Goal: Transaction & Acquisition: Purchase product/service

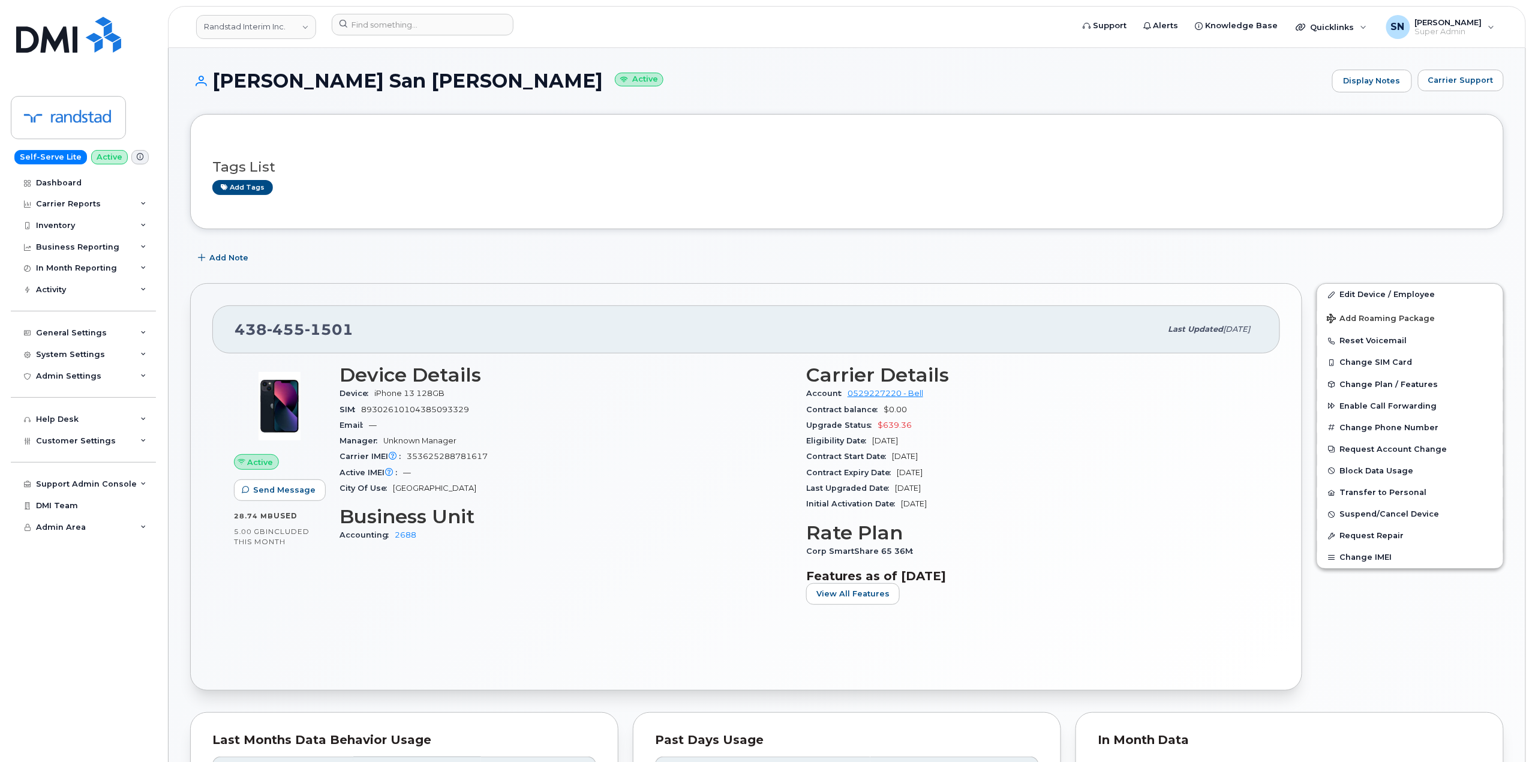
click at [338, 203] on div "Tags List Add tags" at bounding box center [846, 171] width 1269 height 71
click at [415, 27] on input at bounding box center [423, 25] width 182 height 22
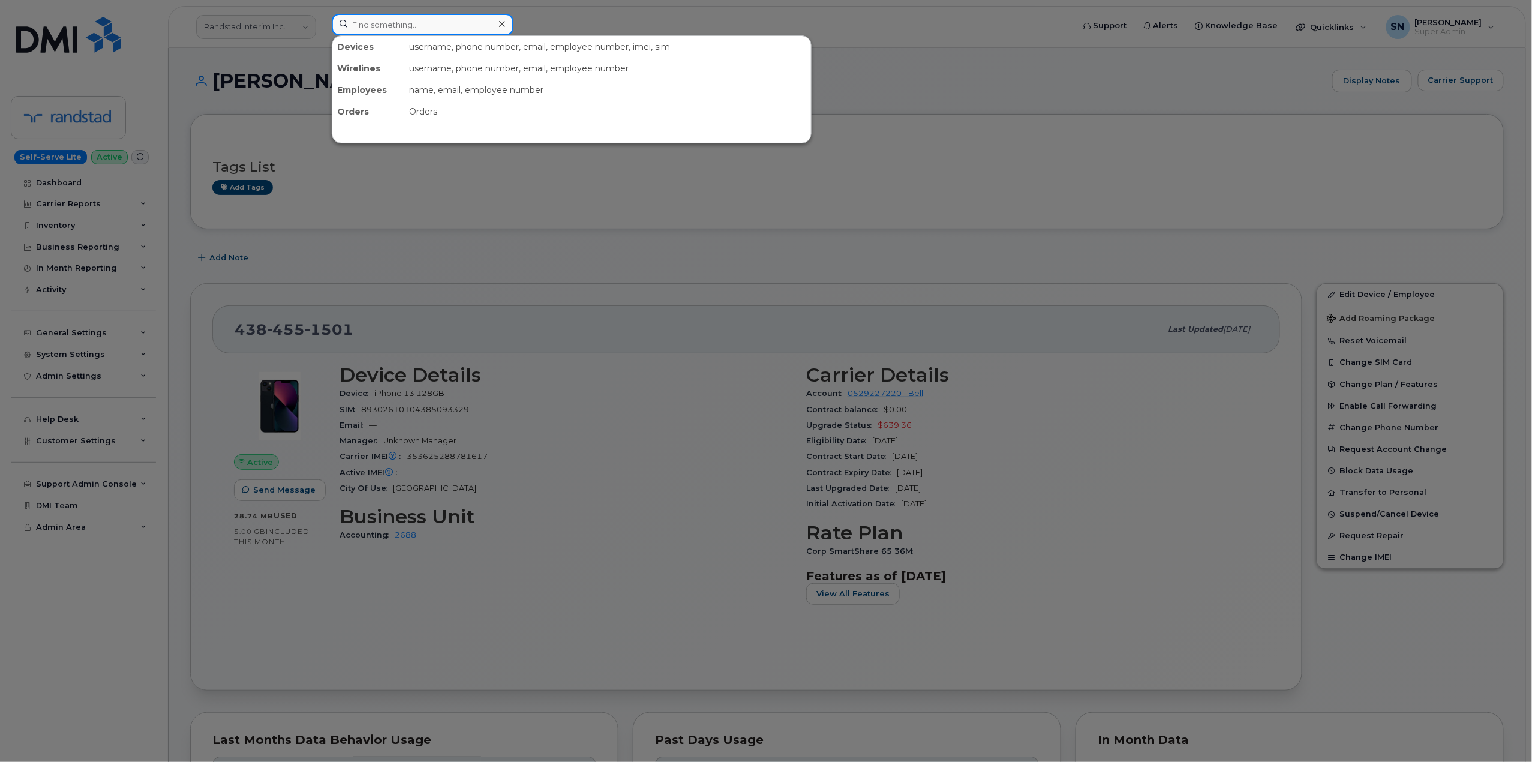
paste input "4699674066"
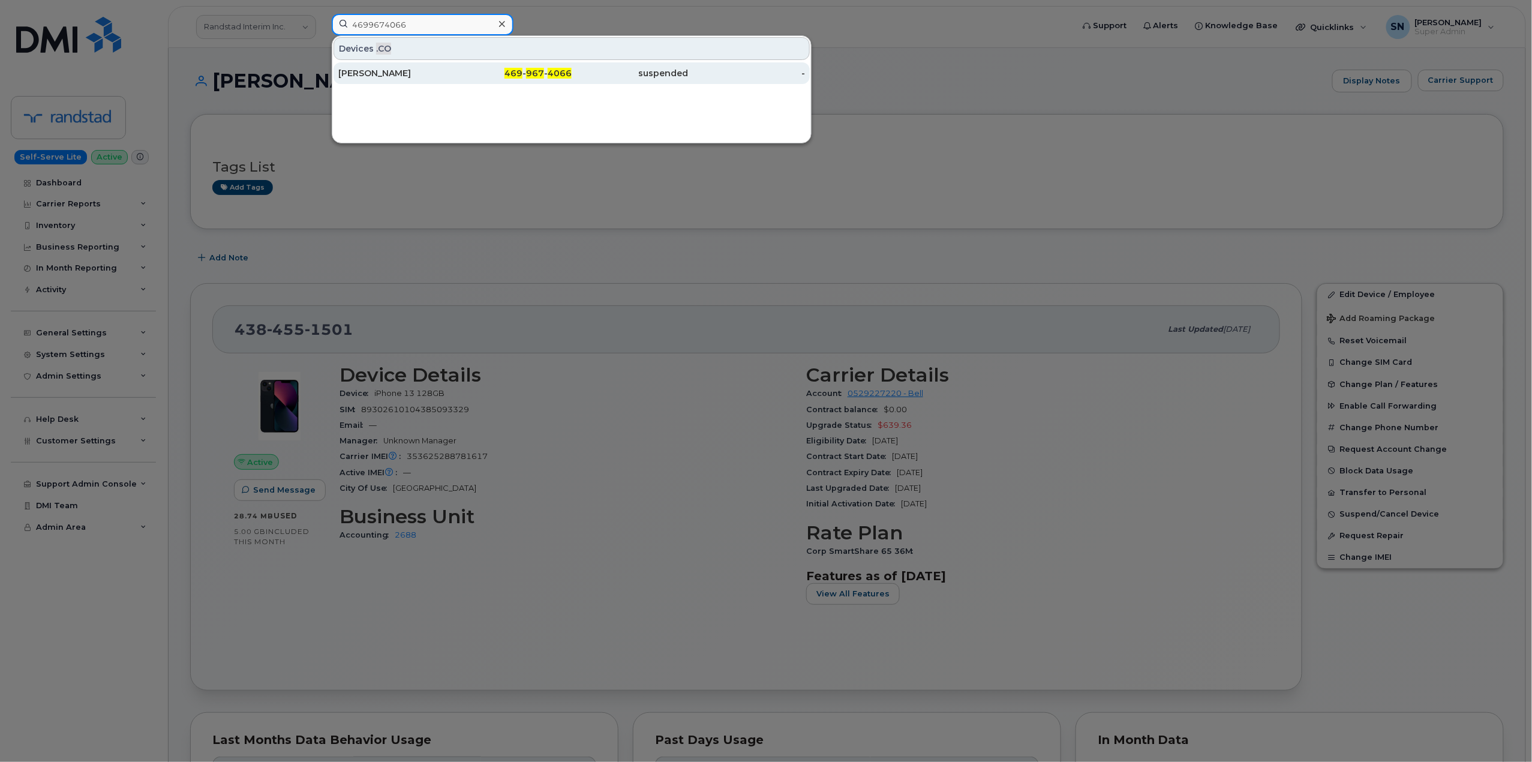
type input "4699674066"
click at [978, 104] on div at bounding box center [766, 381] width 1532 height 762
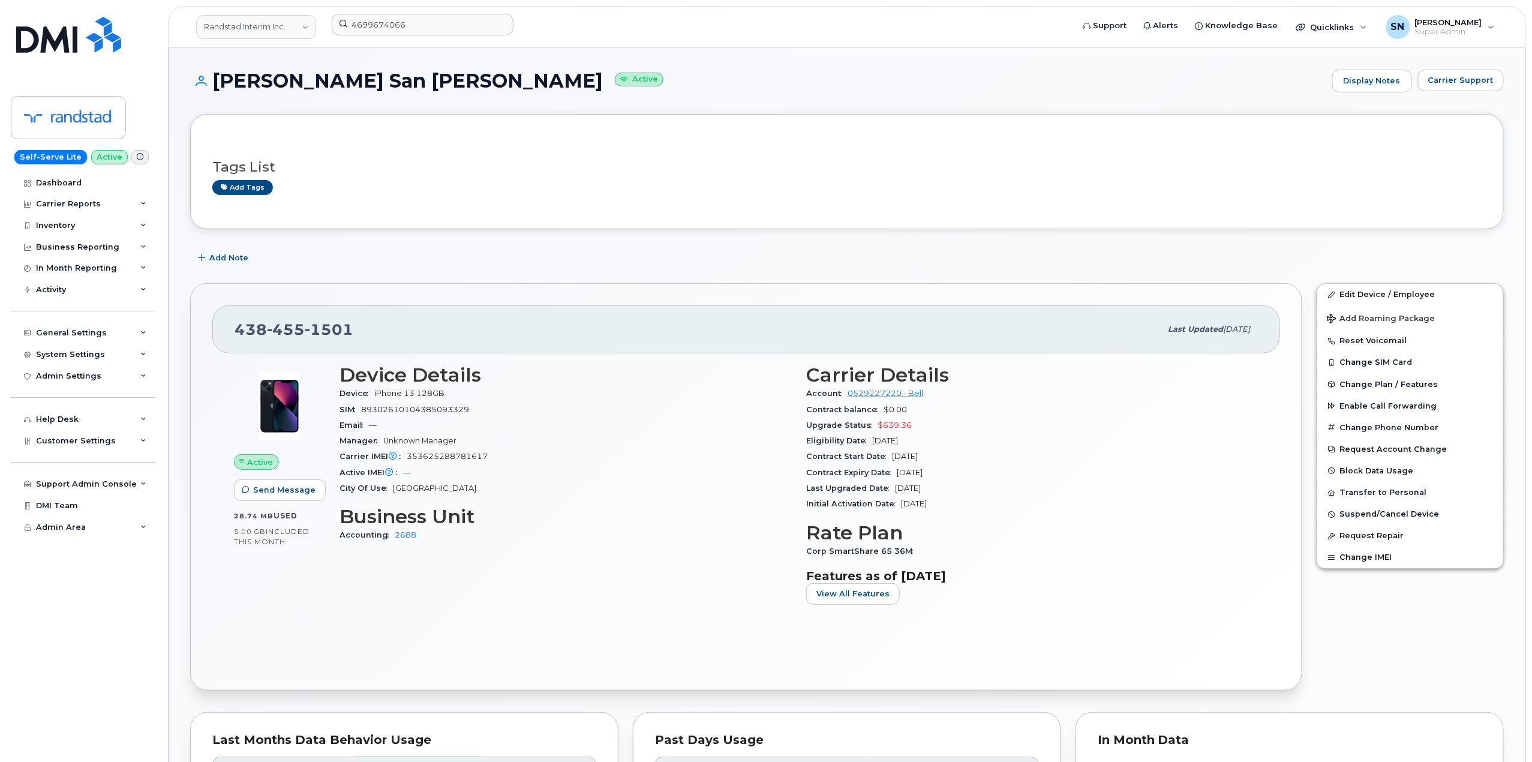
click at [491, 181] on div "Add tags" at bounding box center [842, 187] width 1260 height 15
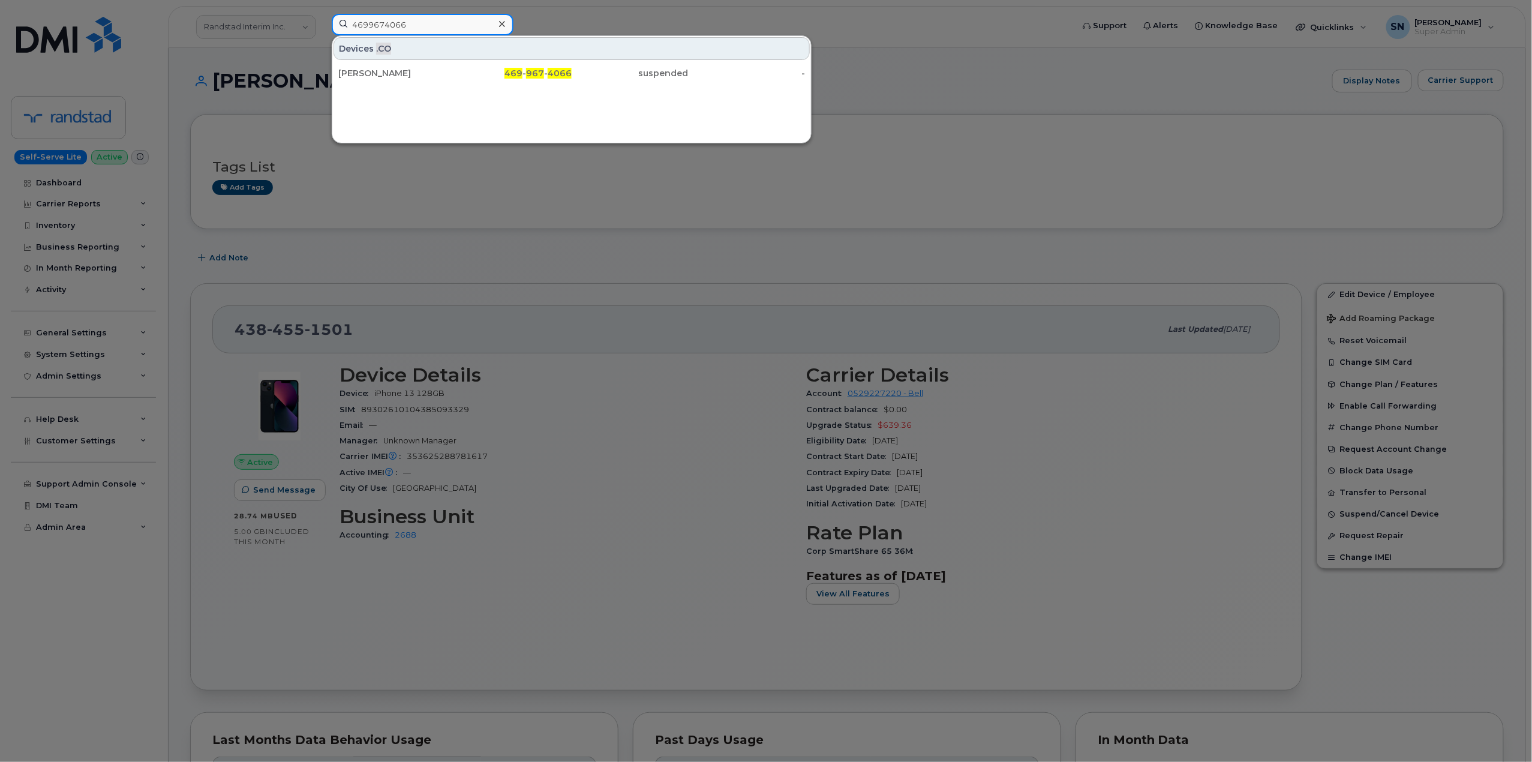
click at [392, 34] on input "4699674066" at bounding box center [423, 25] width 182 height 22
click at [464, 29] on input "4699674066" at bounding box center [423, 25] width 182 height 22
click at [504, 22] on div at bounding box center [501, 24] width 17 height 17
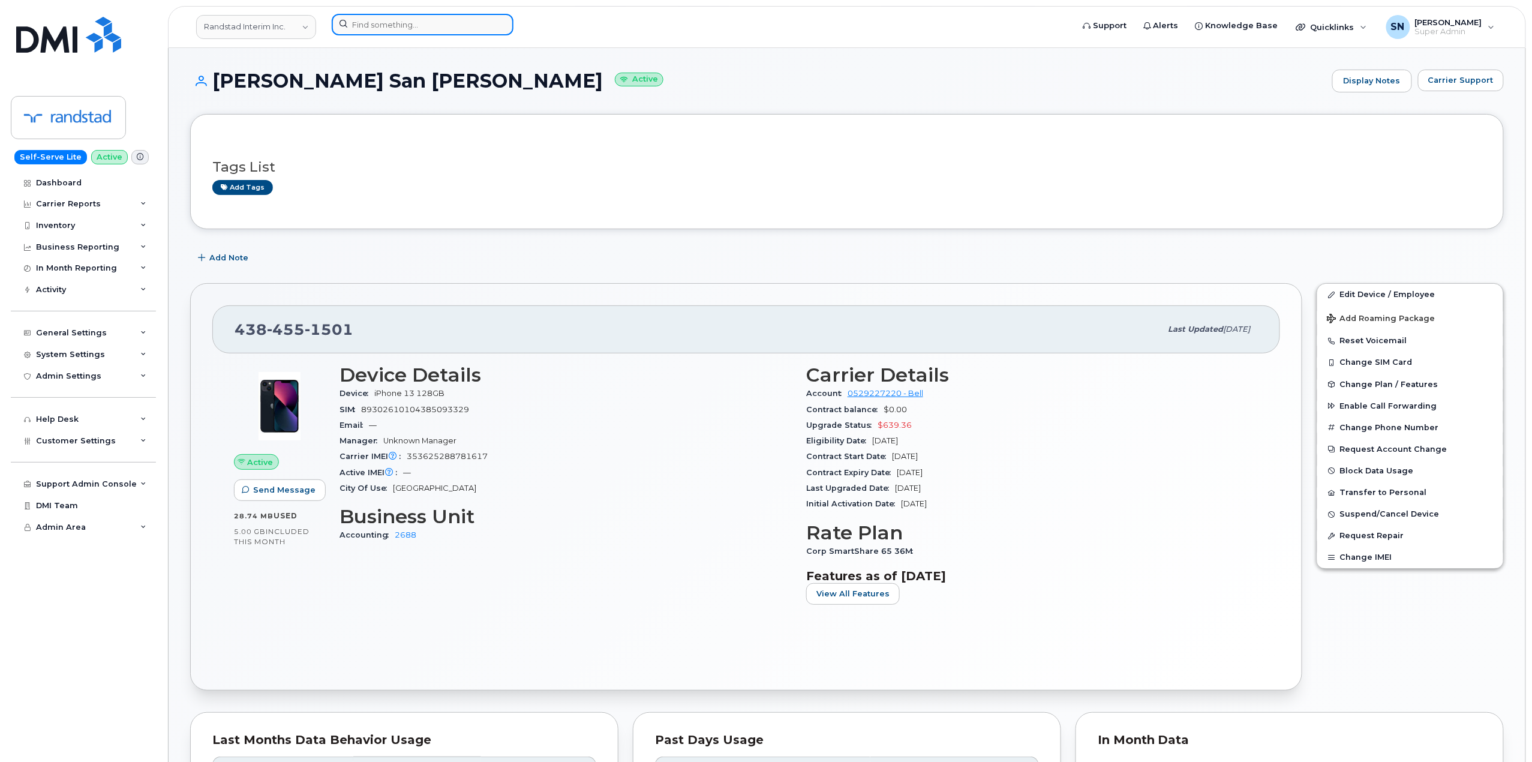
click at [437, 24] on input at bounding box center [423, 25] width 182 height 22
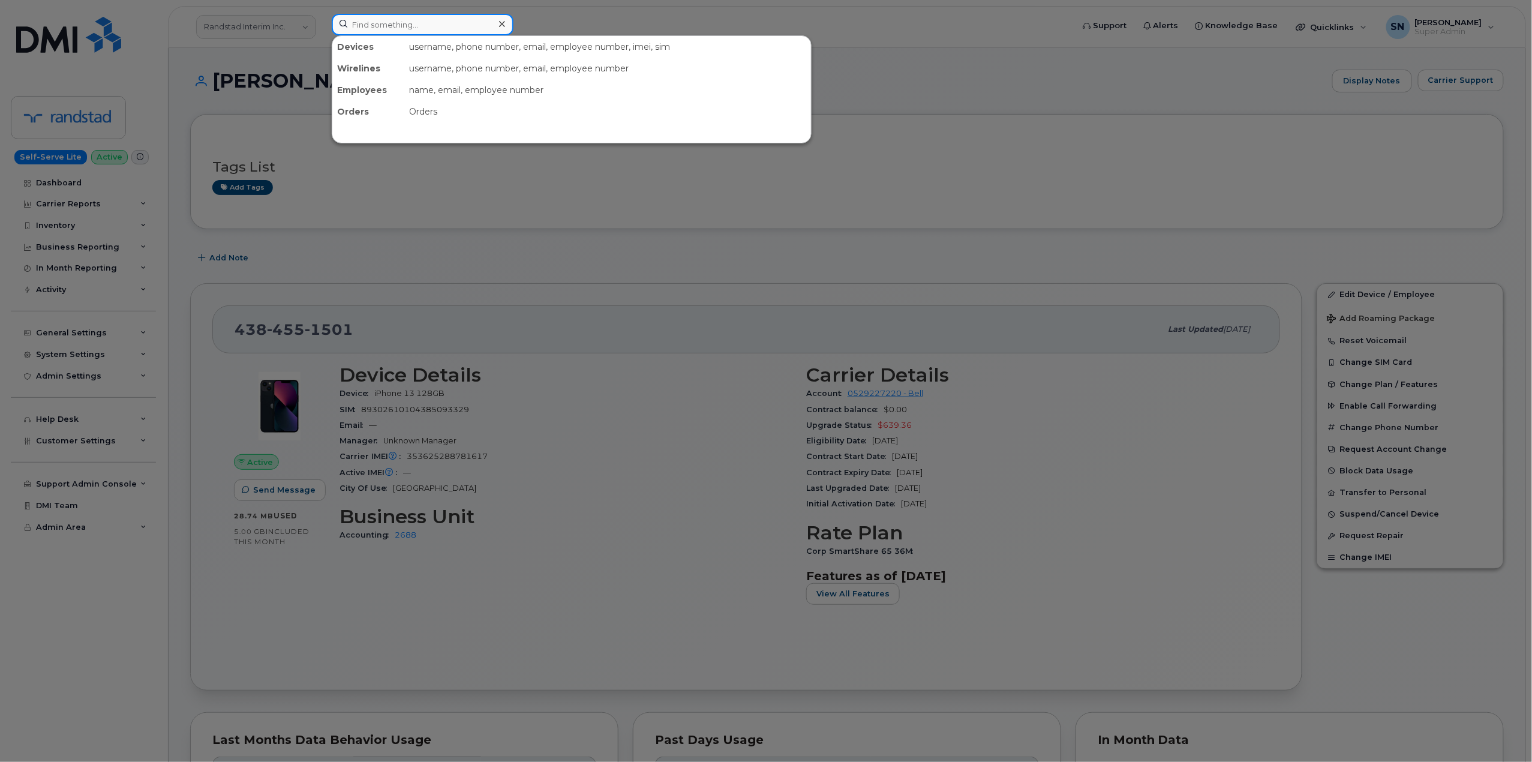
paste input "7809312482"
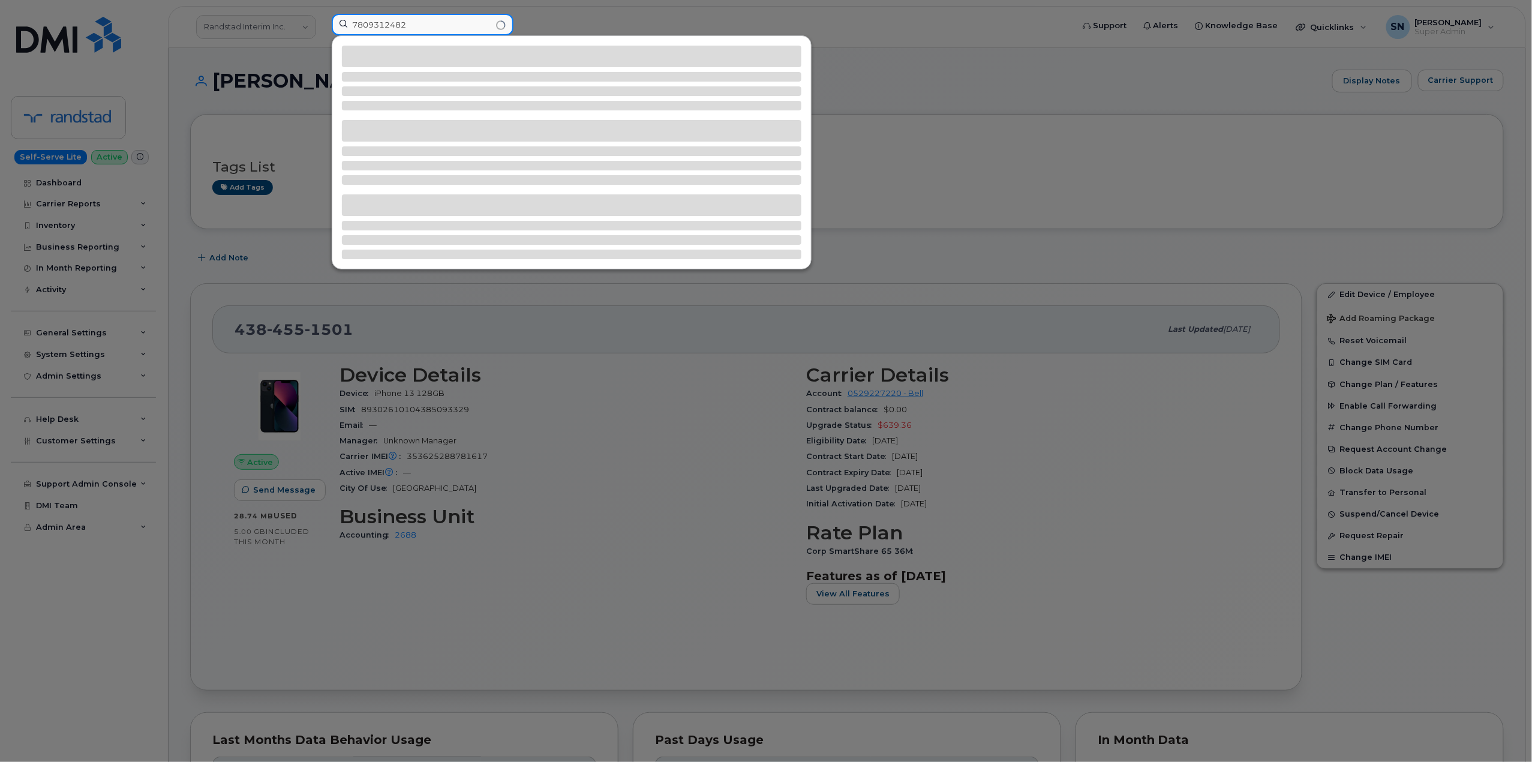
type input "7809312482"
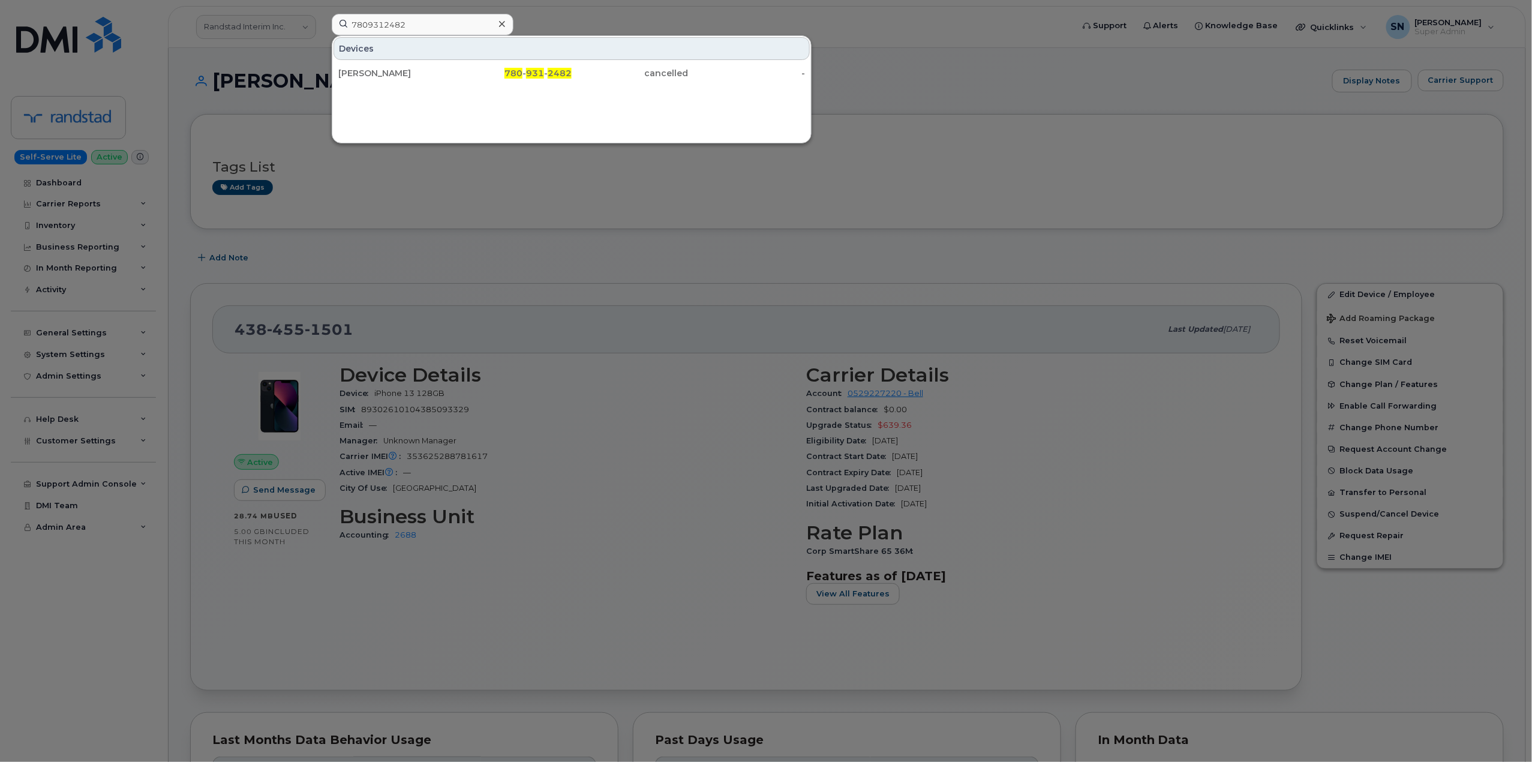
click at [449, 37] on div "Devices" at bounding box center [572, 48] width 476 height 23
click at [495, 28] on div at bounding box center [501, 24] width 17 height 17
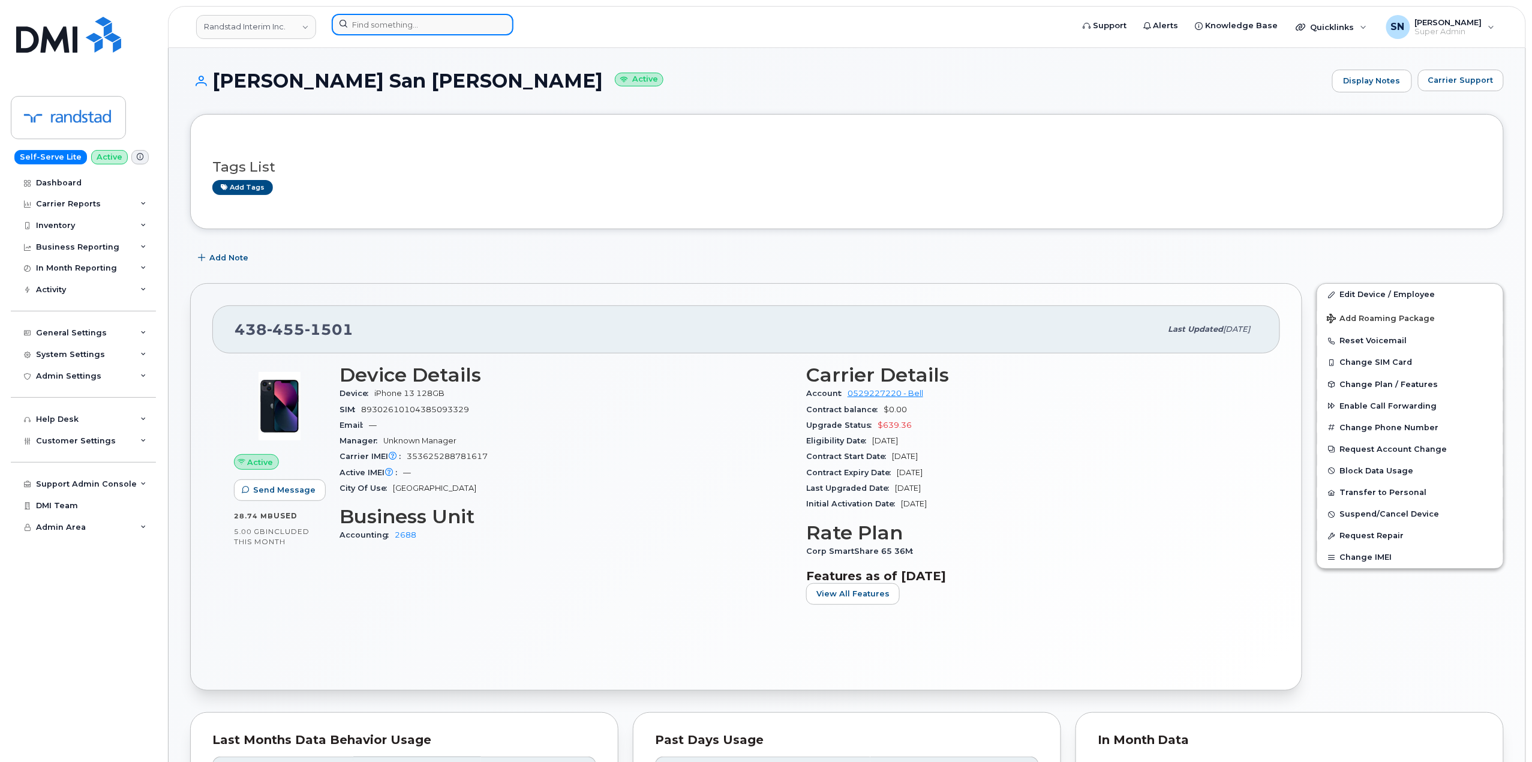
click at [498, 29] on div at bounding box center [423, 25] width 182 height 22
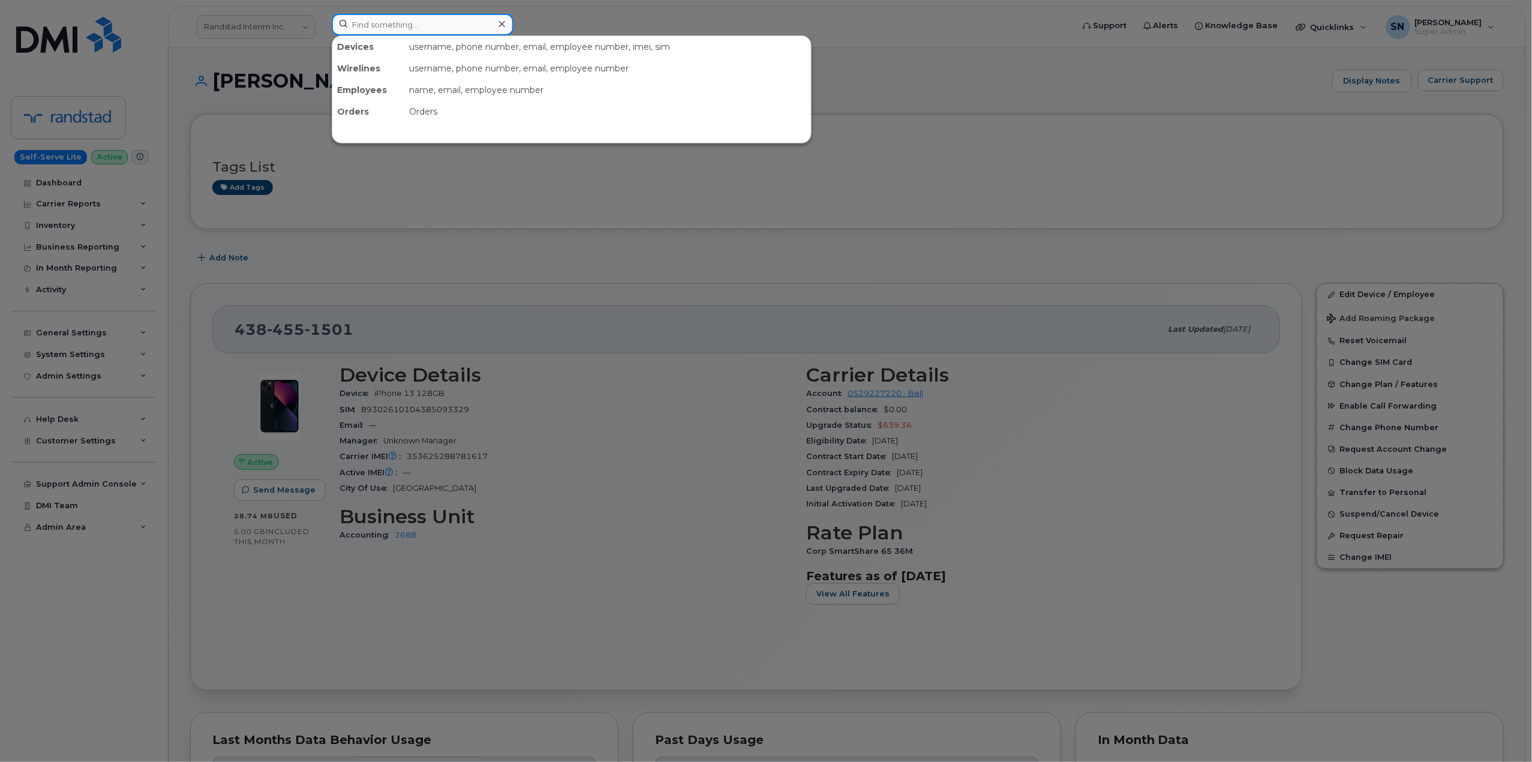
paste input "780-728-7203"
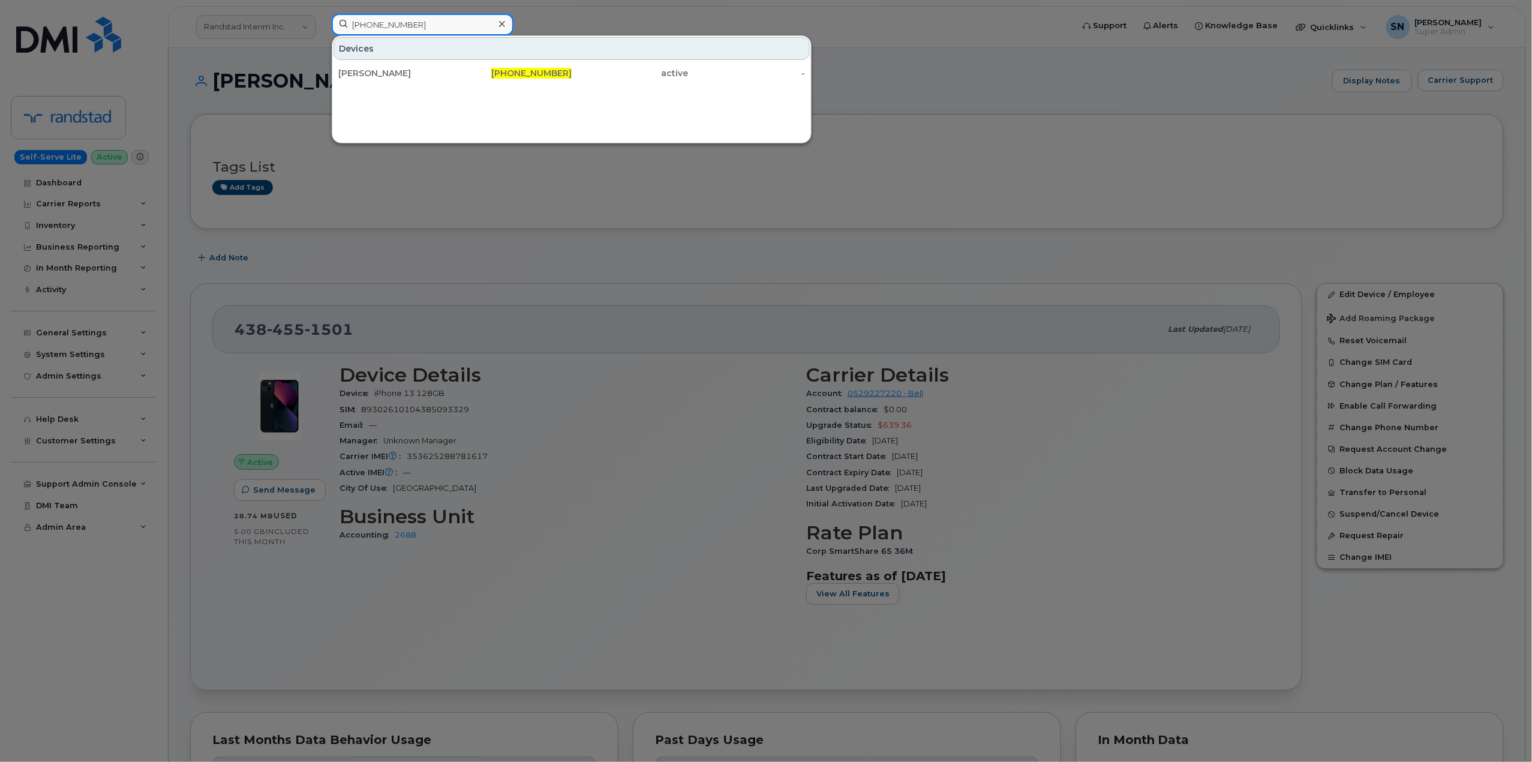
type input "780-728-7203"
click at [387, 65] on div "Michelle Downing" at bounding box center [396, 73] width 117 height 22
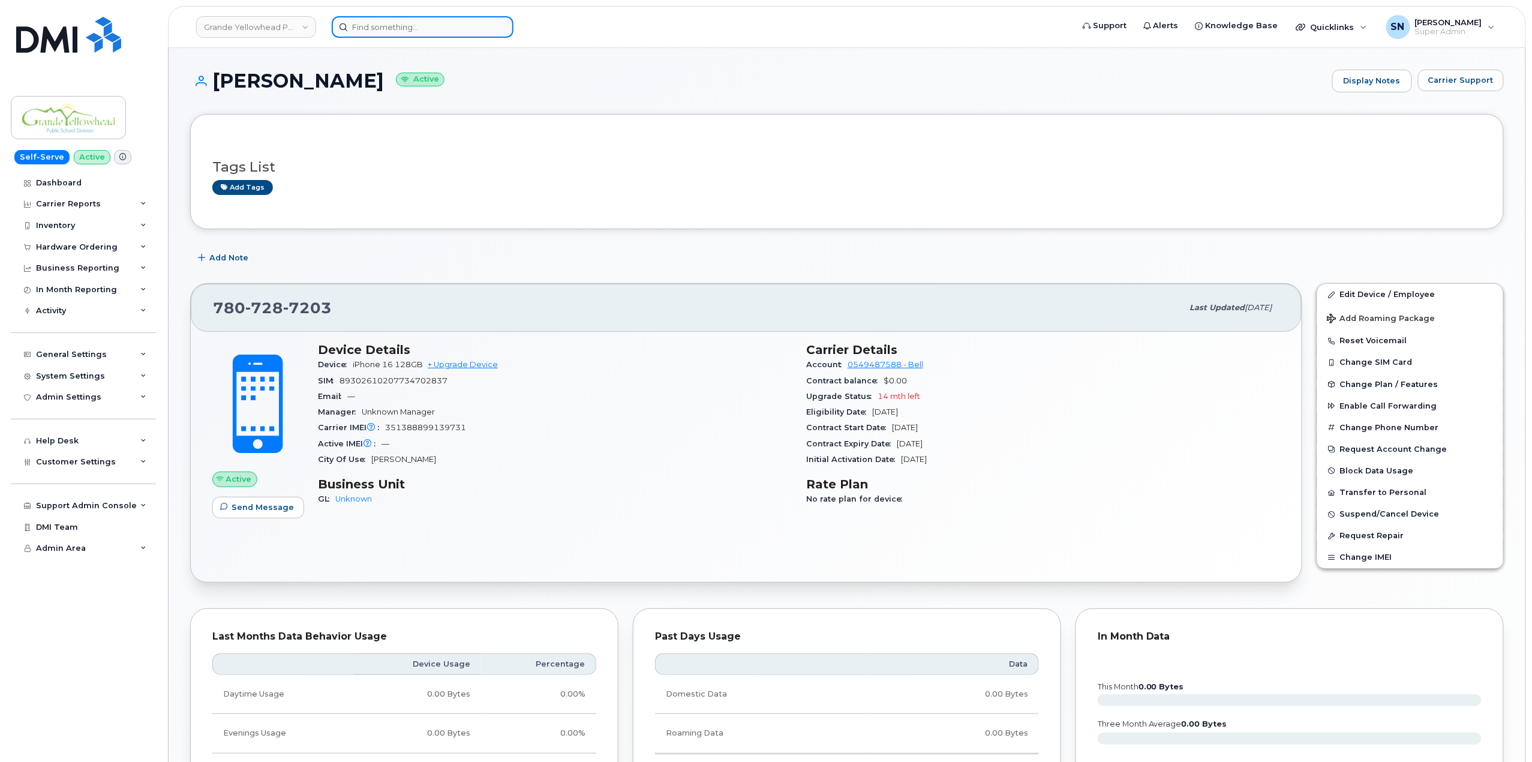
click at [440, 32] on input at bounding box center [423, 27] width 182 height 22
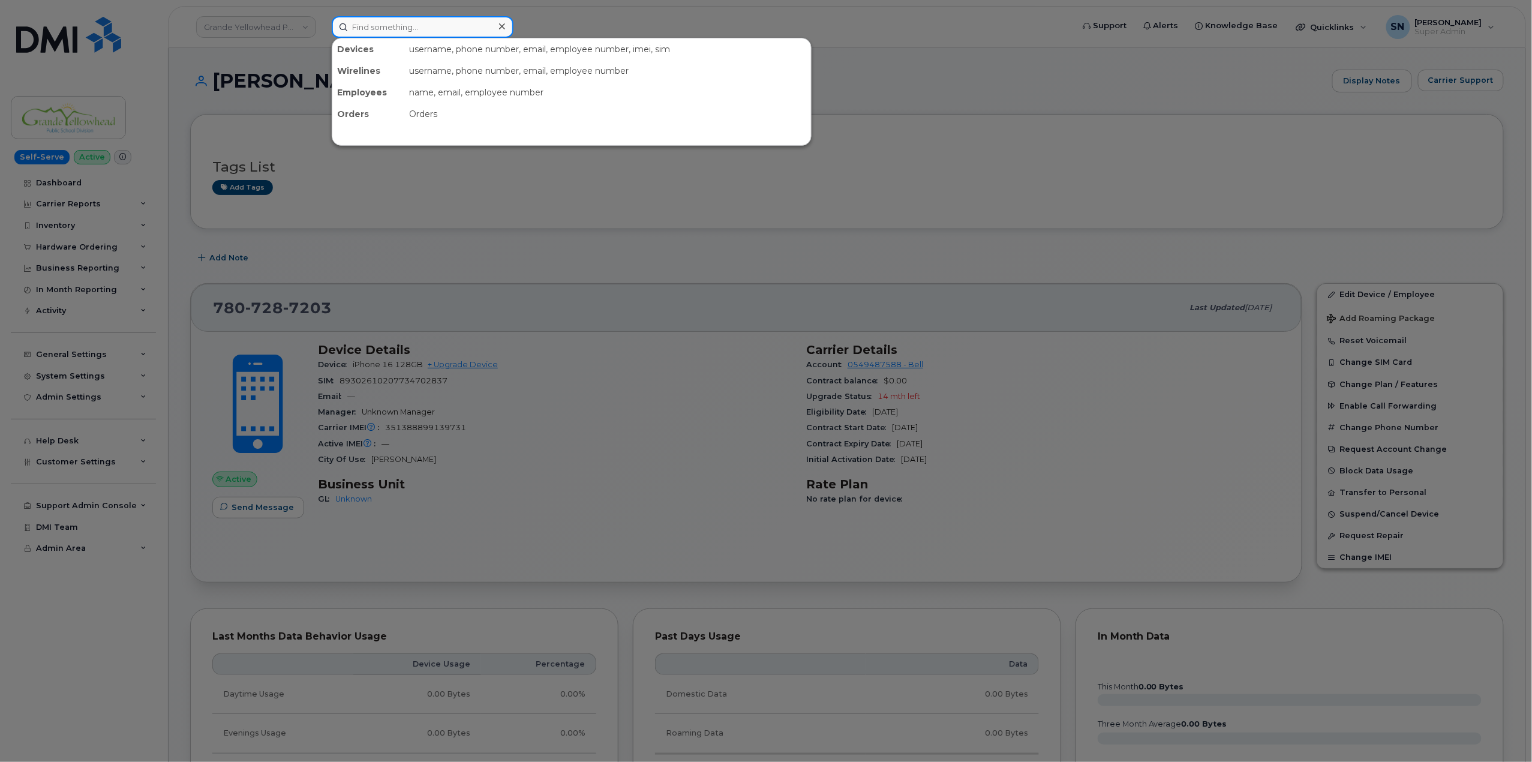
paste input "7809066270"
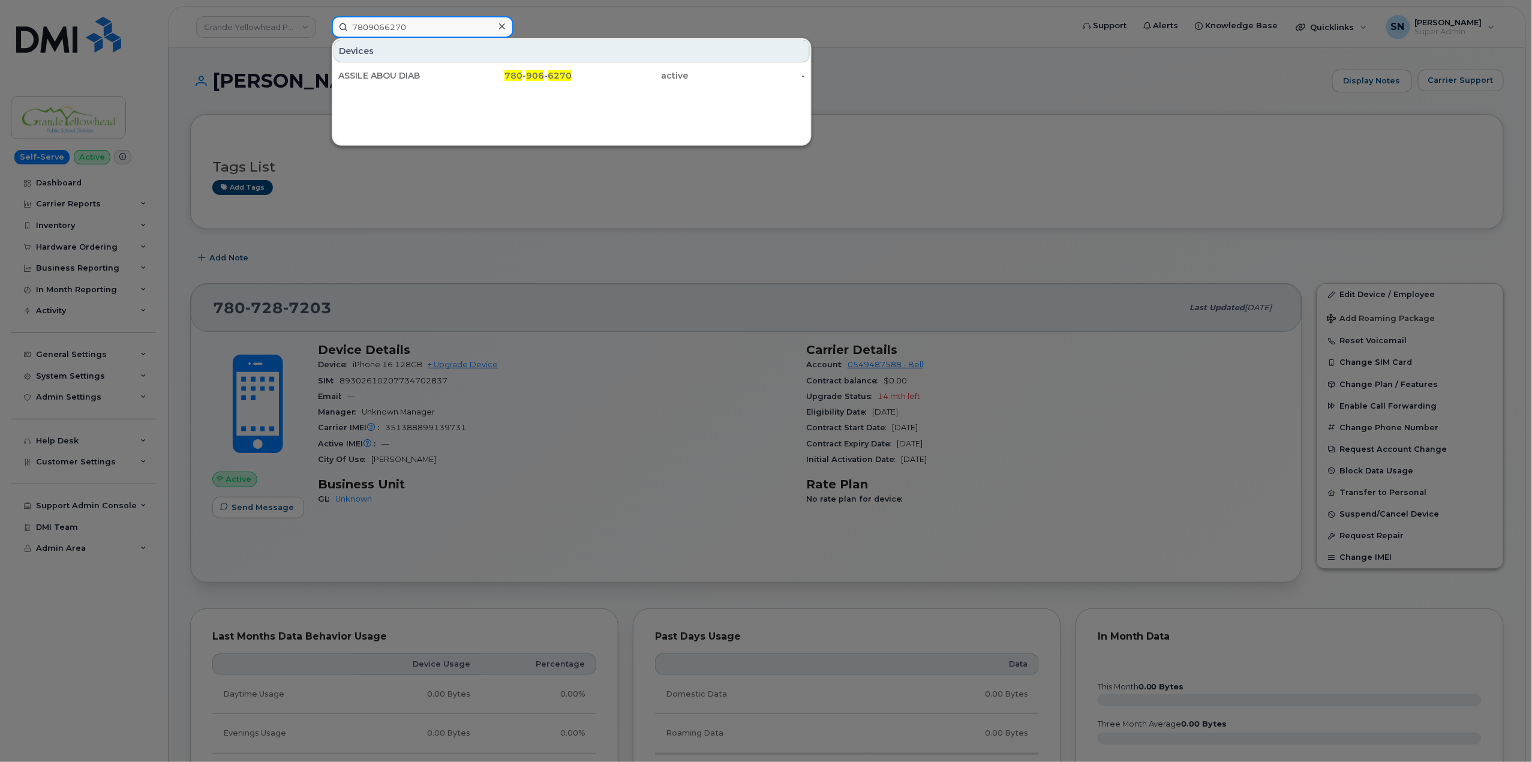
type input "7809066270"
click at [422, 82] on div "ASSILE ABOU DIAB" at bounding box center [396, 76] width 117 height 12
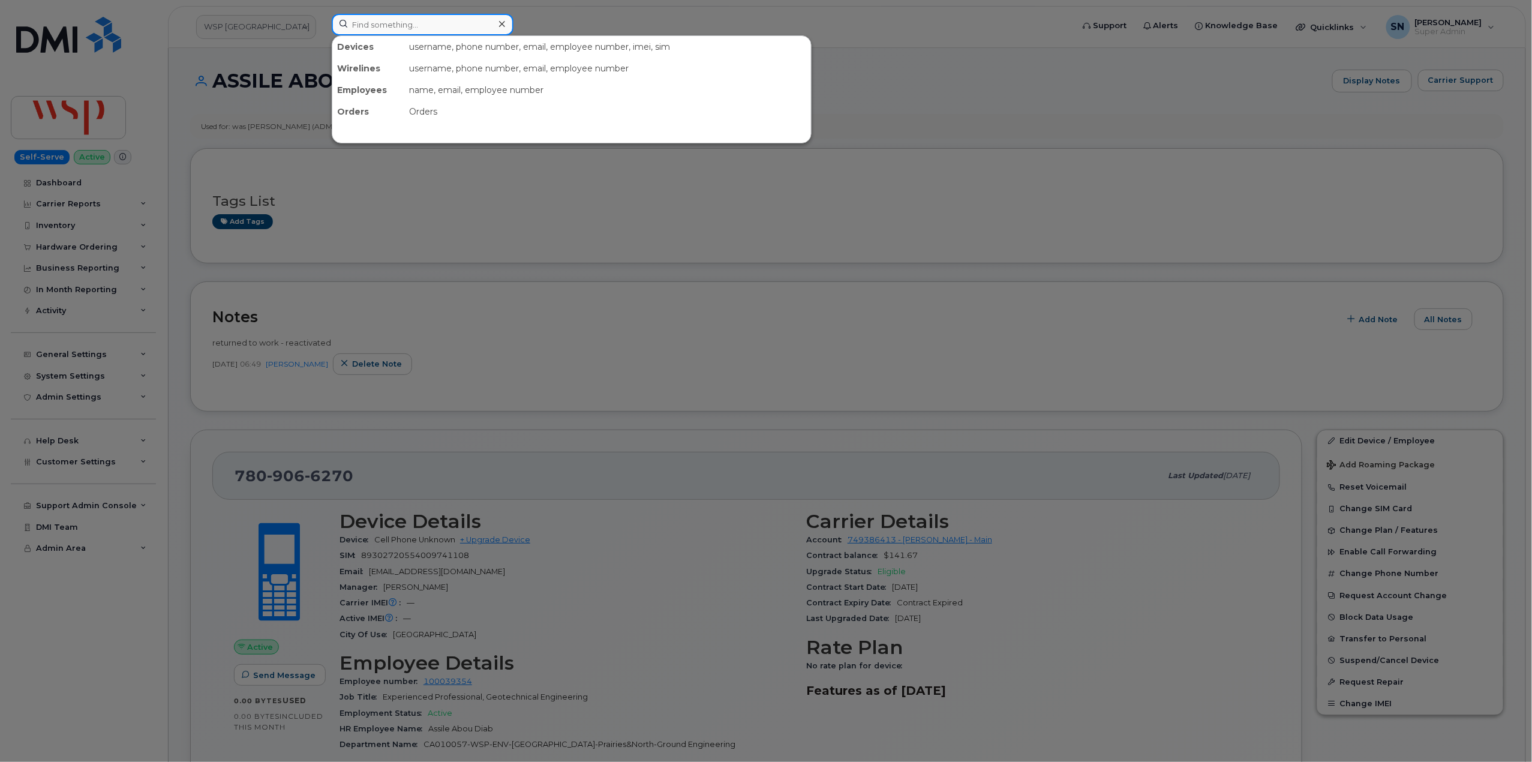
click at [440, 22] on input at bounding box center [423, 25] width 182 height 22
paste input "7053121305"
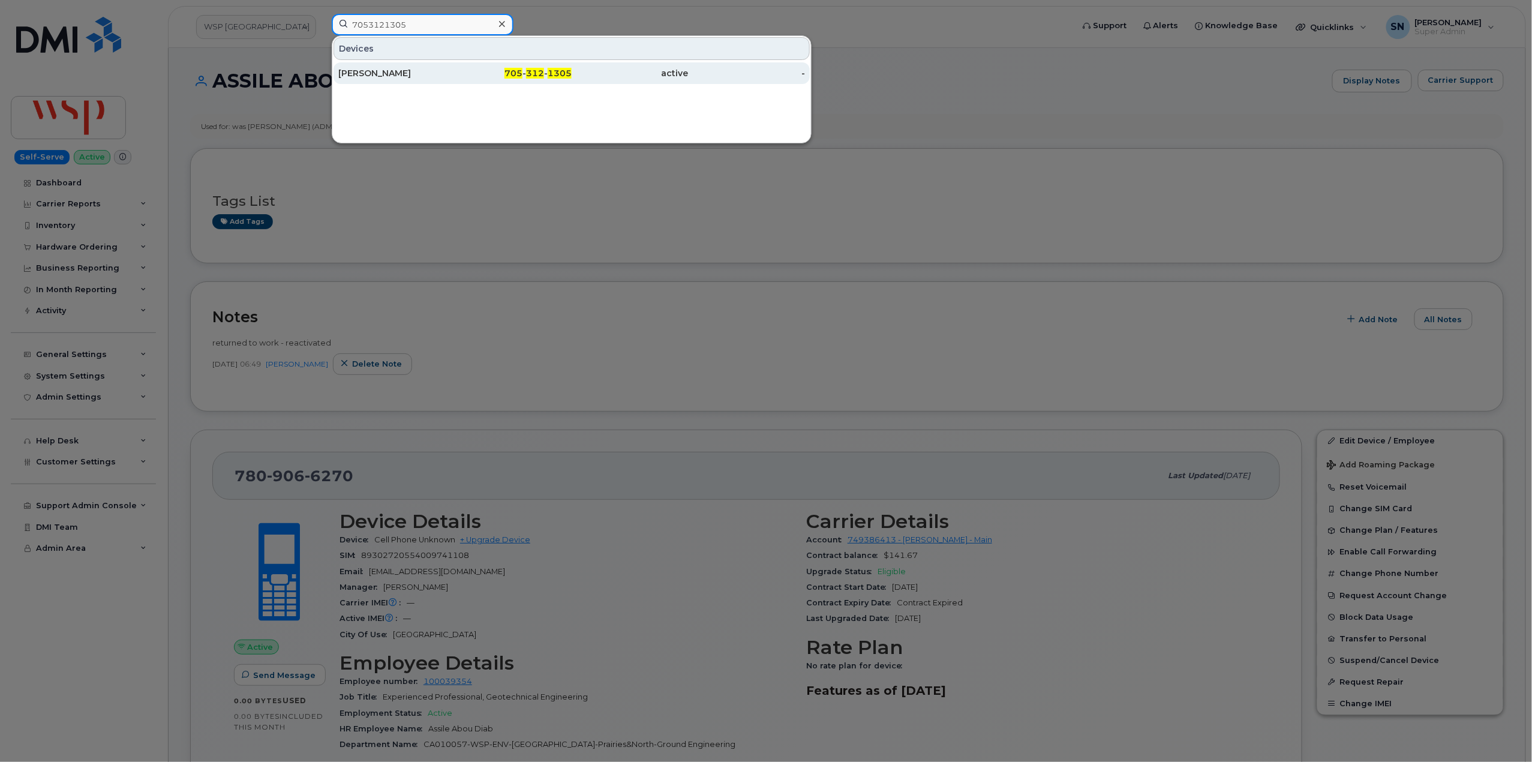
type input "7053121305"
click at [405, 65] on div "[PERSON_NAME]" at bounding box center [396, 73] width 117 height 22
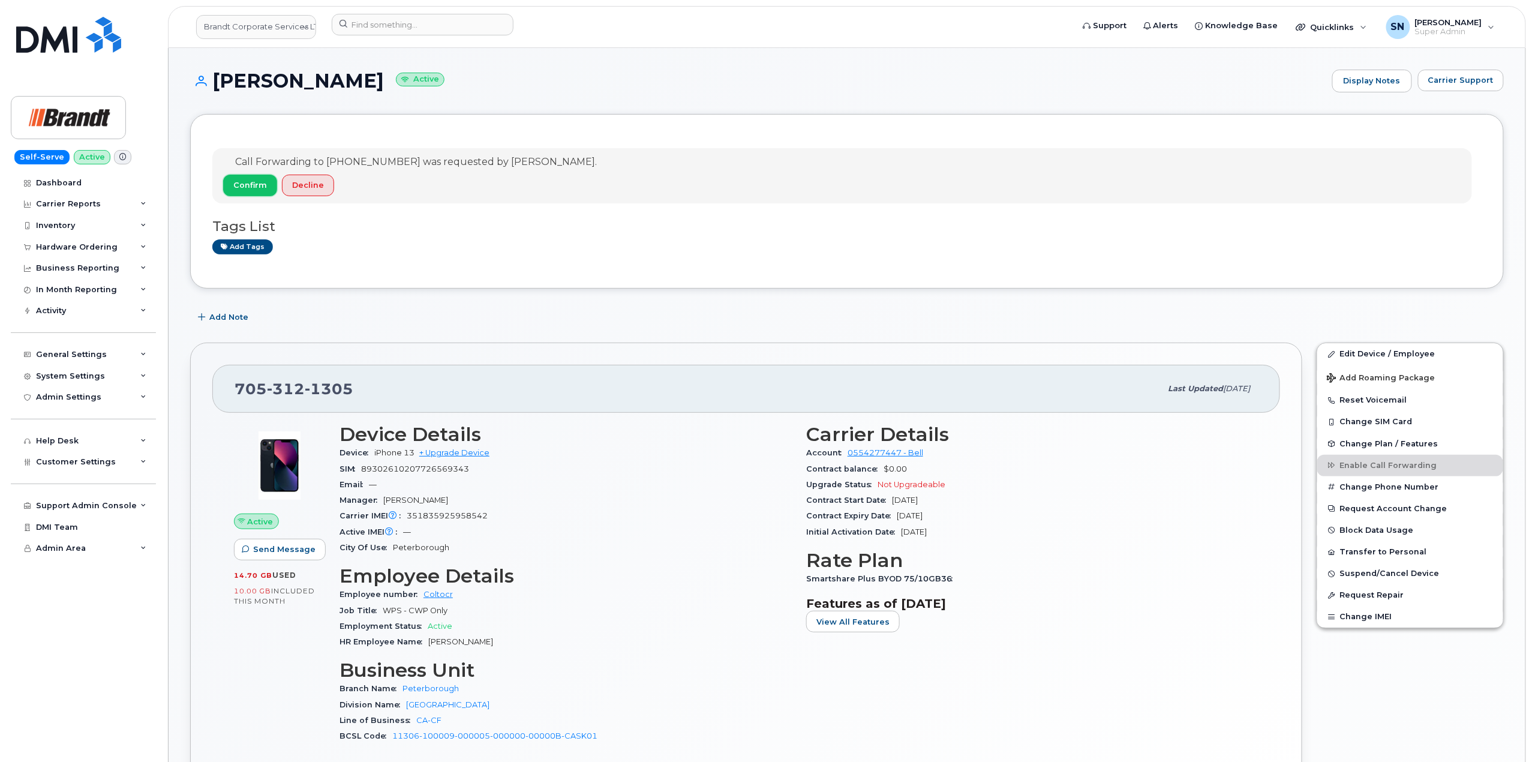
click at [253, 186] on span "Confirm" at bounding box center [250, 184] width 34 height 11
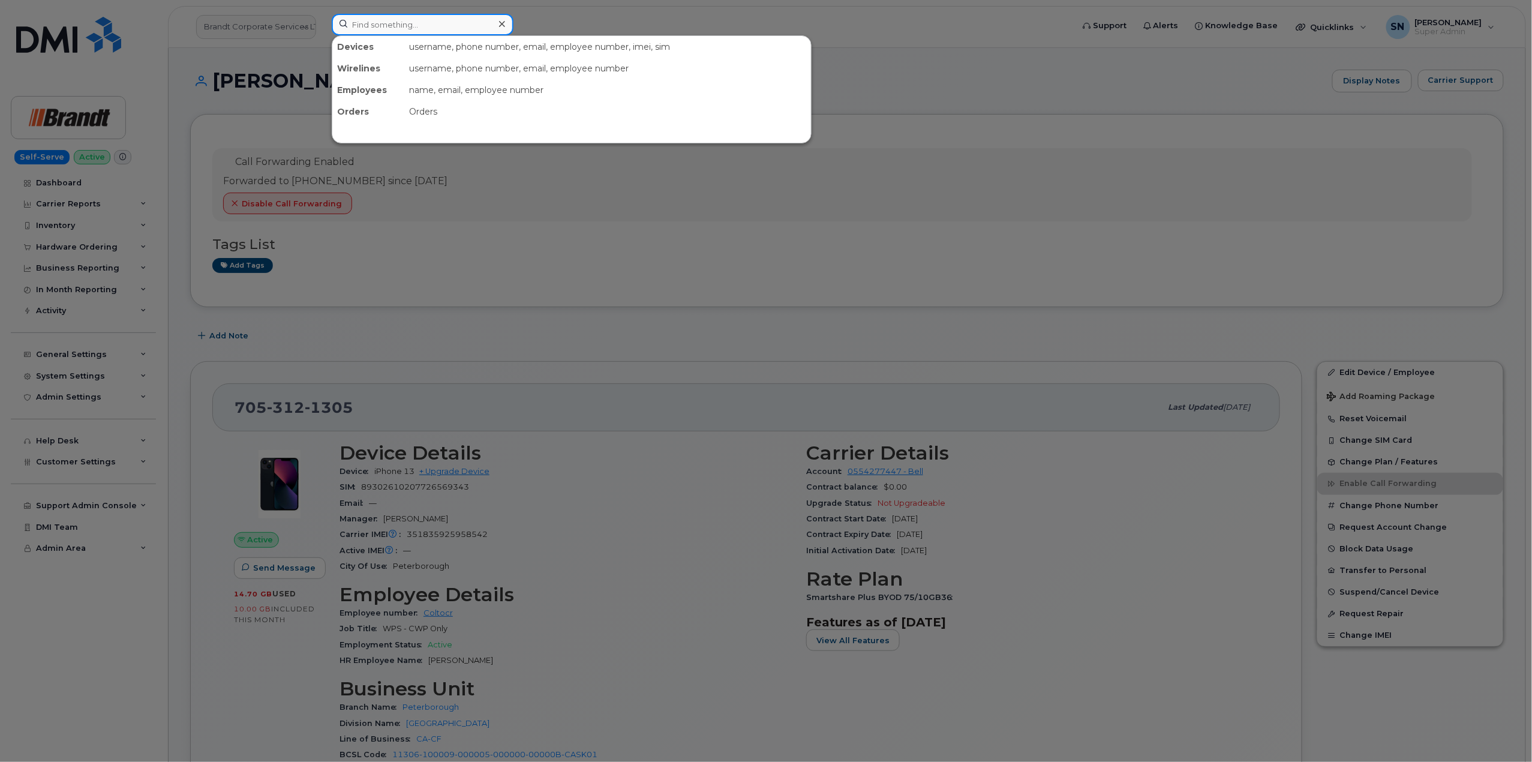
click at [392, 31] on input at bounding box center [423, 25] width 182 height 22
paste input "4167055605"
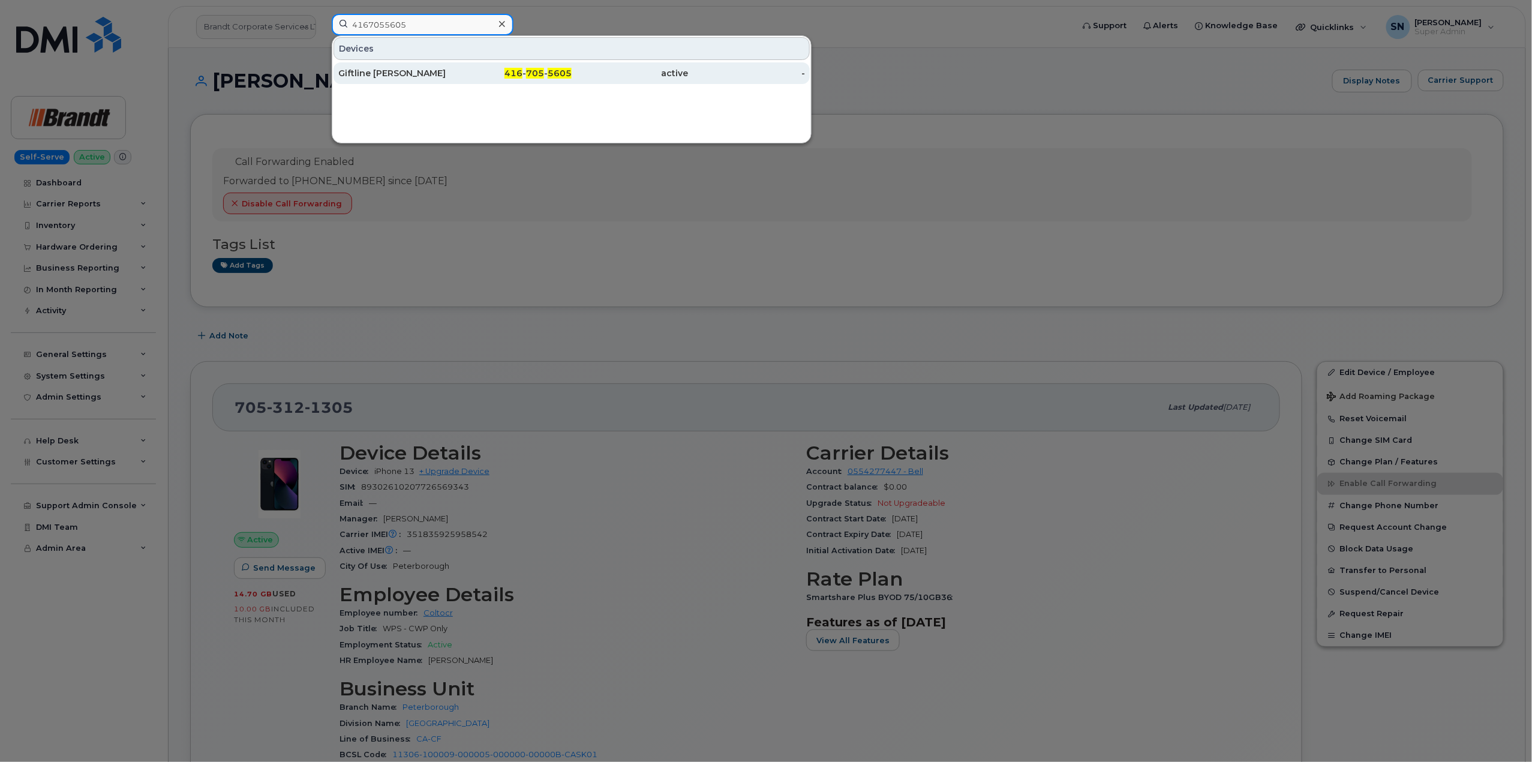
type input "4167055605"
click at [422, 80] on div "Giftline Charlet Mabel Nickson" at bounding box center [396, 73] width 117 height 22
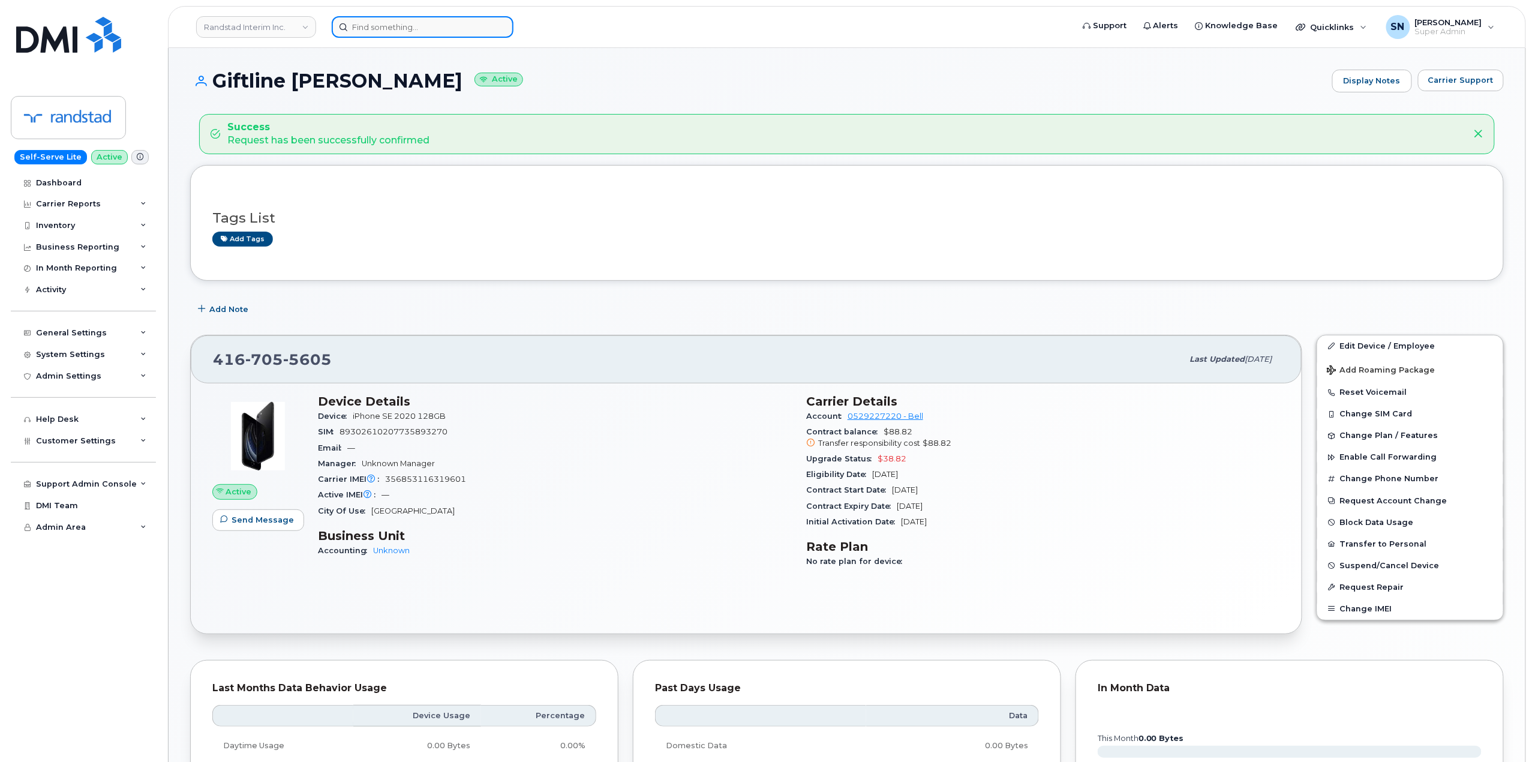
click at [370, 25] on input at bounding box center [423, 27] width 182 height 22
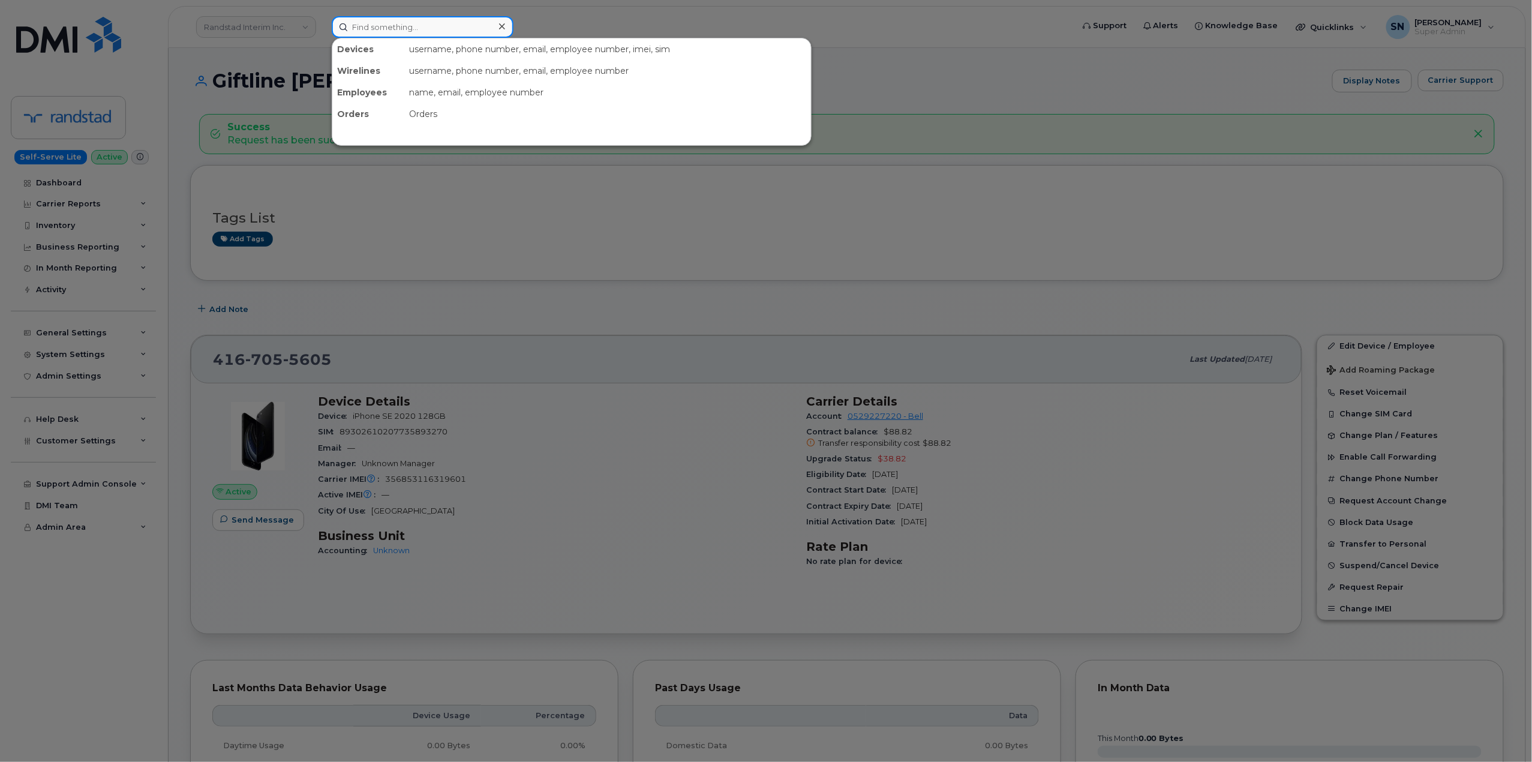
paste input "2363131361"
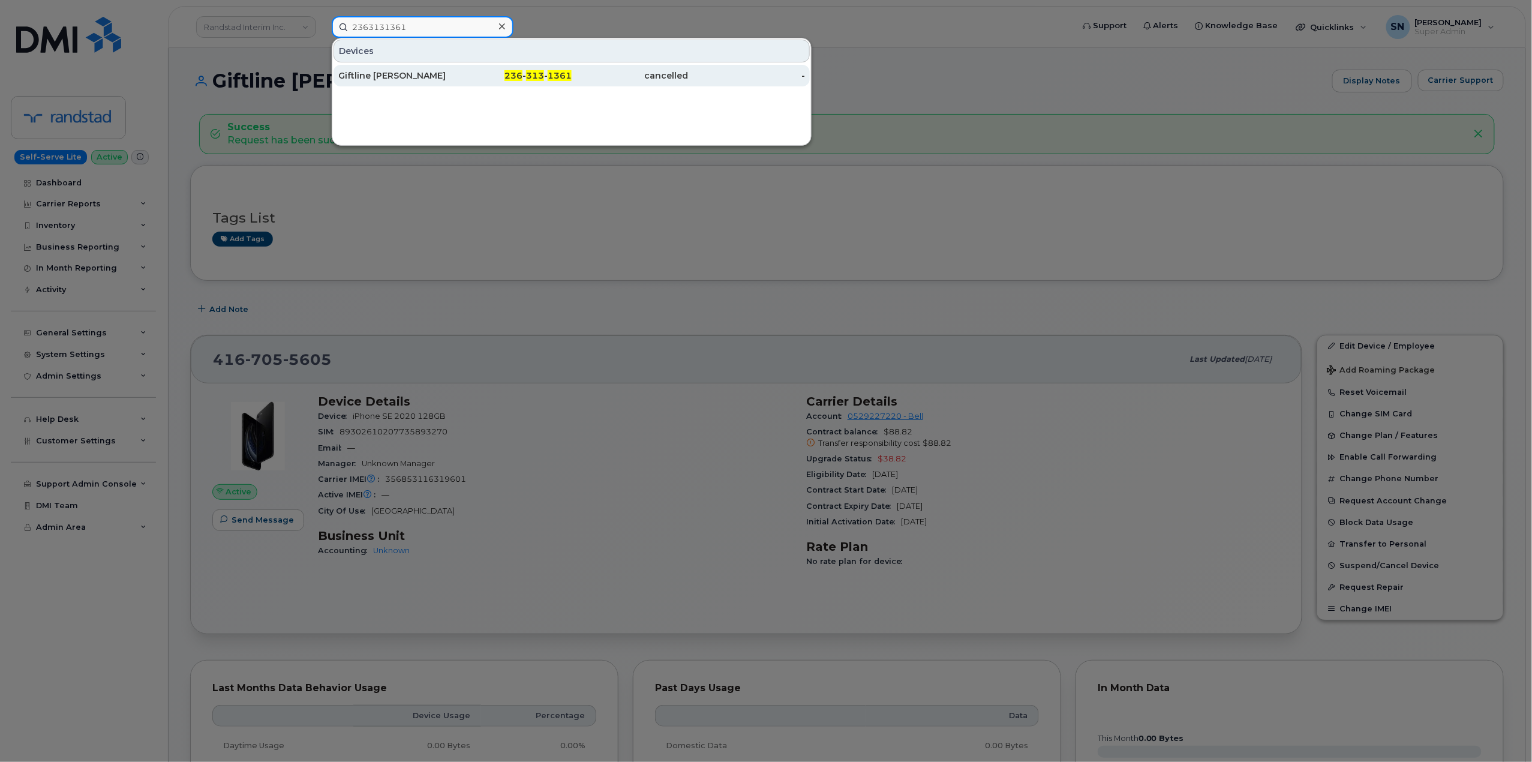
type input "2363131361"
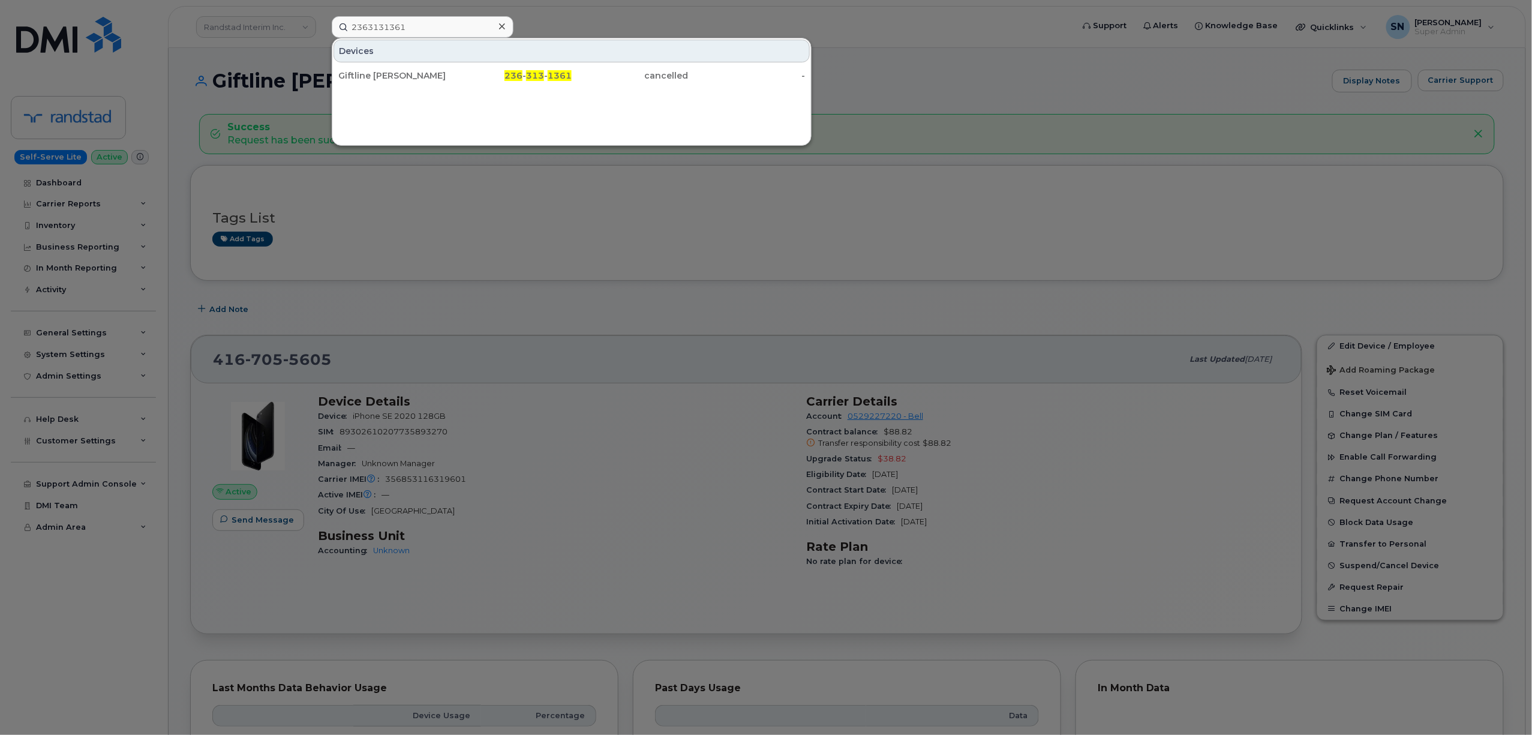
click at [244, 24] on div at bounding box center [766, 367] width 1532 height 735
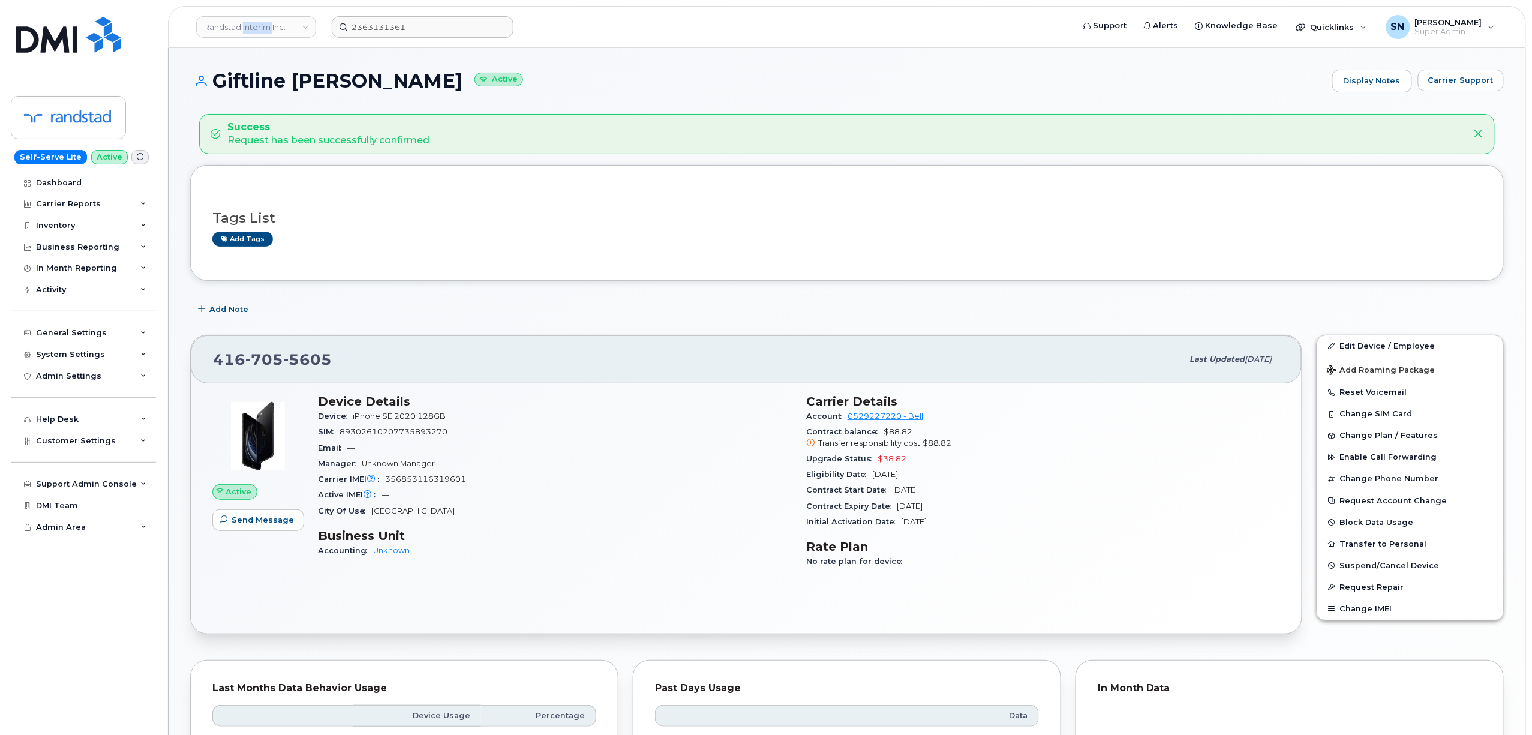
click at [244, 24] on link "Randstad Interim Inc." at bounding box center [256, 27] width 120 height 22
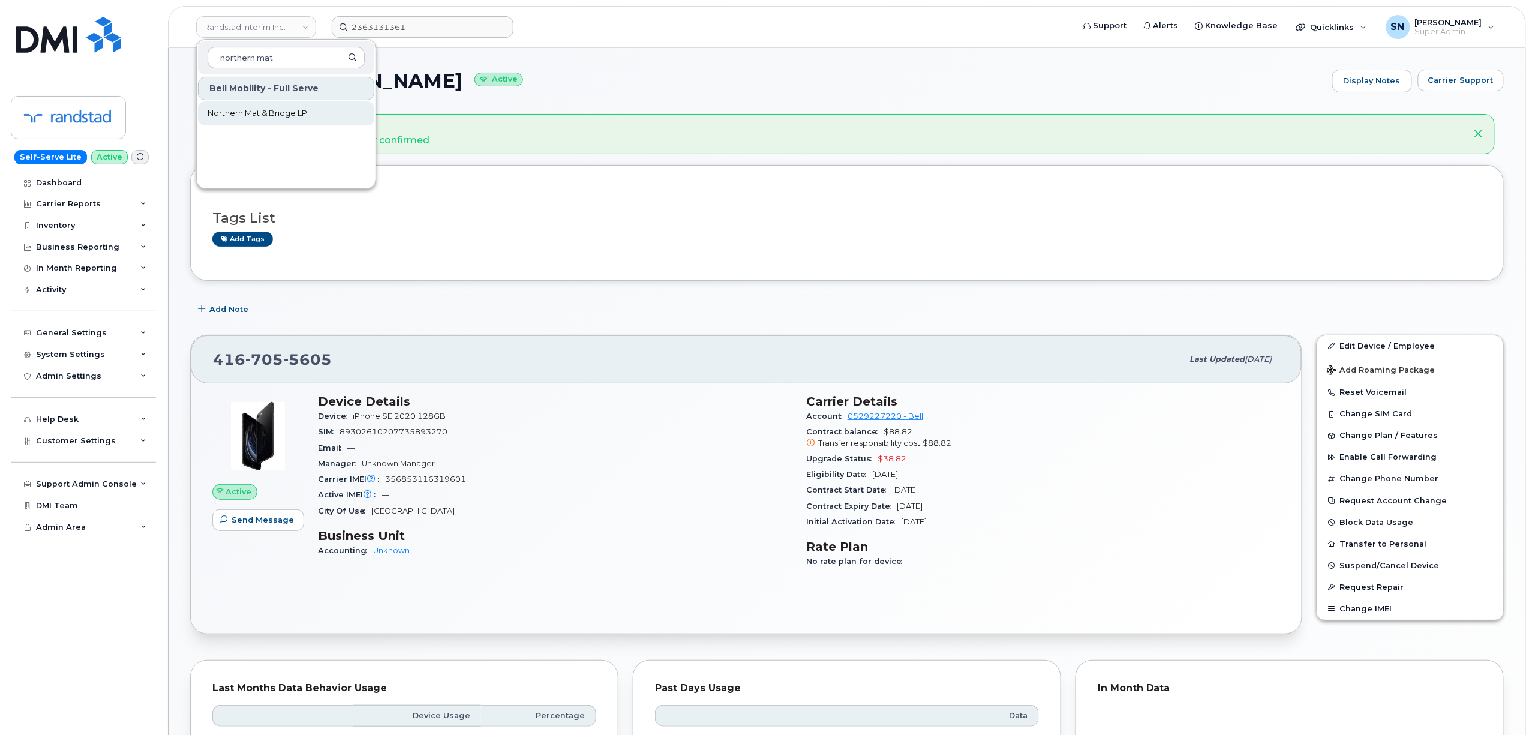
type input "northern mat"
click at [289, 111] on span "Northern Mat & Bridge LP" at bounding box center [258, 113] width 100 height 12
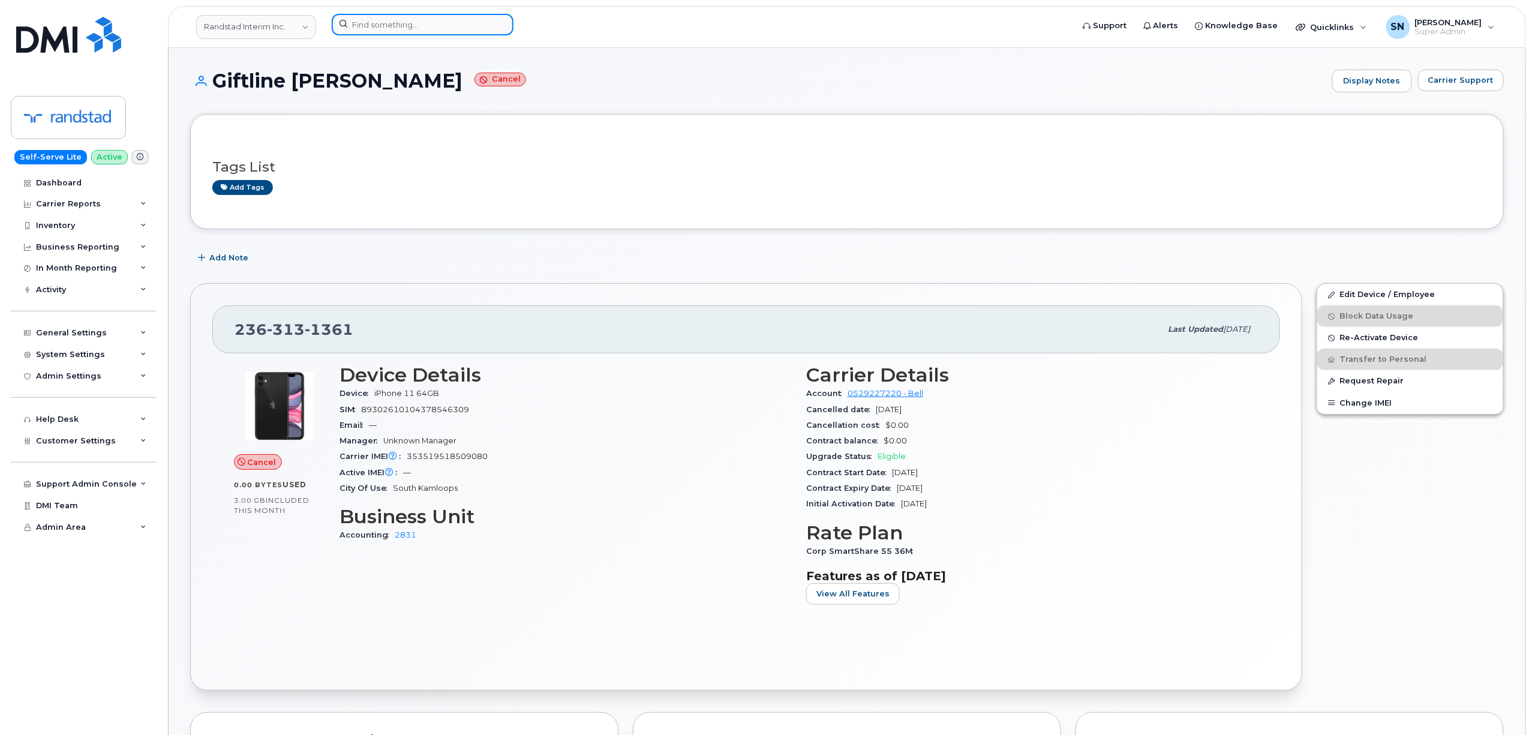
click at [387, 24] on input at bounding box center [423, 25] width 182 height 22
paste input "7807287153"
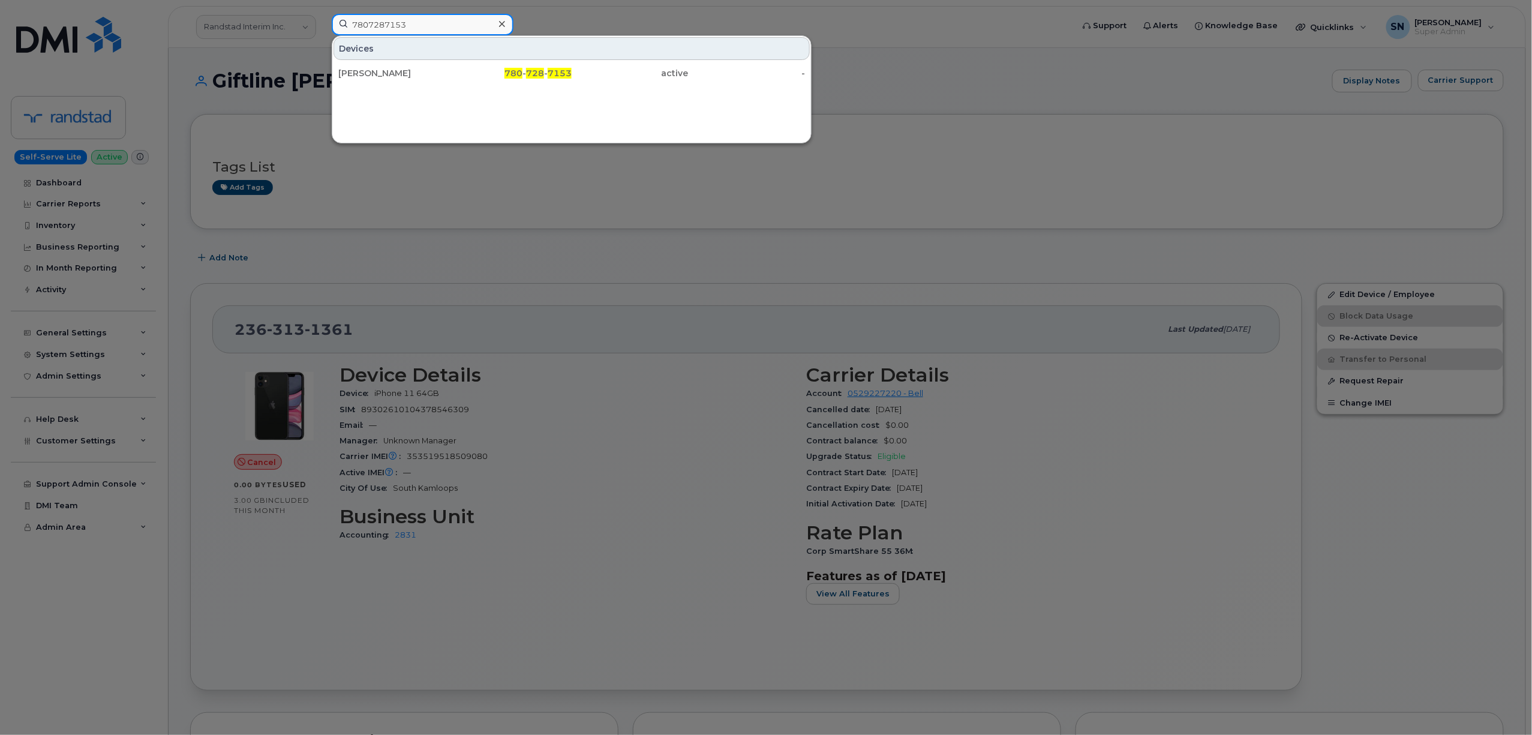
type input "7807287153"
click at [404, 64] on div "Ryan Hall" at bounding box center [396, 73] width 117 height 22
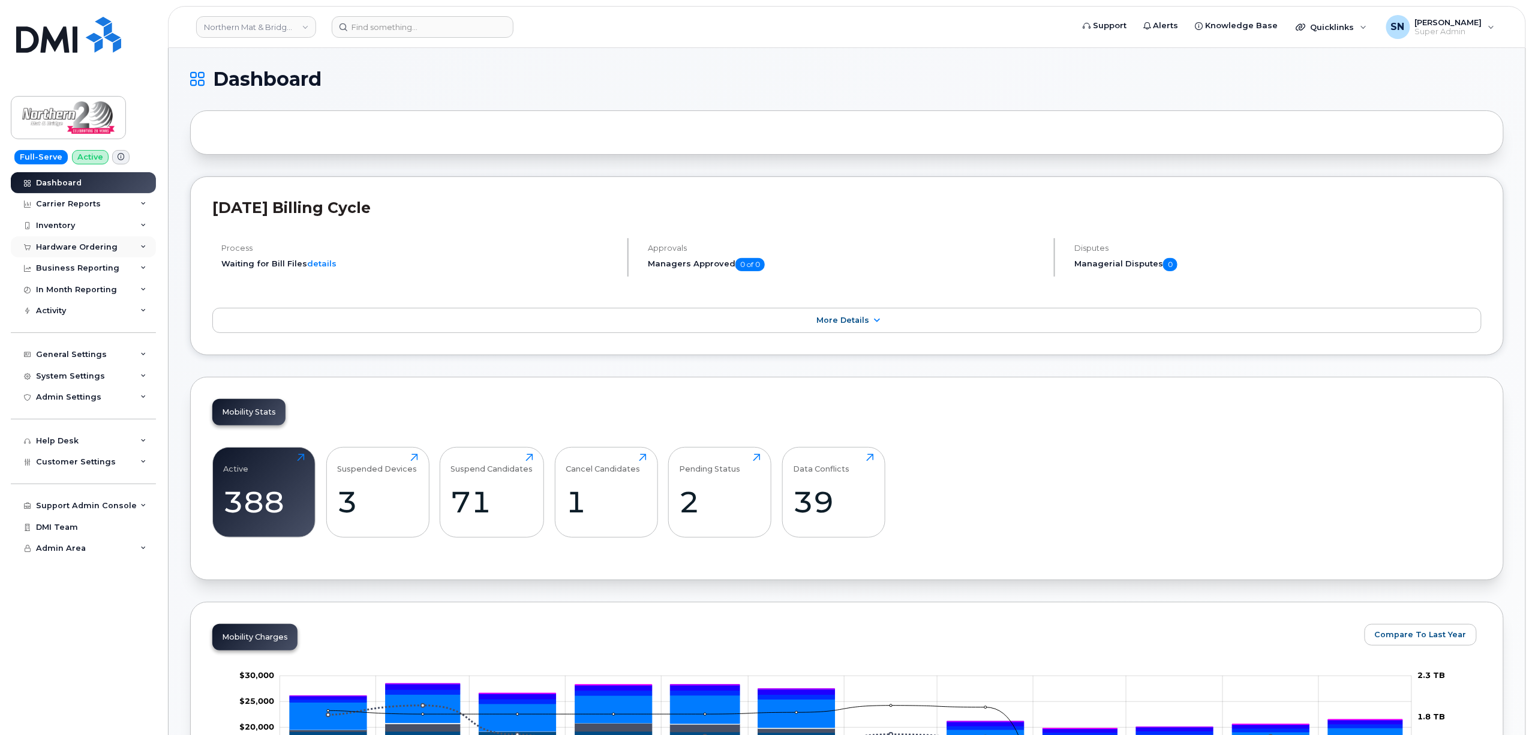
click at [97, 247] on div "Hardware Ordering" at bounding box center [77, 247] width 82 height 10
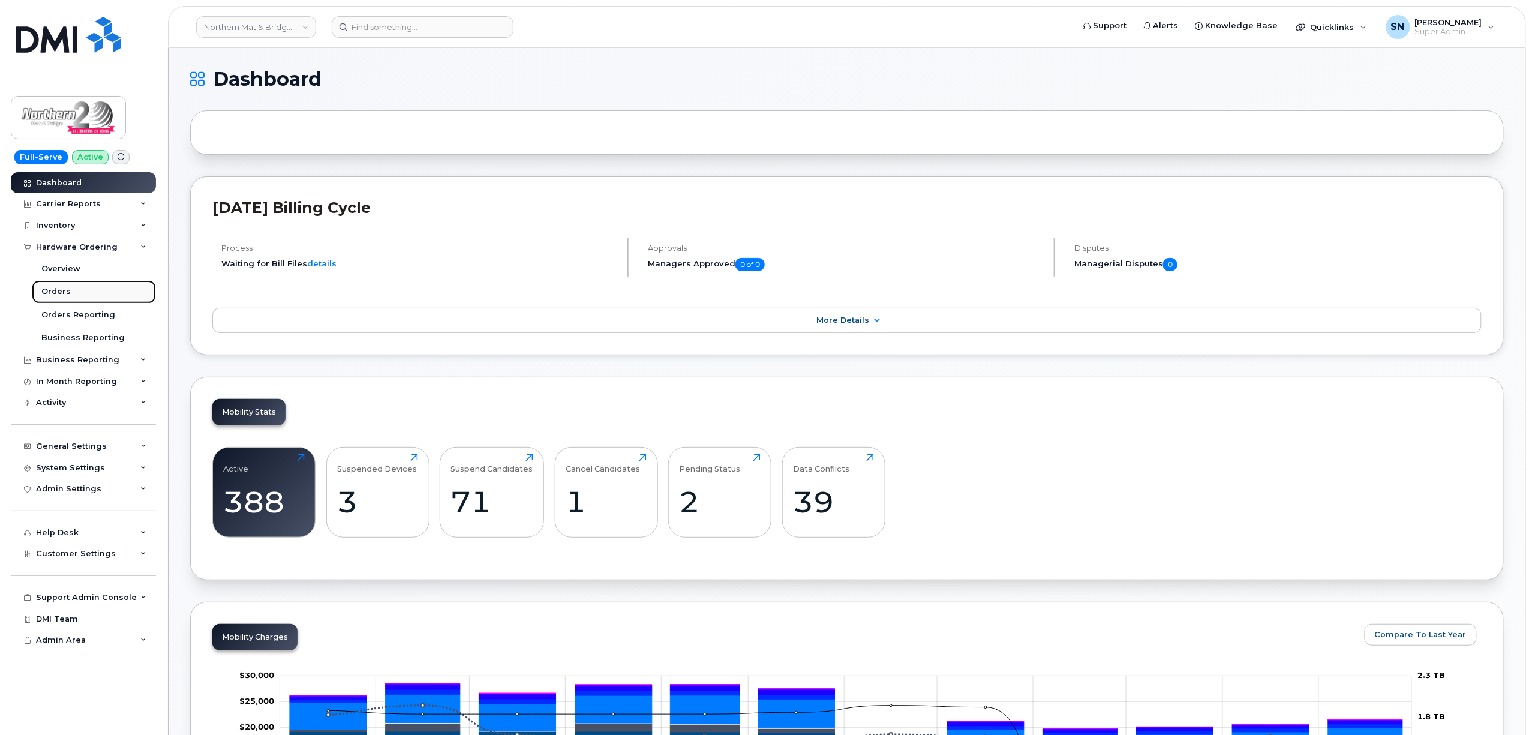
click at [47, 292] on div "Orders" at bounding box center [55, 291] width 29 height 11
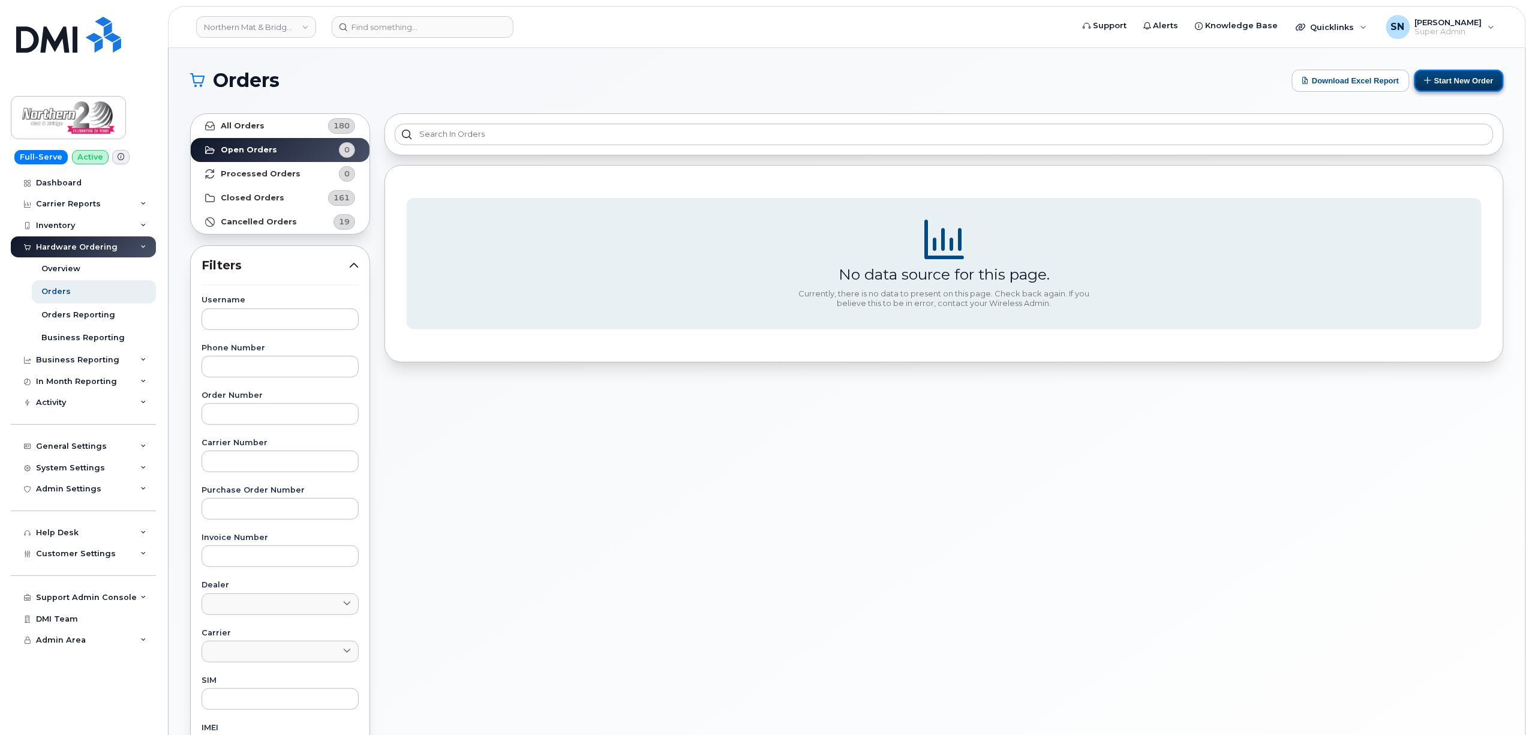
click at [1433, 78] on button "Start New Order" at bounding box center [1458, 81] width 89 height 22
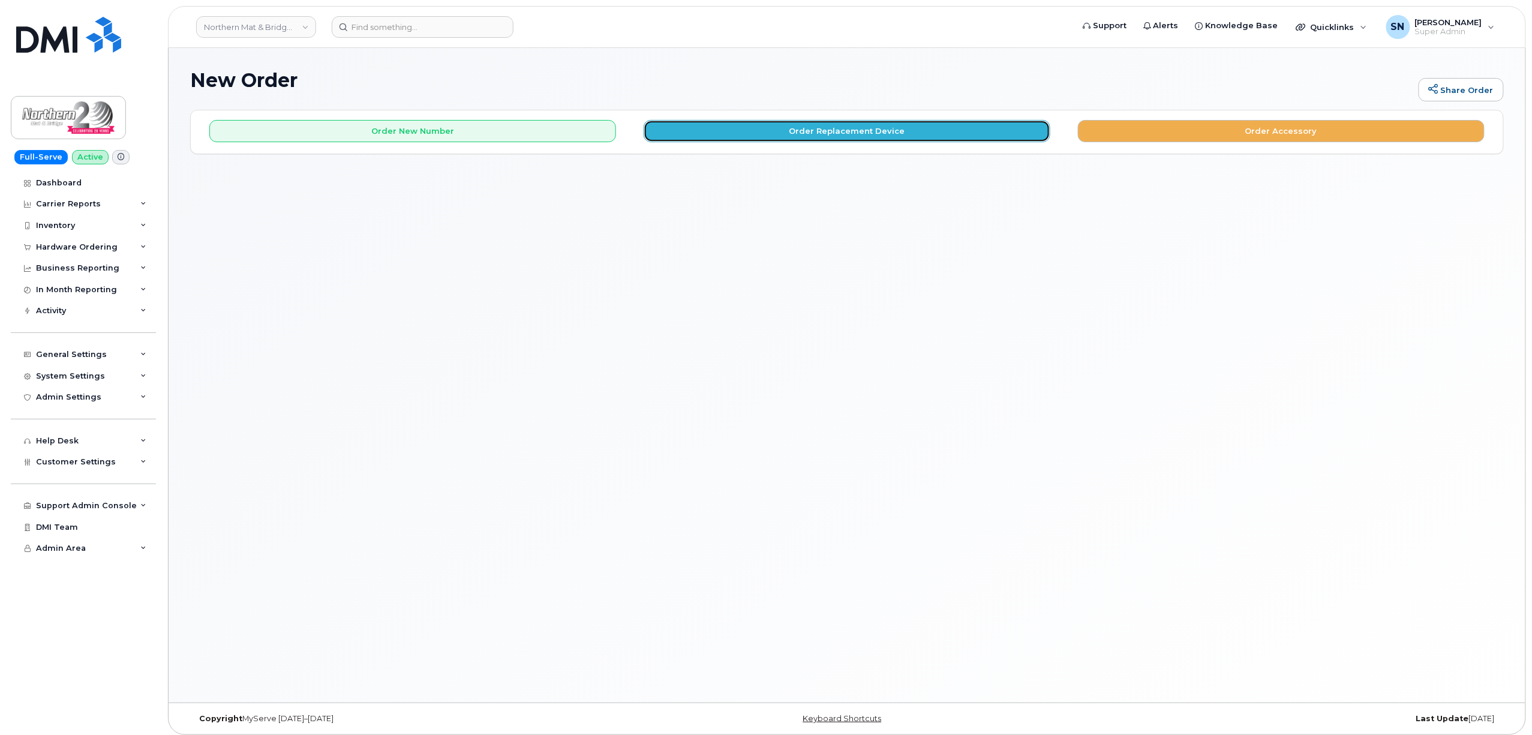
click at [755, 124] on button "Order Replacement Device" at bounding box center [847, 131] width 407 height 22
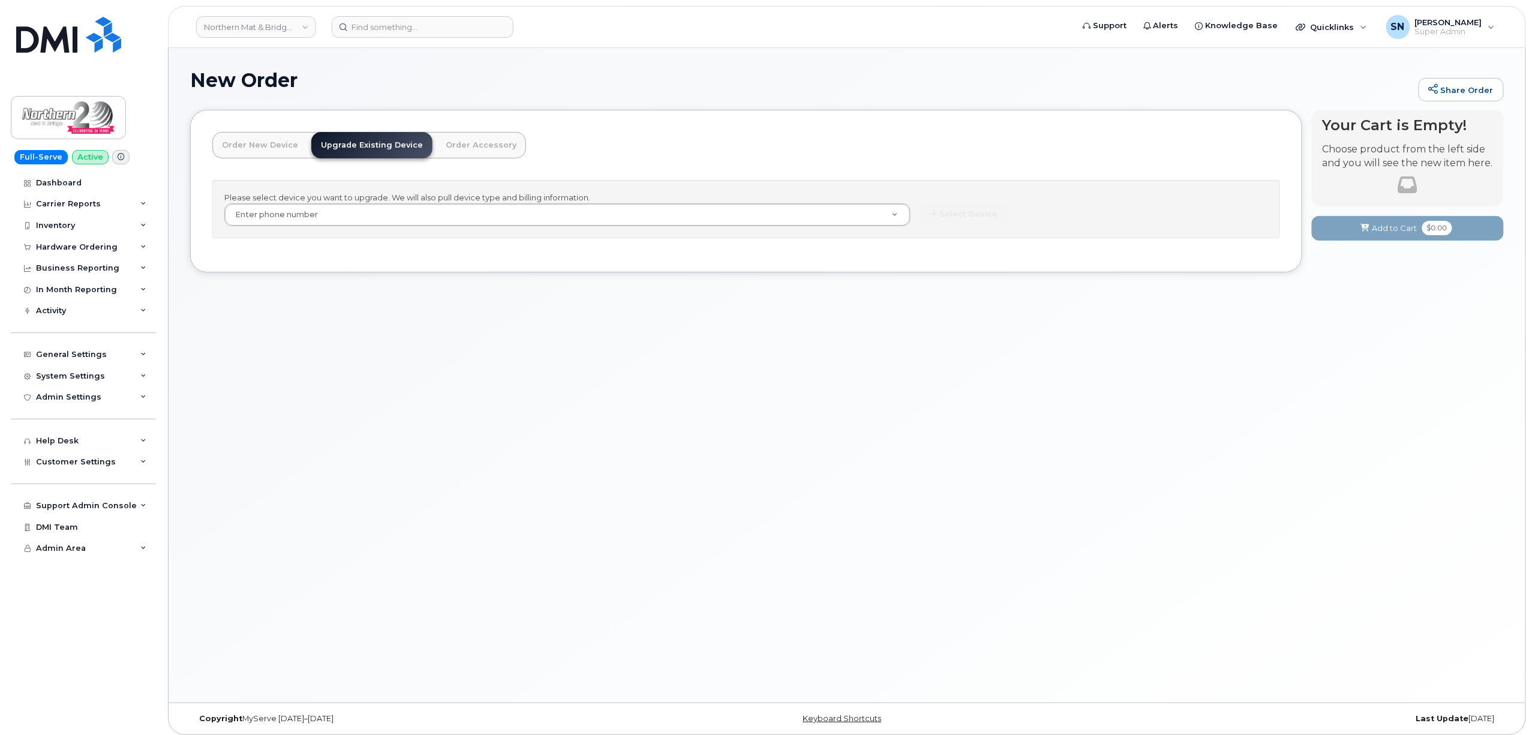
click at [696, 392] on div "New Order Share Order × Share This Order If you want to allow others to create …" at bounding box center [847, 375] width 1357 height 654
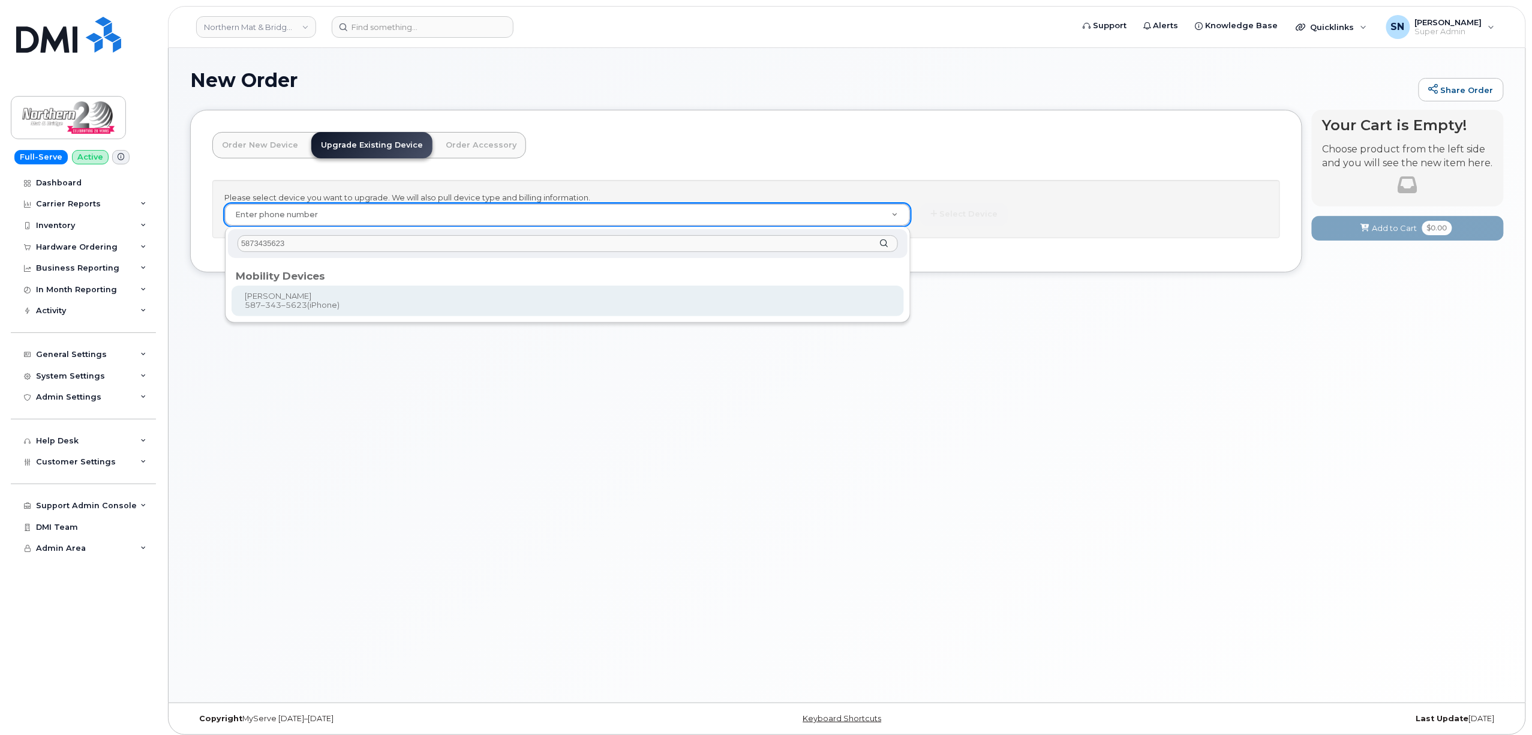
type input "5873435623"
type input "638576"
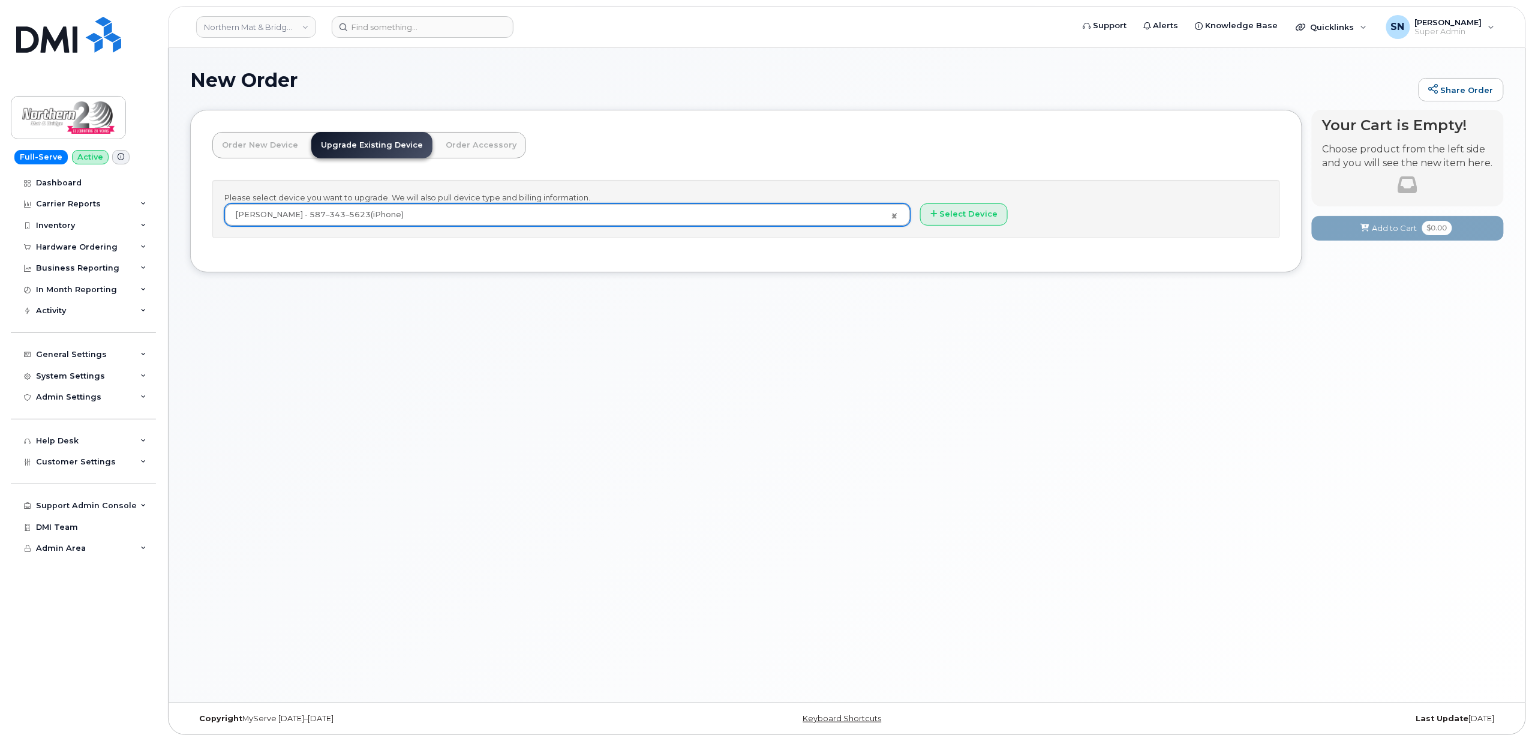
click at [992, 253] on div "Order New Device Upgrade Existing Device Order Accessory Order new device and n…" at bounding box center [746, 191] width 1112 height 163
click at [980, 214] on button "Select Device" at bounding box center [964, 214] width 88 height 22
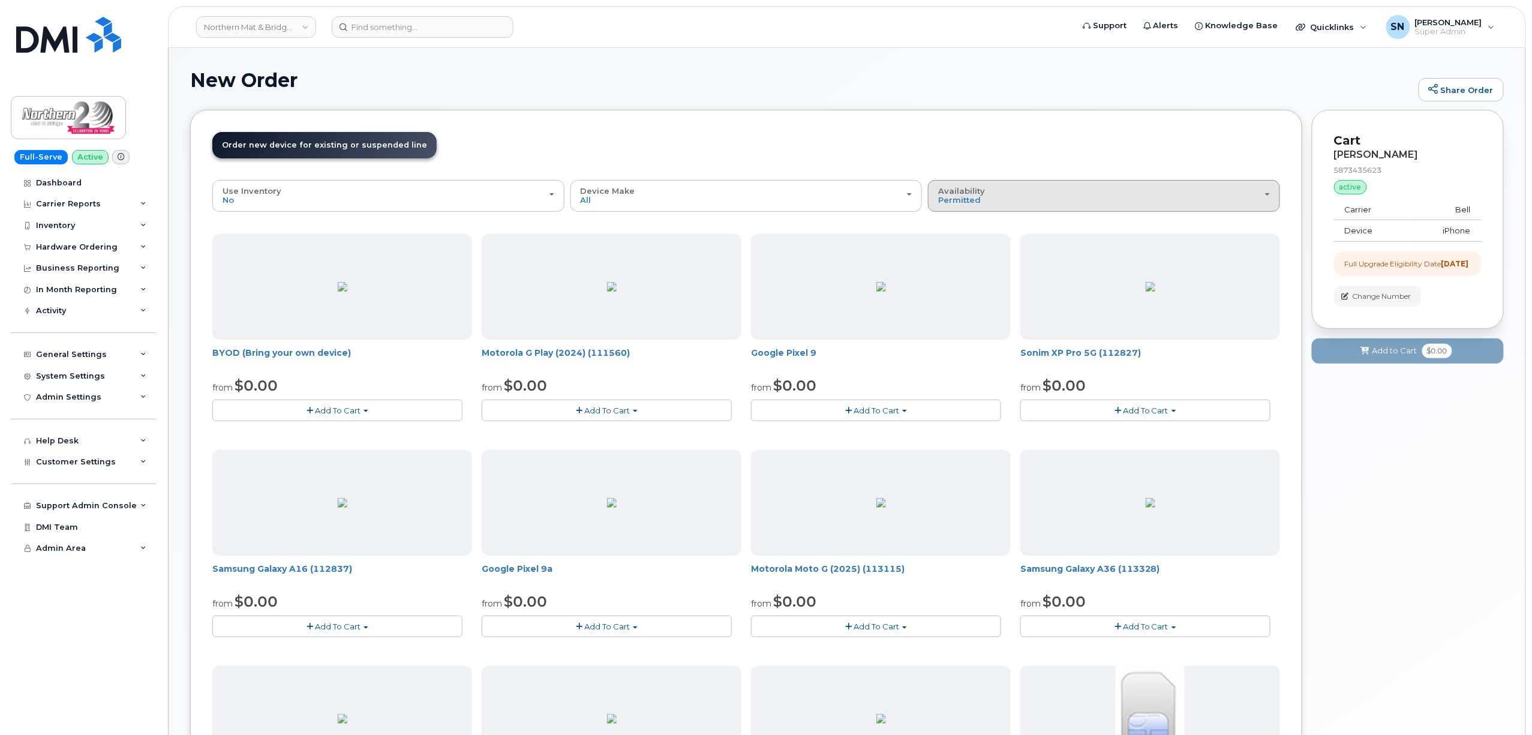
click at [951, 194] on span "Availability" at bounding box center [961, 191] width 47 height 10
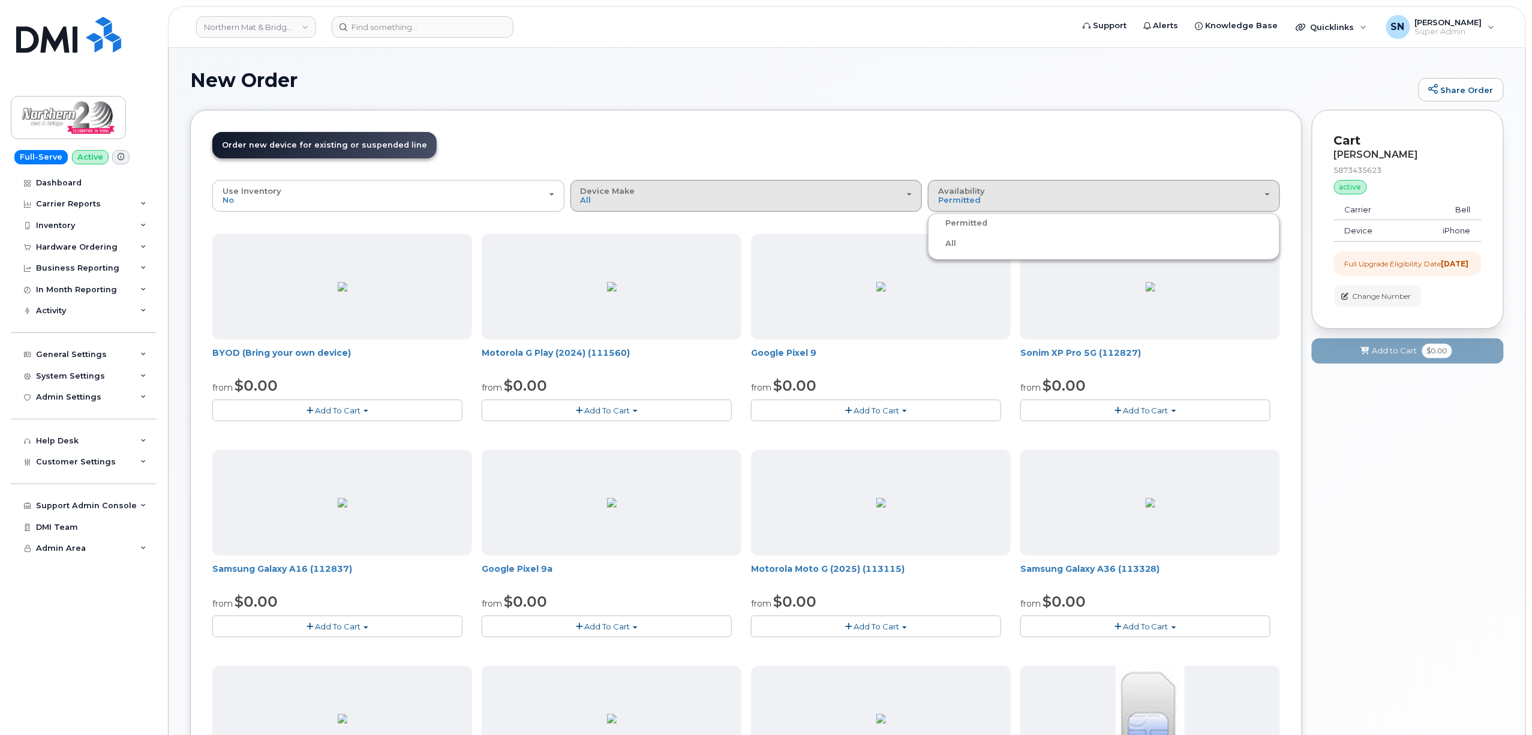
click at [847, 193] on div "Device Make All Aircard Android iPhone Tablet Unknown" at bounding box center [747, 196] width 332 height 19
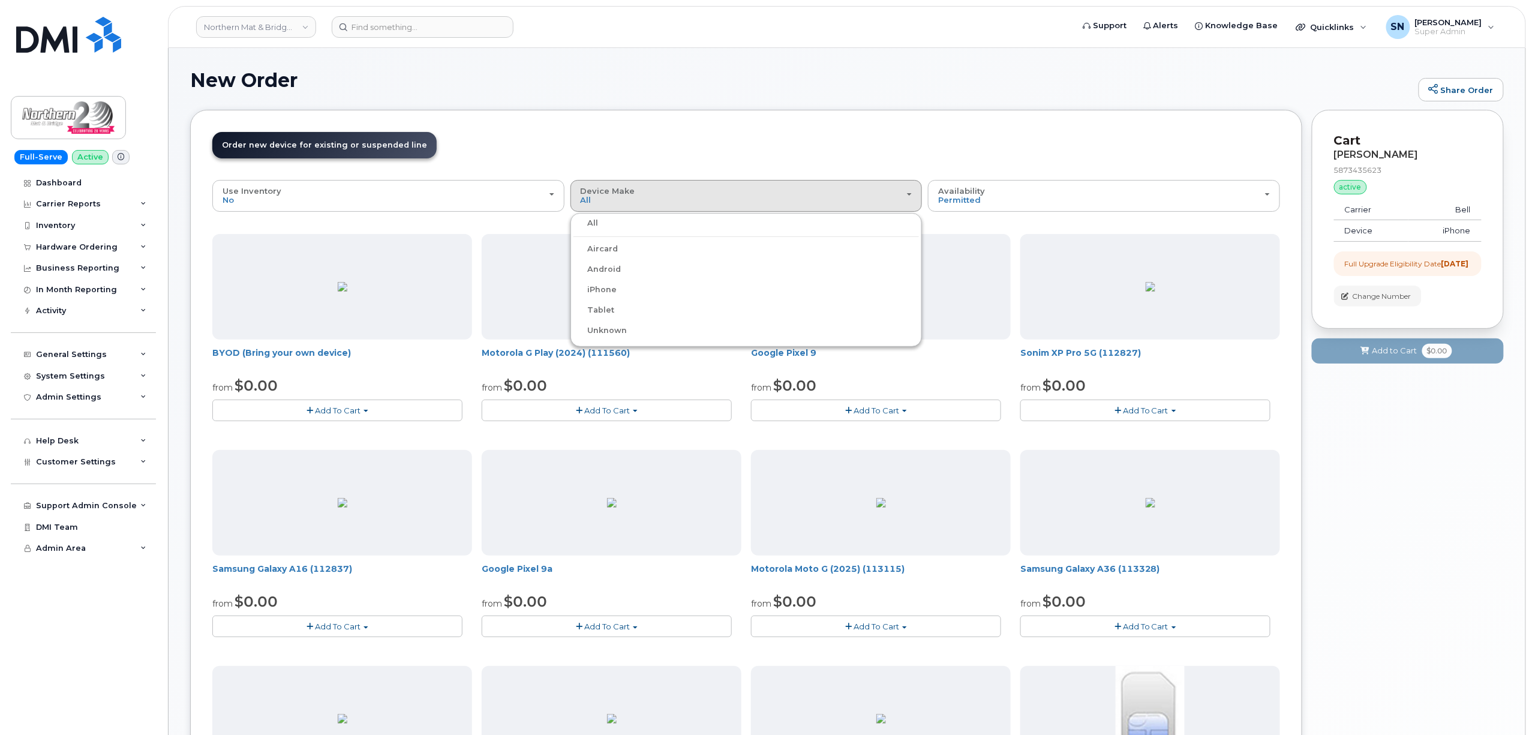
click at [610, 292] on label "iPhone" at bounding box center [595, 290] width 44 height 14
click at [0, 0] on input "iPhone" at bounding box center [0, 0] width 0 height 0
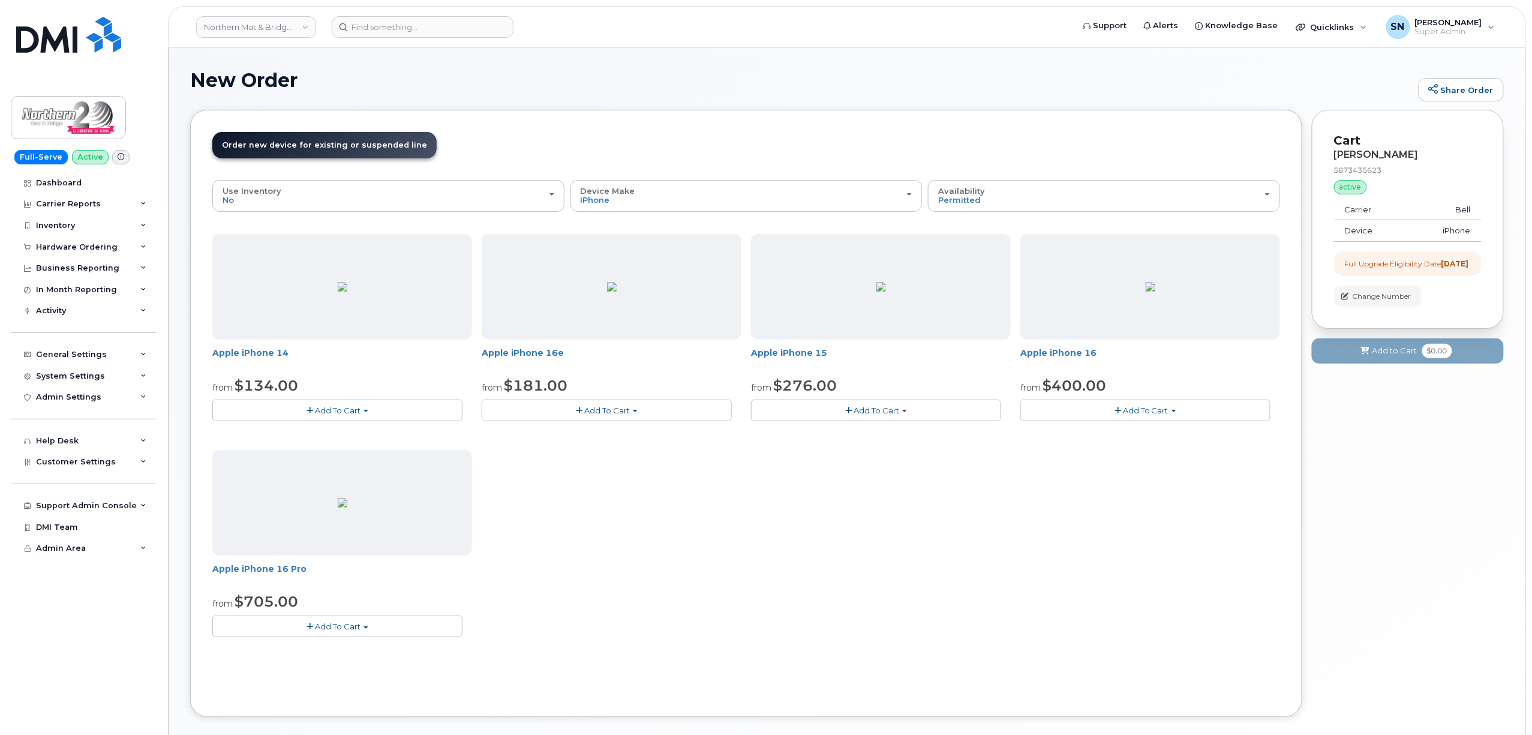
click at [631, 404] on button "Add To Cart" at bounding box center [607, 409] width 250 height 21
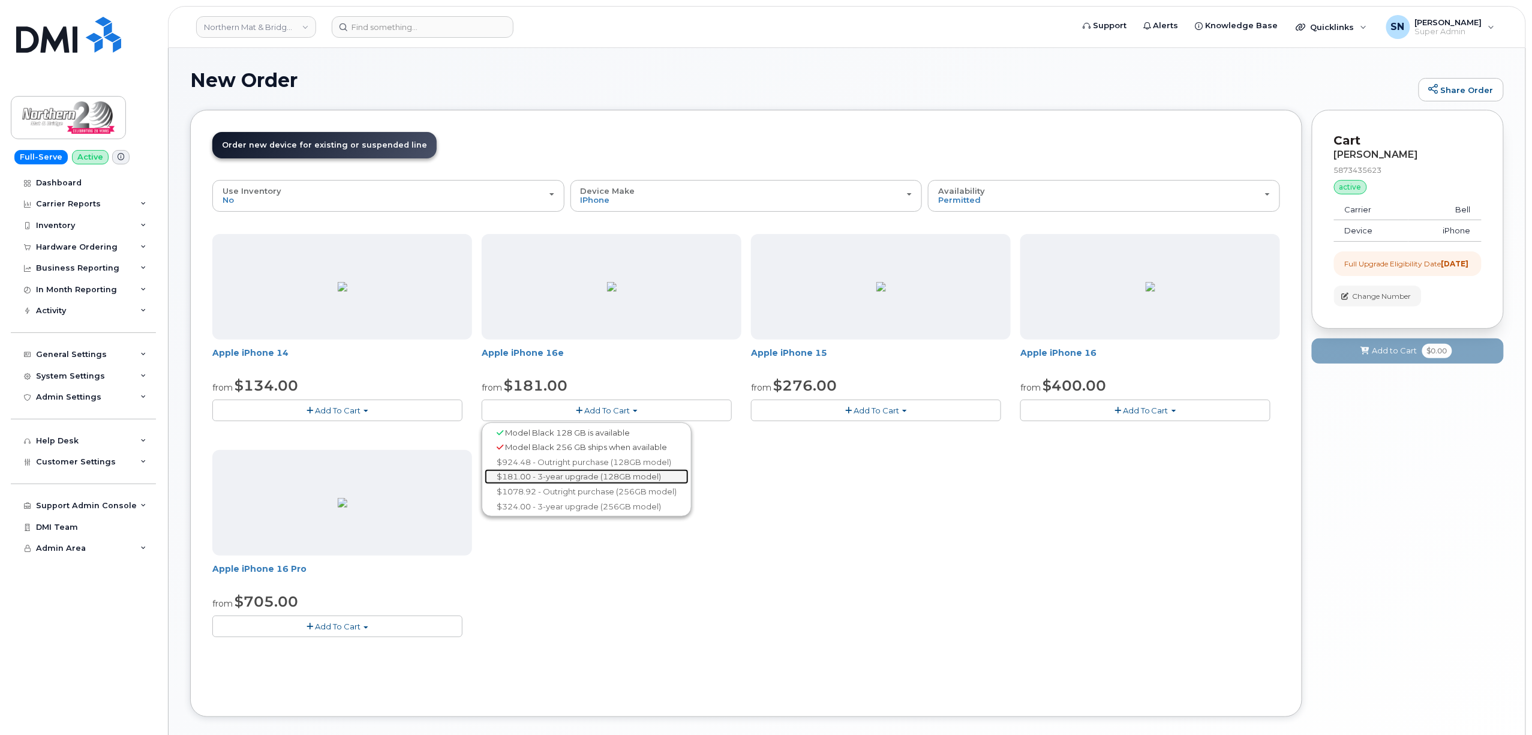
click at [576, 476] on link "$181.00 - 3-year upgrade (128GB model)" at bounding box center [587, 476] width 204 height 15
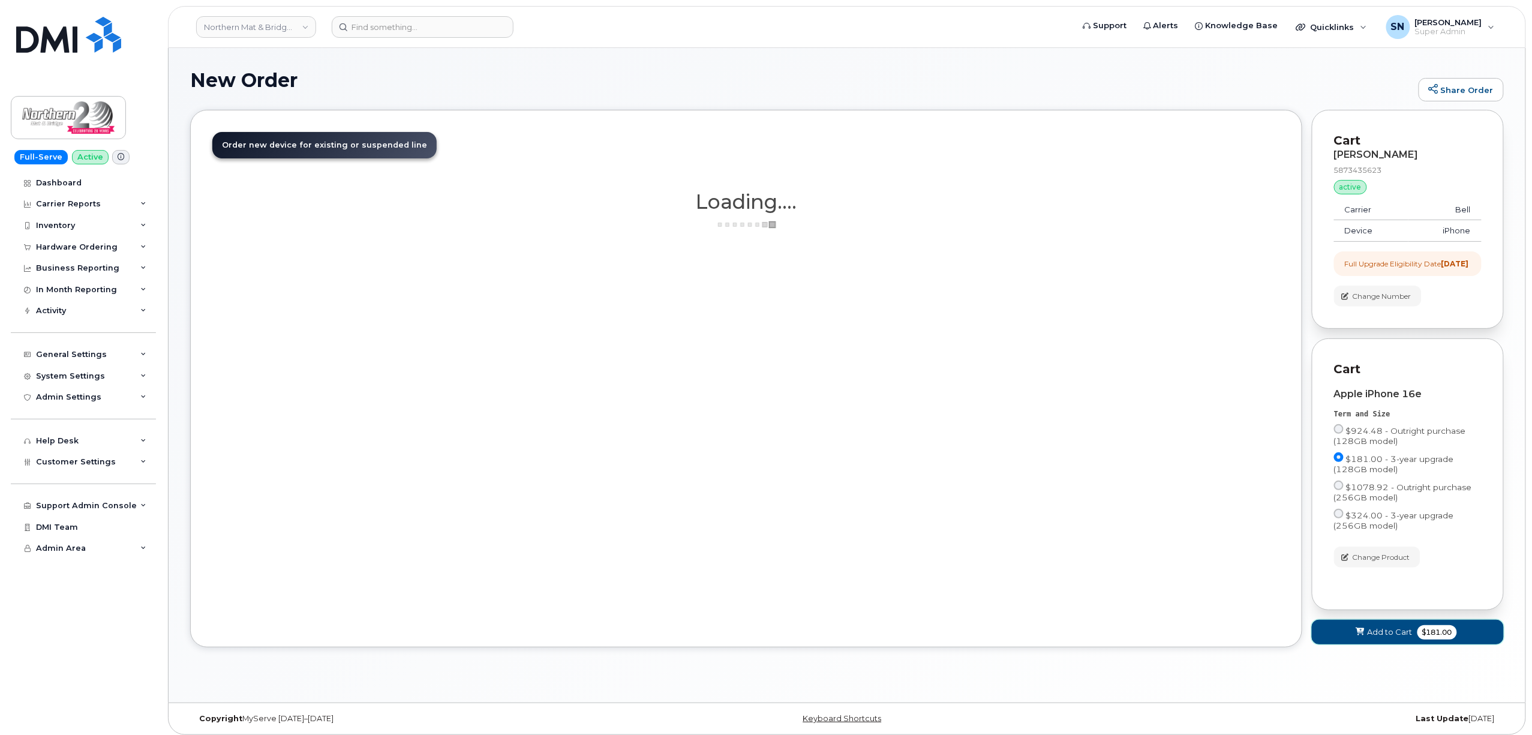
click at [1360, 638] on span at bounding box center [1359, 631] width 11 height 11
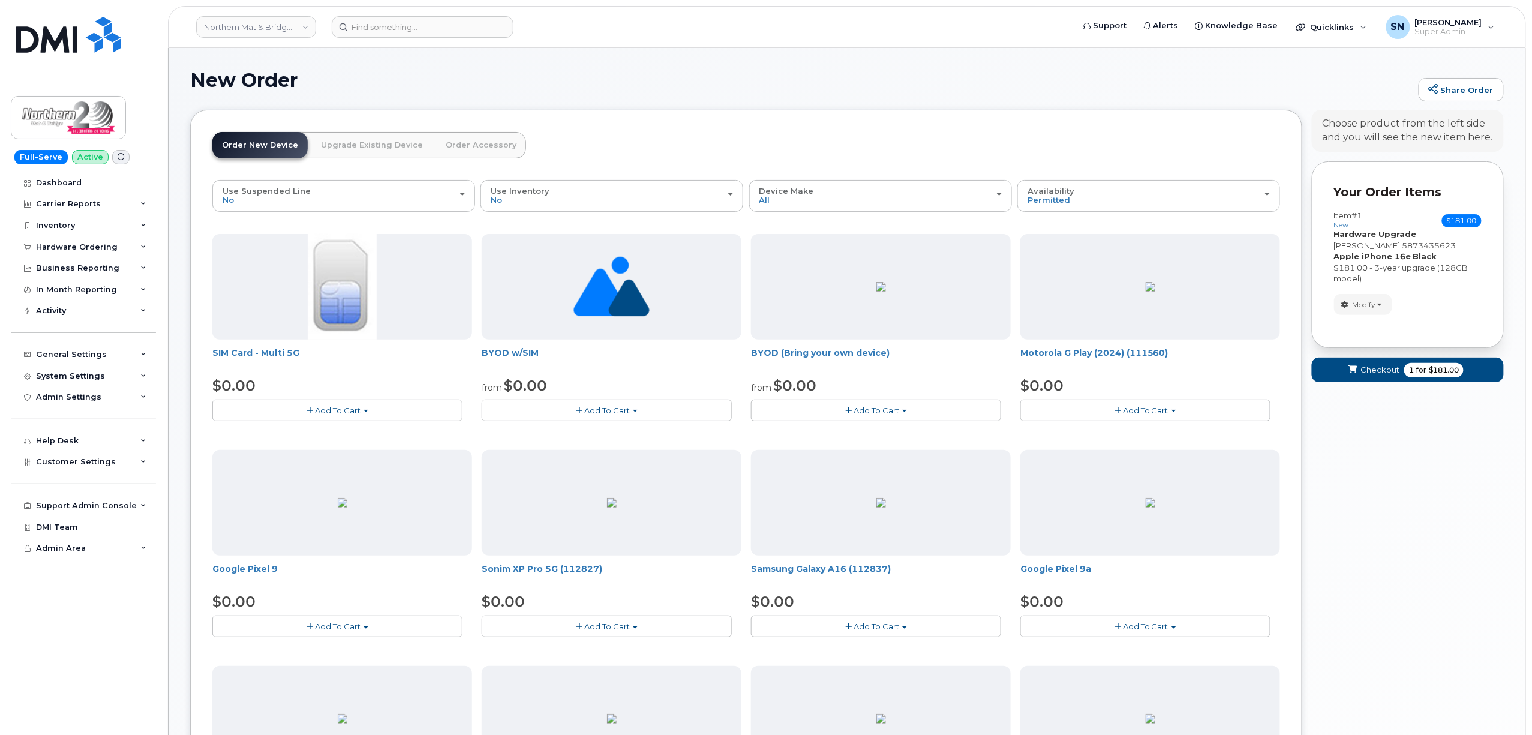
click at [360, 142] on link "Upgrade Existing Device" at bounding box center [371, 145] width 121 height 26
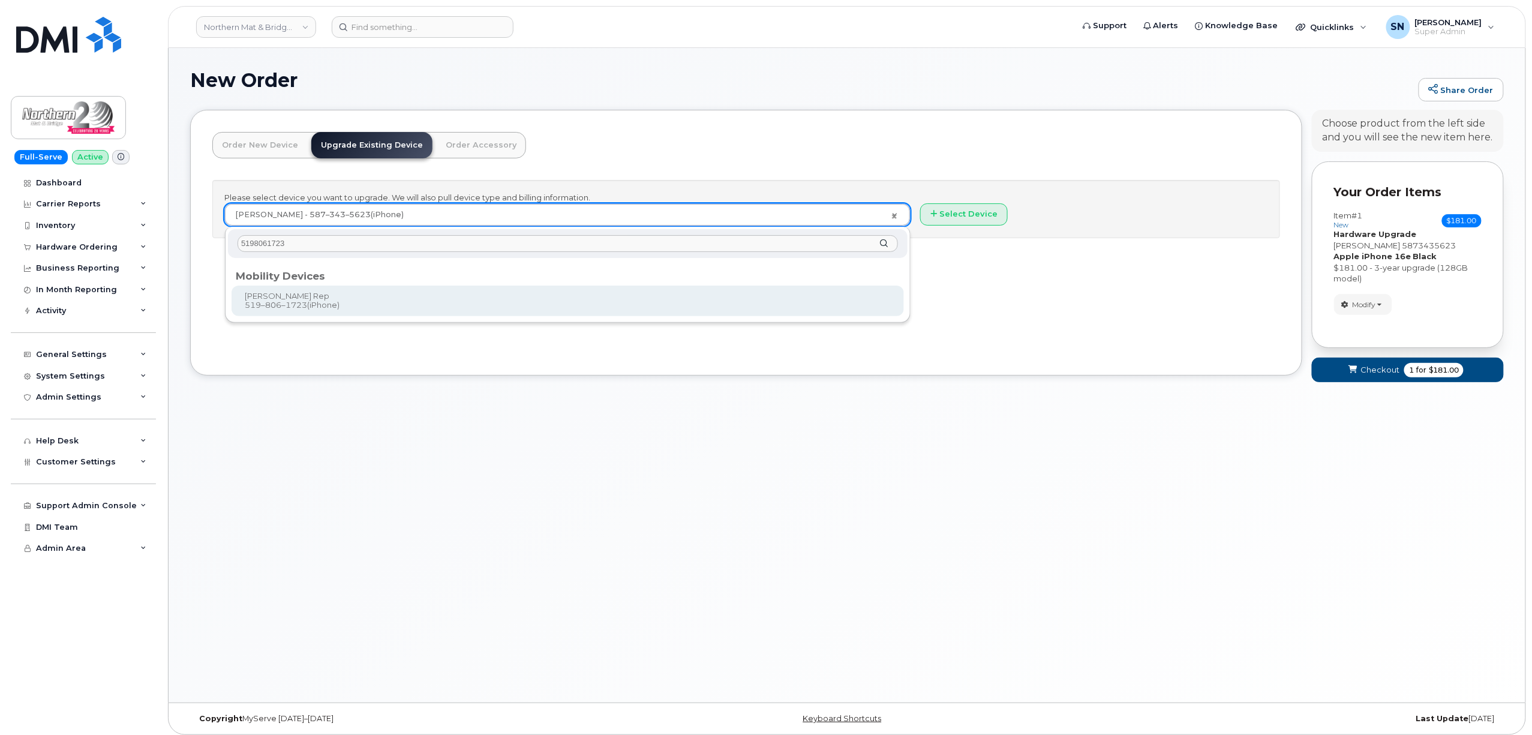
type input "5198061723"
type input "422740"
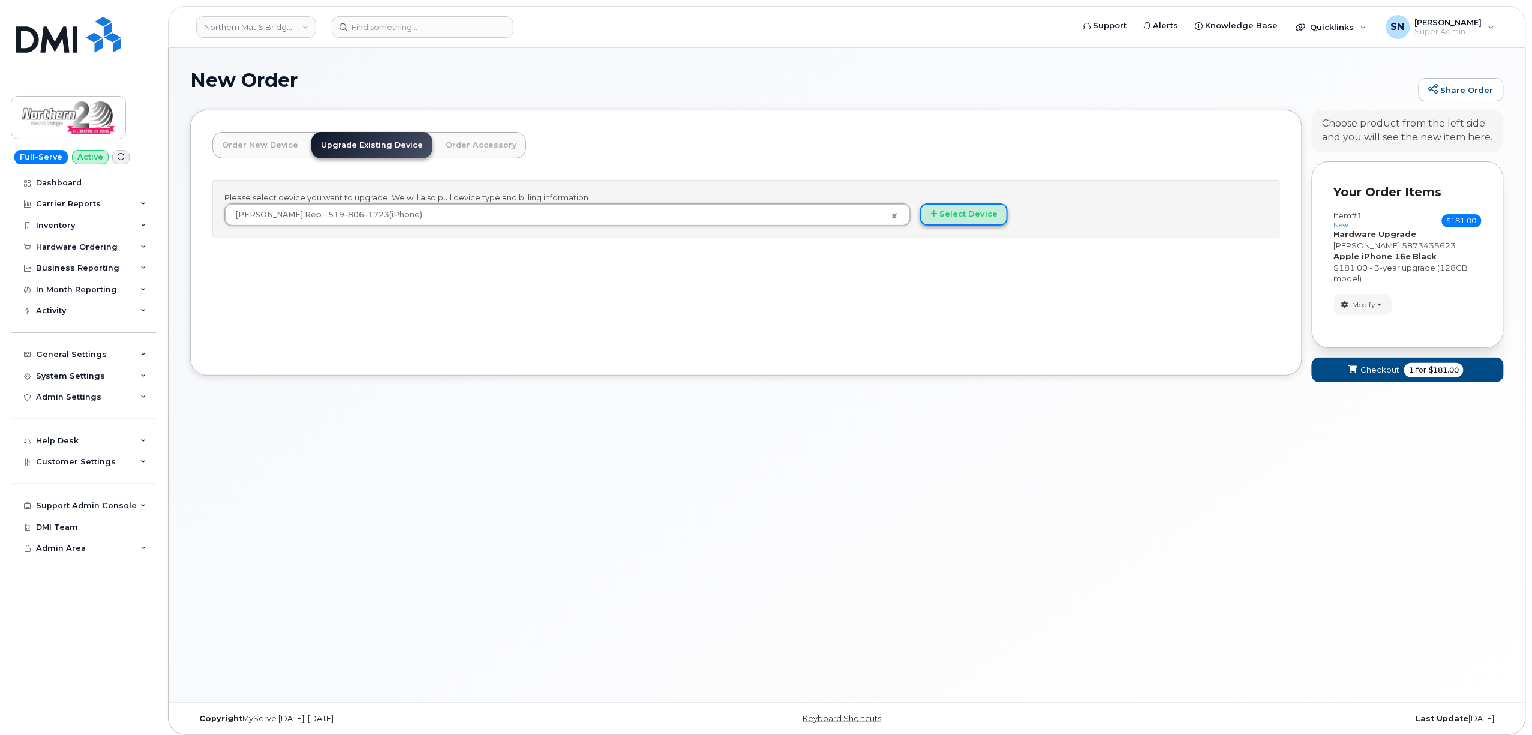
click at [944, 217] on button "Select Device" at bounding box center [964, 214] width 88 height 22
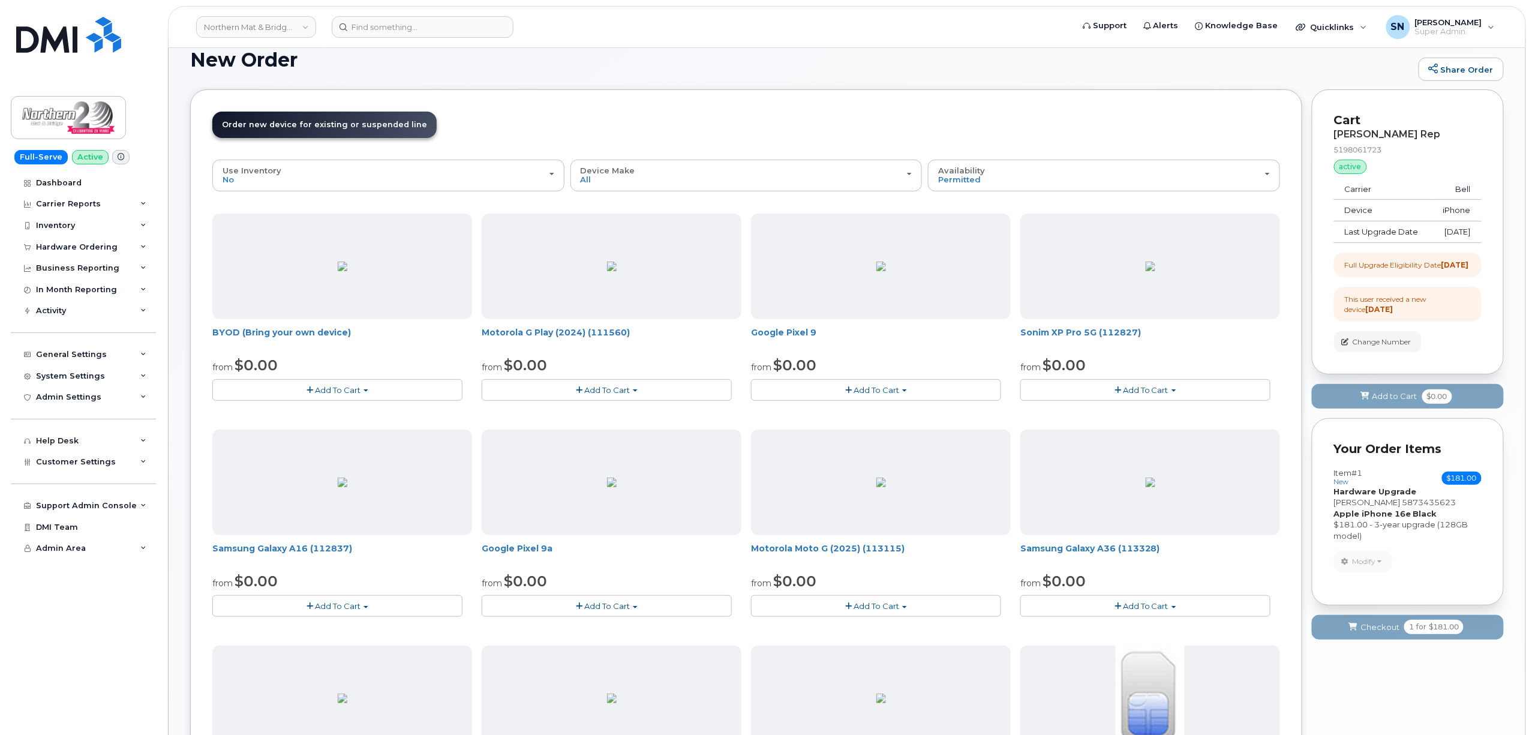
scroll to position [17, 0]
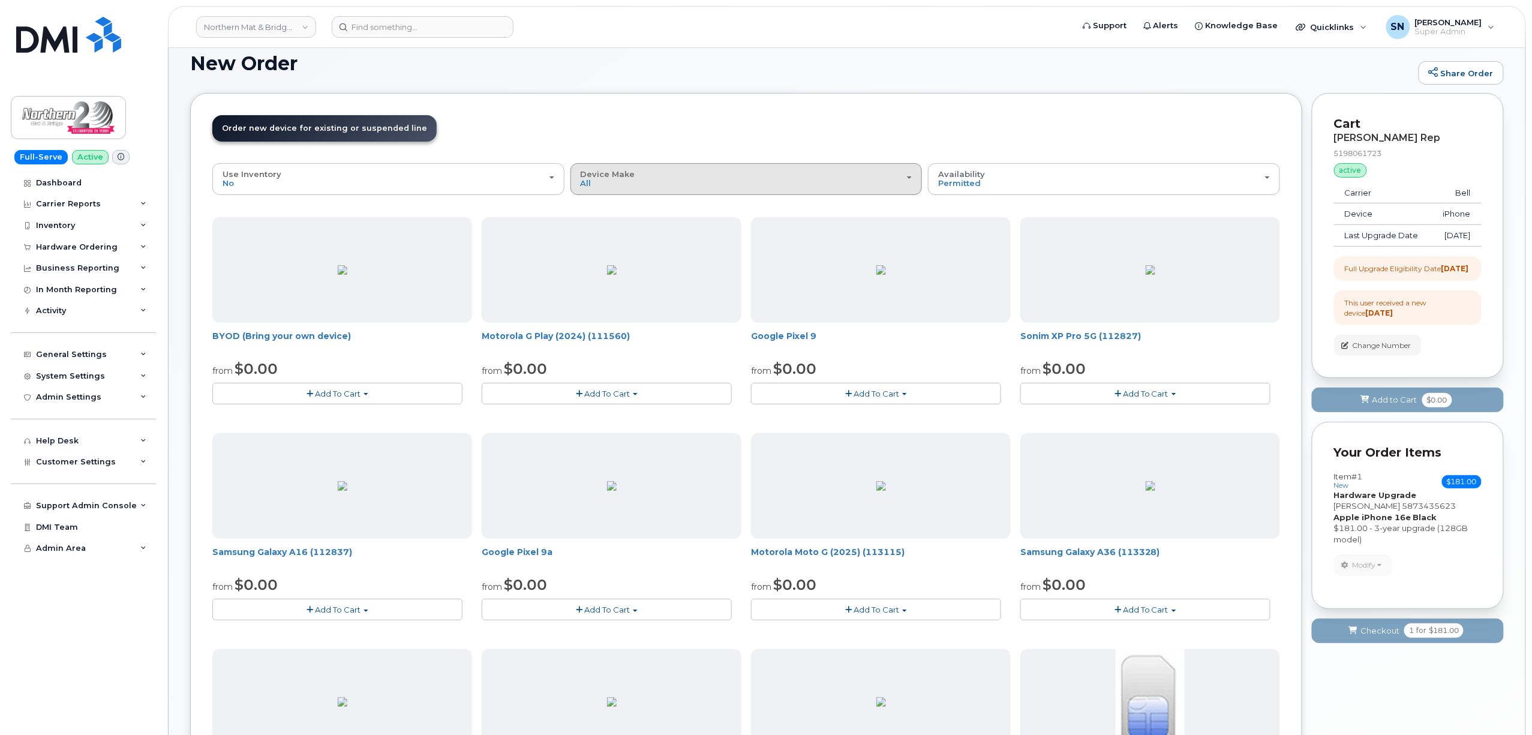
click at [641, 184] on div "Device Make All Aircard Android iPhone Tablet Unknown" at bounding box center [747, 179] width 332 height 19
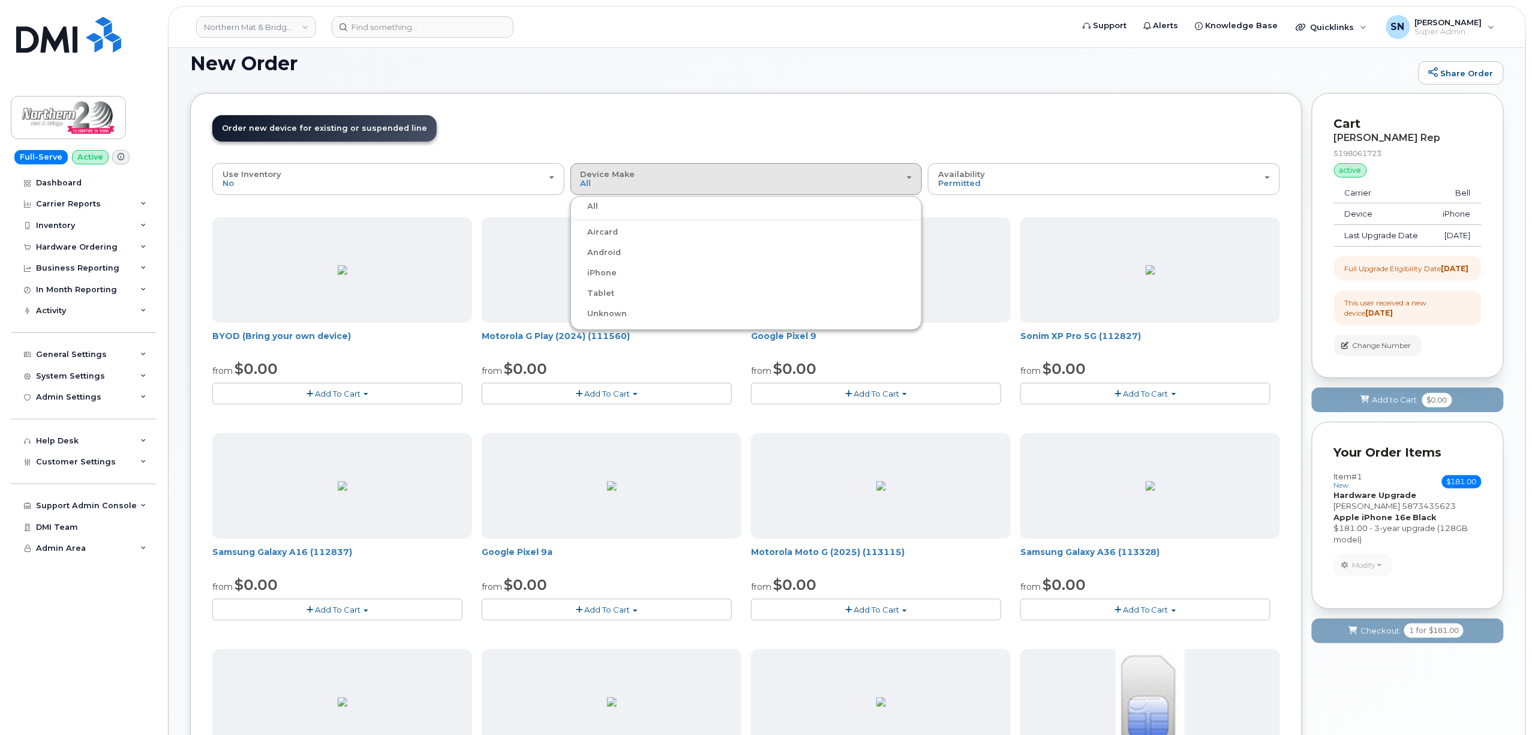
click at [606, 269] on label "iPhone" at bounding box center [595, 273] width 44 height 14
click at [0, 0] on input "iPhone" at bounding box center [0, 0] width 0 height 0
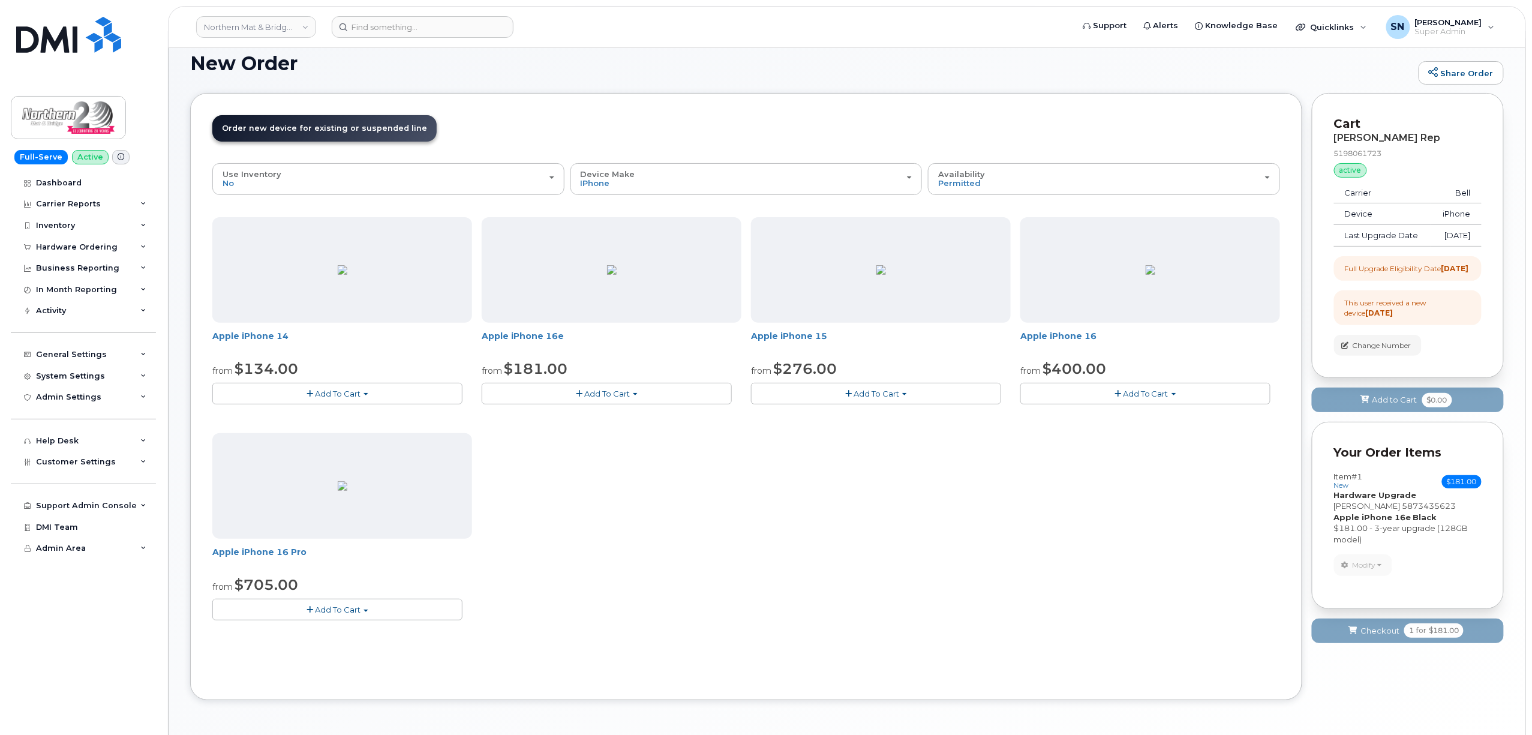
click at [591, 395] on span "Add To Cart" at bounding box center [607, 394] width 46 height 10
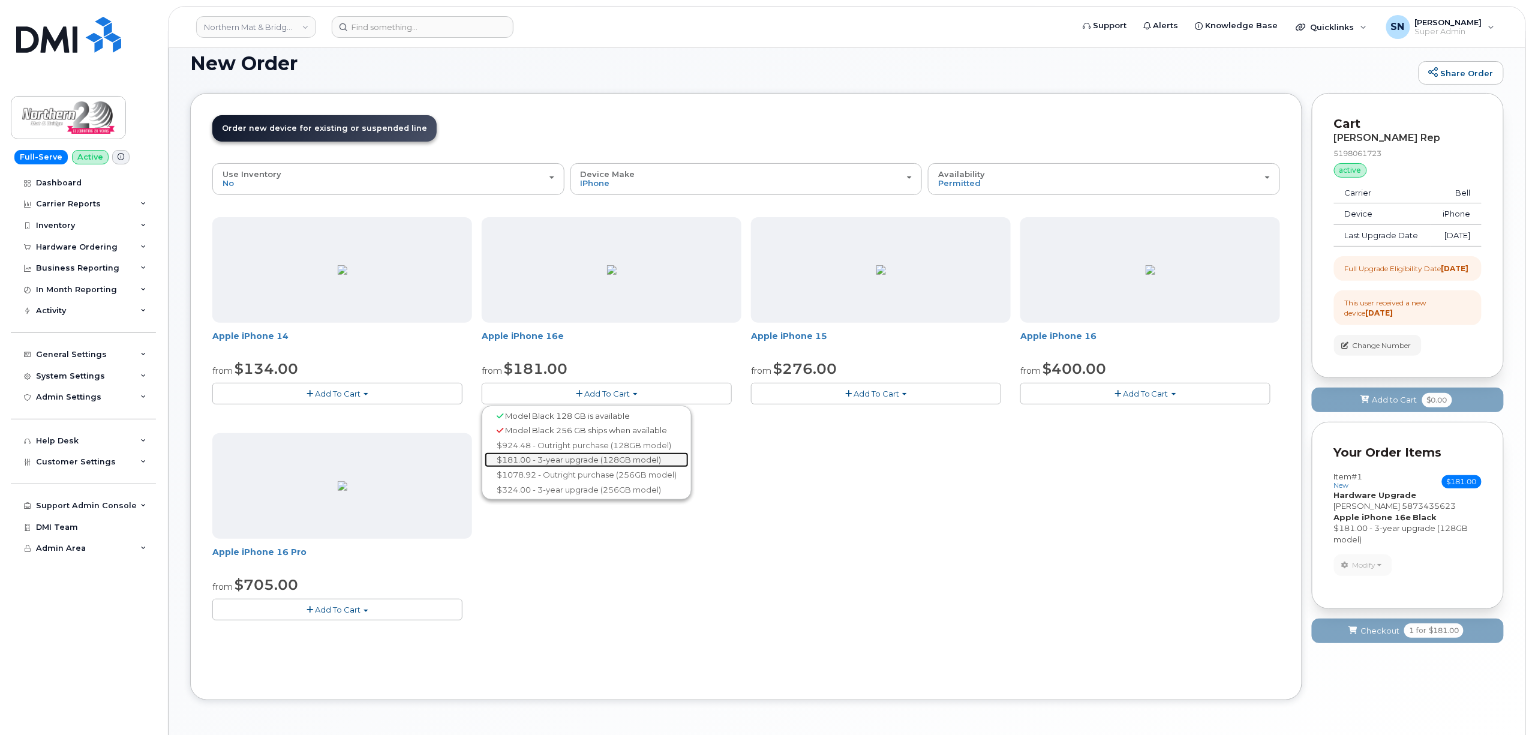
click at [593, 464] on link "$181.00 - 3-year upgrade (128GB model)" at bounding box center [587, 459] width 204 height 15
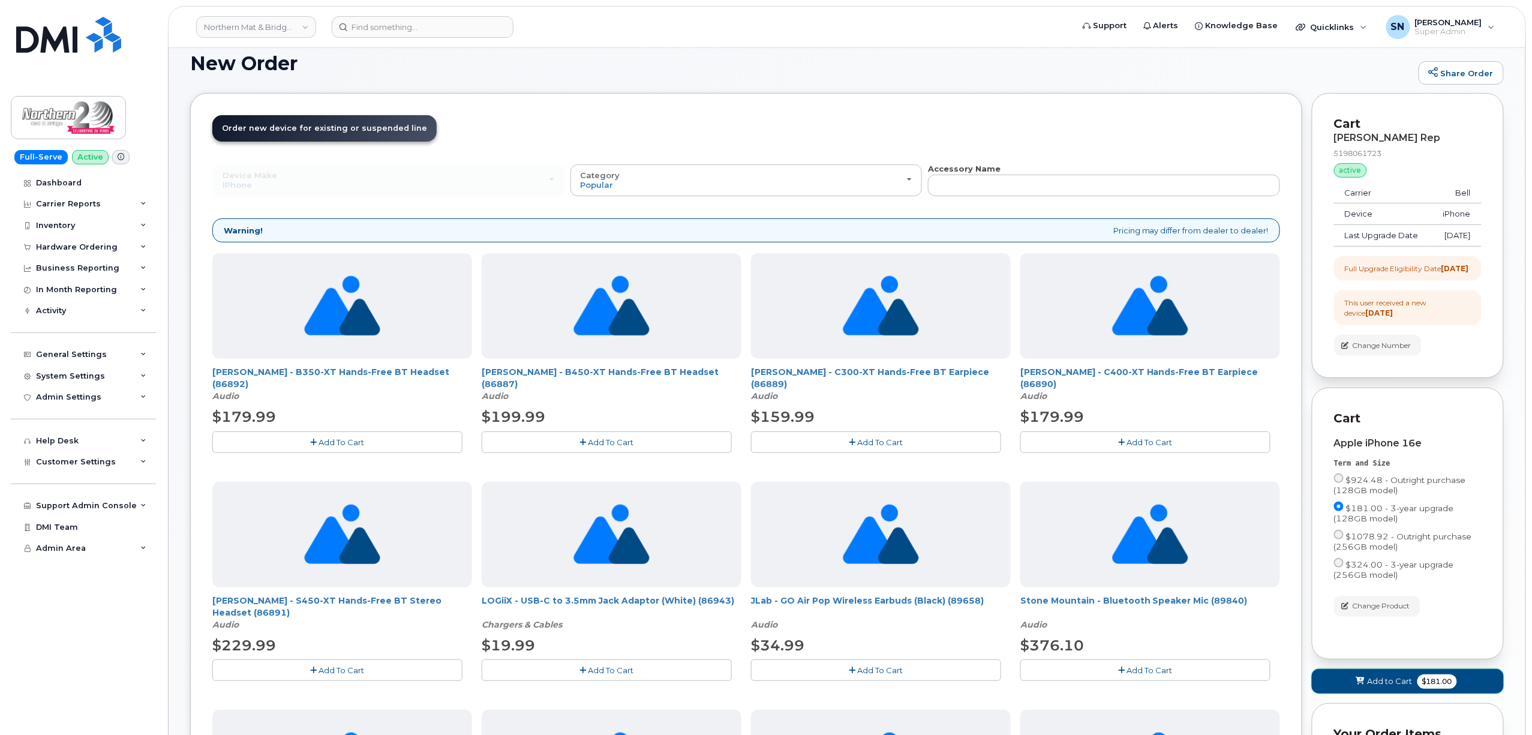
click at [1368, 687] on span "Add to Cart" at bounding box center [1390, 680] width 45 height 11
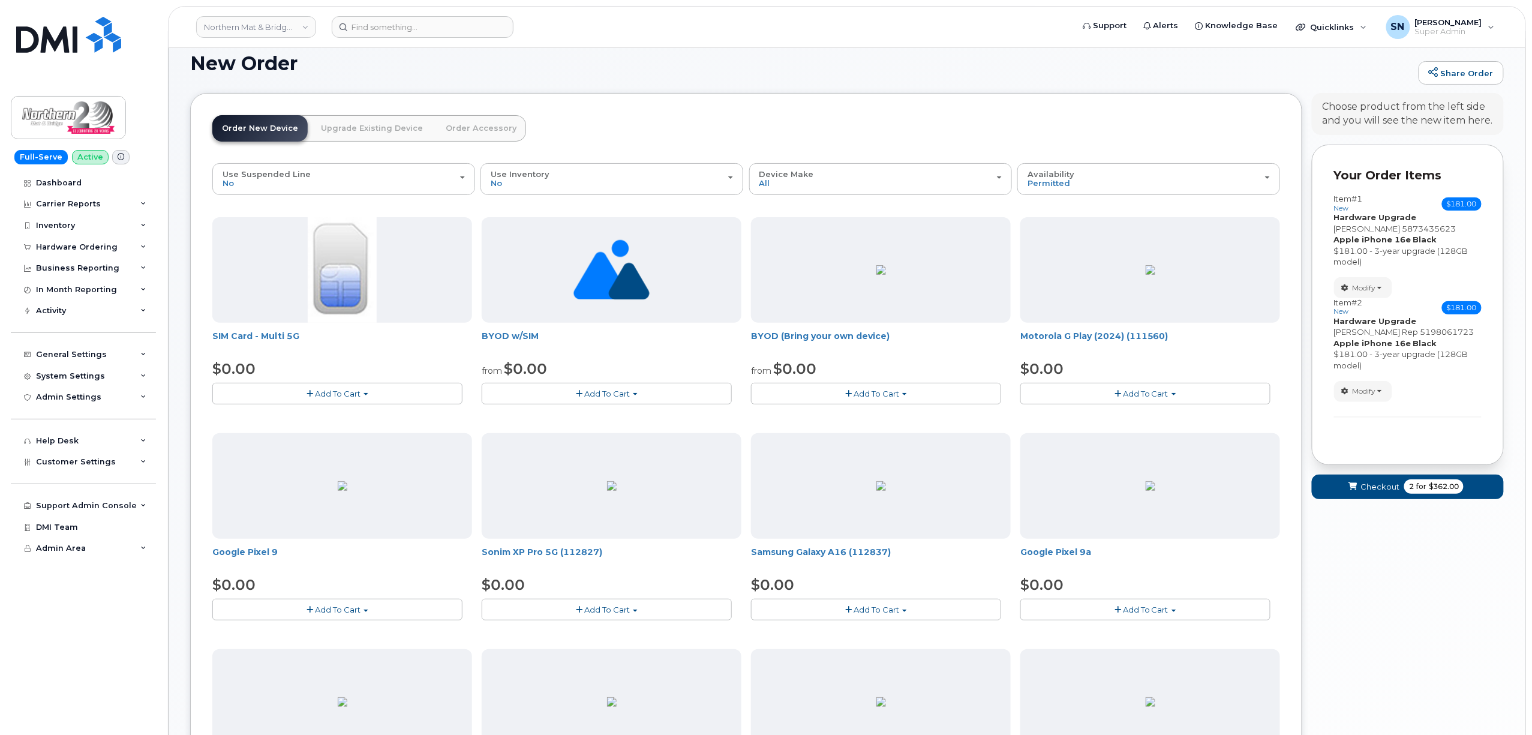
click at [386, 125] on link "Upgrade Existing Device" at bounding box center [371, 128] width 121 height 26
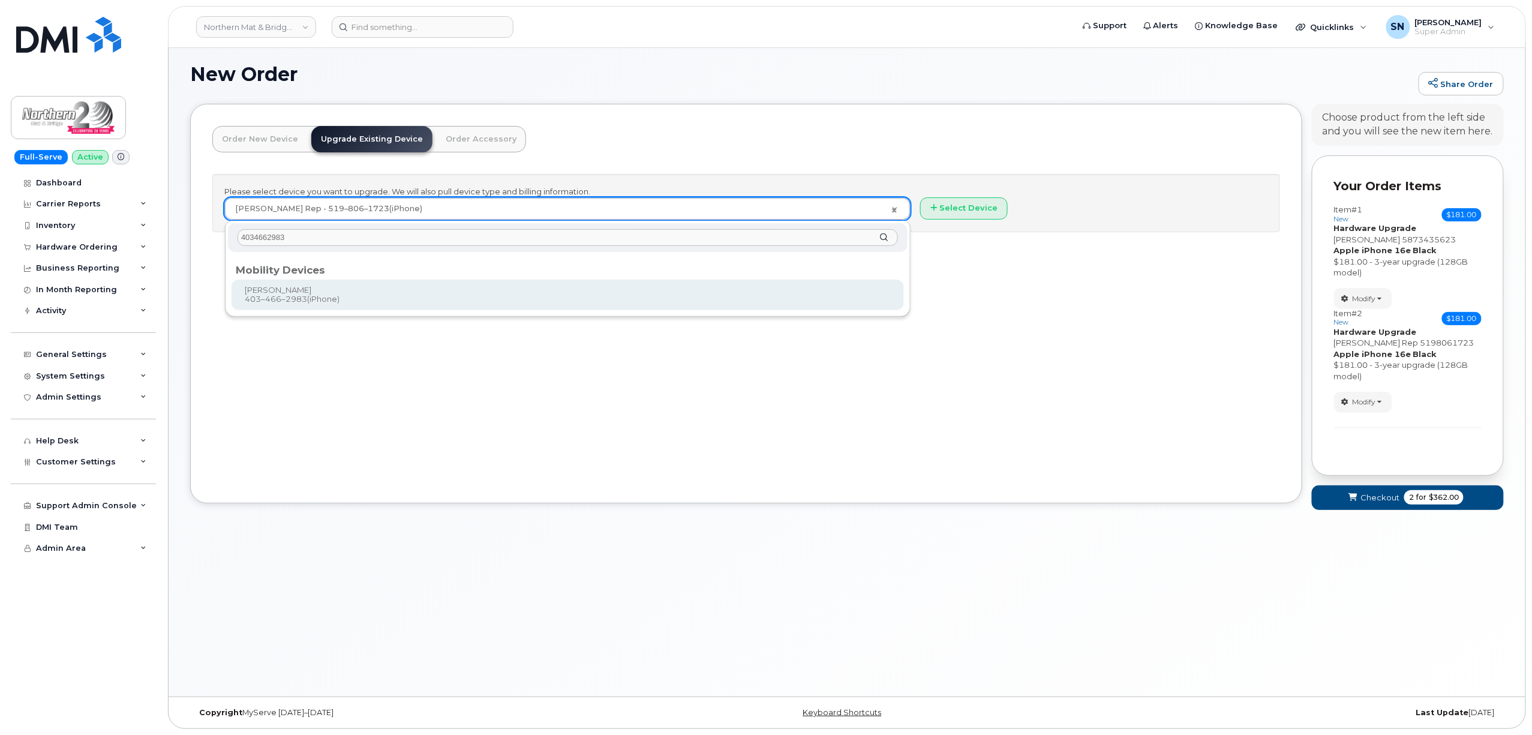
type input "4034662983"
type input "422722"
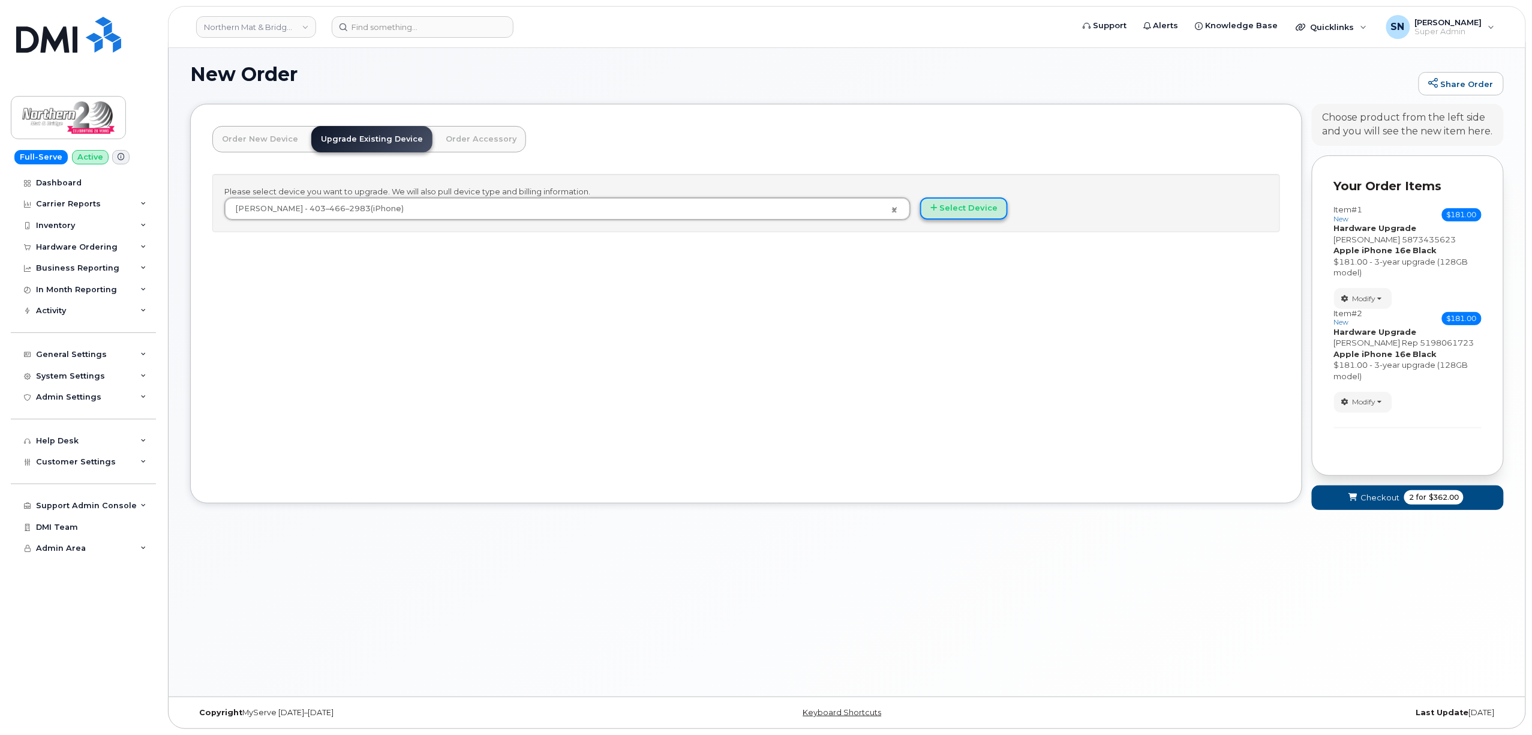
click at [987, 212] on button "Select Device" at bounding box center [964, 208] width 88 height 22
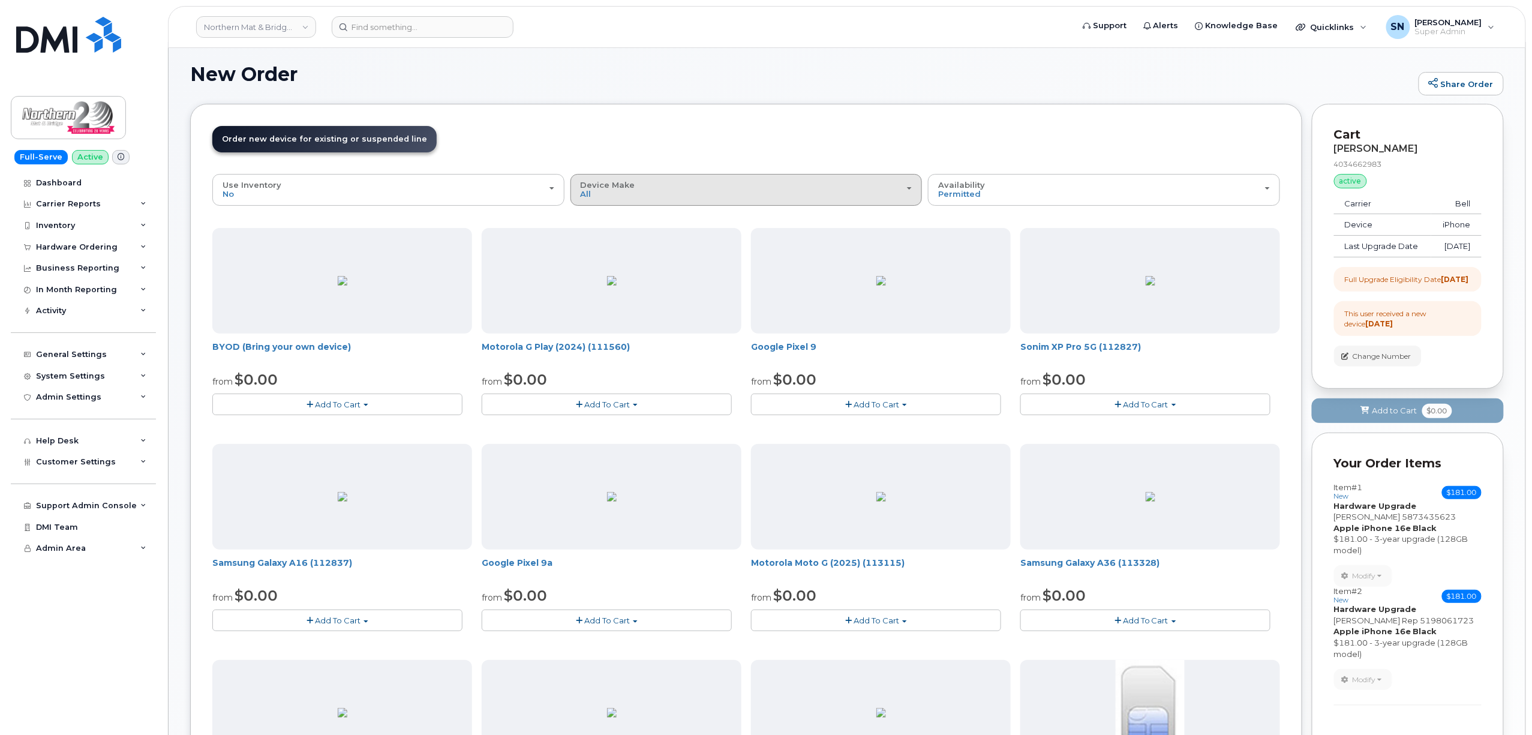
click at [612, 194] on div "Device Make All Aircard Android iPhone Tablet Unknown" at bounding box center [747, 190] width 332 height 19
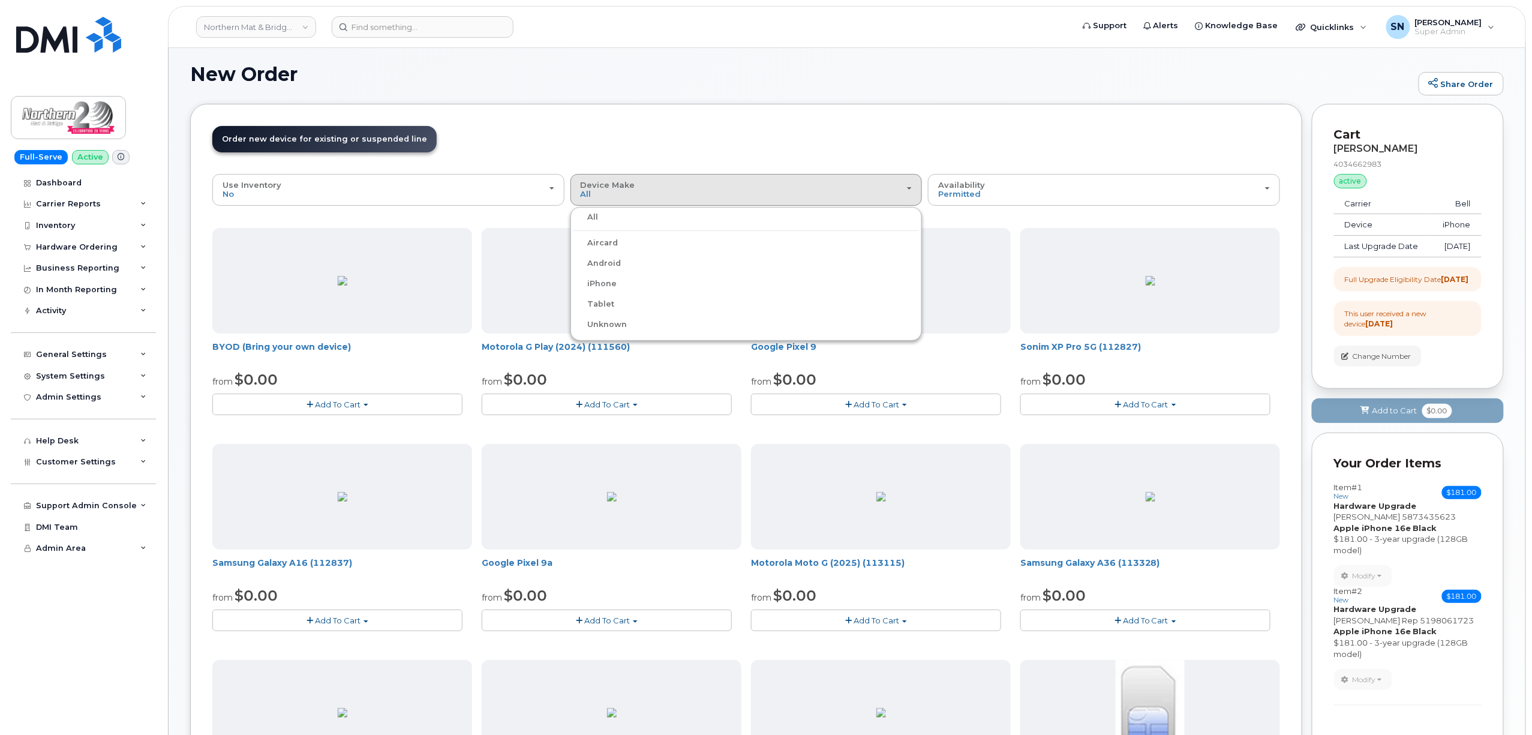
click at [610, 279] on label "iPhone" at bounding box center [595, 284] width 44 height 14
click at [0, 0] on input "iPhone" at bounding box center [0, 0] width 0 height 0
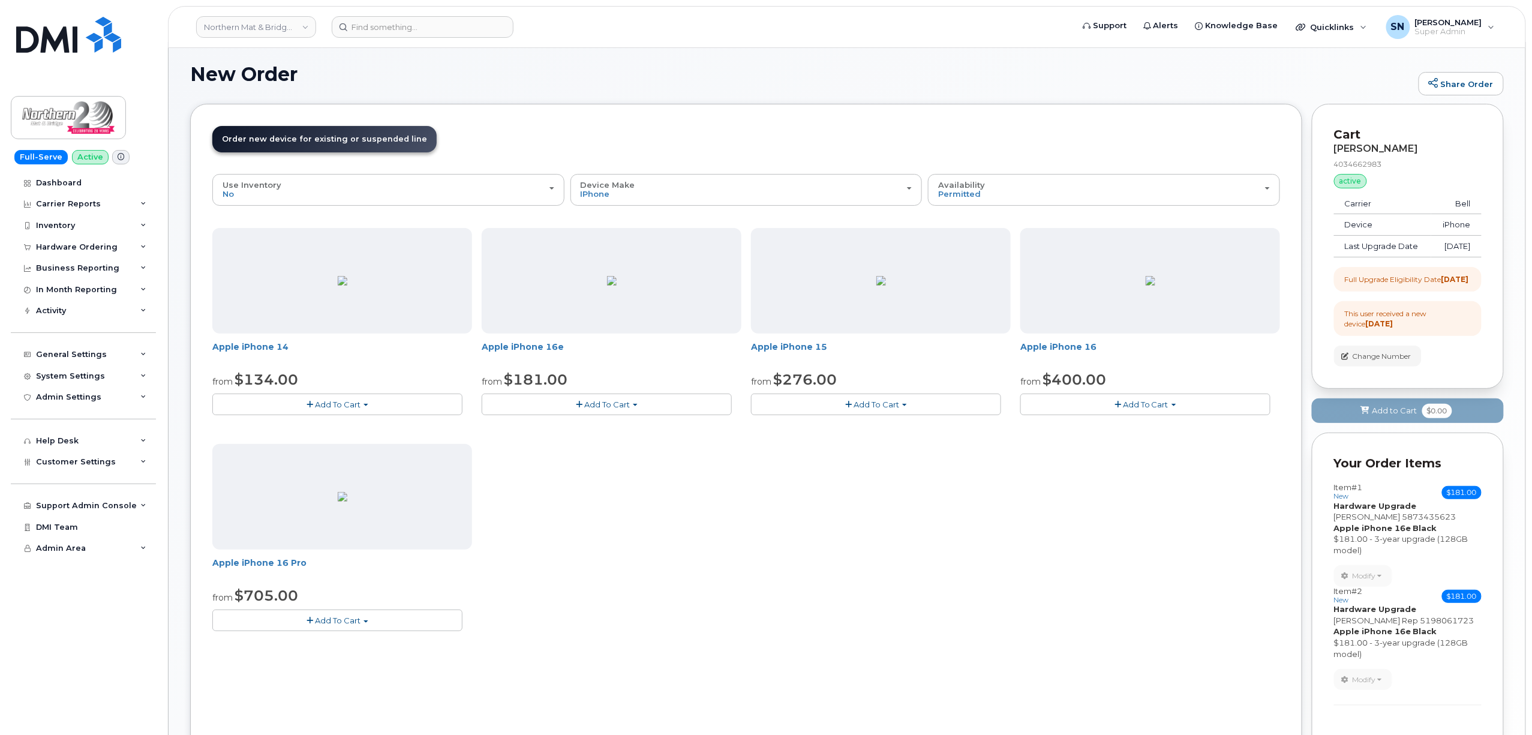
click at [579, 408] on span "button" at bounding box center [579, 405] width 7 height 8
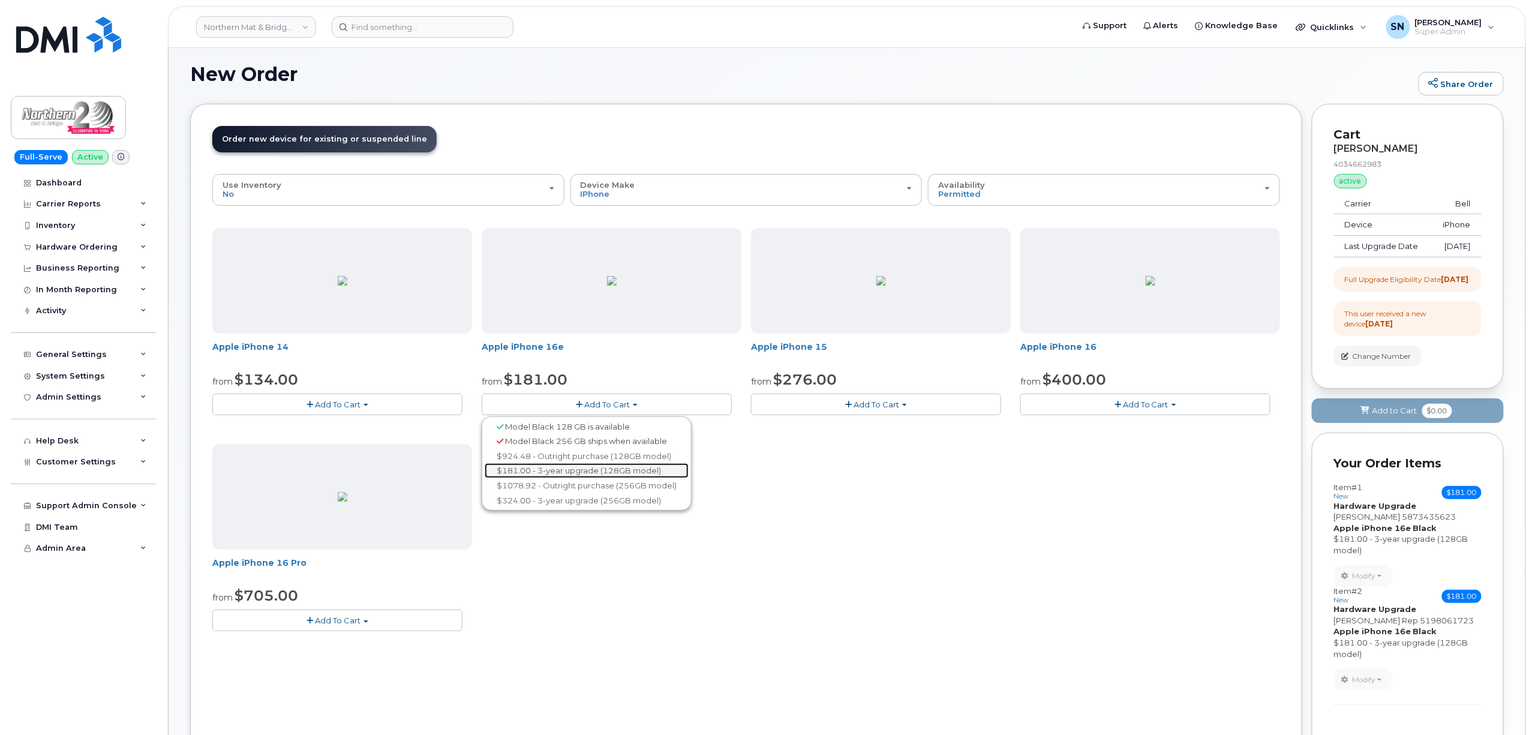
click at [574, 467] on link "$181.00 - 3-year upgrade (128GB model)" at bounding box center [587, 470] width 204 height 15
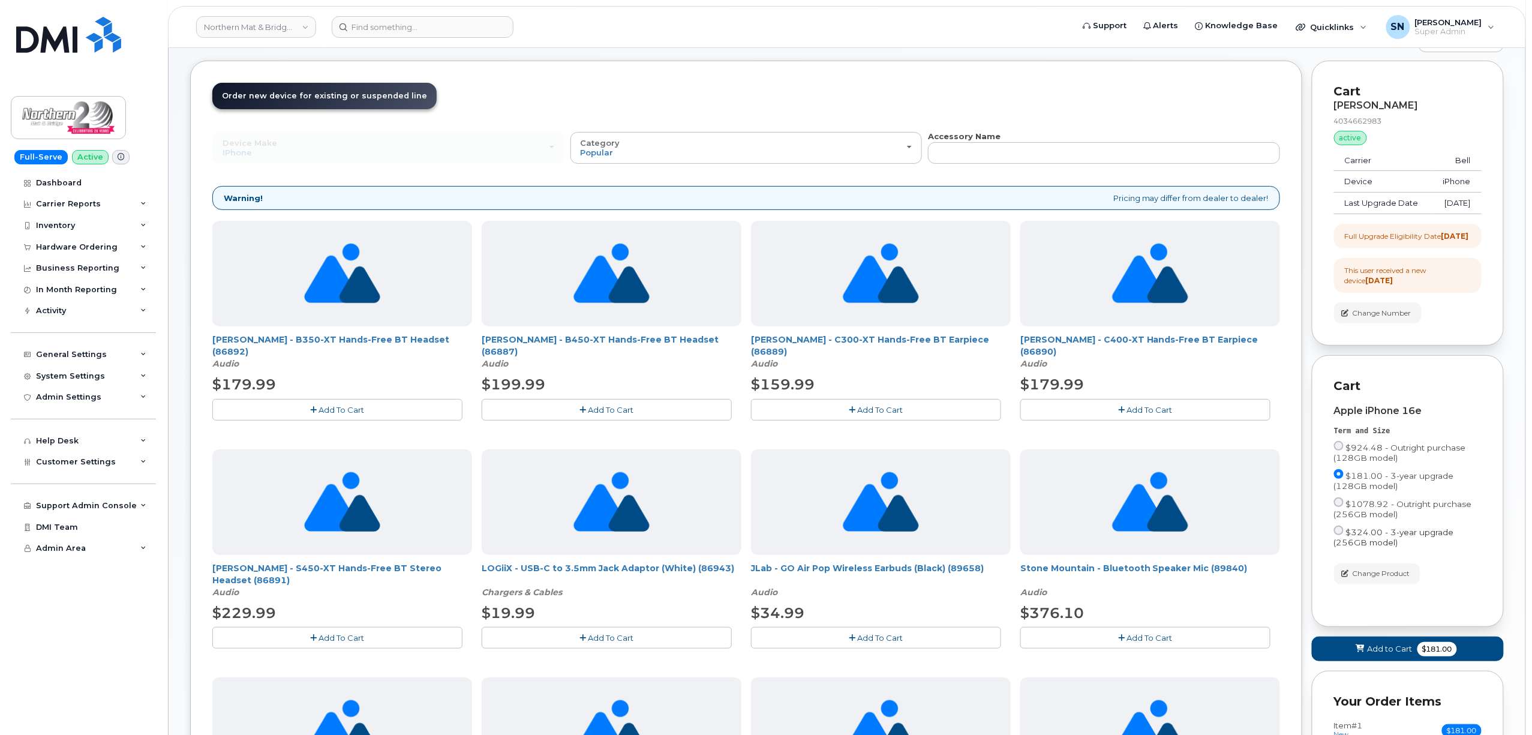
scroll to position [86, 0]
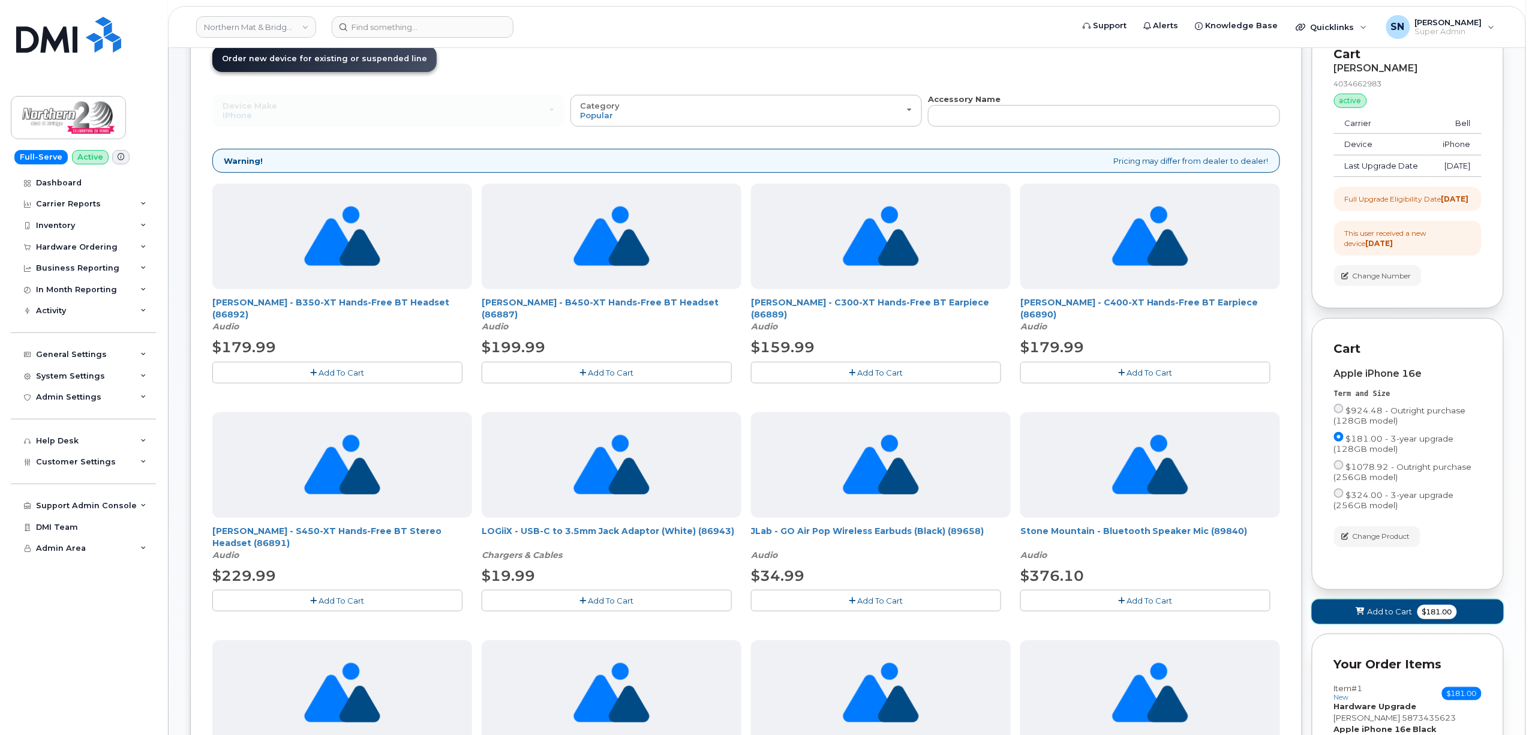
click at [1378, 617] on span "Add to Cart" at bounding box center [1390, 611] width 45 height 11
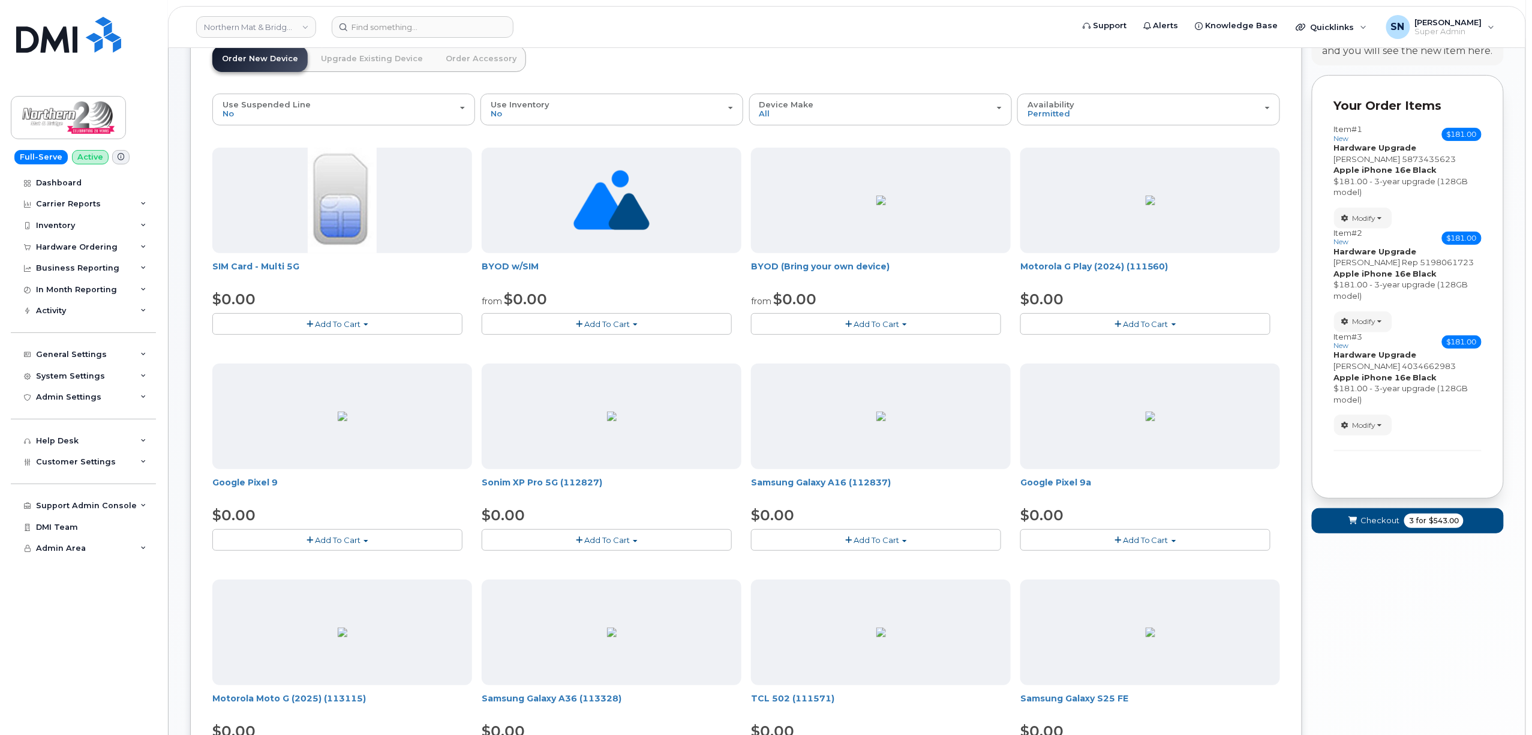
scroll to position [0, 0]
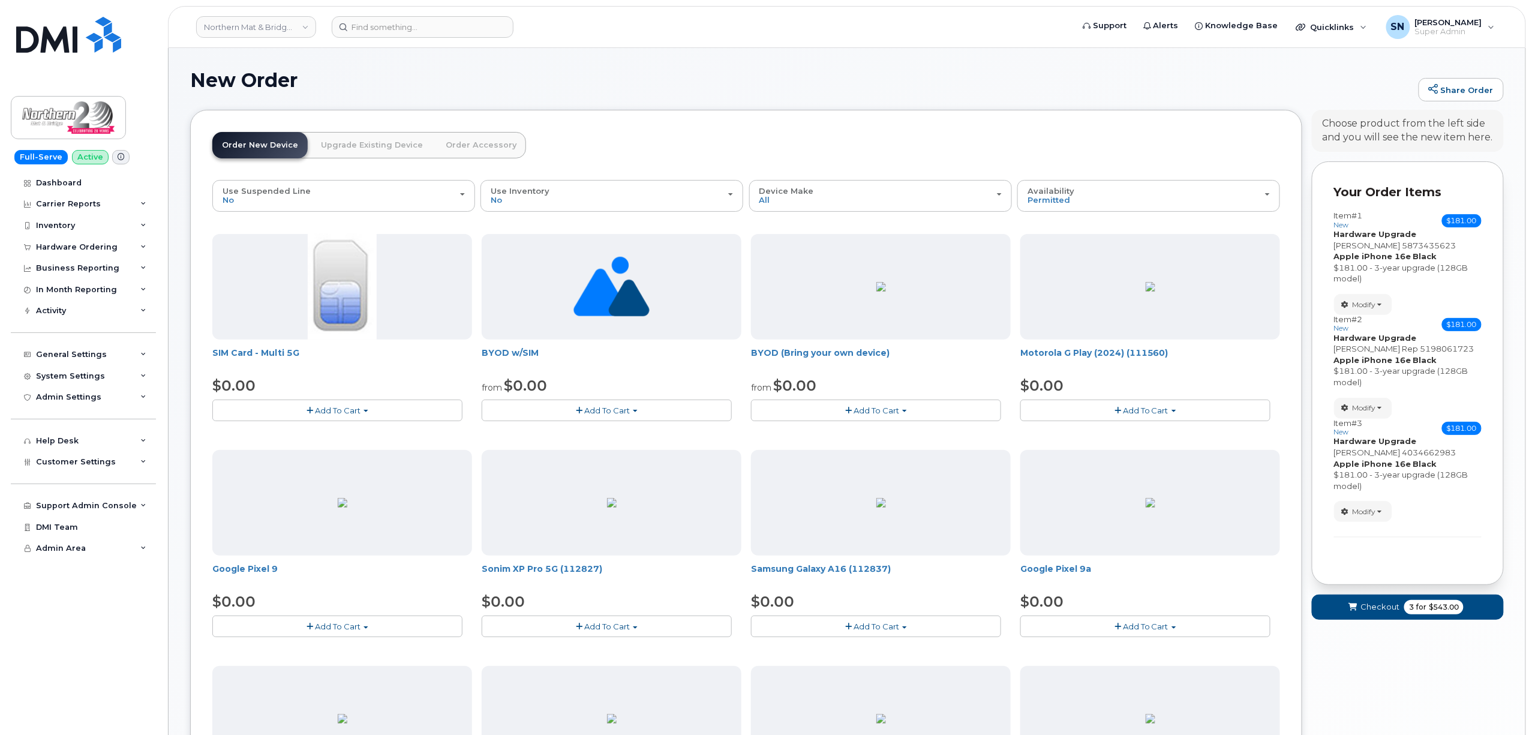
click at [353, 154] on link "Upgrade Existing Device" at bounding box center [371, 145] width 121 height 26
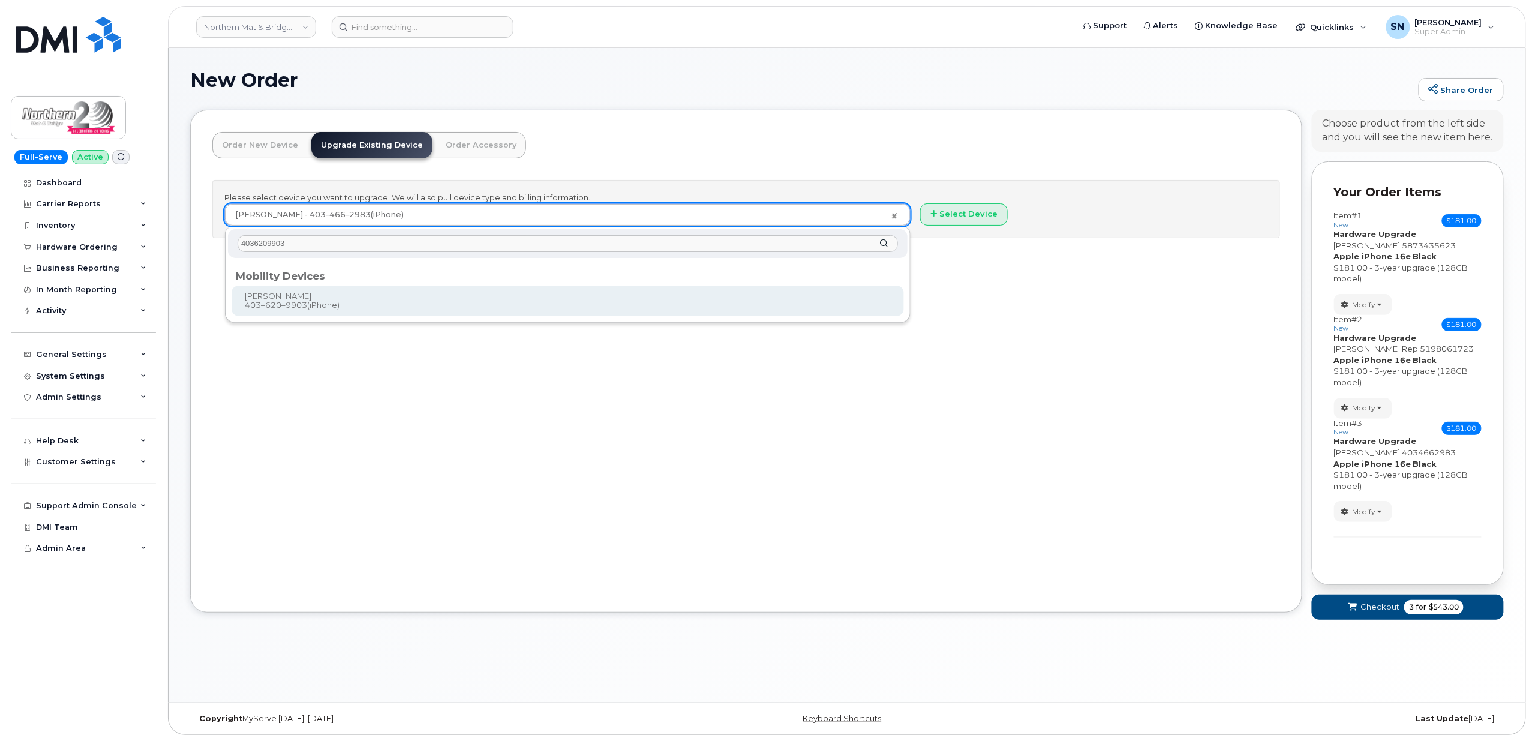
type input "4036209903"
type input "69935"
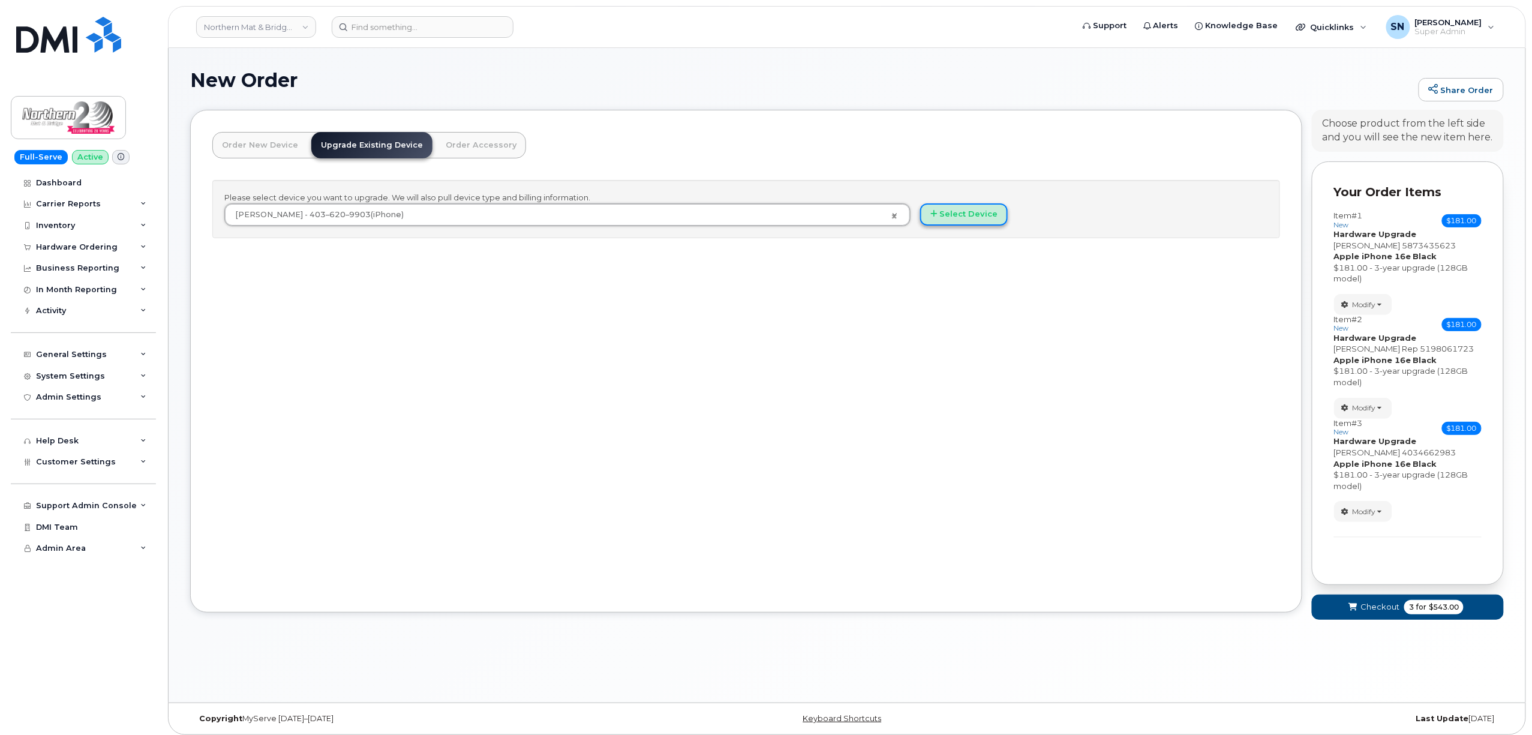
click at [972, 214] on button "Select Device" at bounding box center [964, 214] width 88 height 22
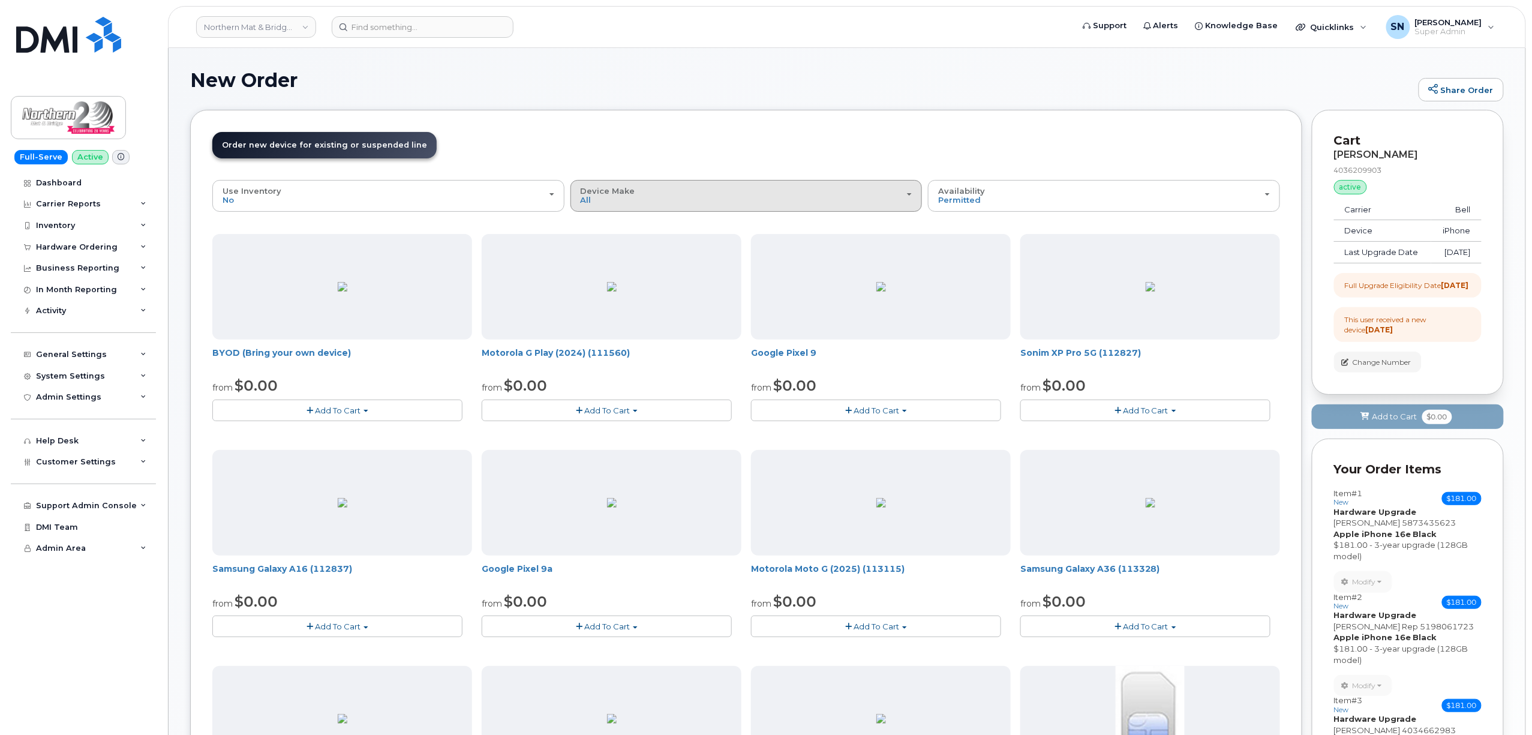
click at [654, 203] on div "Device Make All Aircard Android iPhone Tablet Unknown" at bounding box center [747, 196] width 332 height 19
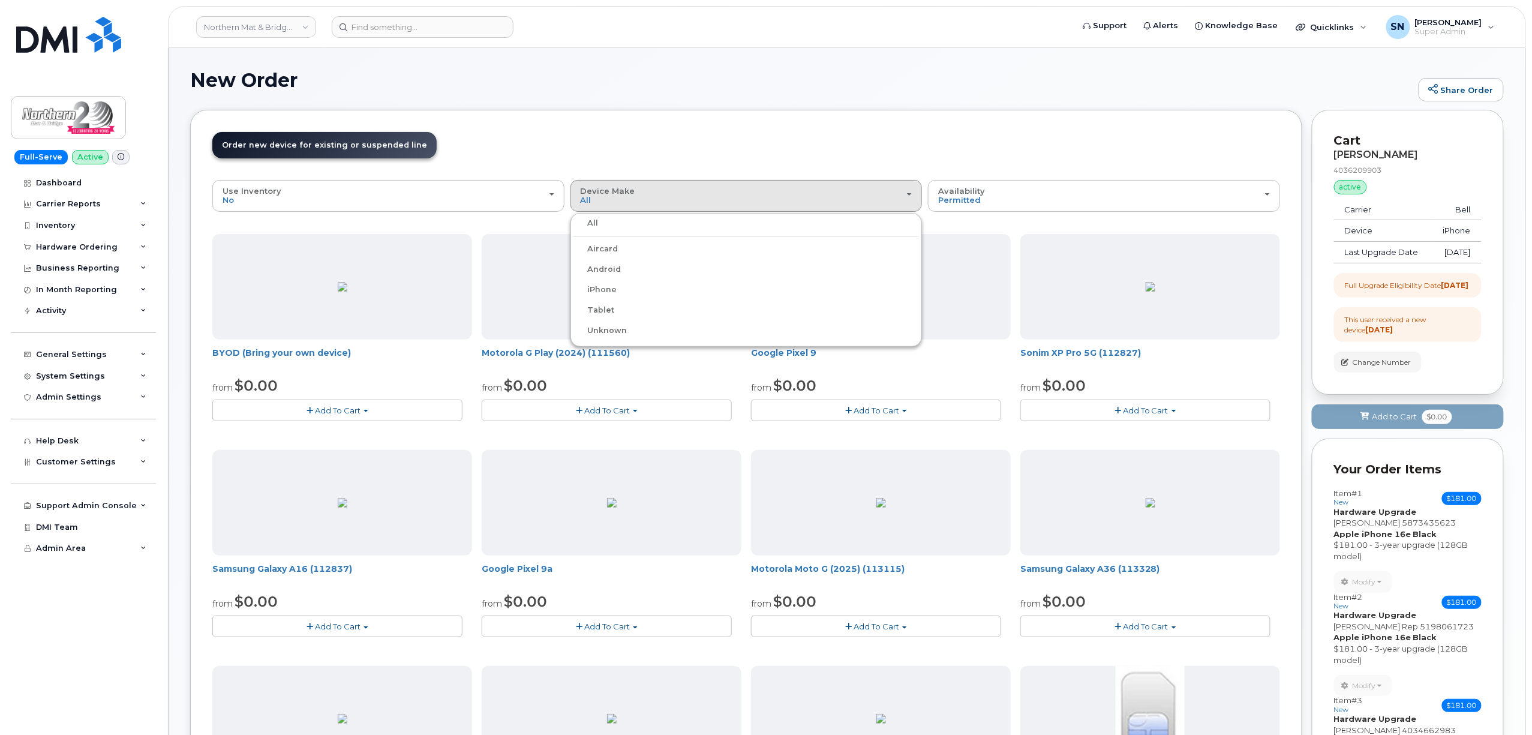
click at [619, 291] on div "iPhone" at bounding box center [746, 290] width 346 height 14
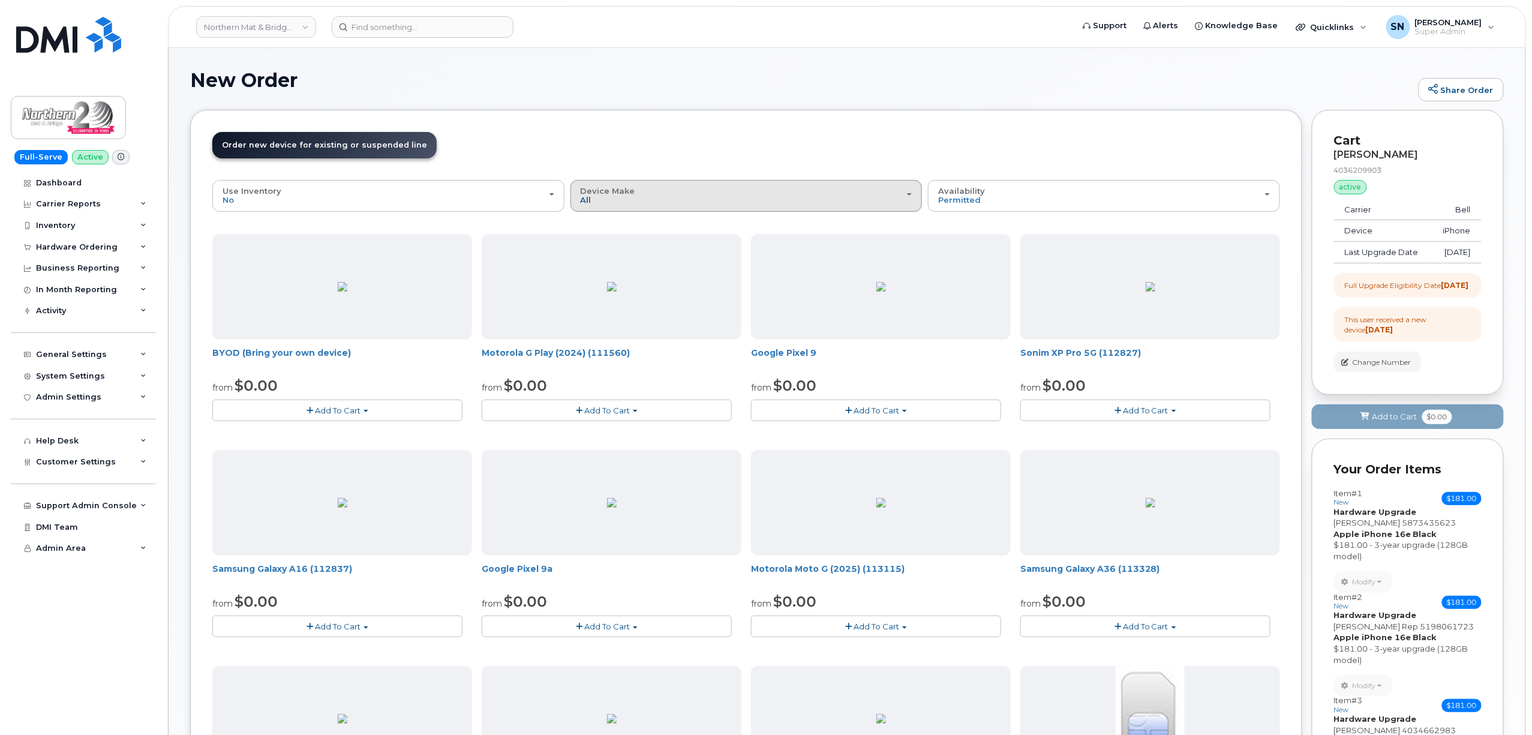
click at [586, 196] on span "All" at bounding box center [586, 200] width 11 height 10
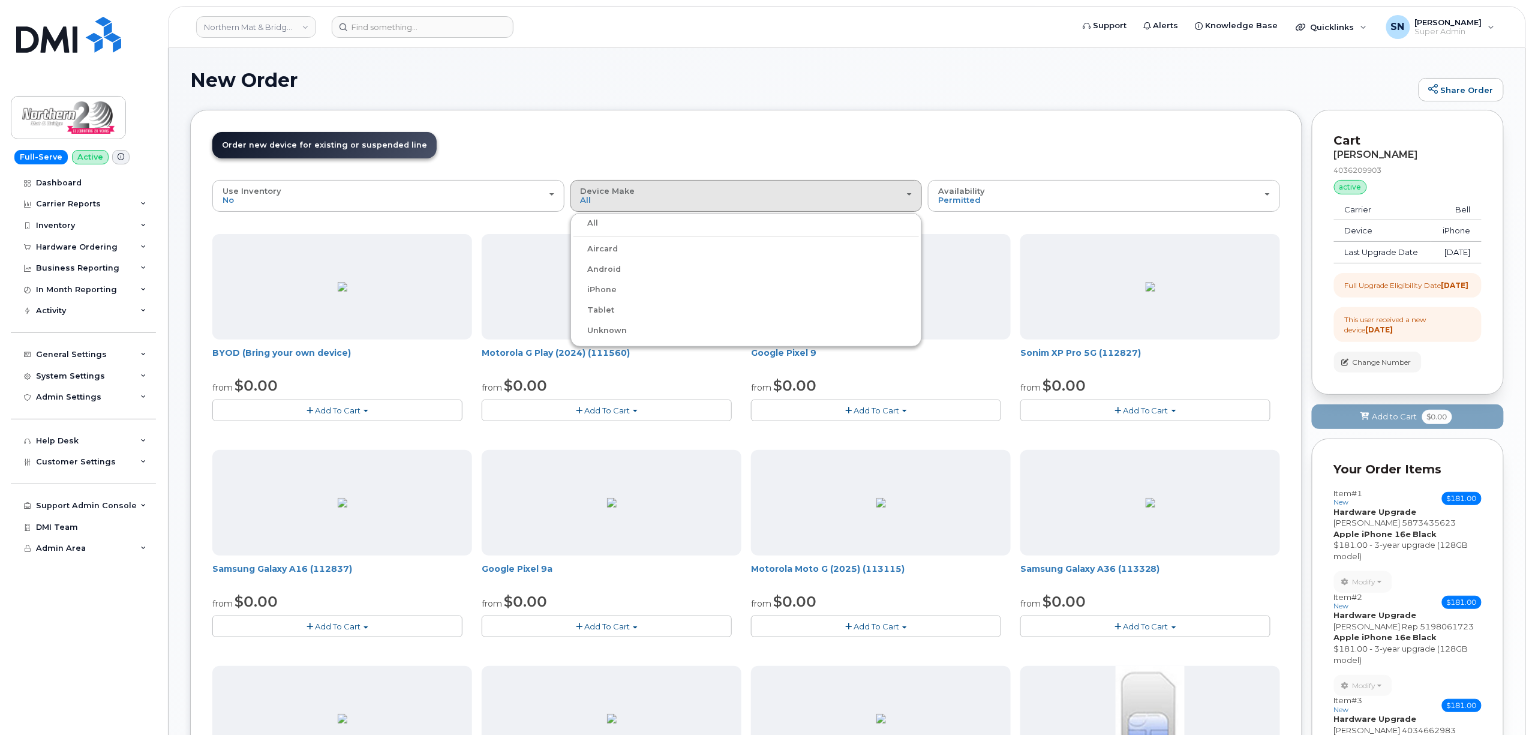
click at [591, 286] on label "iPhone" at bounding box center [595, 290] width 44 height 14
click at [0, 0] on input "iPhone" at bounding box center [0, 0] width 0 height 0
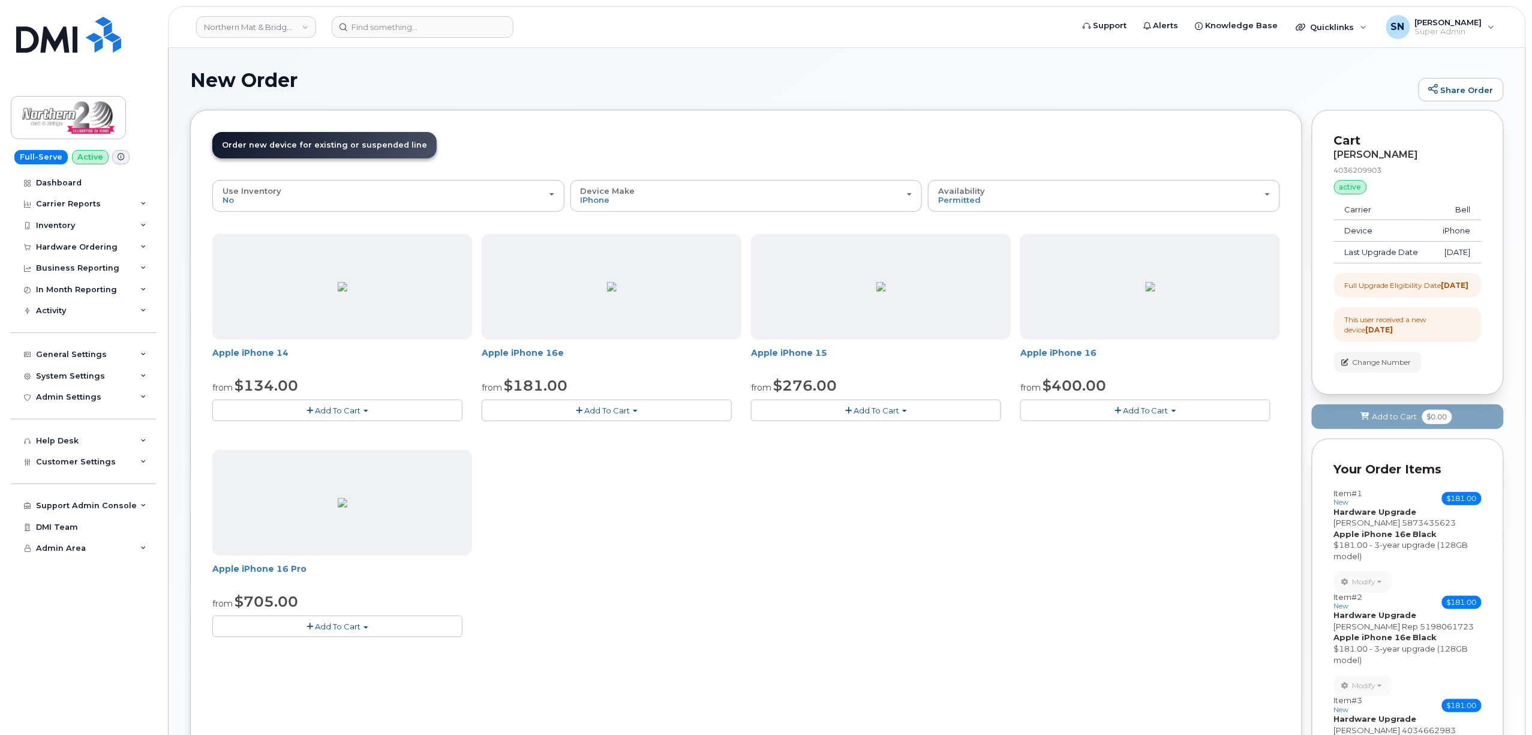
click at [572, 408] on button "Add To Cart" at bounding box center [607, 409] width 250 height 21
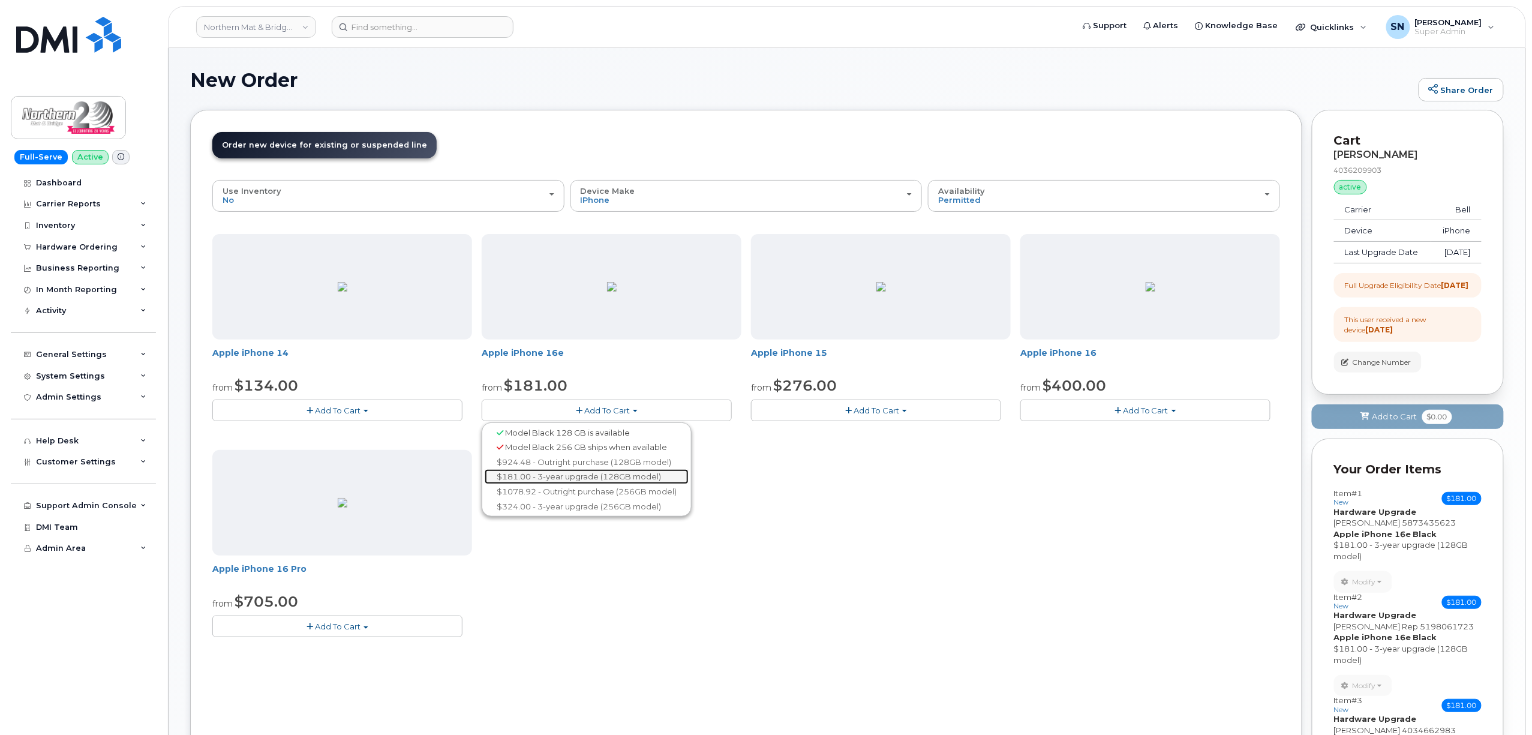
click at [576, 476] on link "$181.00 - 3-year upgrade (128GB model)" at bounding box center [587, 476] width 204 height 15
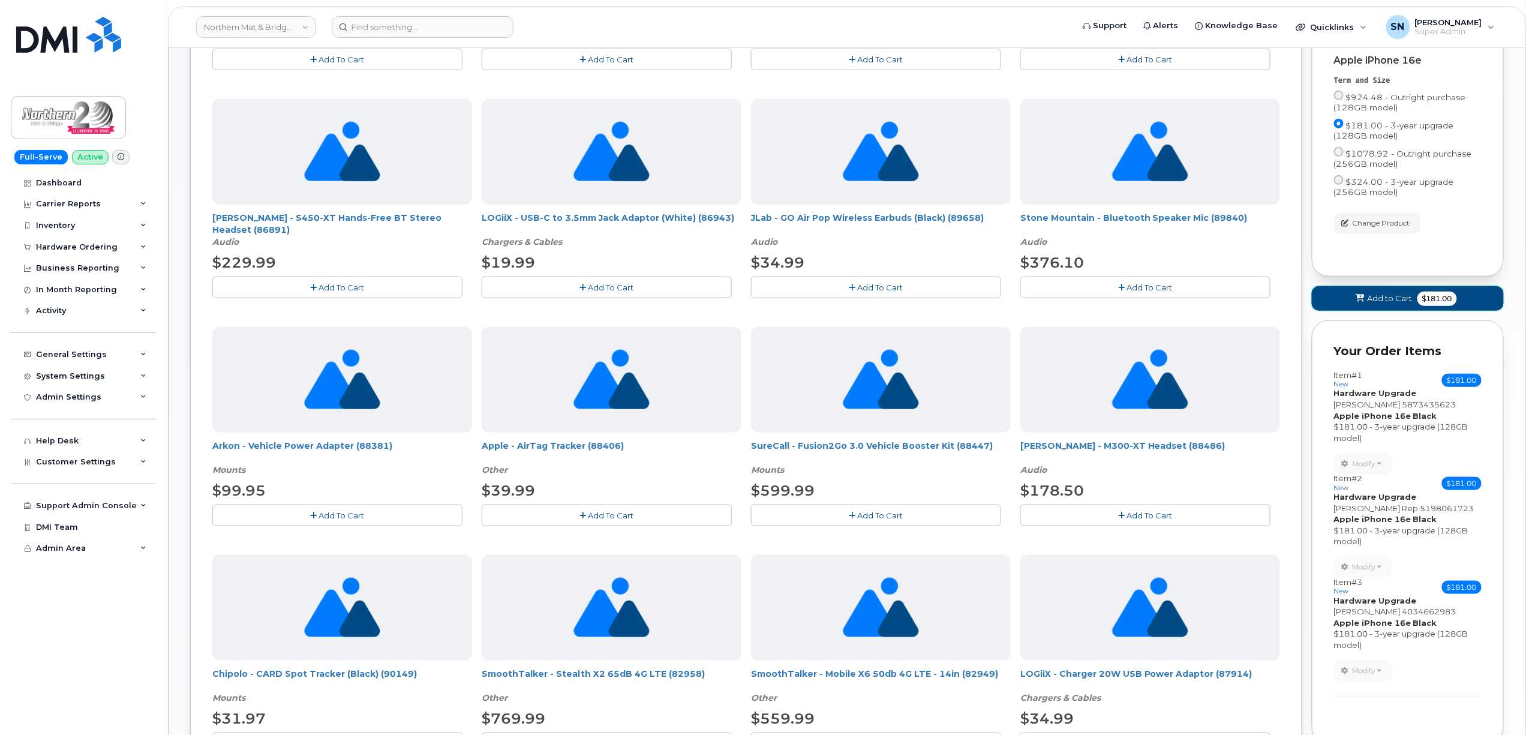
click at [1371, 304] on span "Add to Cart" at bounding box center [1390, 298] width 45 height 11
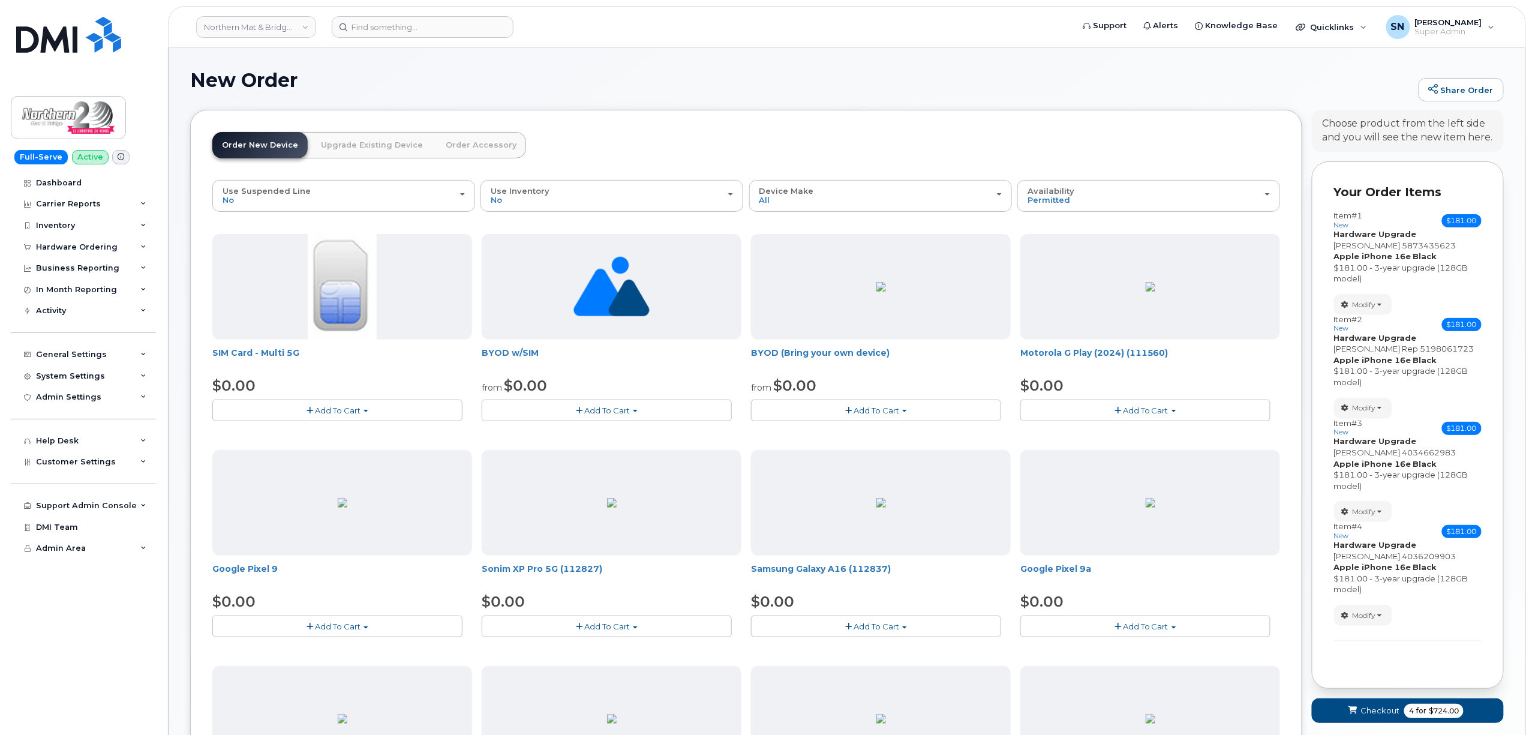
click at [361, 146] on link "Upgrade Existing Device" at bounding box center [371, 145] width 121 height 26
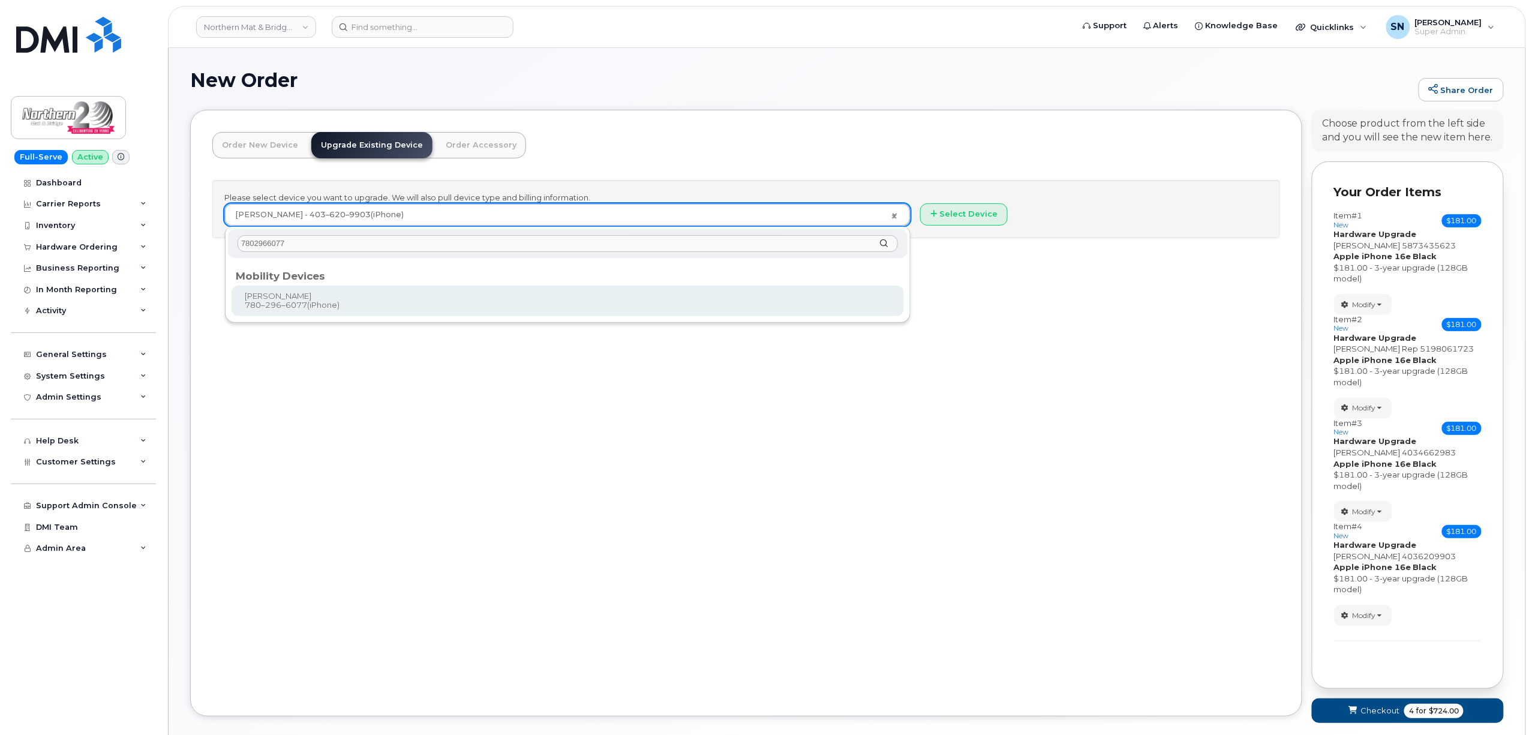
type input "7802966077"
type input "422797"
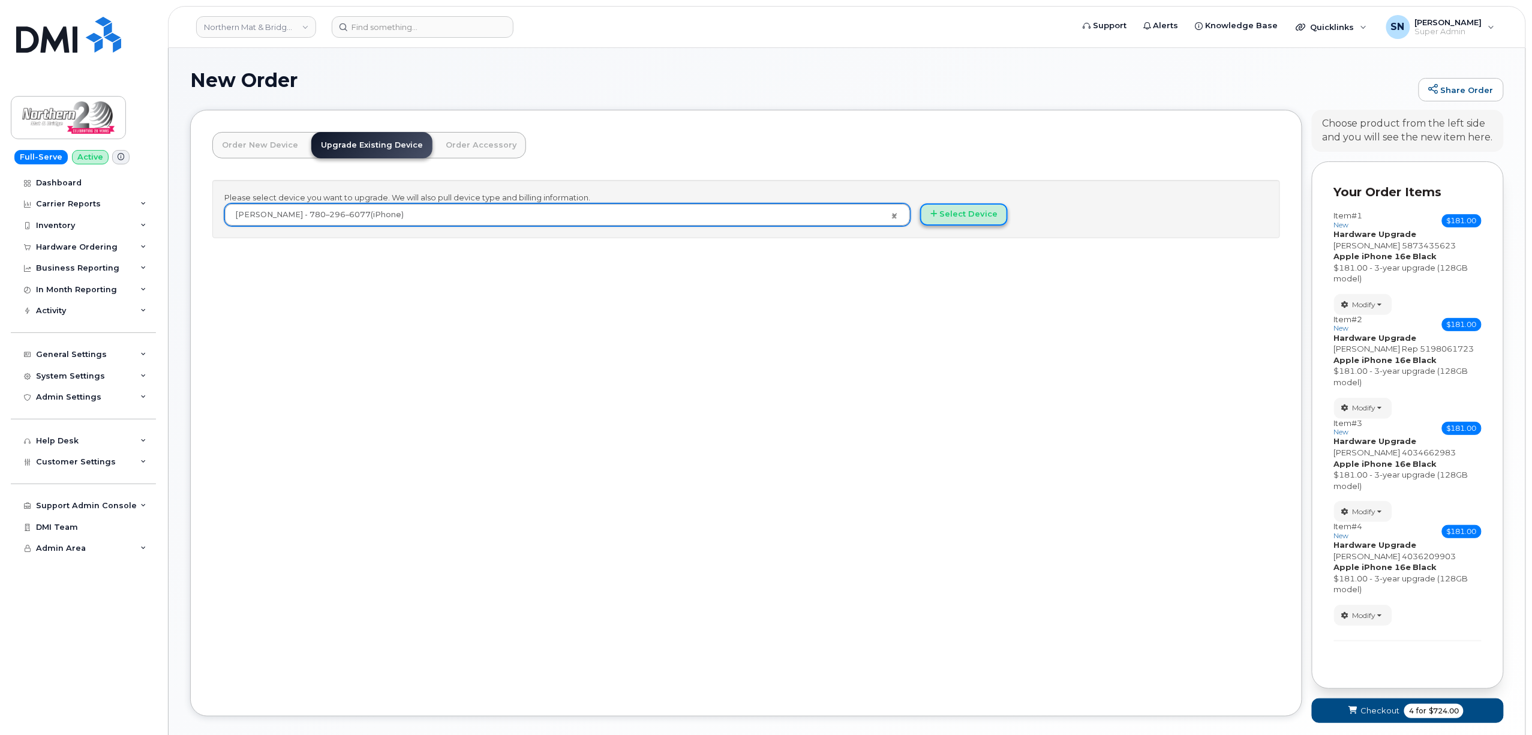
click at [961, 221] on button "Select Device" at bounding box center [964, 214] width 88 height 22
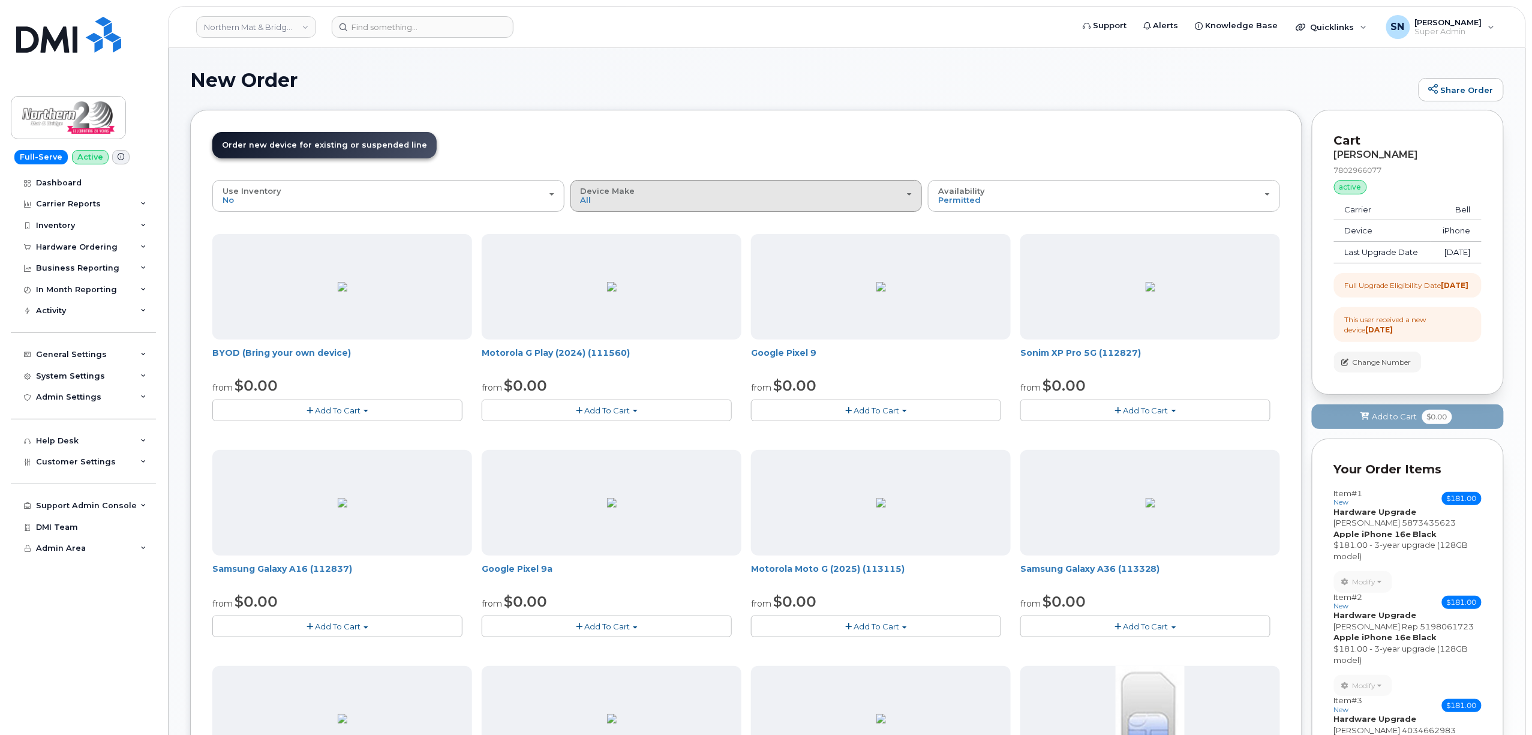
click at [639, 205] on div "Device Make All Aircard Android iPhone Tablet Unknown" at bounding box center [747, 196] width 332 height 19
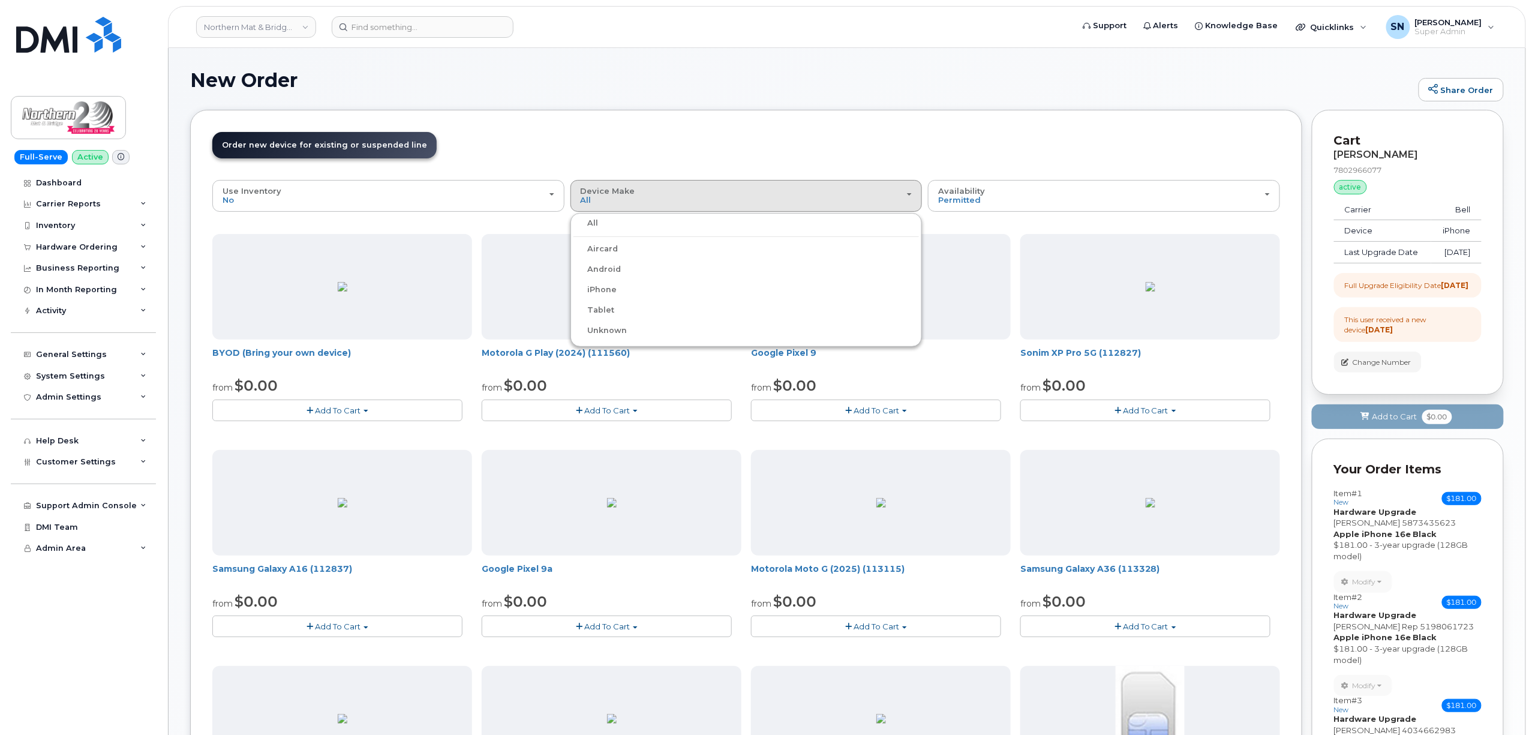
click at [606, 292] on label "iPhone" at bounding box center [595, 290] width 44 height 14
click at [0, 0] on input "iPhone" at bounding box center [0, 0] width 0 height 0
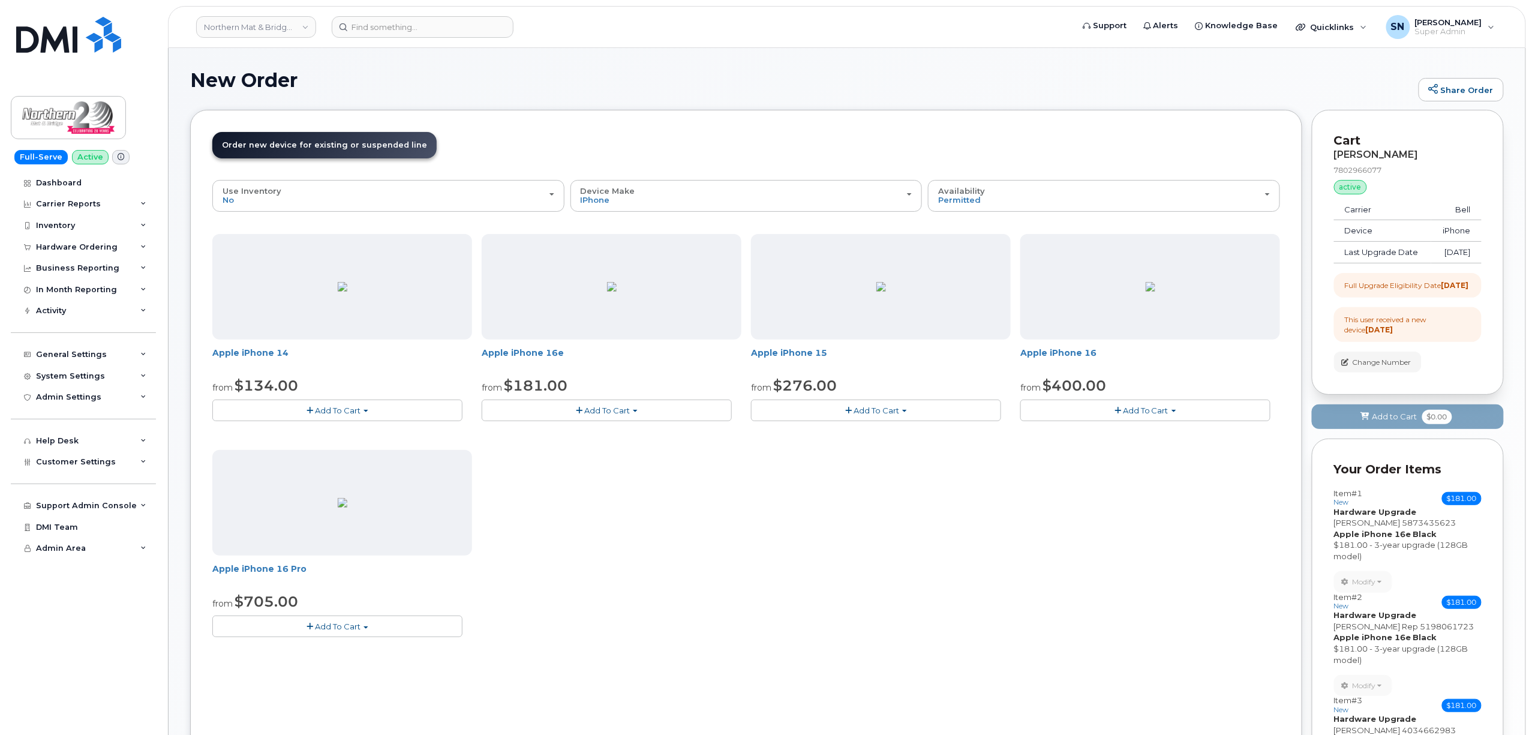
click at [585, 408] on span "Add To Cart" at bounding box center [607, 410] width 46 height 10
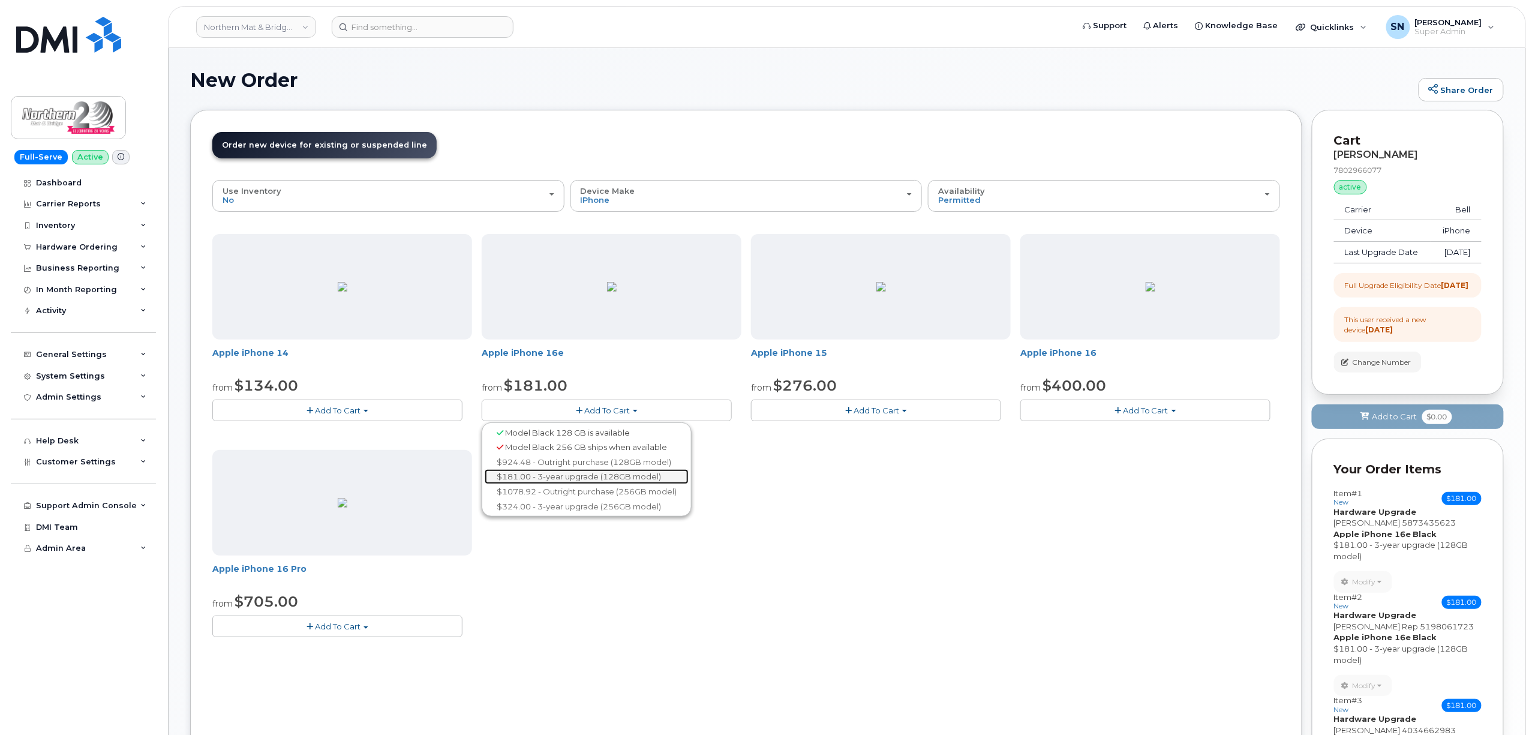
click at [565, 473] on link "$181.00 - 3-year upgrade (128GB model)" at bounding box center [587, 476] width 204 height 15
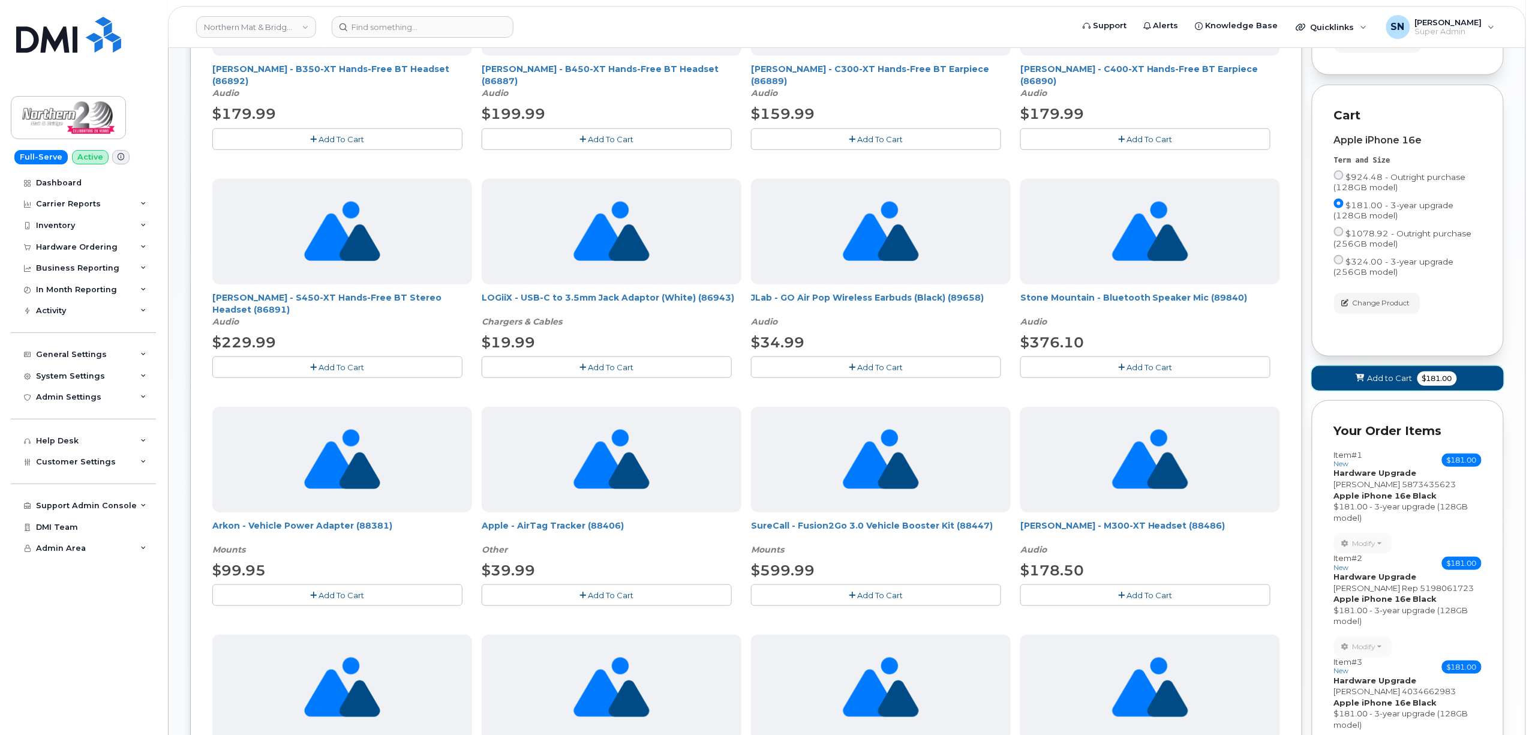
click at [1344, 390] on button "Add to Cart $181.00" at bounding box center [1408, 378] width 192 height 25
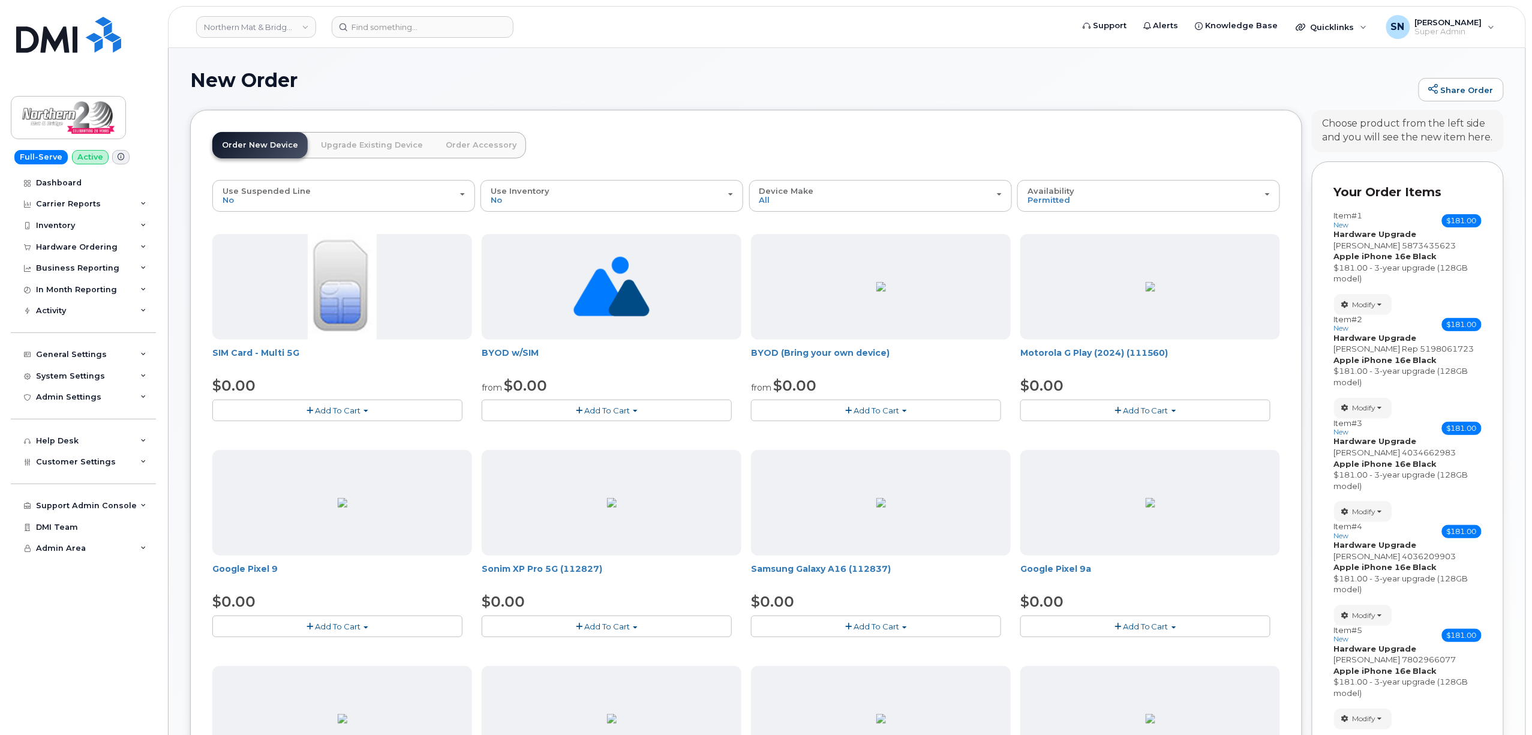
click at [396, 144] on link "Upgrade Existing Device" at bounding box center [371, 145] width 121 height 26
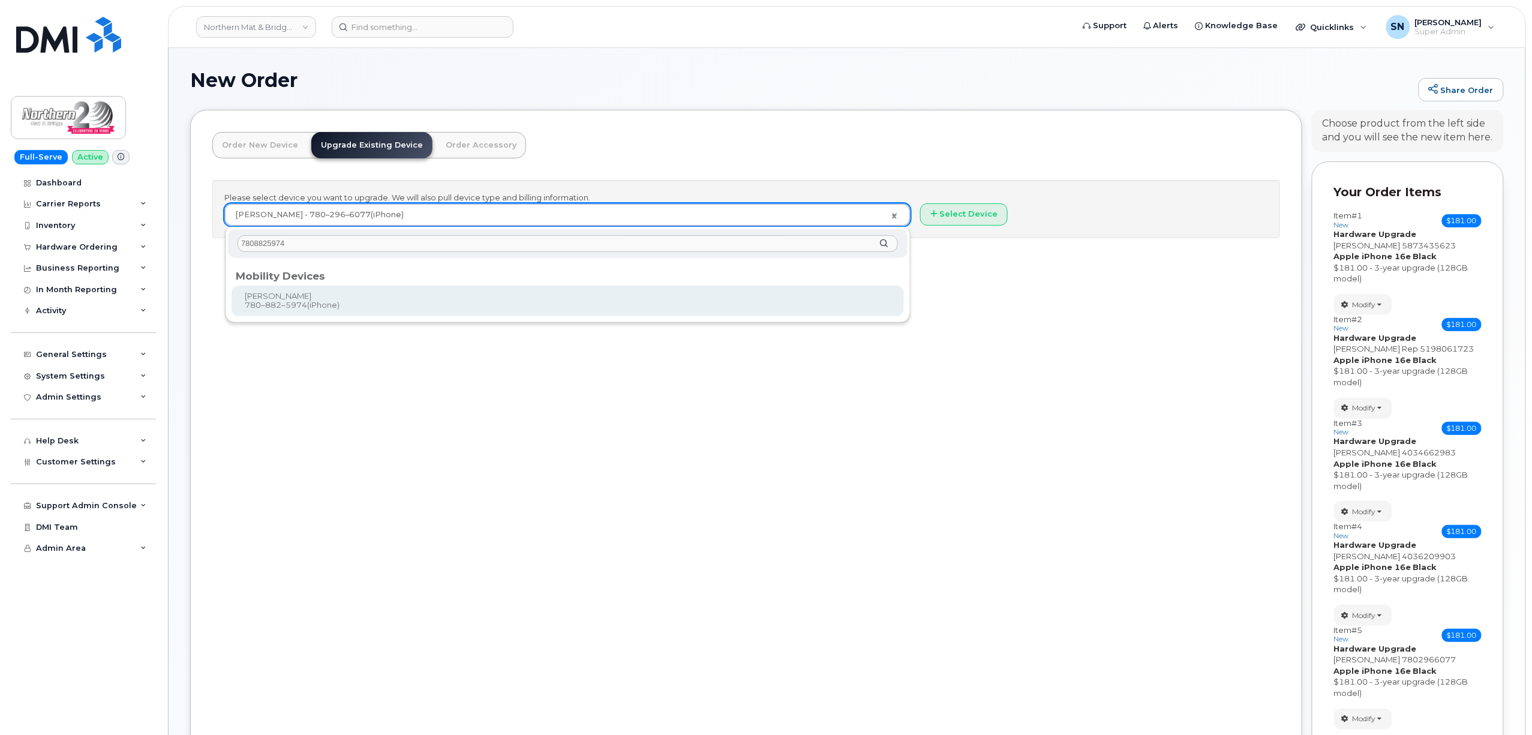
type input "7808825974"
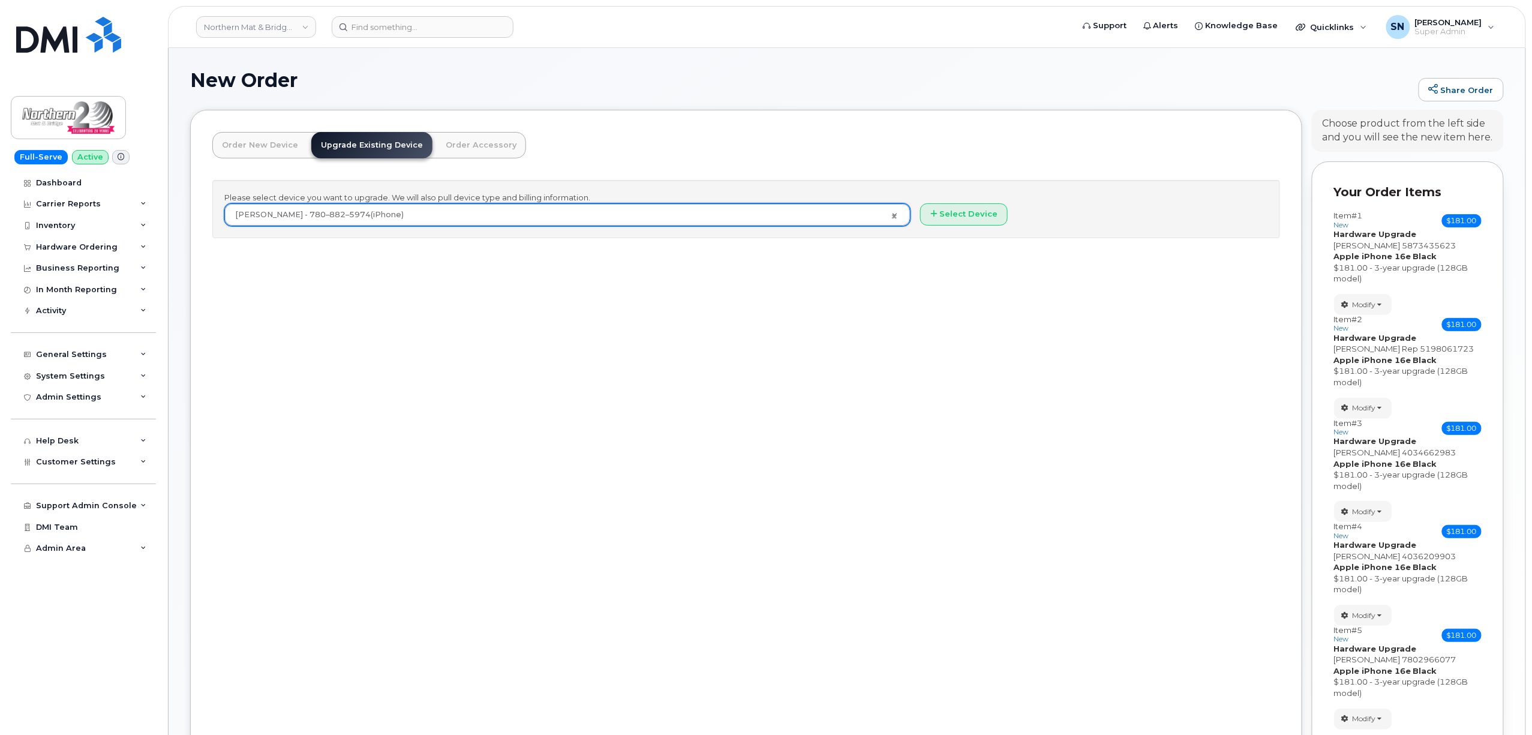
type input "70103"
click at [945, 216] on button "Select Device" at bounding box center [964, 214] width 88 height 22
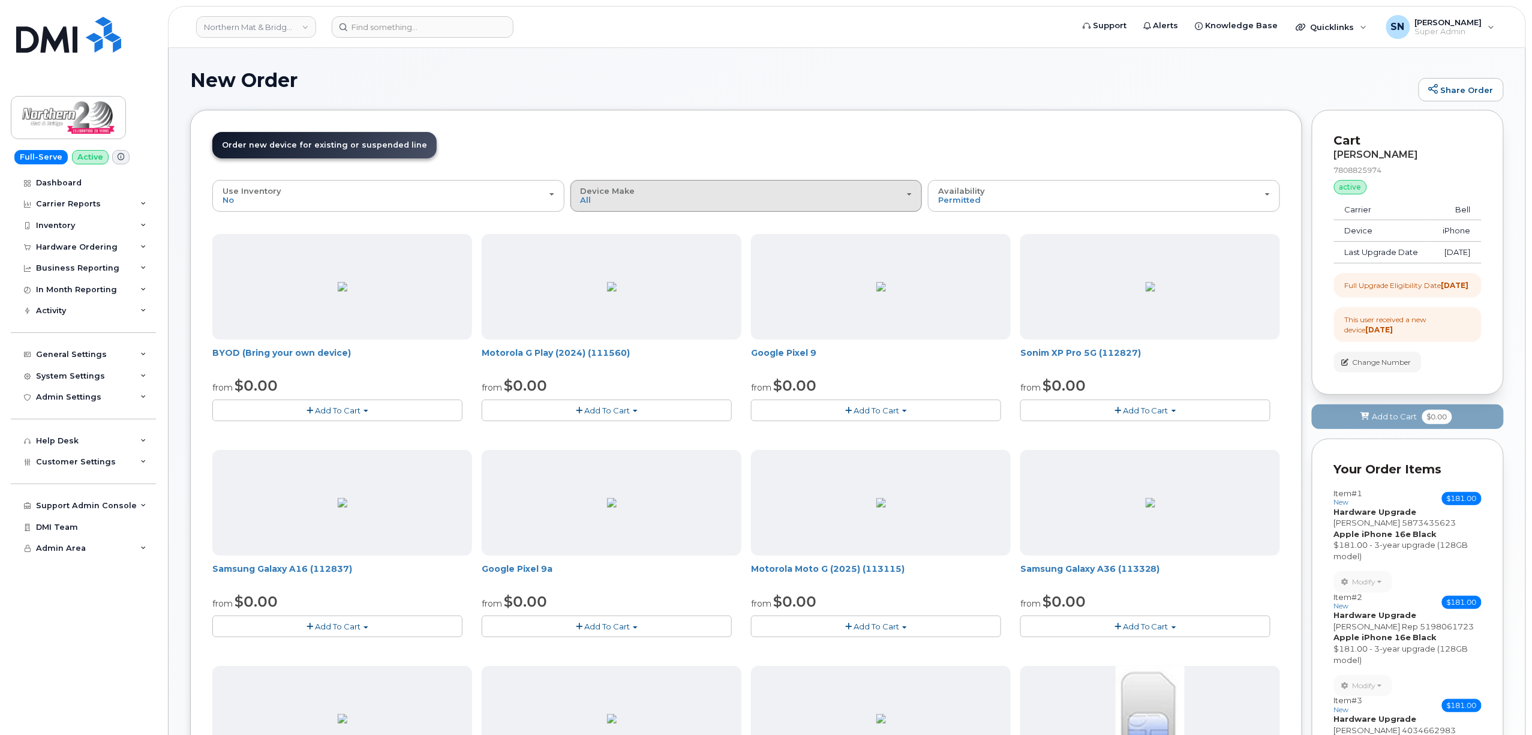
click at [630, 195] on span "Device Make" at bounding box center [608, 191] width 55 height 10
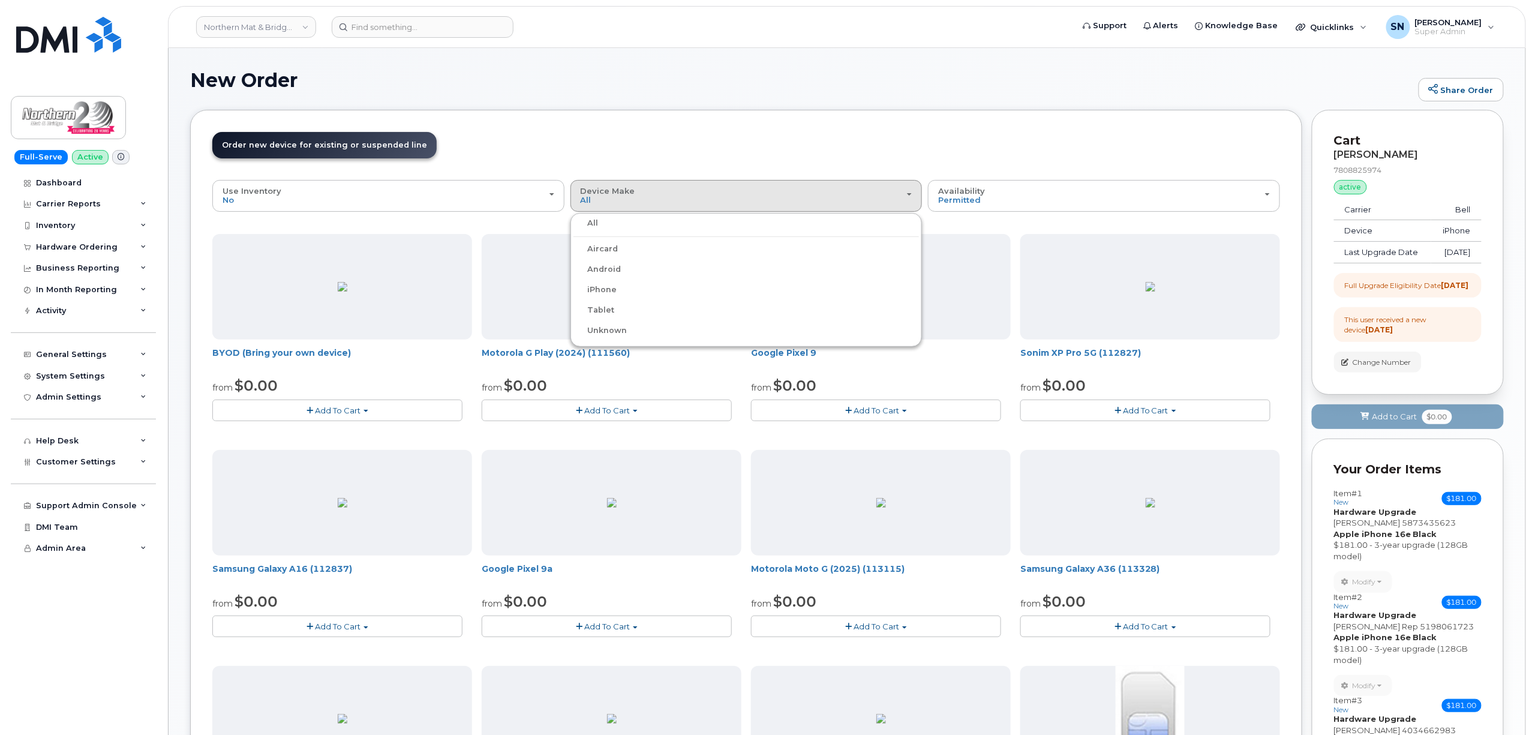
click at [611, 292] on label "iPhone" at bounding box center [595, 290] width 44 height 14
click at [0, 0] on input "iPhone" at bounding box center [0, 0] width 0 height 0
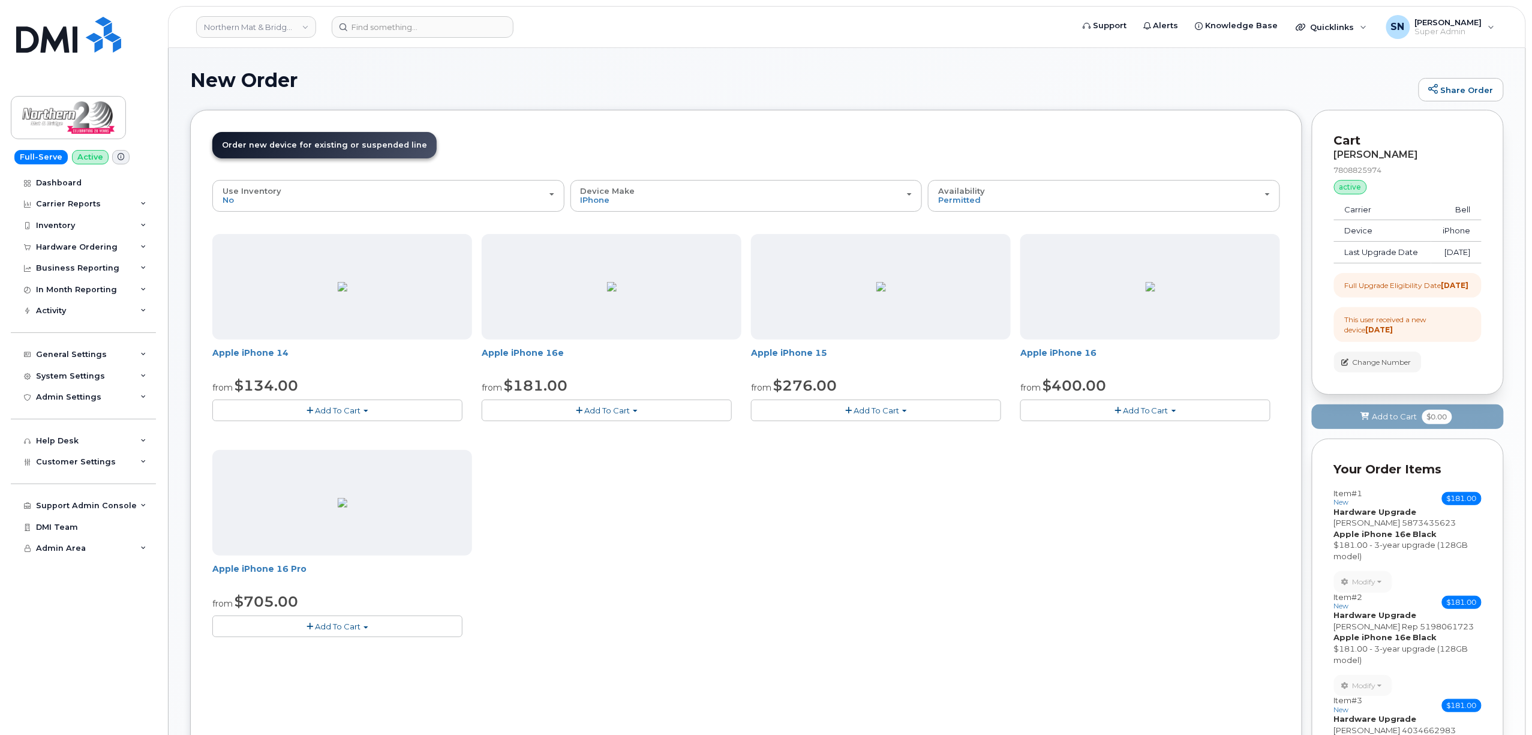
click at [596, 407] on span "Add To Cart" at bounding box center [607, 410] width 46 height 10
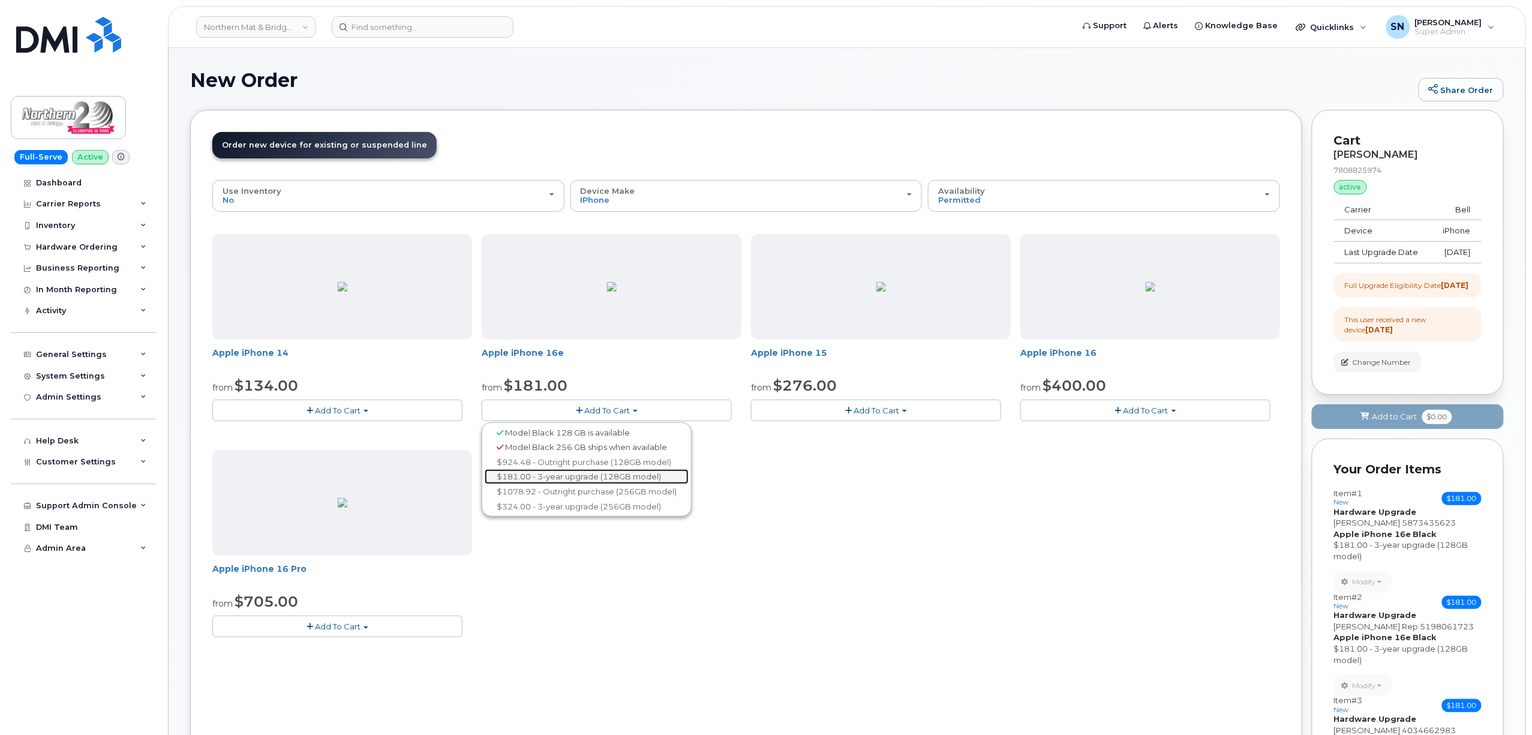
click at [528, 475] on link "$181.00 - 3-year upgrade (128GB model)" at bounding box center [587, 476] width 204 height 15
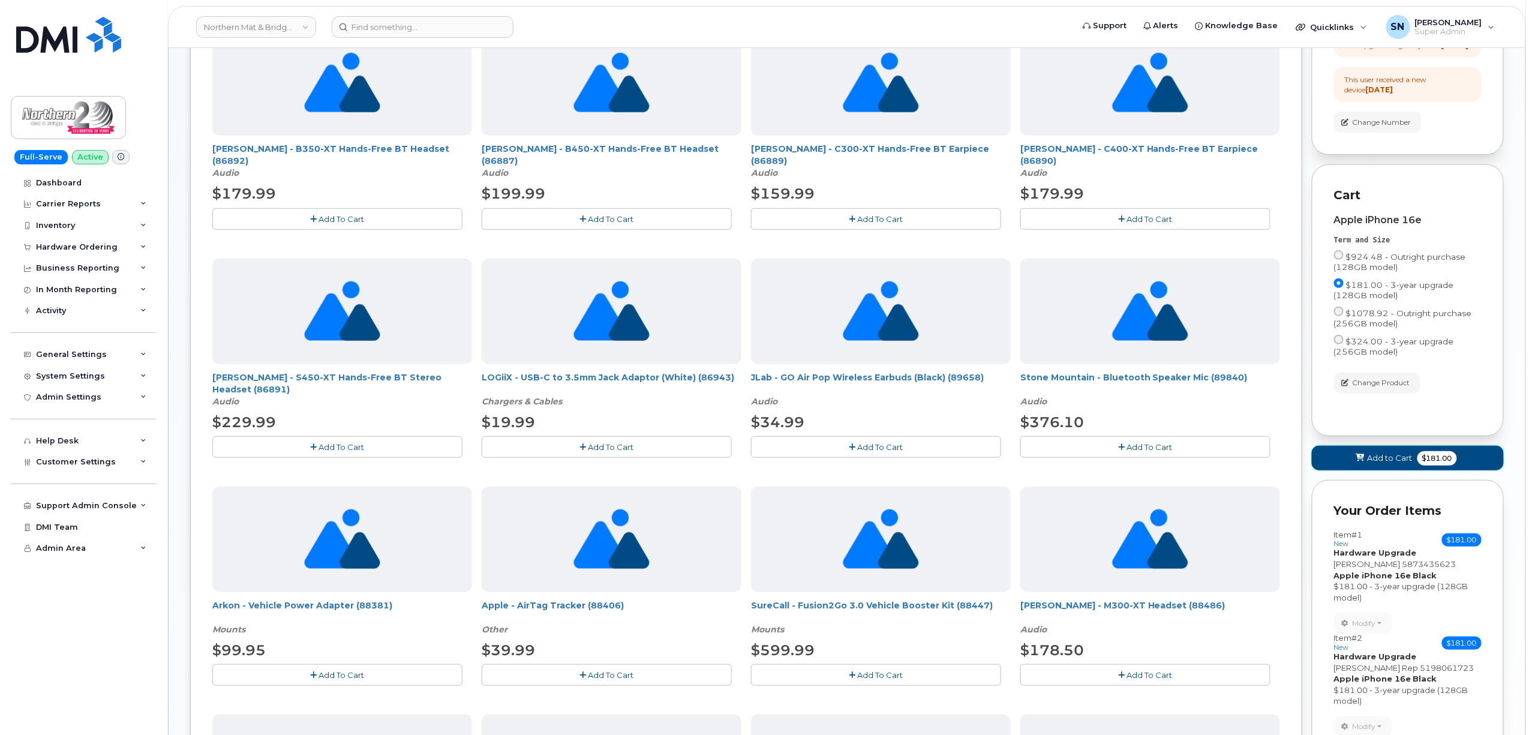
click at [1368, 464] on span "Add to Cart" at bounding box center [1390, 457] width 45 height 11
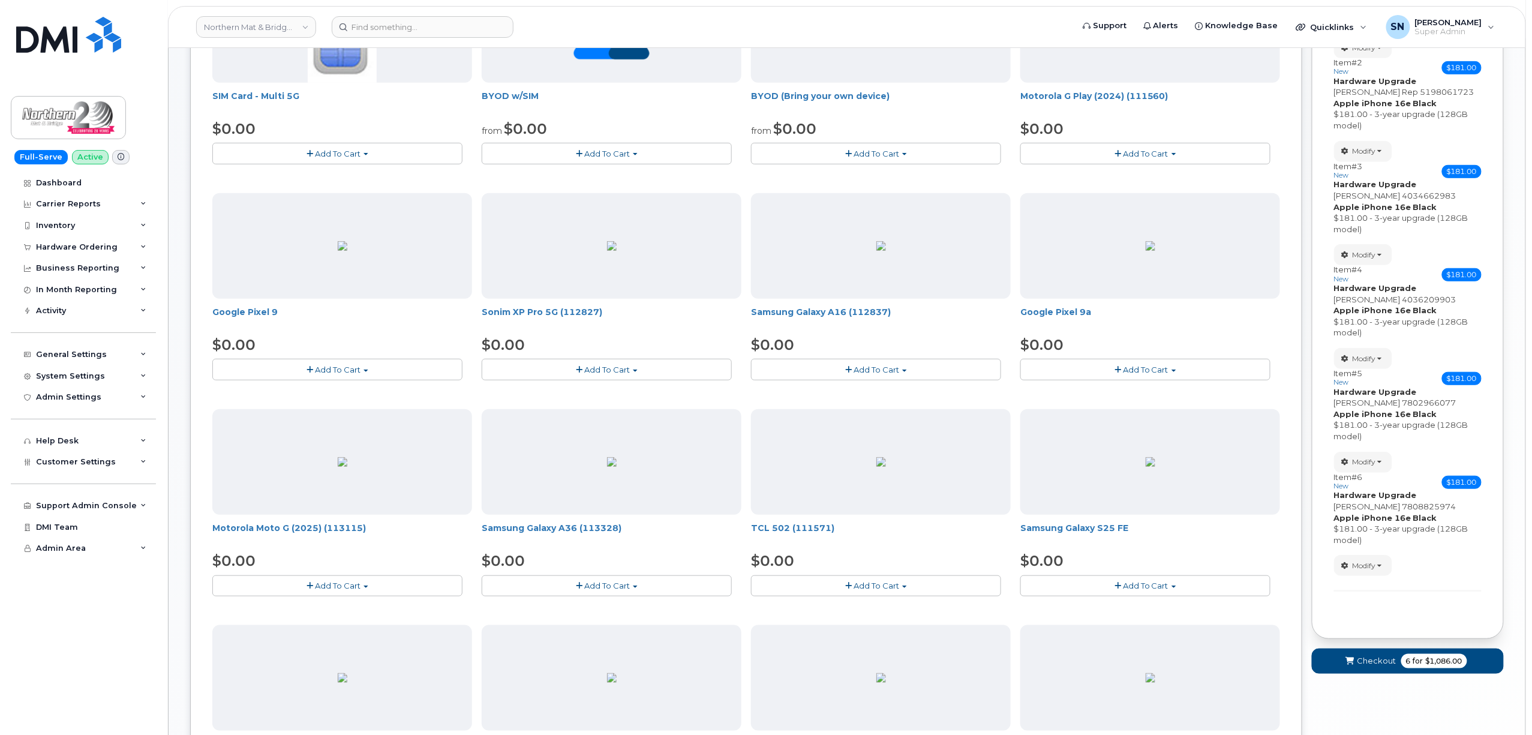
scroll to position [17, 0]
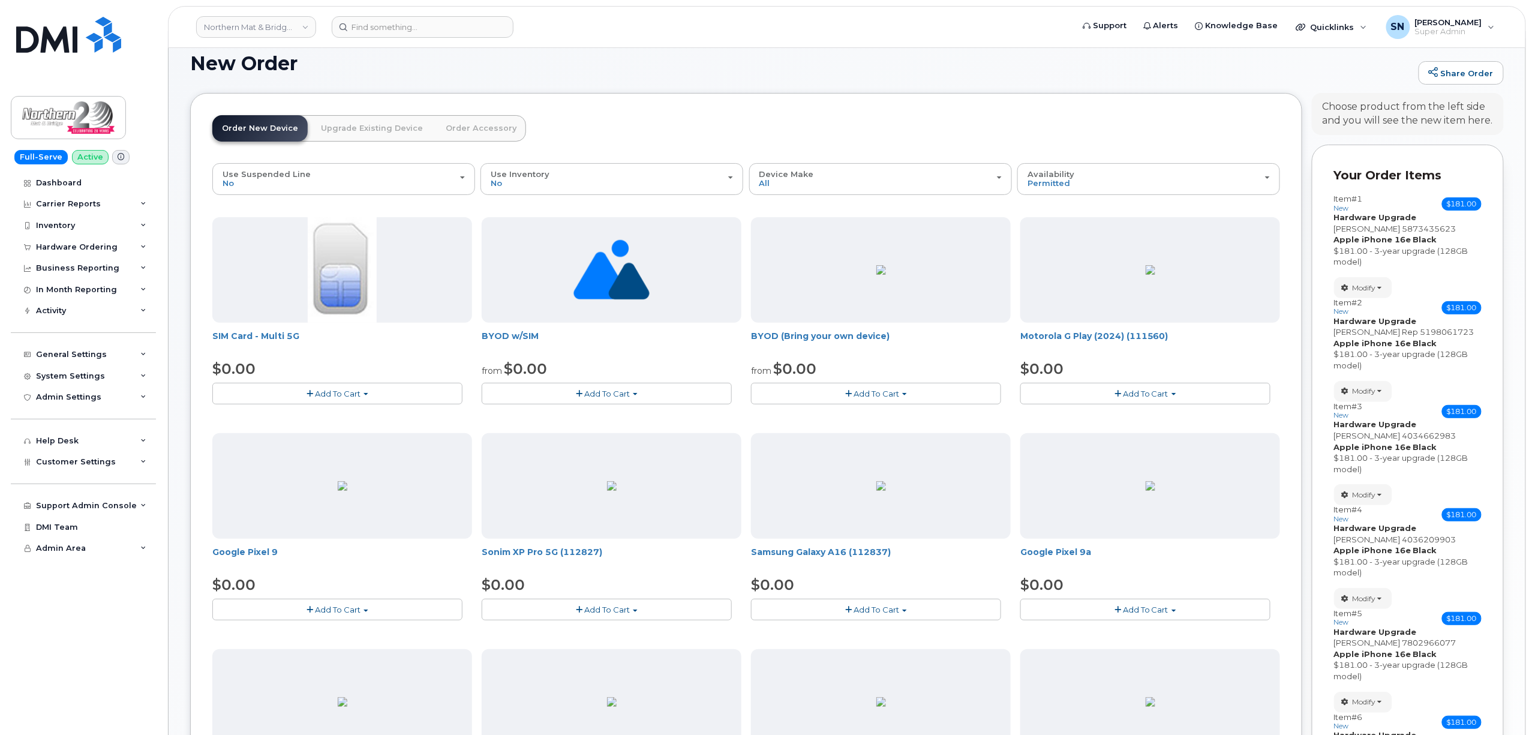
drag, startPoint x: 375, startPoint y: 128, endPoint x: 380, endPoint y: 134, distance: 8.2
click at [375, 128] on link "Upgrade Existing Device" at bounding box center [371, 128] width 121 height 26
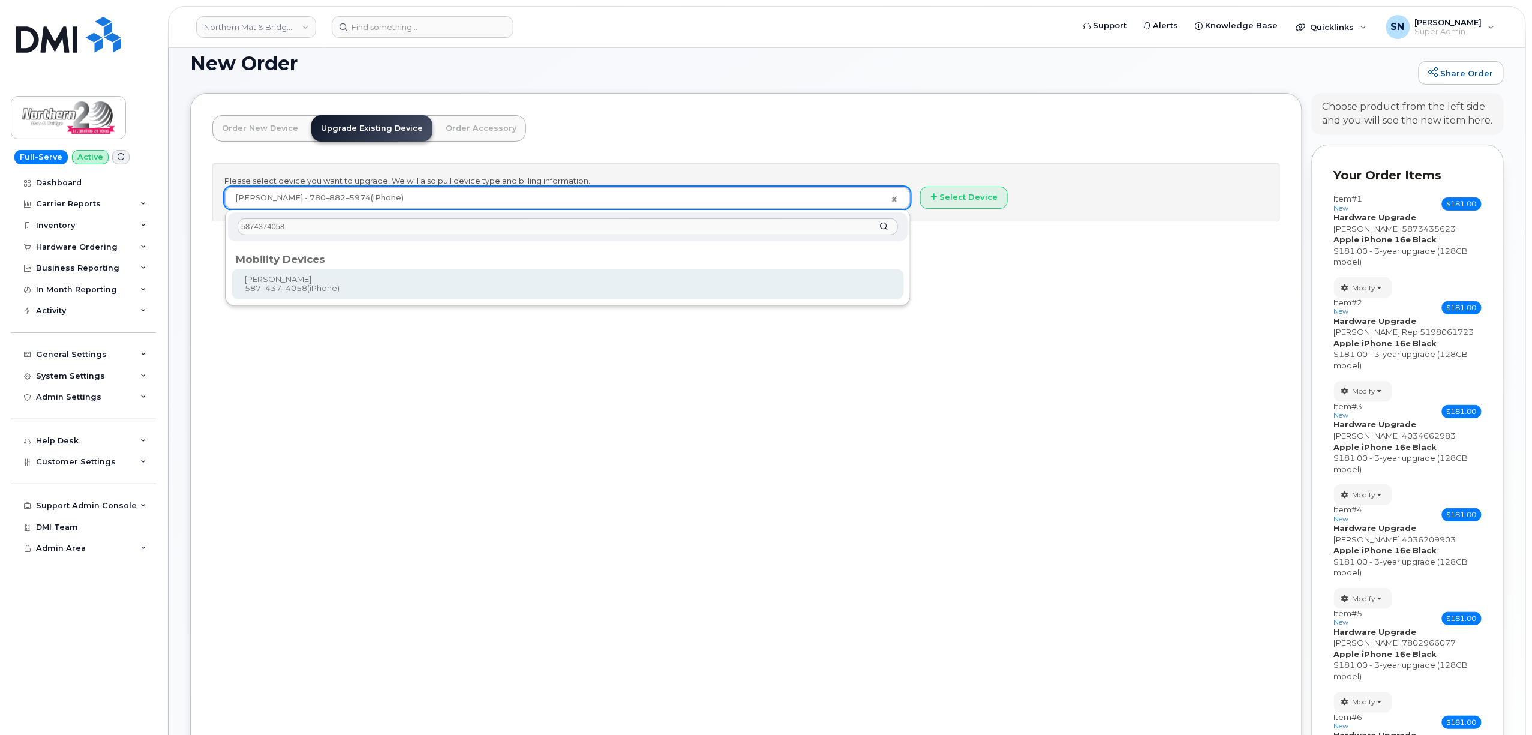
type input "5874374058"
type input "691765"
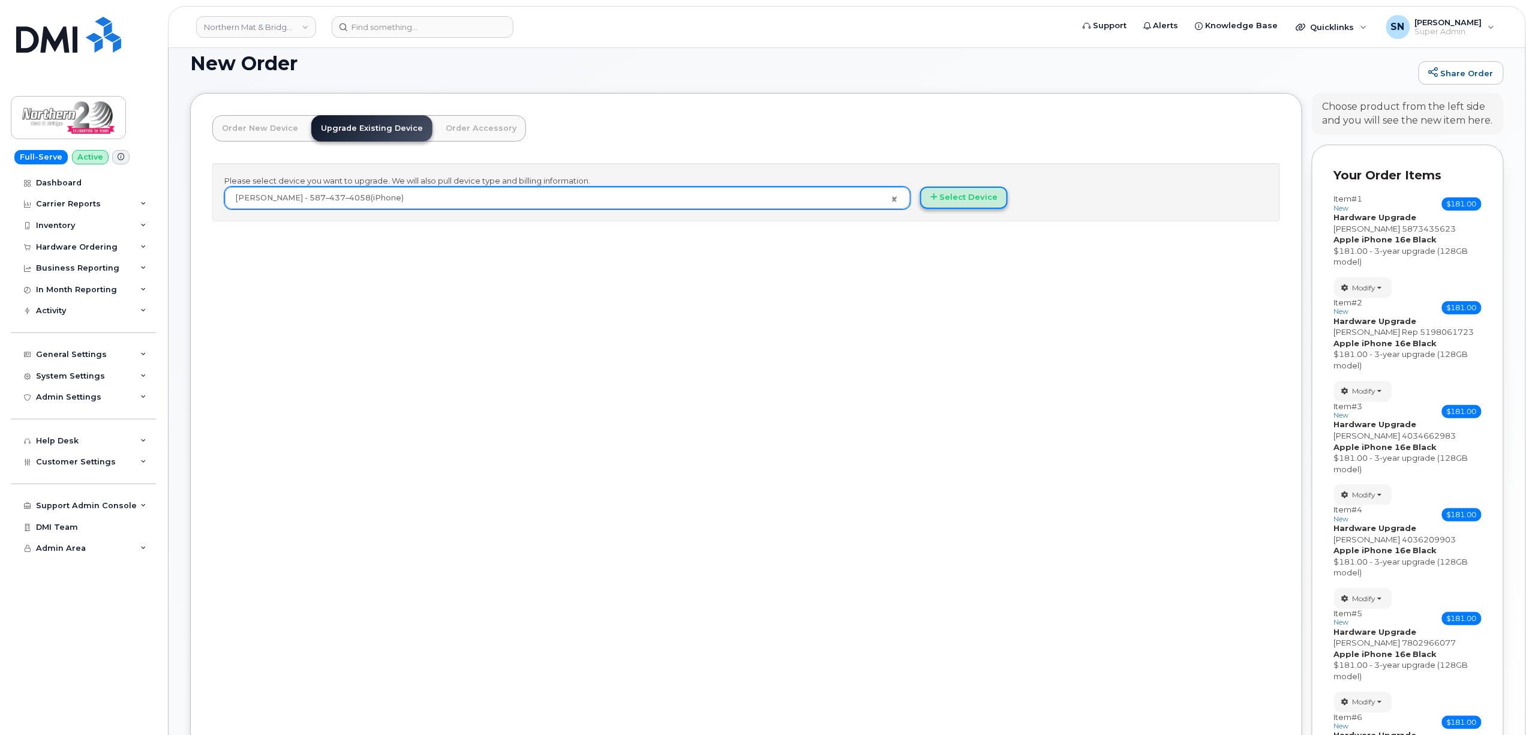
click at [980, 207] on button "Select Device" at bounding box center [964, 198] width 88 height 22
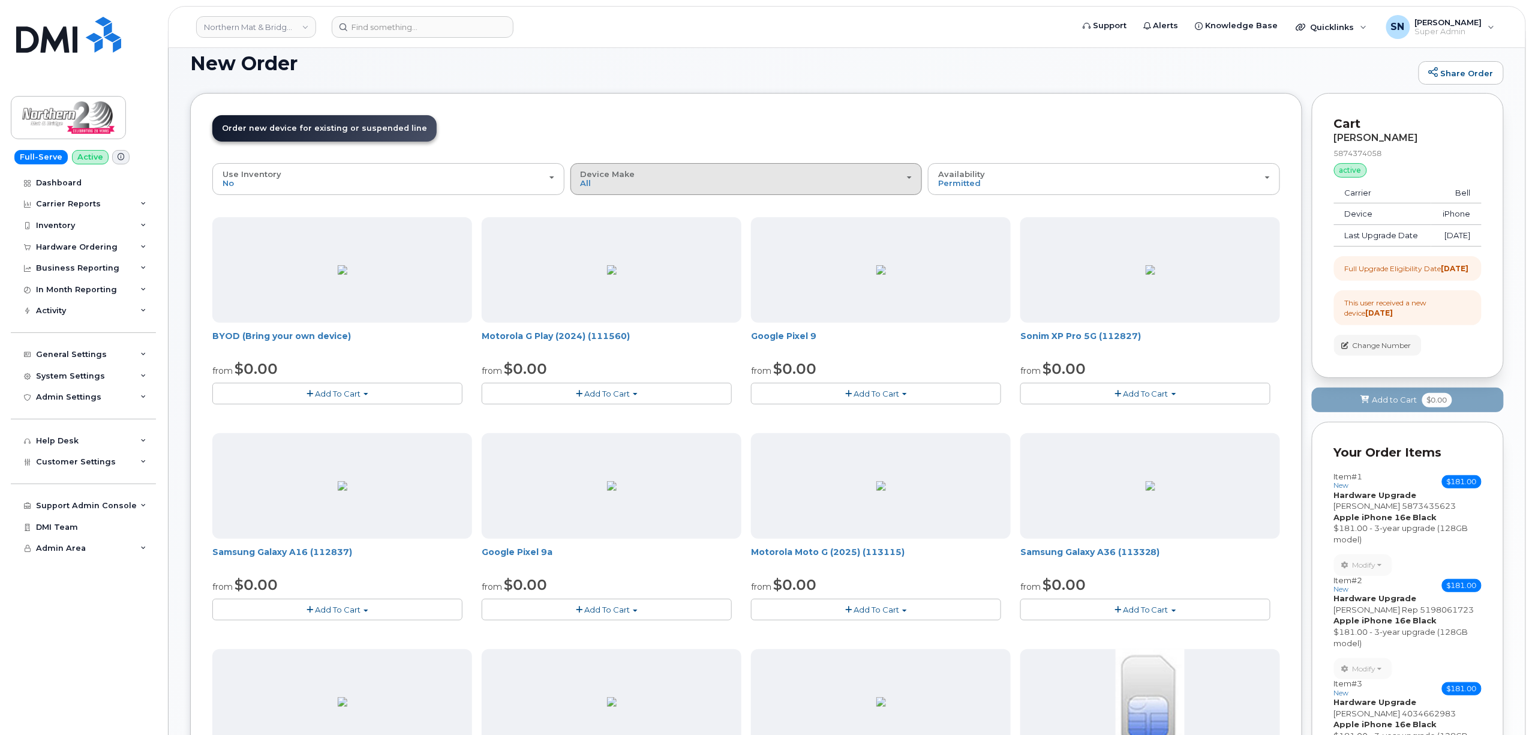
click at [665, 191] on button "Device Make All Aircard Android iPhone Tablet Unknown" at bounding box center [746, 178] width 352 height 31
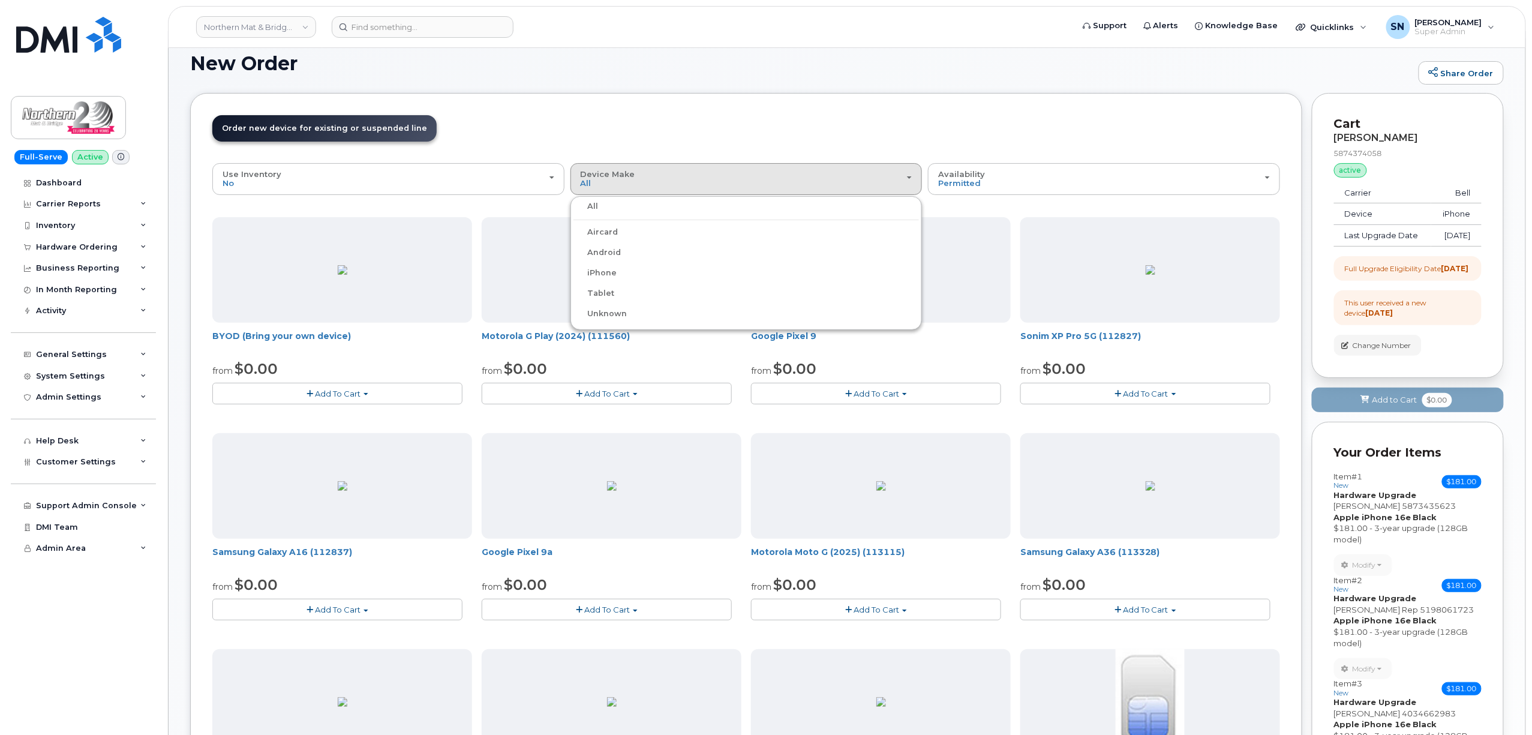
click at [590, 272] on label "iPhone" at bounding box center [595, 273] width 44 height 14
click at [0, 0] on input "iPhone" at bounding box center [0, 0] width 0 height 0
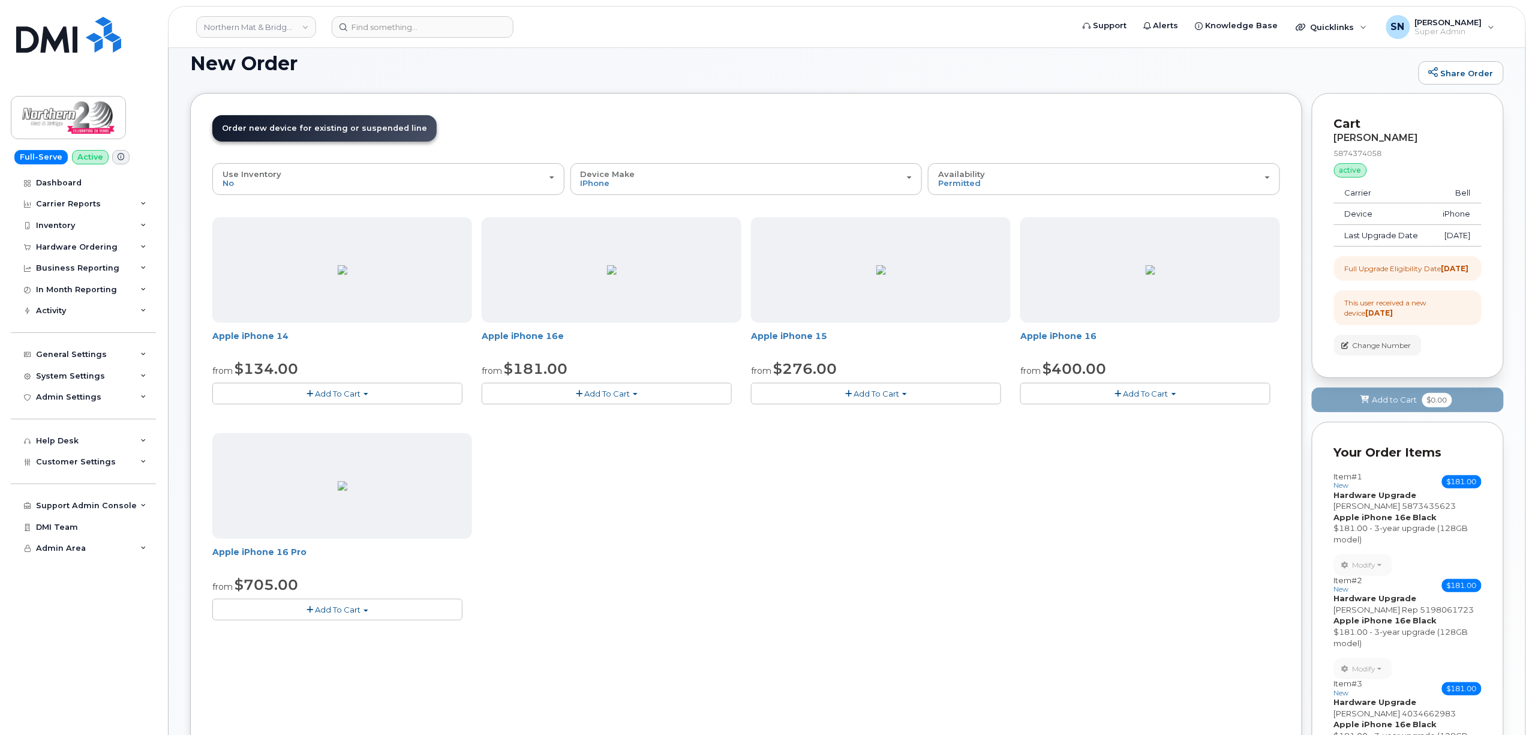
click at [576, 382] on div "Apple iPhone 16e from $181.00 Add To Cart Model Black 128 GB is available Model…" at bounding box center [612, 310] width 260 height 187
click at [576, 387] on button "Add To Cart" at bounding box center [607, 393] width 250 height 21
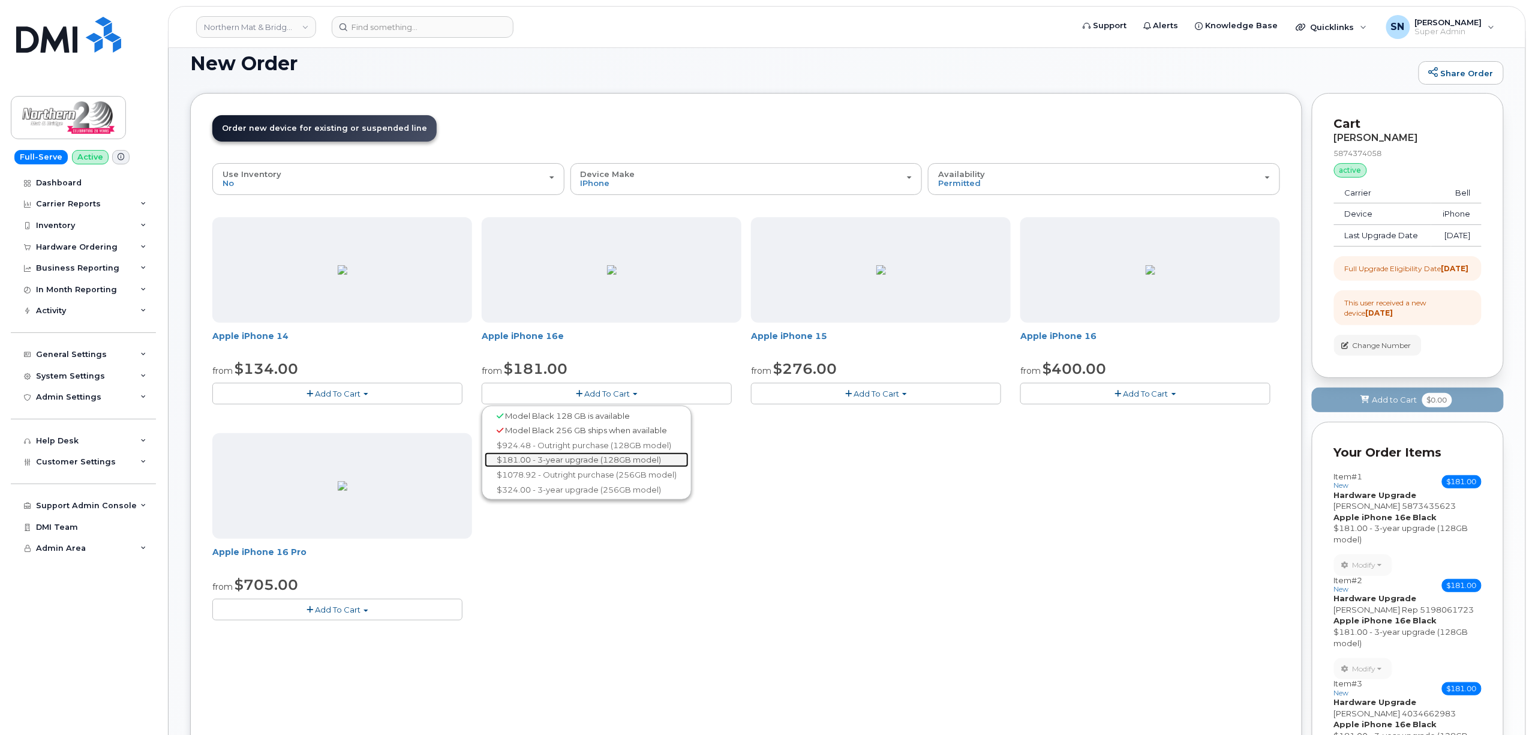
click at [555, 463] on link "$181.00 - 3-year upgrade (128GB model)" at bounding box center [587, 459] width 204 height 15
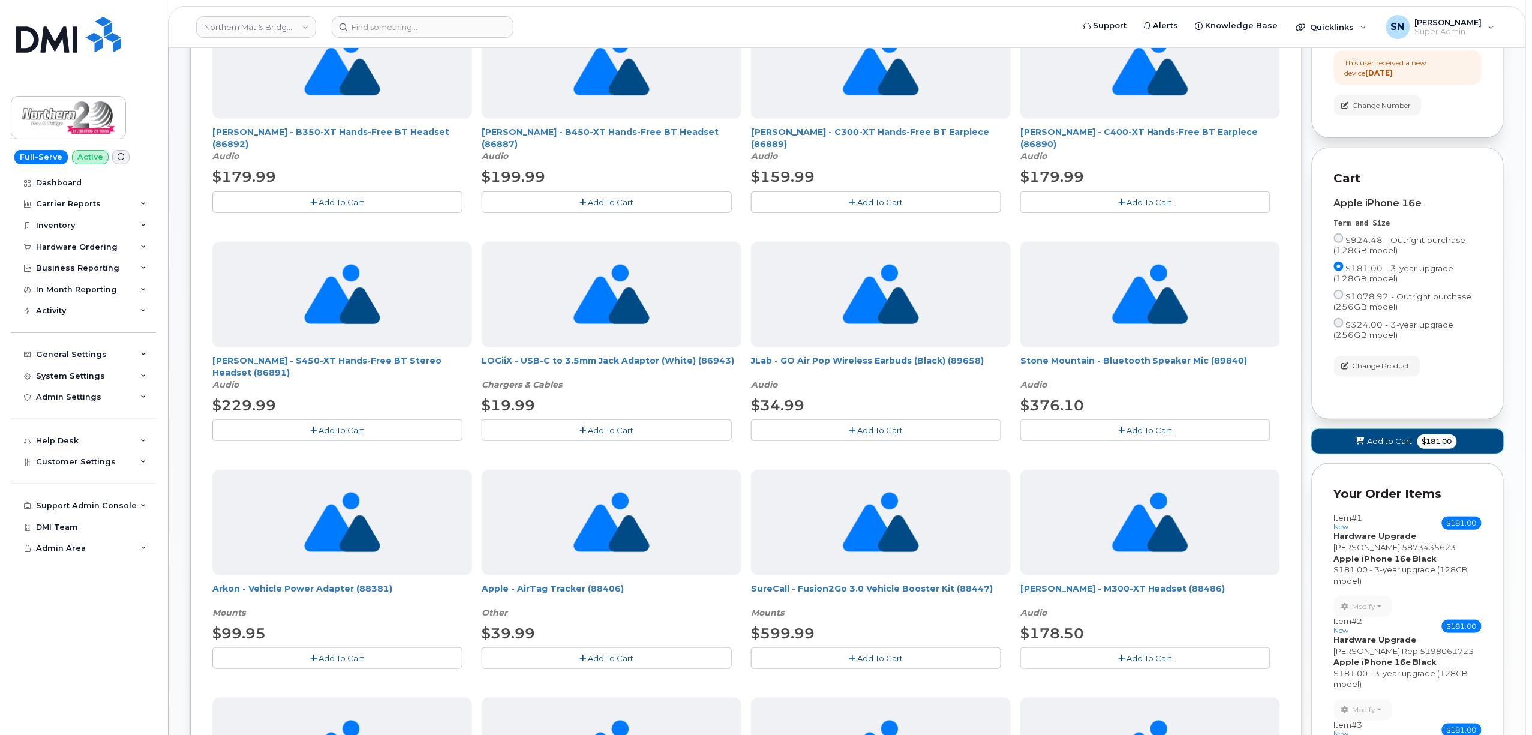
click at [1371, 447] on span "Add to Cart" at bounding box center [1390, 440] width 45 height 11
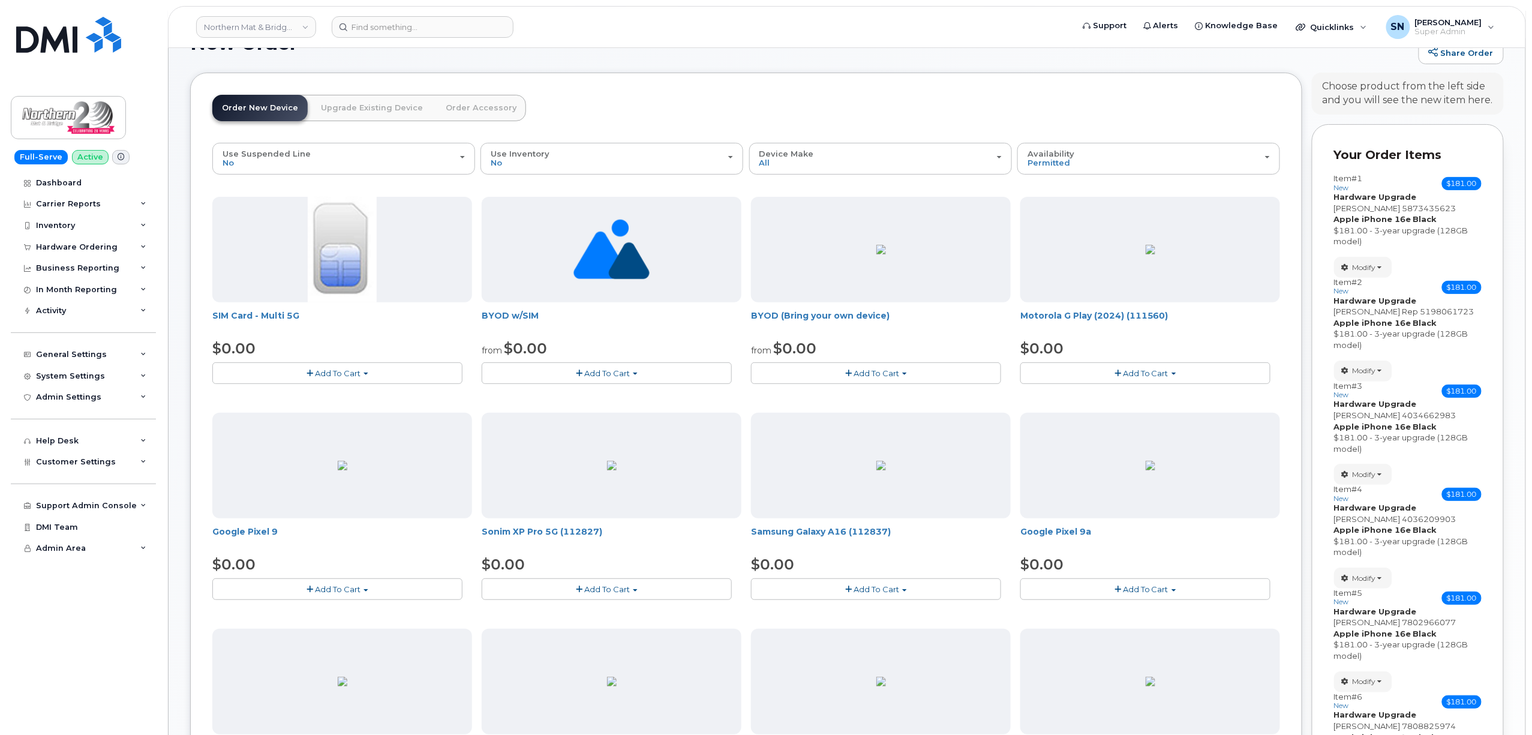
scroll to position [0, 0]
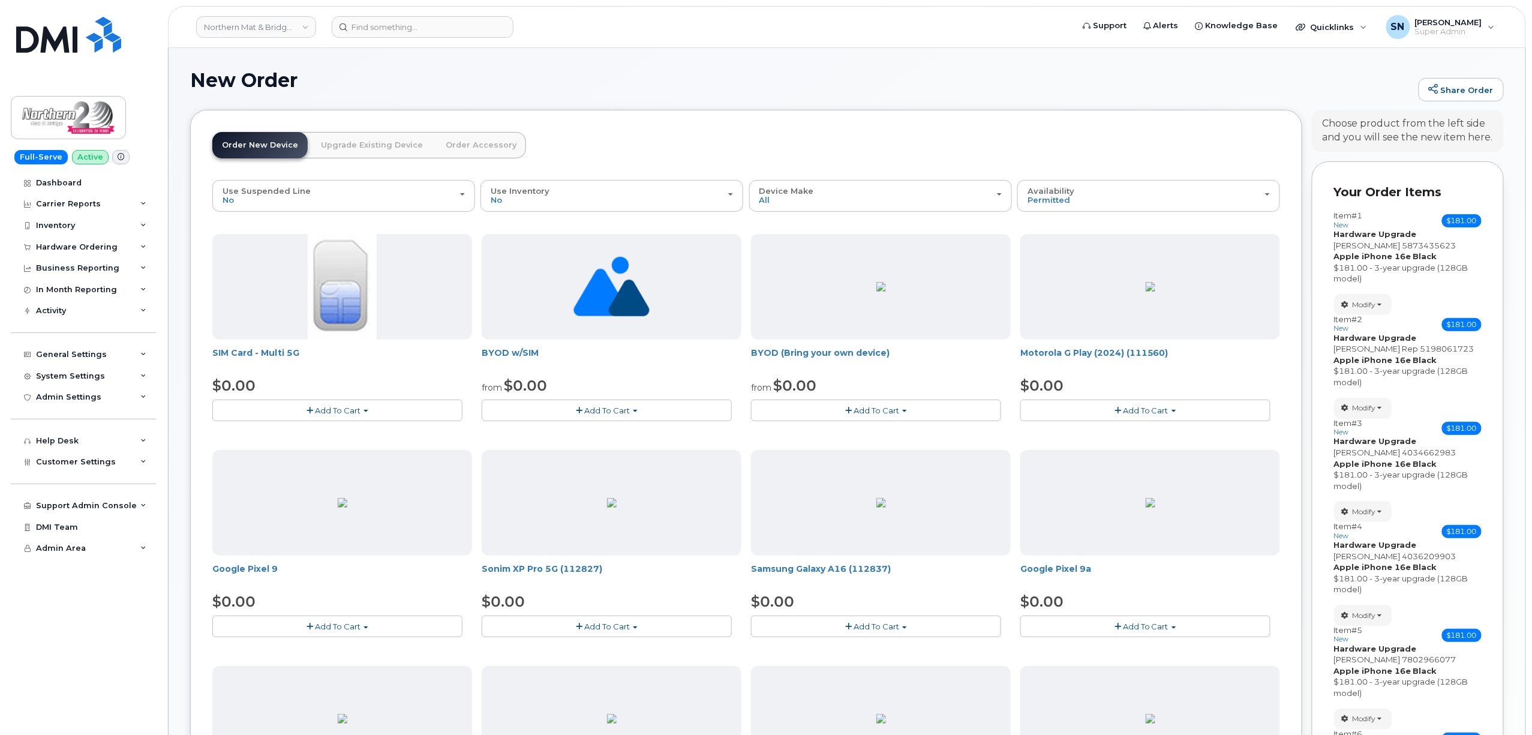
click at [329, 148] on link "Upgrade Existing Device" at bounding box center [371, 145] width 121 height 26
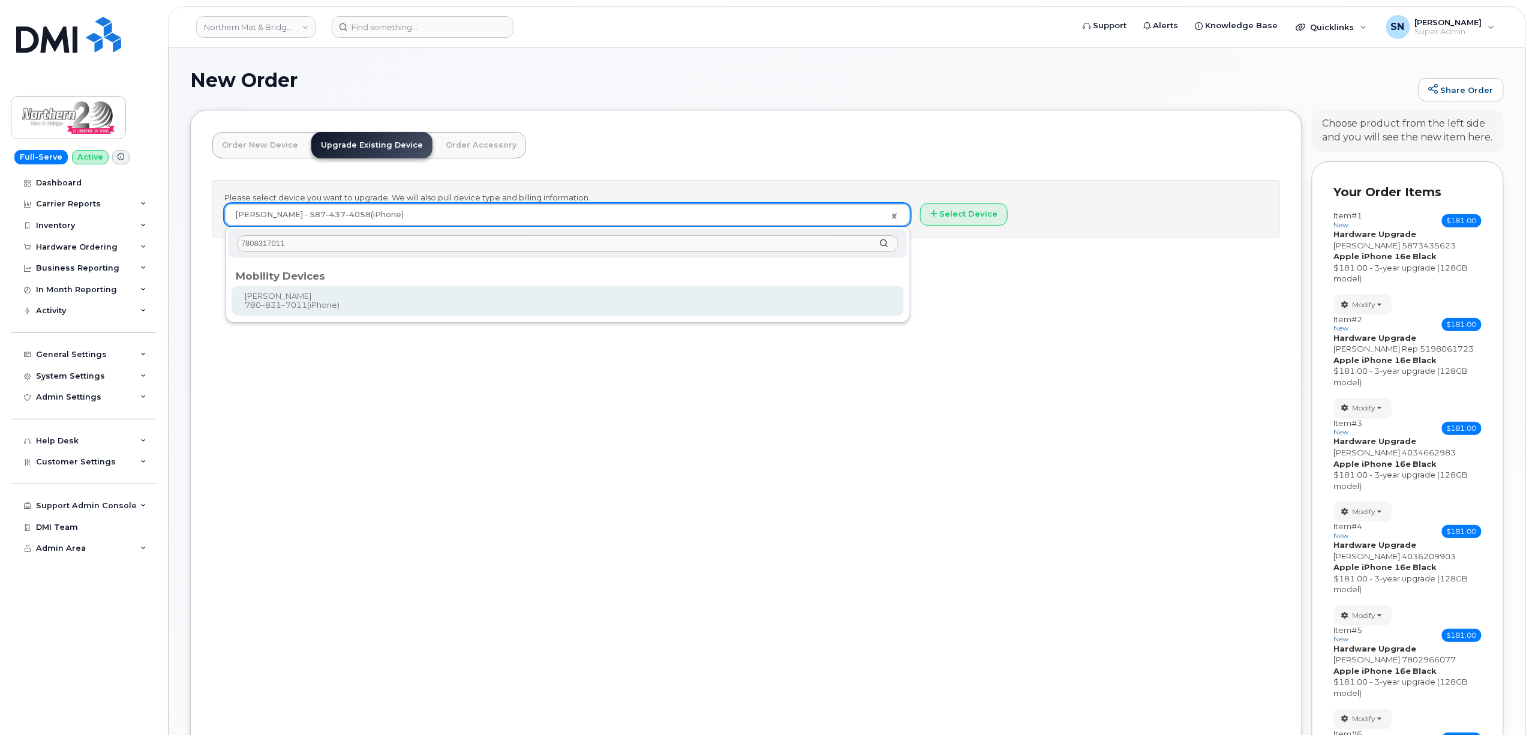
type input "7808317011"
type input "422833"
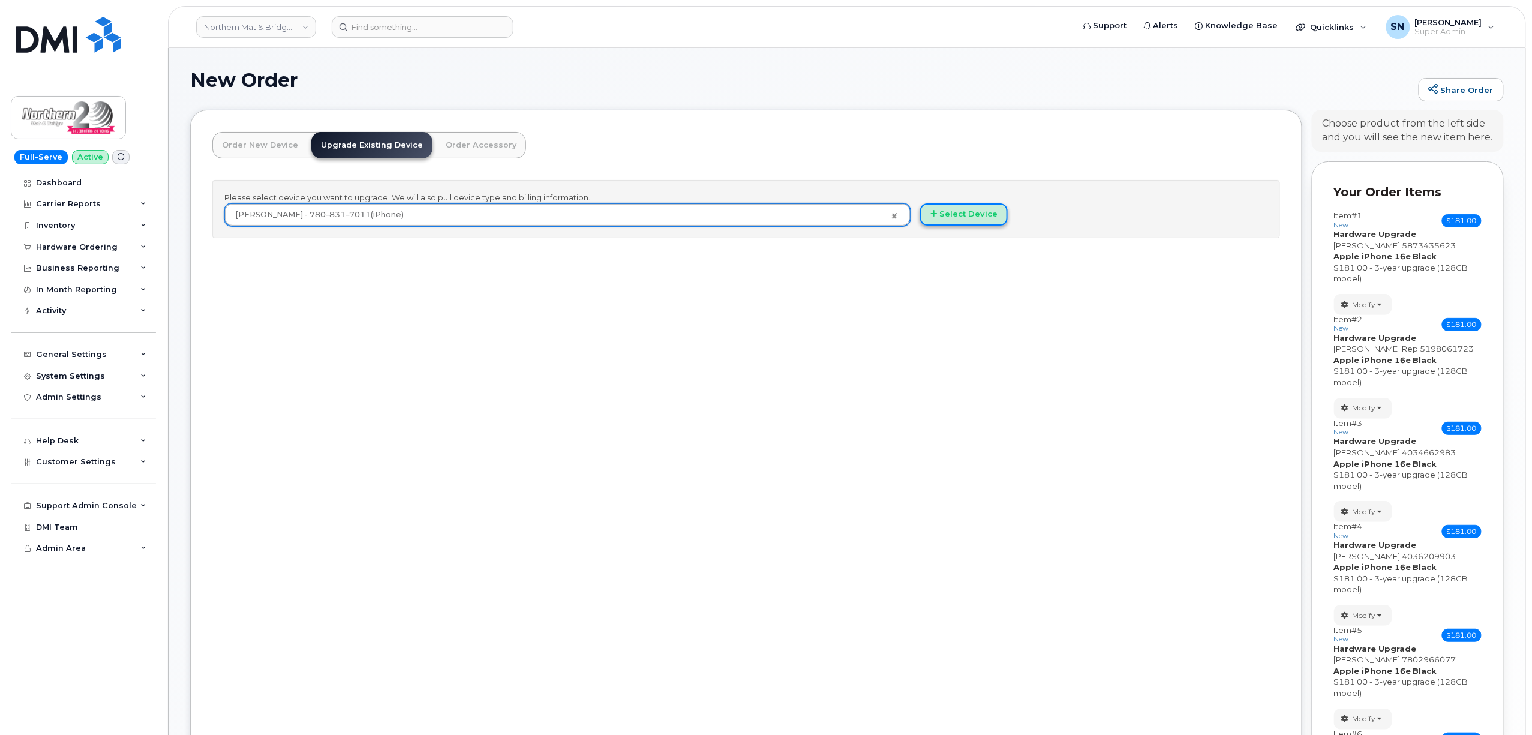
click at [945, 206] on button "Select Device" at bounding box center [964, 214] width 88 height 22
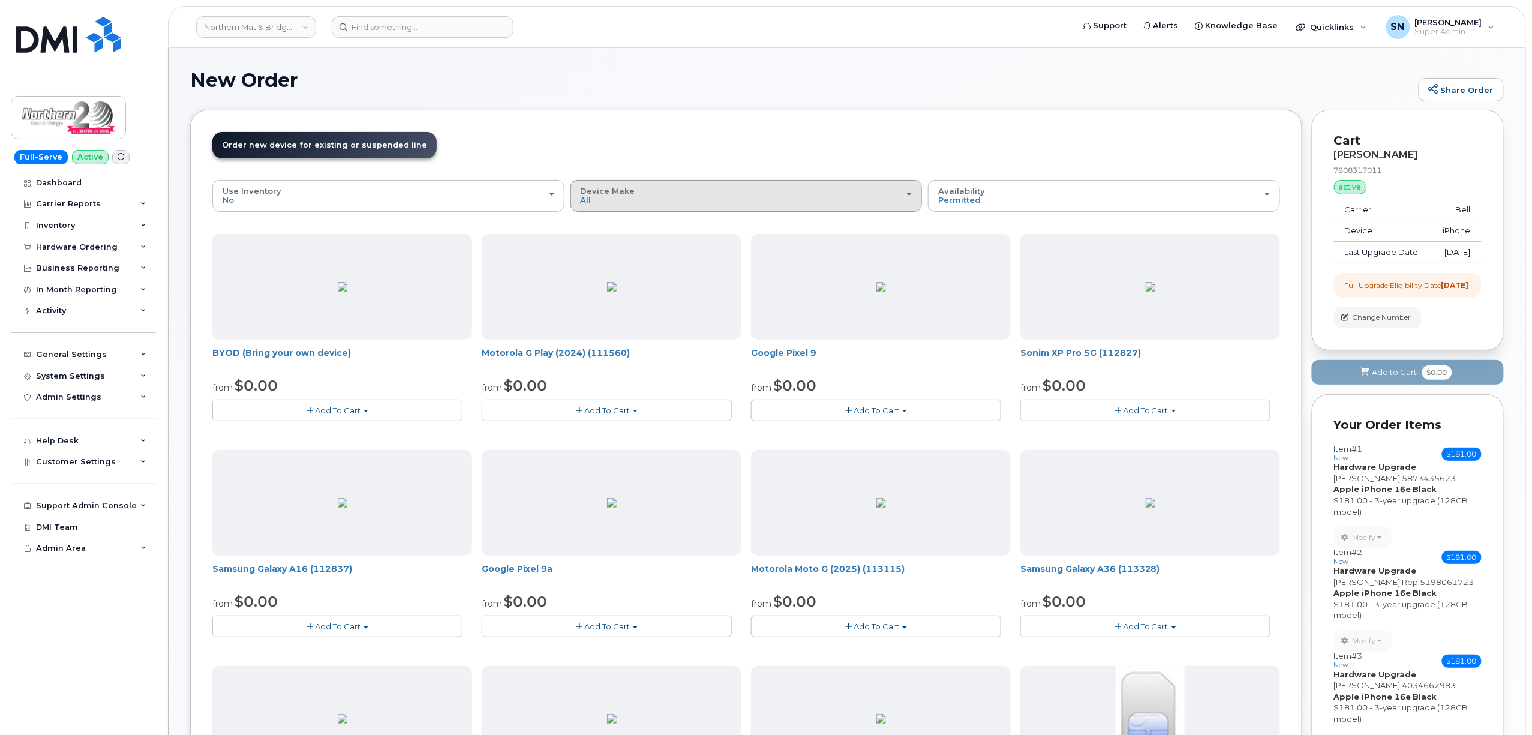
click at [685, 202] on div "Device Make All Aircard Android iPhone Tablet Unknown" at bounding box center [747, 196] width 332 height 19
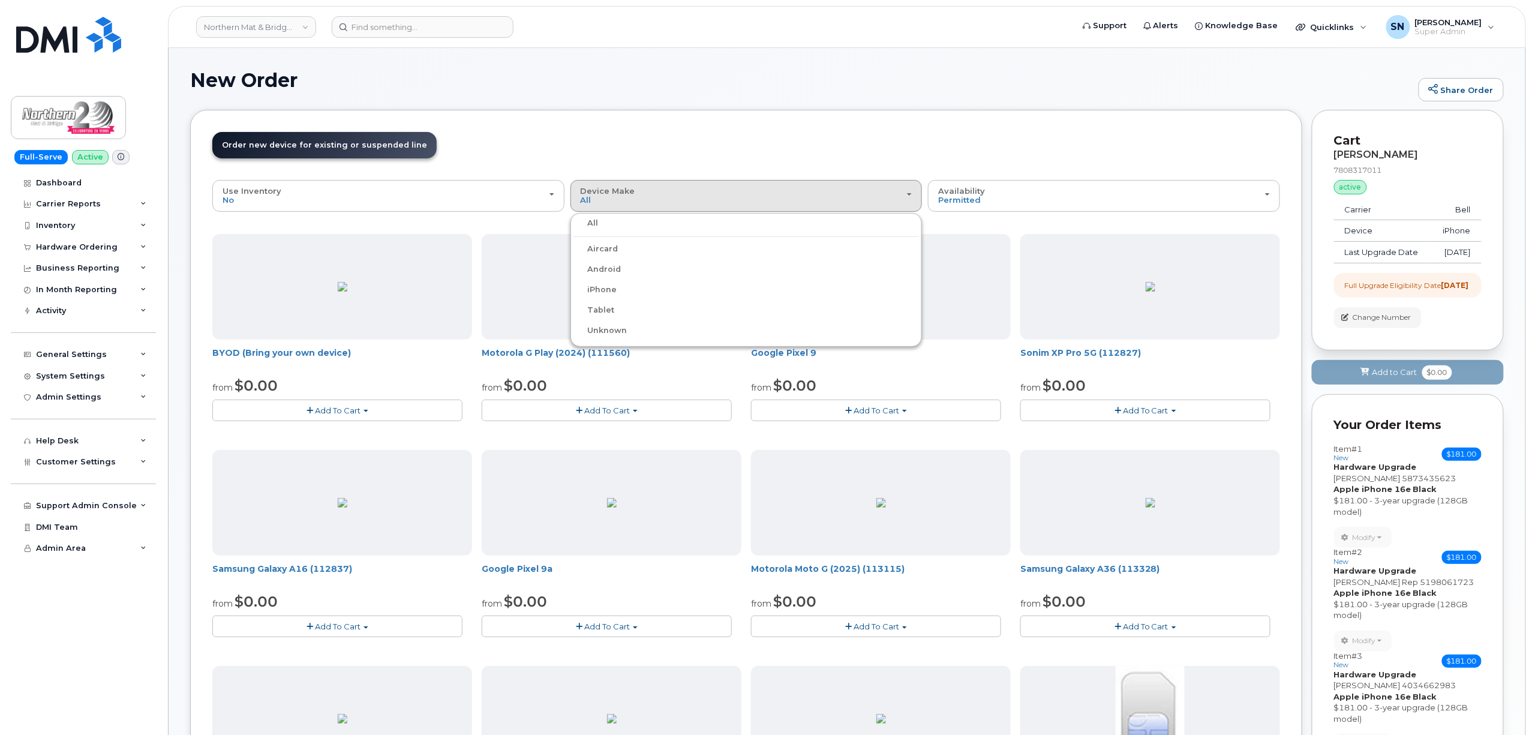
click at [595, 289] on label "iPhone" at bounding box center [595, 290] width 44 height 14
click at [0, 0] on input "iPhone" at bounding box center [0, 0] width 0 height 0
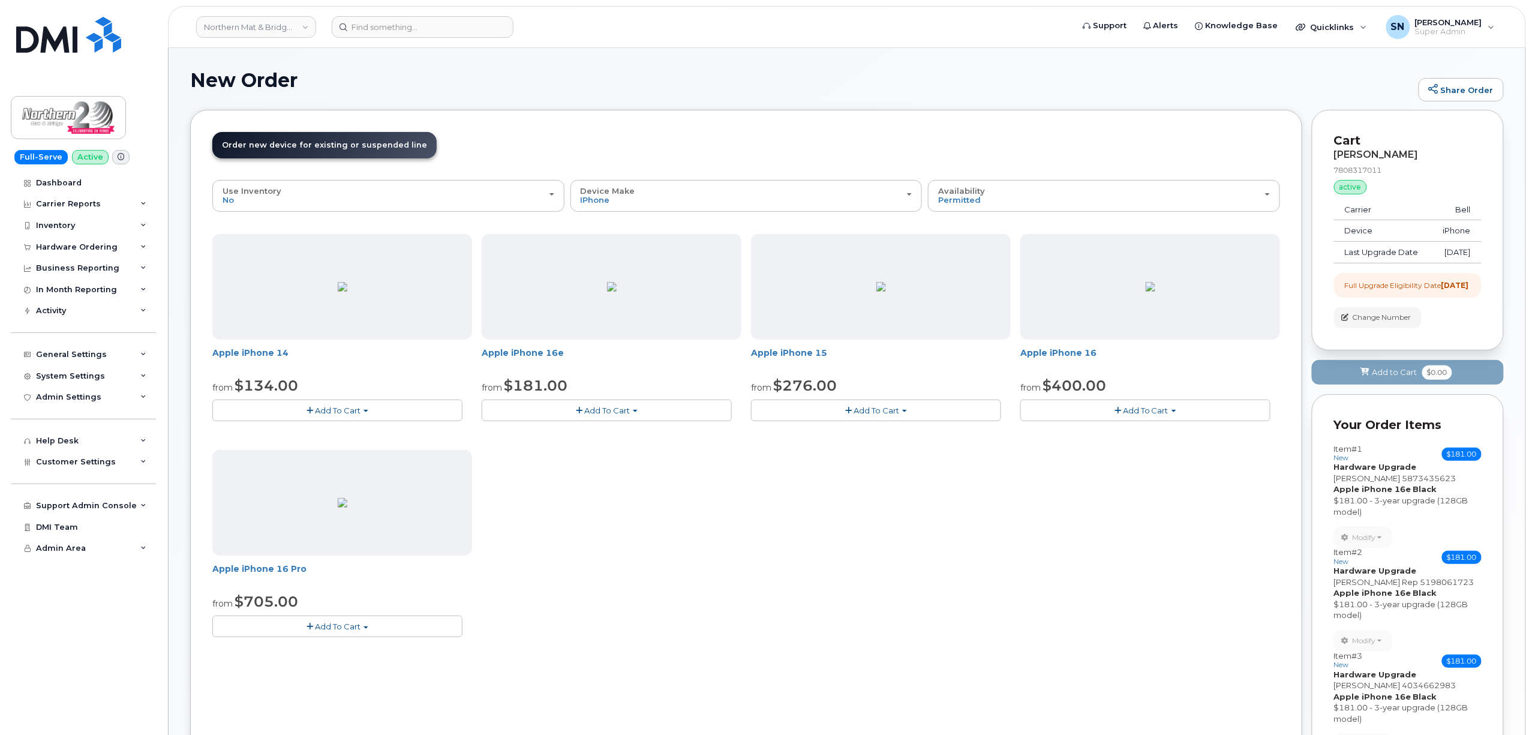
click at [583, 406] on button "Add To Cart" at bounding box center [607, 409] width 250 height 21
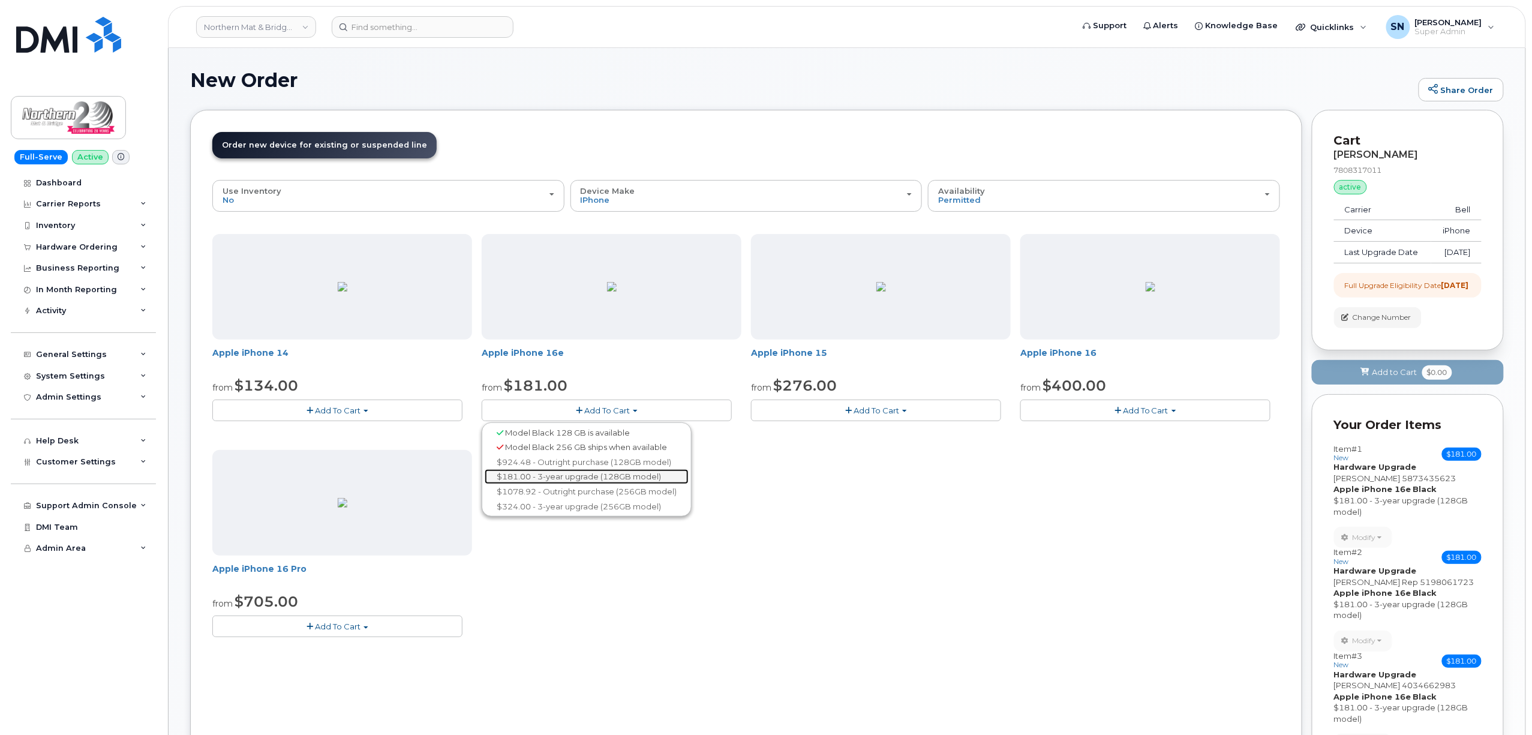
click at [581, 477] on link "$181.00 - 3-year upgrade (128GB model)" at bounding box center [587, 476] width 204 height 15
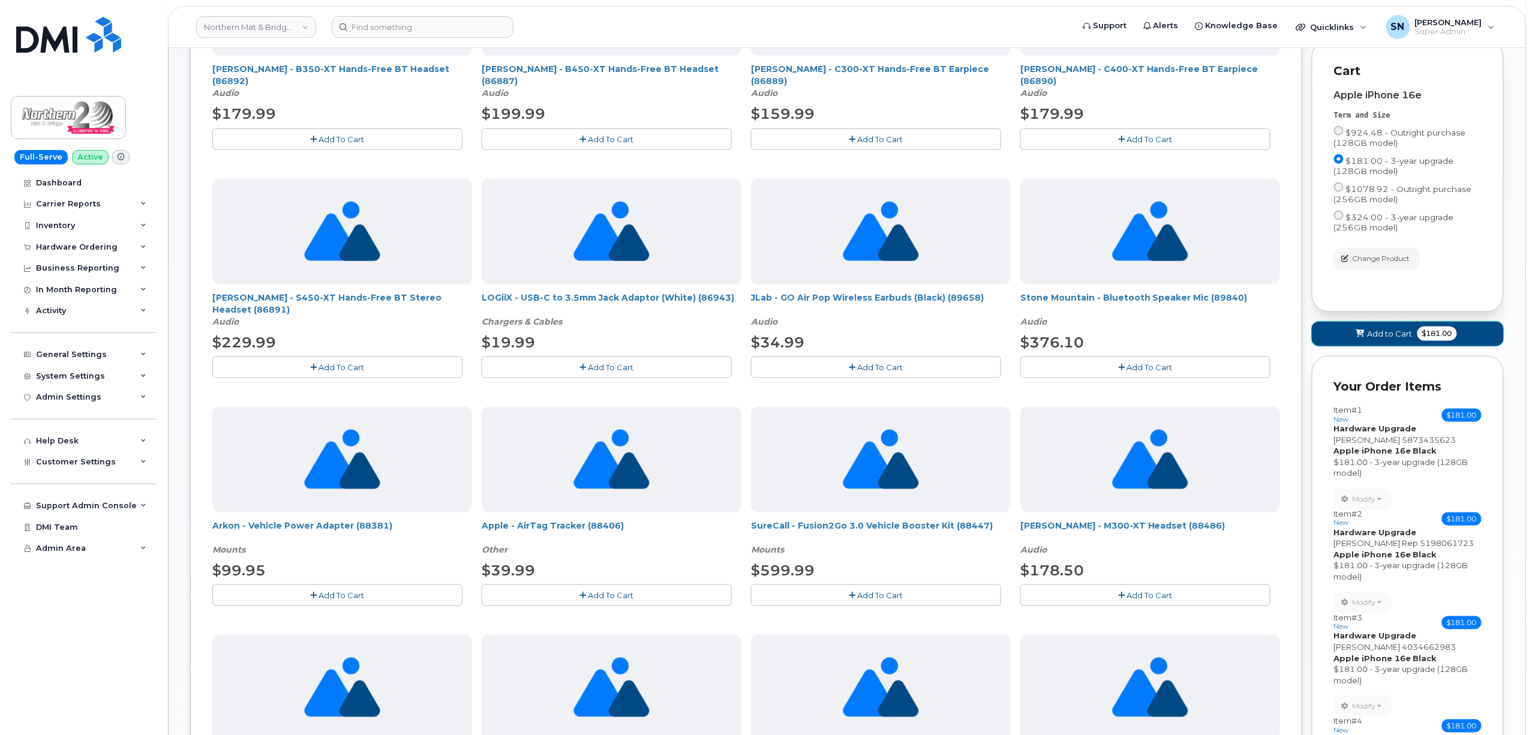
click at [1378, 346] on button "Add to Cart $181.00" at bounding box center [1408, 334] width 192 height 25
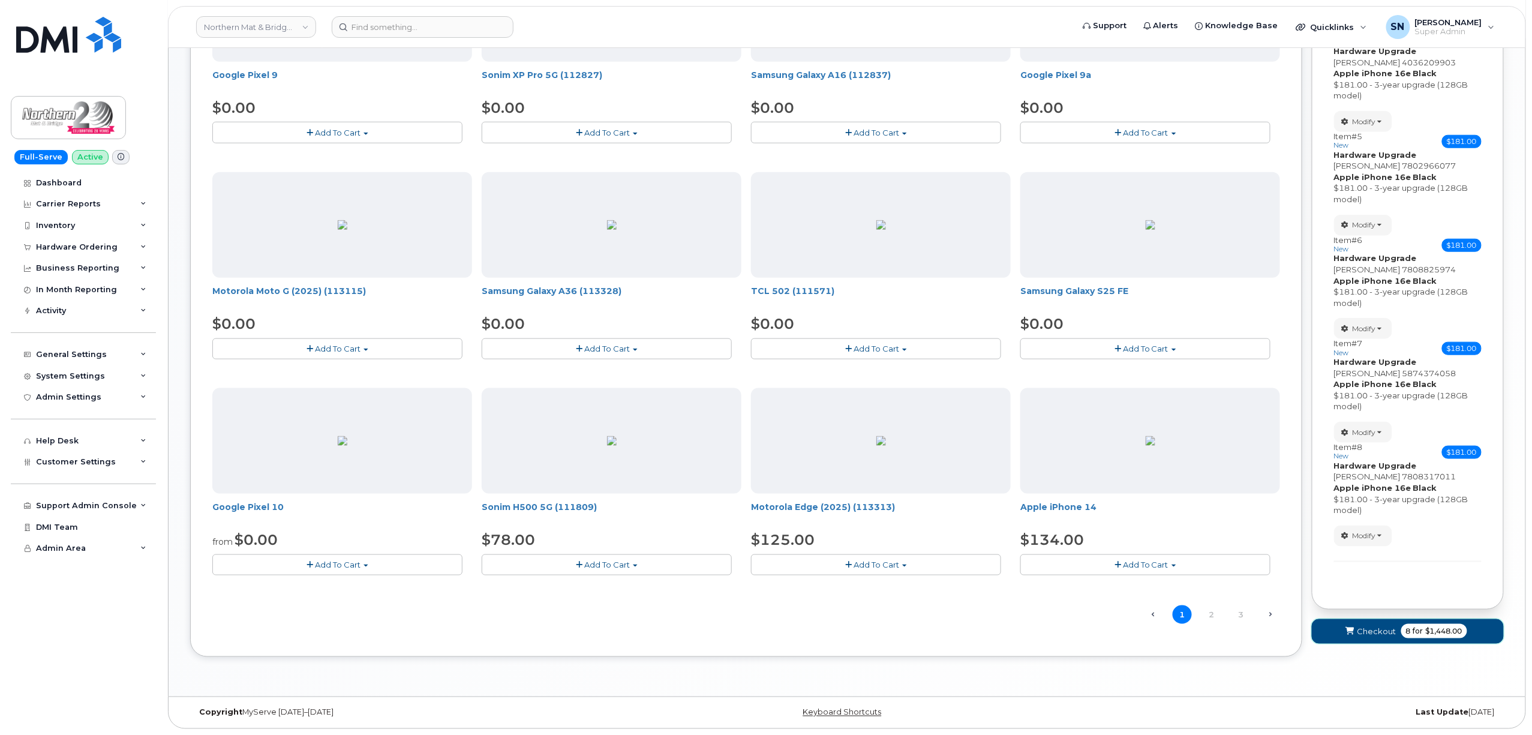
click at [1345, 626] on span "submit" at bounding box center [1349, 631] width 11 height 11
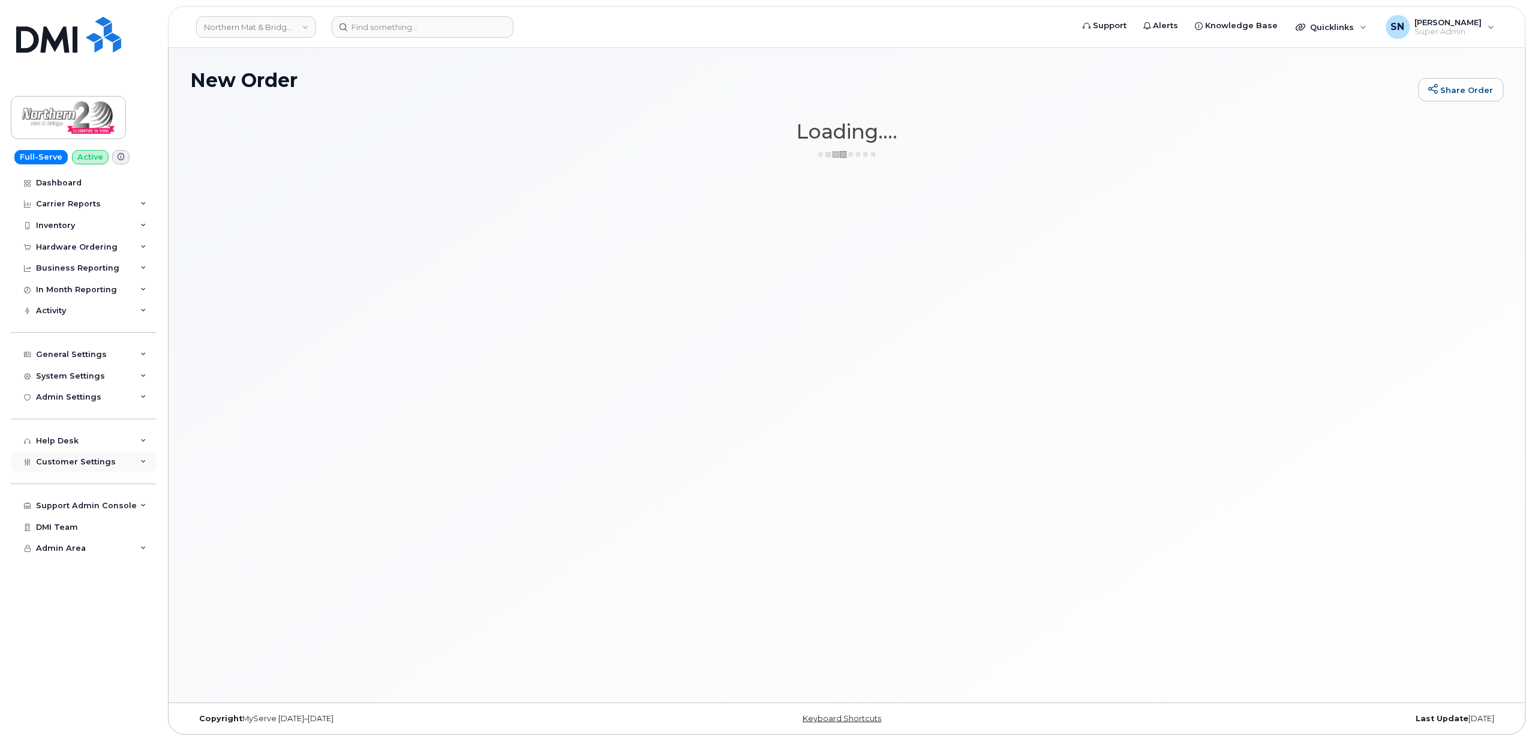
click at [101, 459] on span "Customer Settings" at bounding box center [76, 461] width 80 height 9
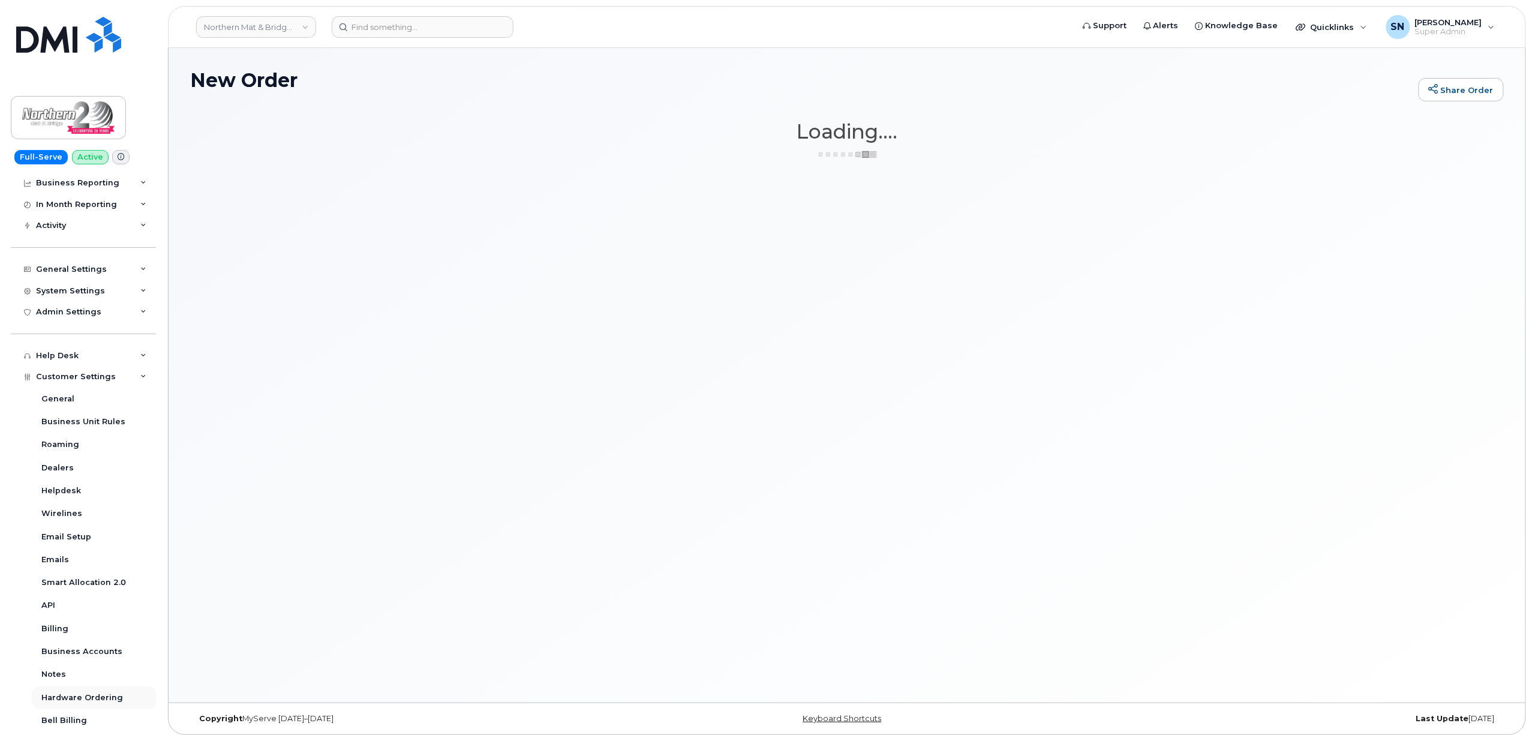
scroll to position [190, 0]
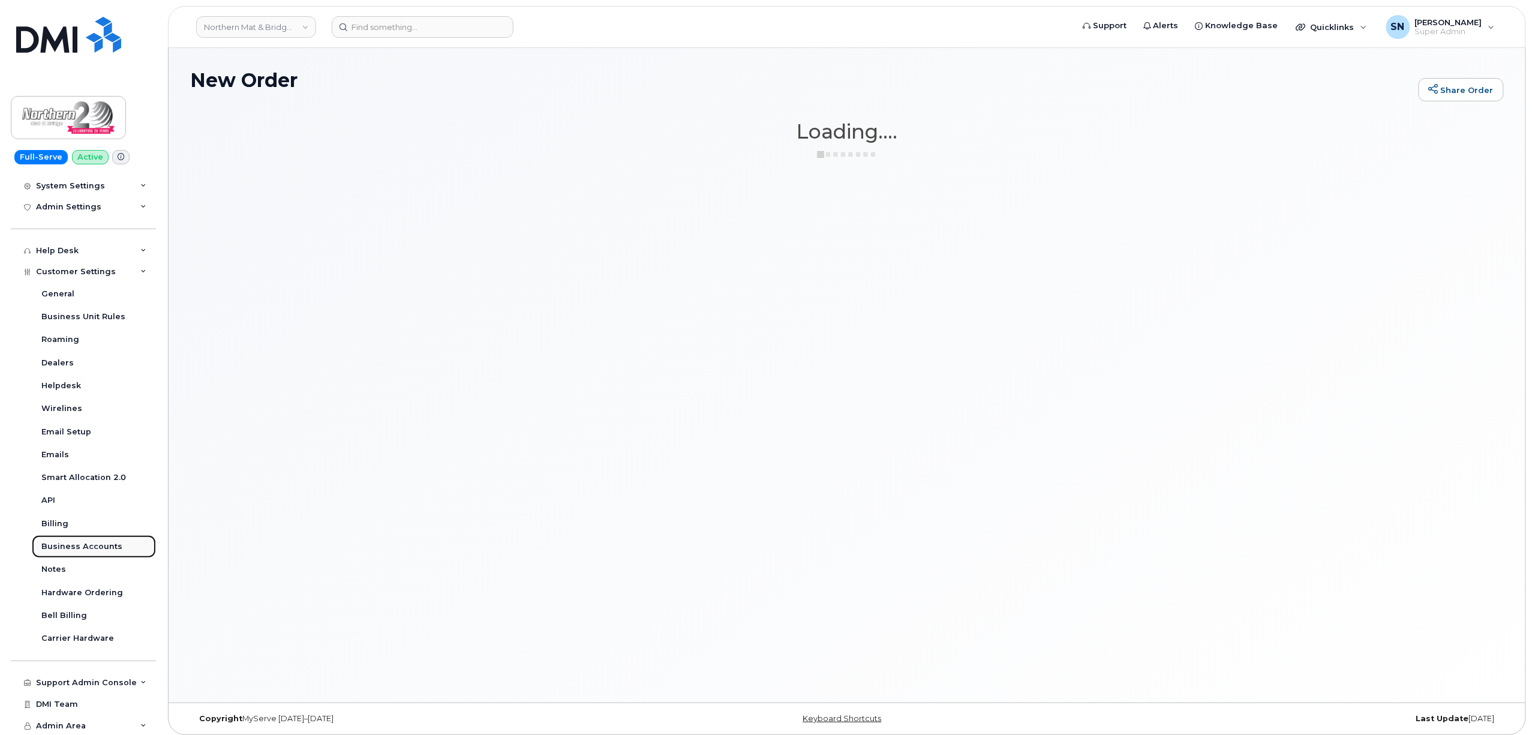
click at [97, 541] on div "Business Accounts" at bounding box center [81, 546] width 81 height 11
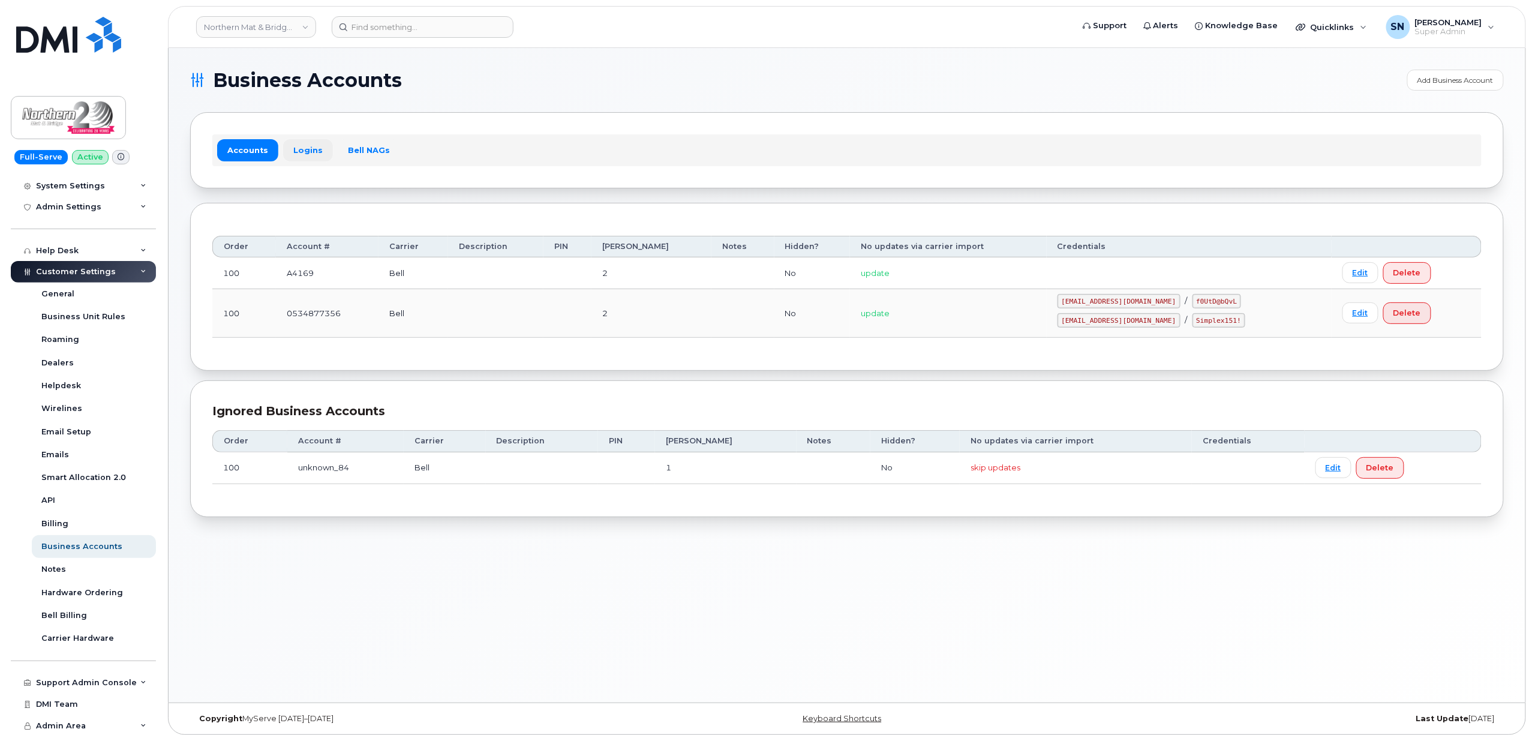
click at [305, 150] on link "Logins" at bounding box center [308, 150] width 50 height 22
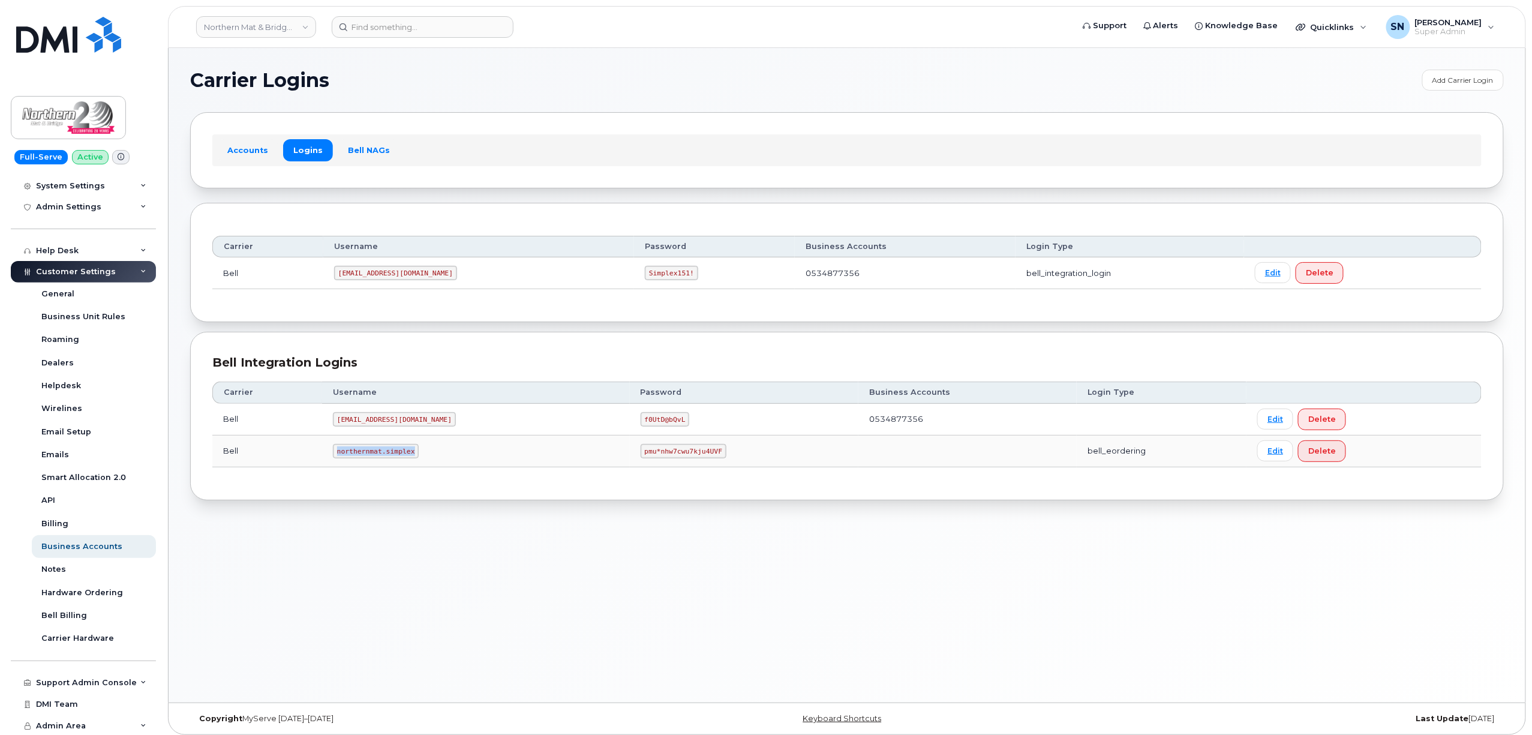
drag, startPoint x: 341, startPoint y: 453, endPoint x: 413, endPoint y: 458, distance: 72.7
click at [413, 458] on code "northernmat.simplex" at bounding box center [376, 451] width 86 height 14
copy code "northernmat.simplex"
drag, startPoint x: 601, startPoint y: 455, endPoint x: 687, endPoint y: 462, distance: 86.7
click at [687, 462] on td "pmu*nhw7cwu7kju4UVF" at bounding box center [744, 451] width 229 height 32
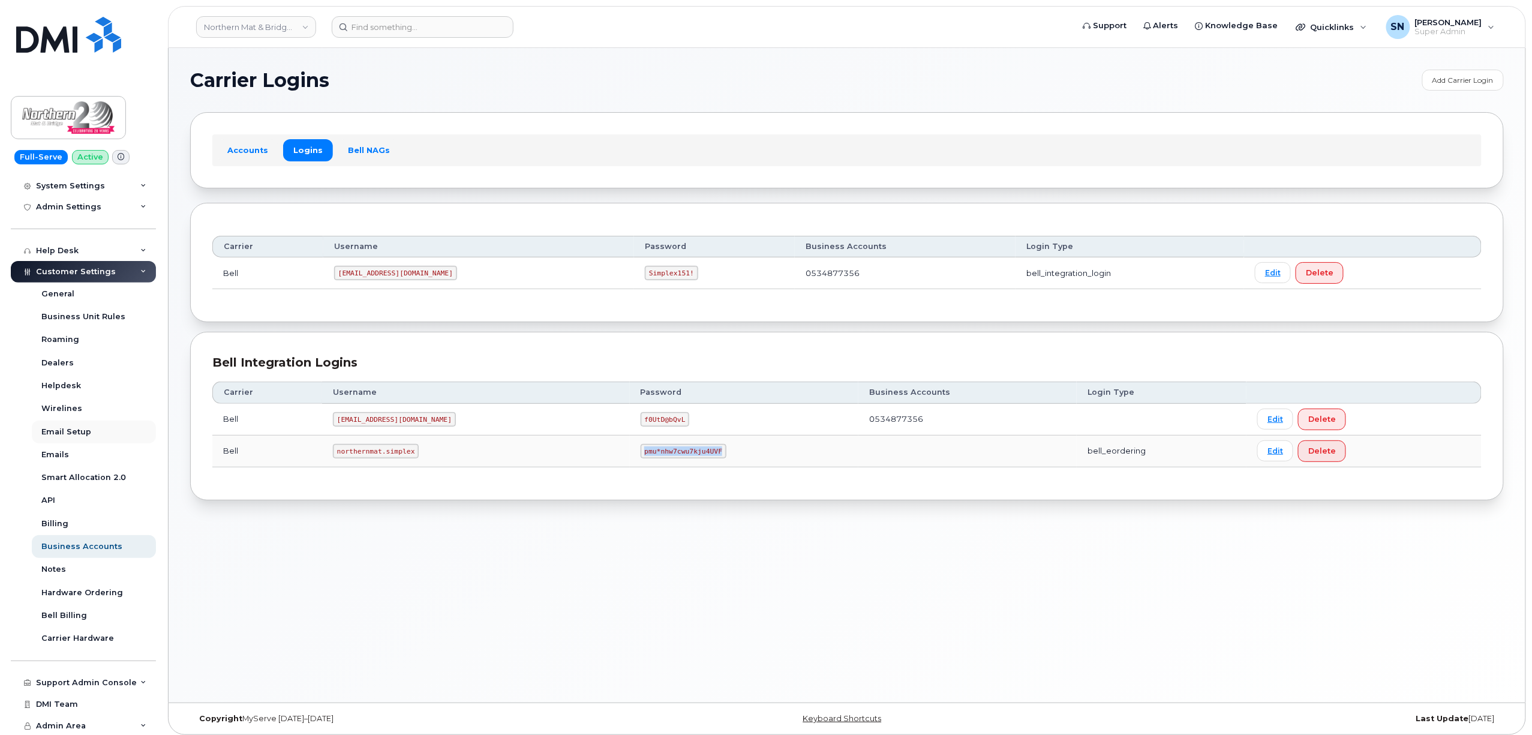
copy code "pmu*nhw7cwu7kju4UVF"
drag, startPoint x: 440, startPoint y: 90, endPoint x: 432, endPoint y: 26, distance: 64.1
click at [440, 90] on div "Carrier Logins Add Carrier Login" at bounding box center [847, 80] width 1314 height 21
click at [515, 62] on div "Carrier Logins Add Carrier Login Accounts Logins Bell NAGs Carrier Username Pas…" at bounding box center [847, 375] width 1357 height 654
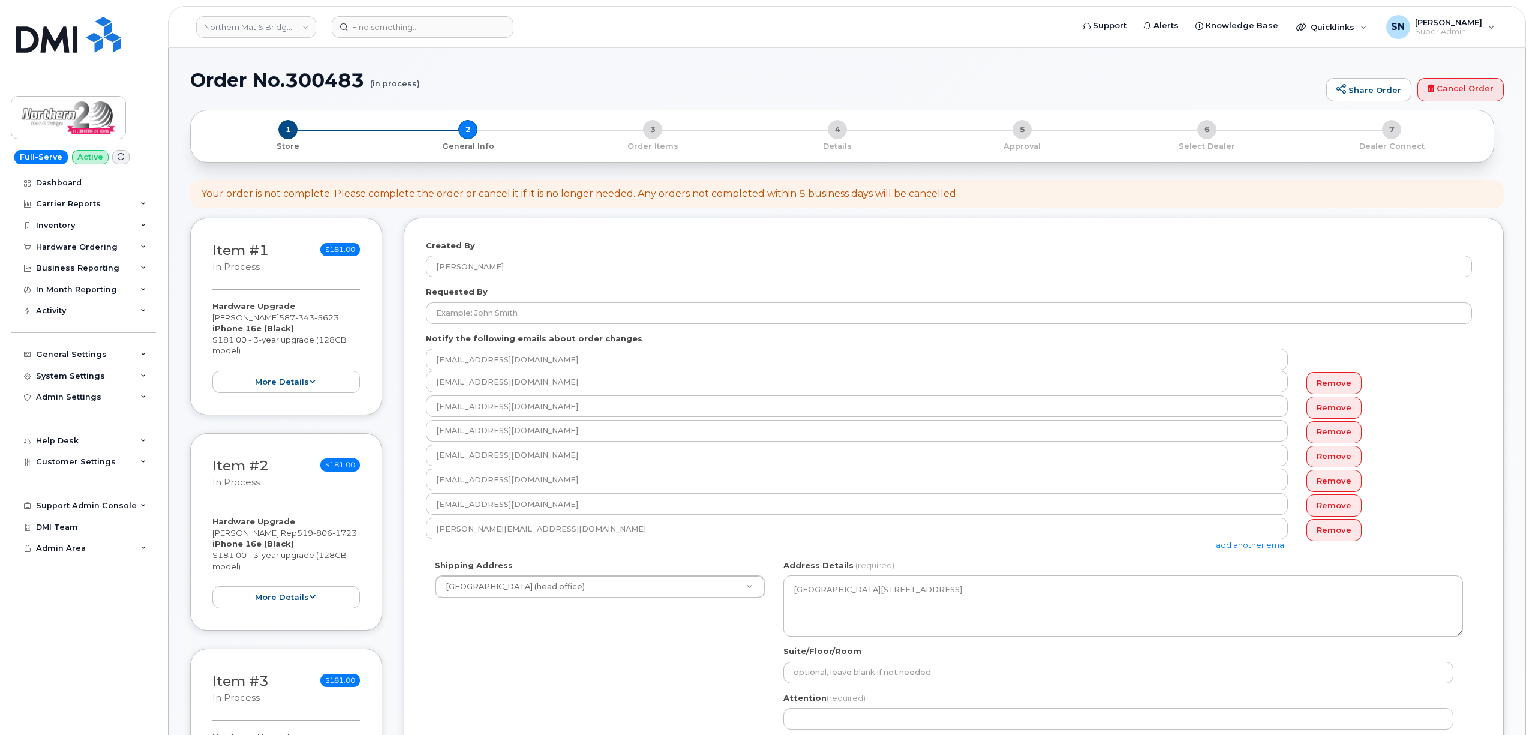
select select
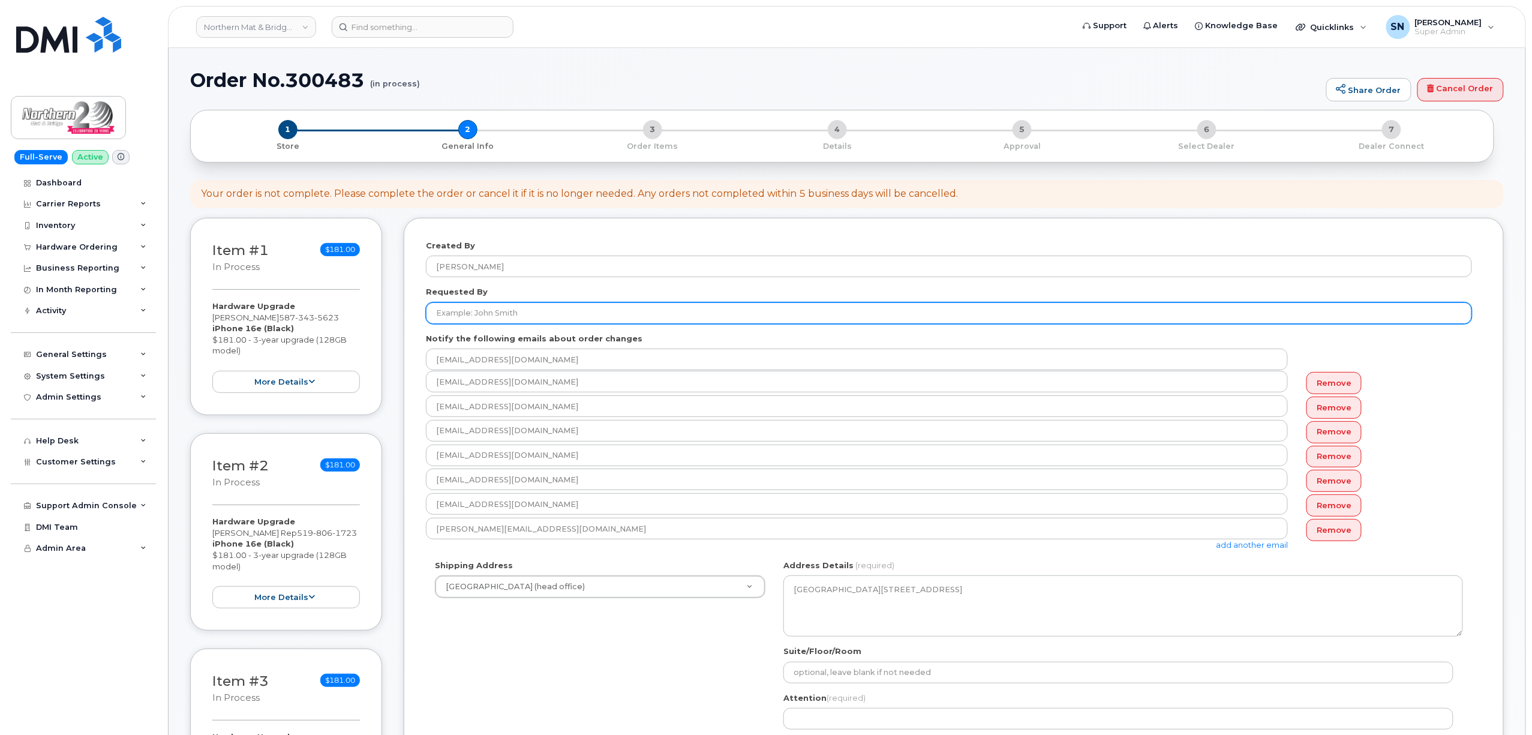
click at [548, 314] on input "Requested By" at bounding box center [949, 313] width 1046 height 22
paste input "CS0790797"
type input "CS0790797"
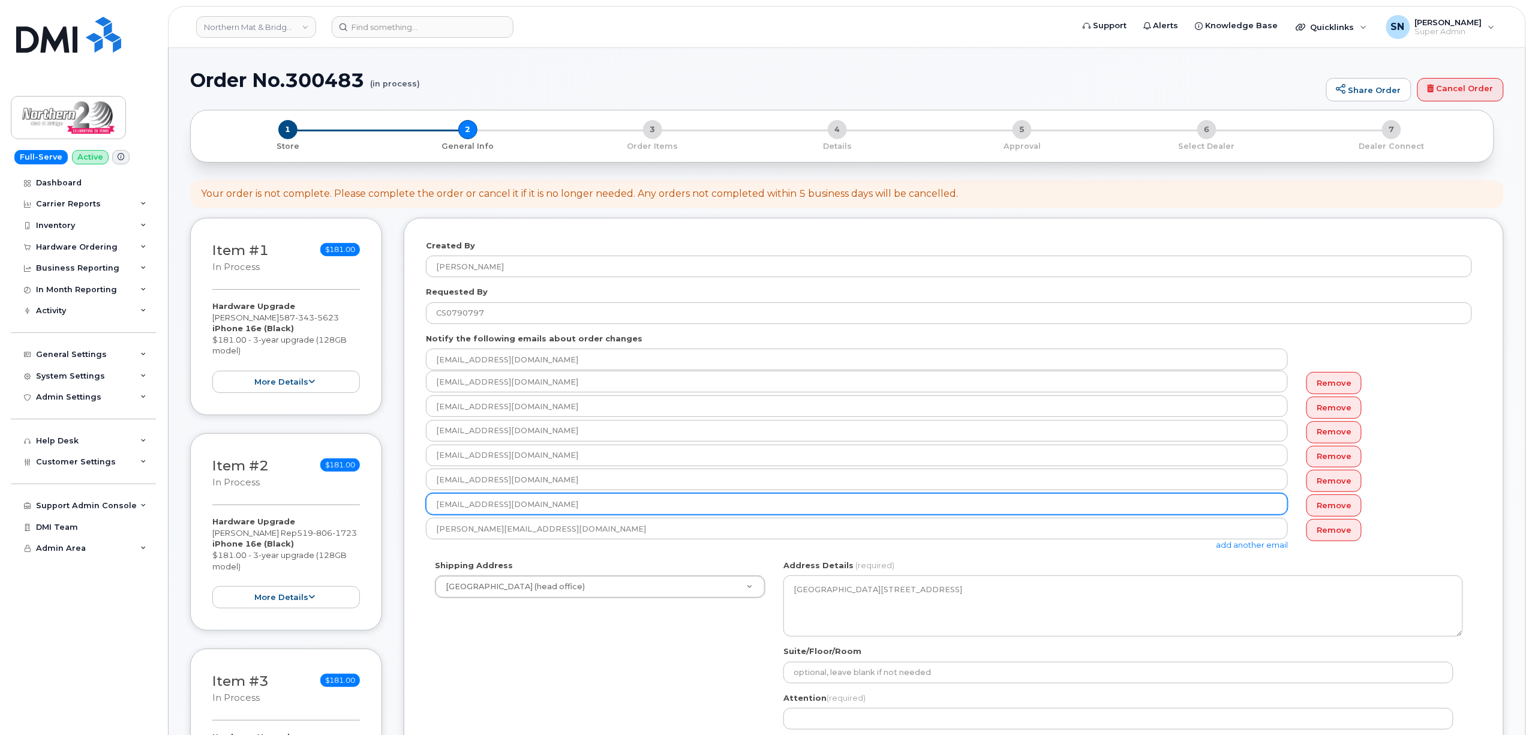
drag, startPoint x: 541, startPoint y: 510, endPoint x: 344, endPoint y: 495, distance: 197.3
paste input "DAberson"
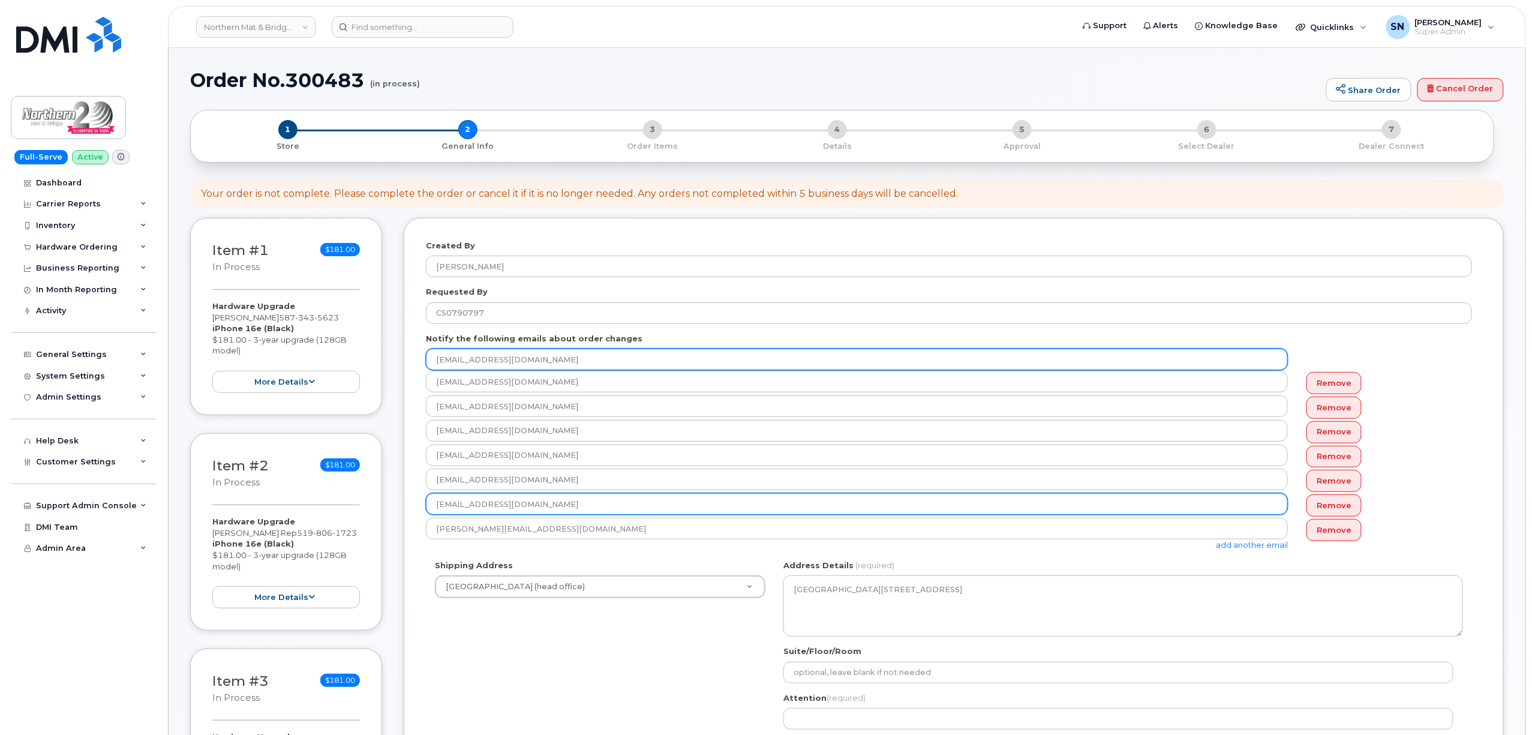
type input "[EMAIL_ADDRESS][DOMAIN_NAME]"
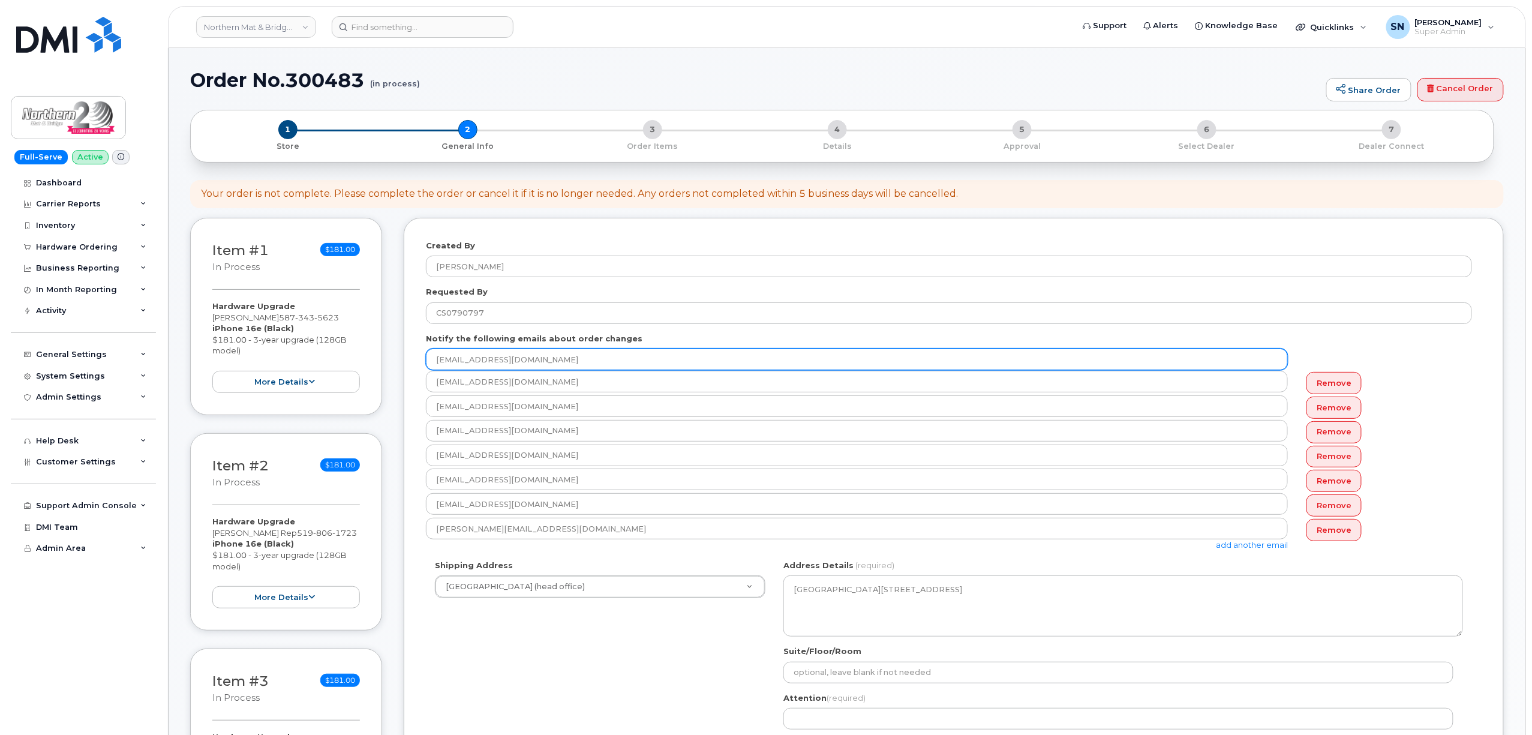
drag, startPoint x: 559, startPoint y: 357, endPoint x: 347, endPoint y: 337, distance: 213.4
paste input "DAberson"
type input "[EMAIL_ADDRESS][DOMAIN_NAME]"
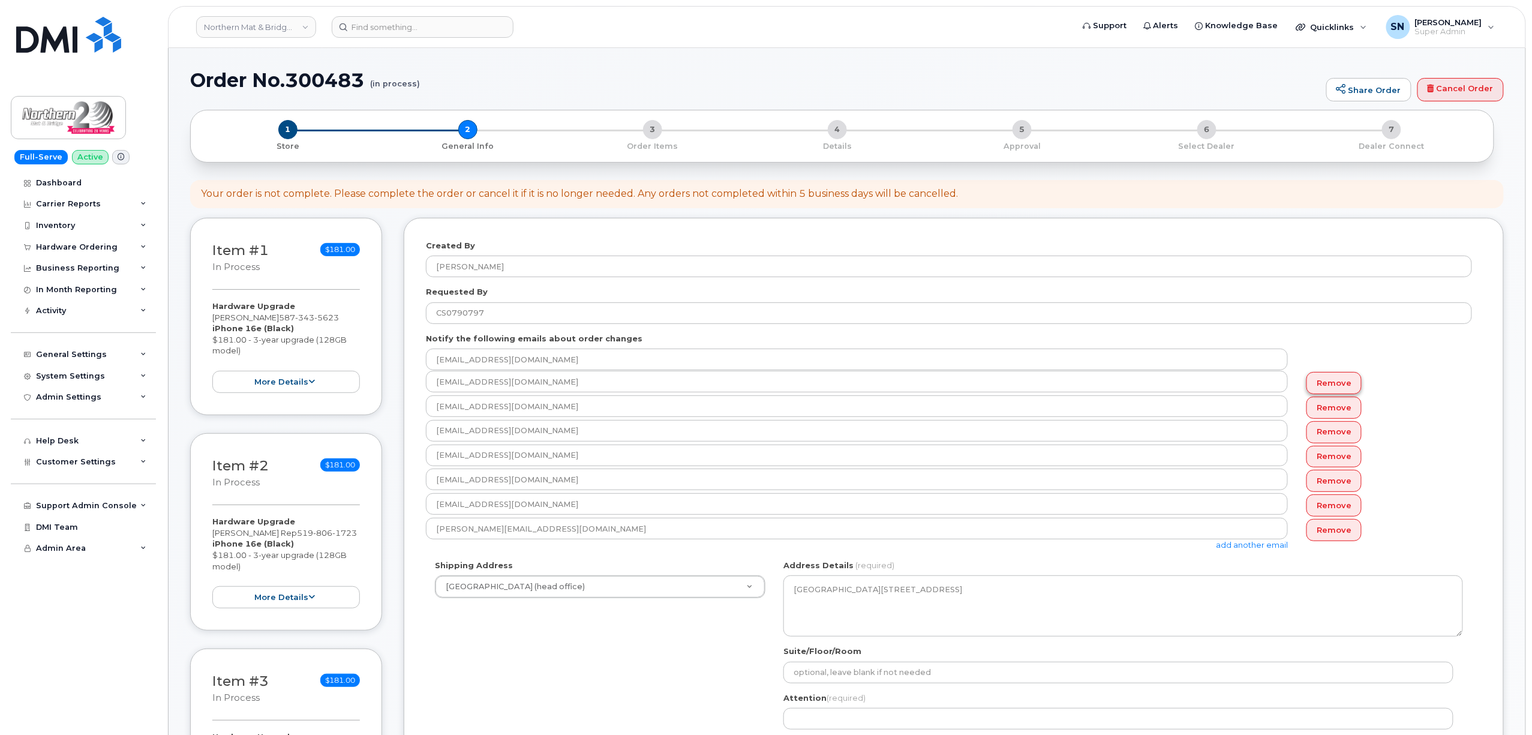
click at [1340, 381] on link "Remove" at bounding box center [1333, 383] width 55 height 22
type input "[EMAIL_ADDRESS][DOMAIN_NAME]"
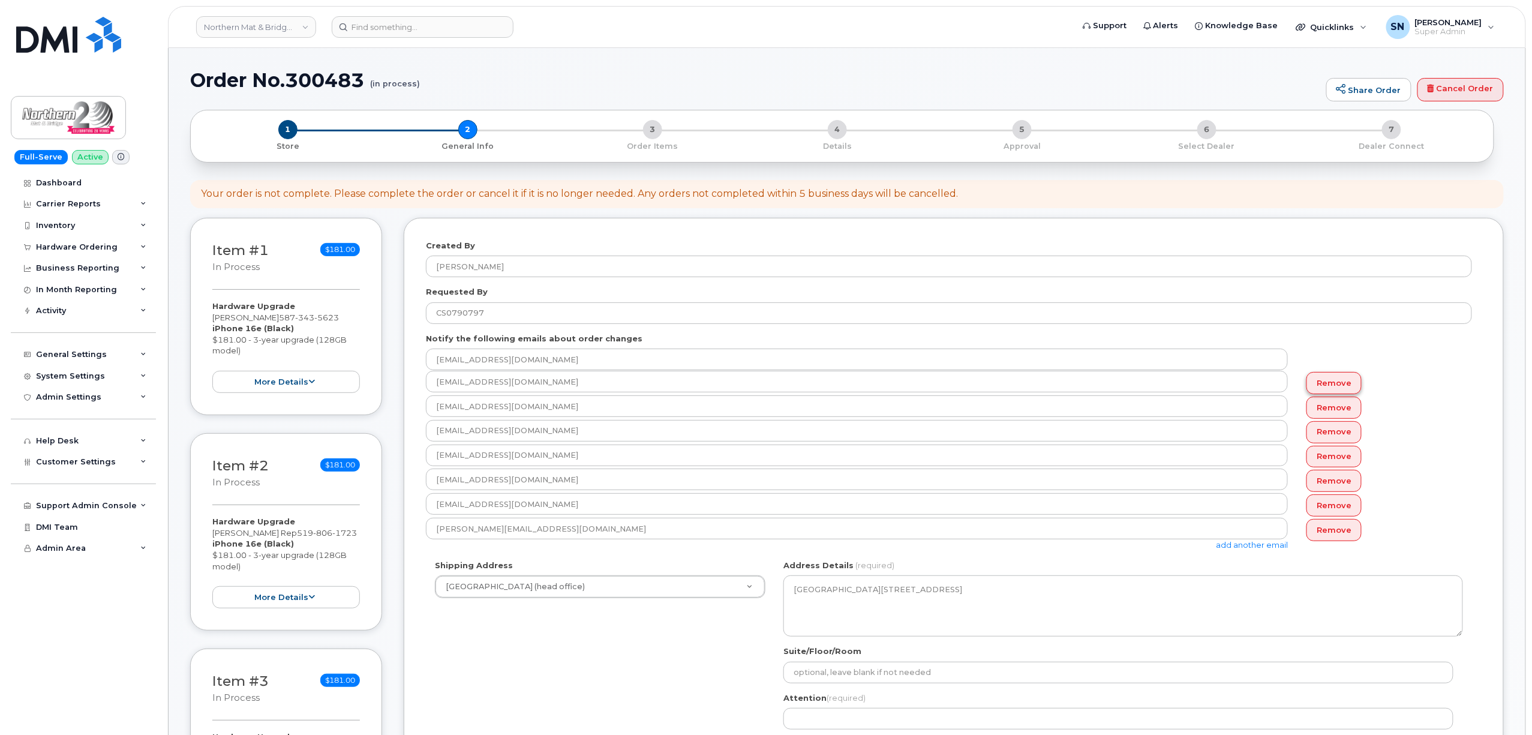
type input "[EMAIL_ADDRESS][DOMAIN_NAME]"
type input "sabrina@myserve.ca"
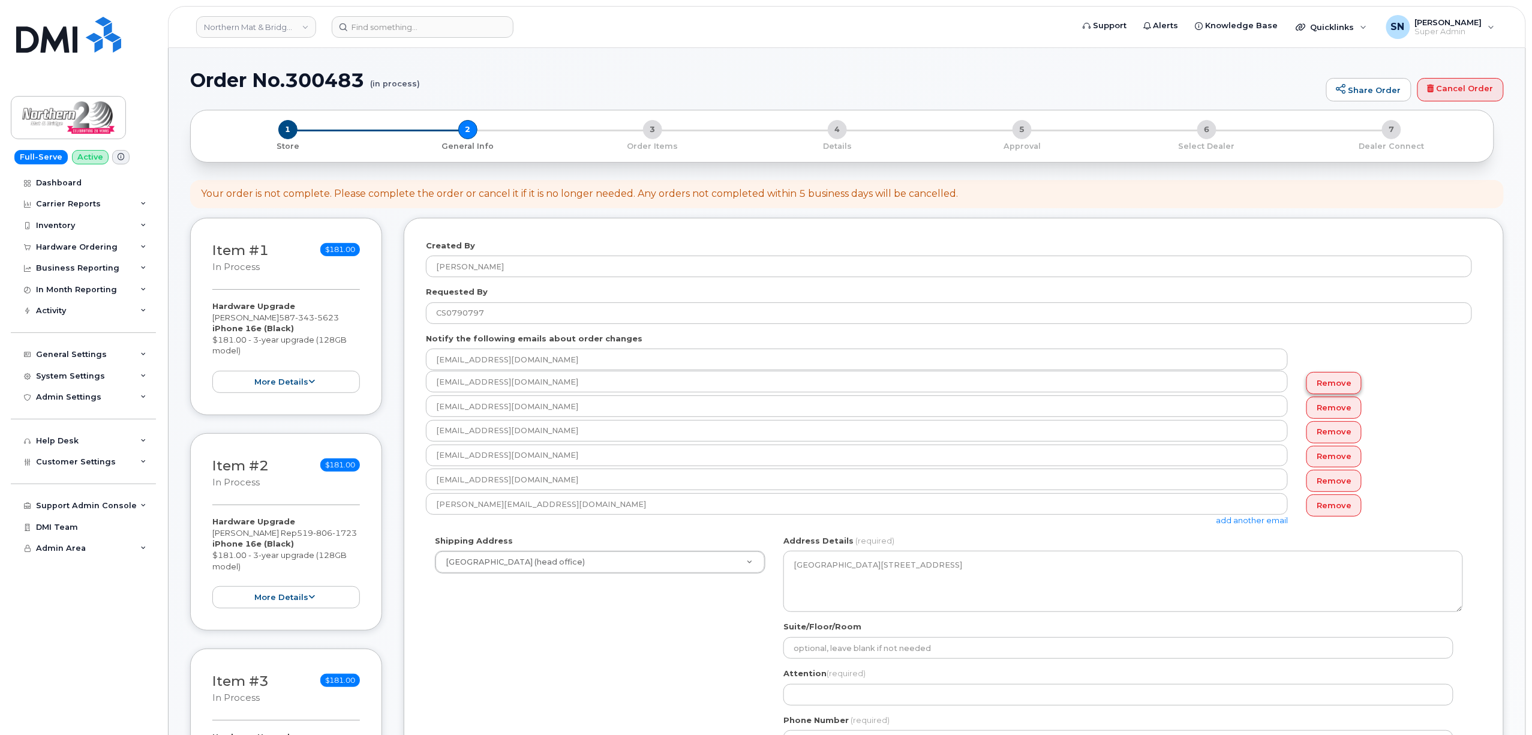
click at [1340, 381] on link "Remove" at bounding box center [1333, 383] width 55 height 22
type input "[EMAIL_ADDRESS][DOMAIN_NAME]"
type input "DAberson@northernmat.ca"
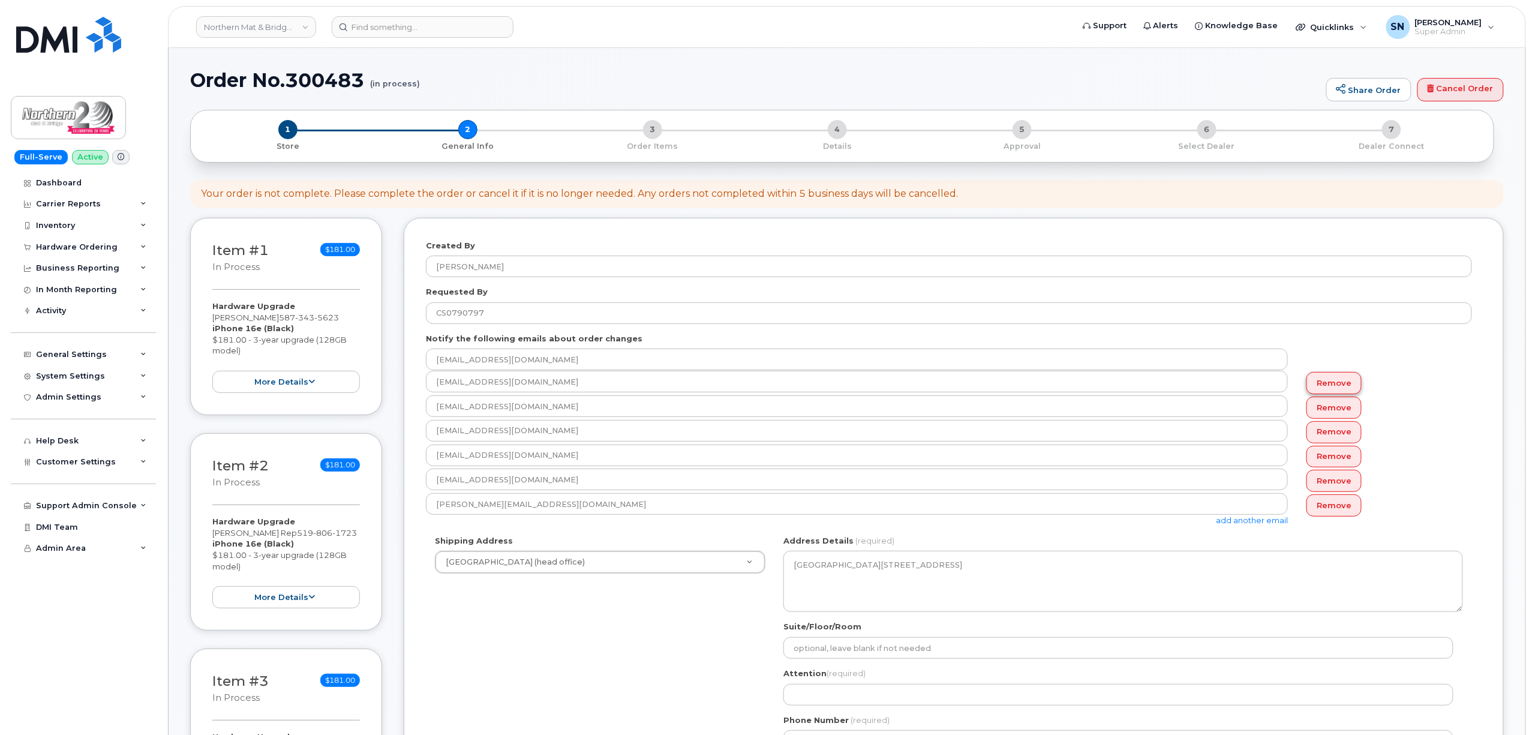
type input "sabrina@myserve.ca"
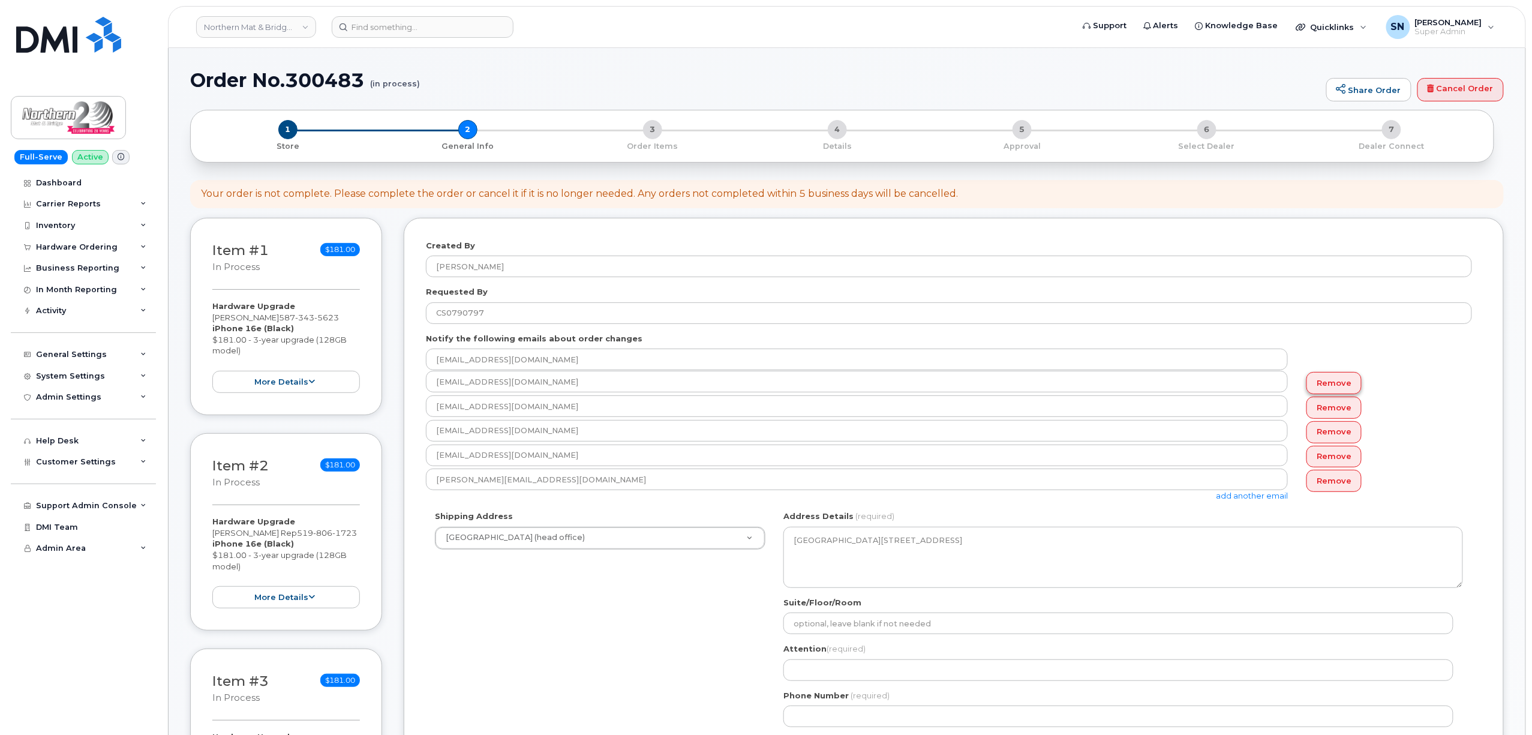
click at [1340, 381] on link "Remove" at bounding box center [1333, 383] width 55 height 22
type input "[EMAIL_ADDRESS][DOMAIN_NAME]"
type input "DAberson@northernmat.ca"
type input "sabrina@myserve.ca"
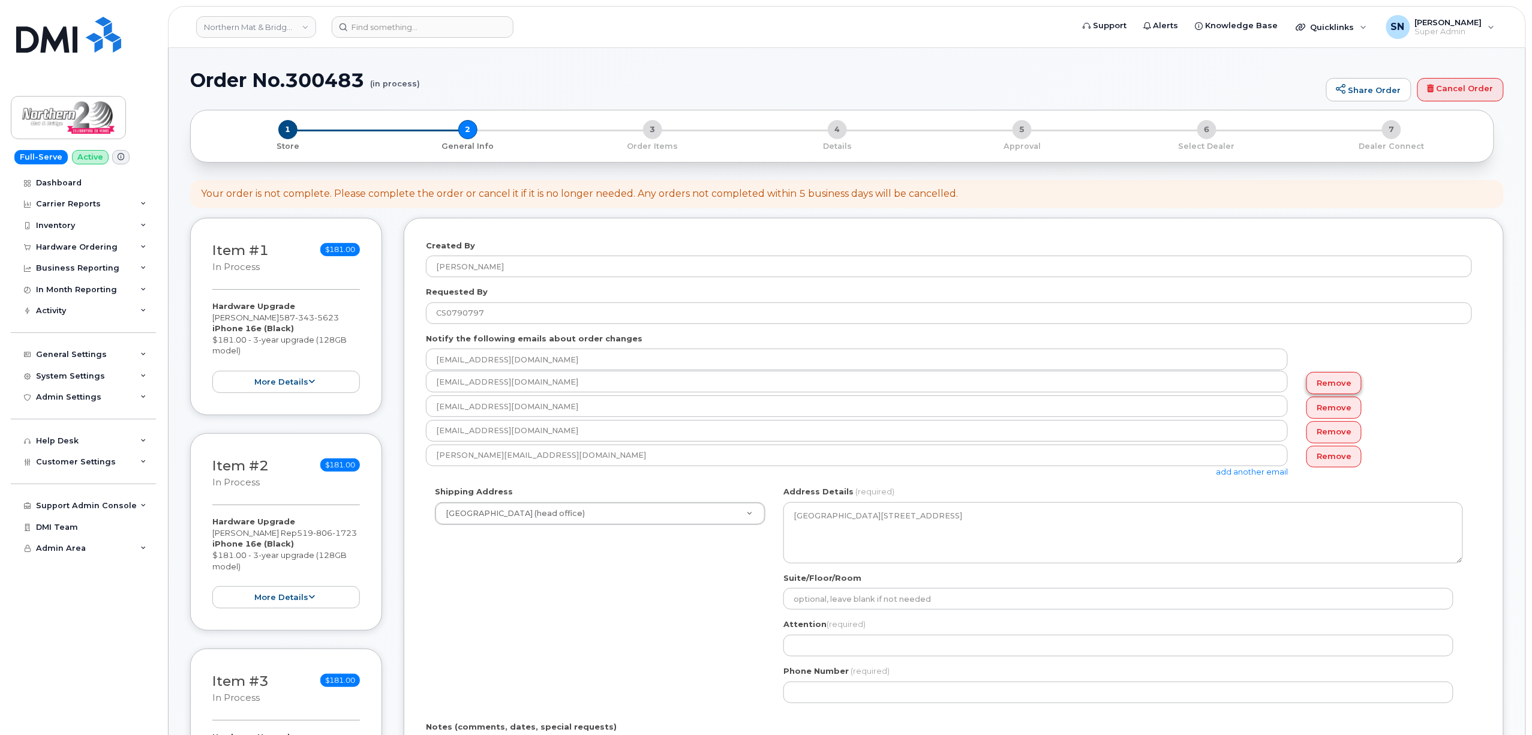
click at [1340, 381] on link "Remove" at bounding box center [1333, 383] width 55 height 22
type input "[EMAIL_ADDRESS][DOMAIN_NAME]"
type input "DAberson@northernmat.ca"
type input "sabrina@myserve.ca"
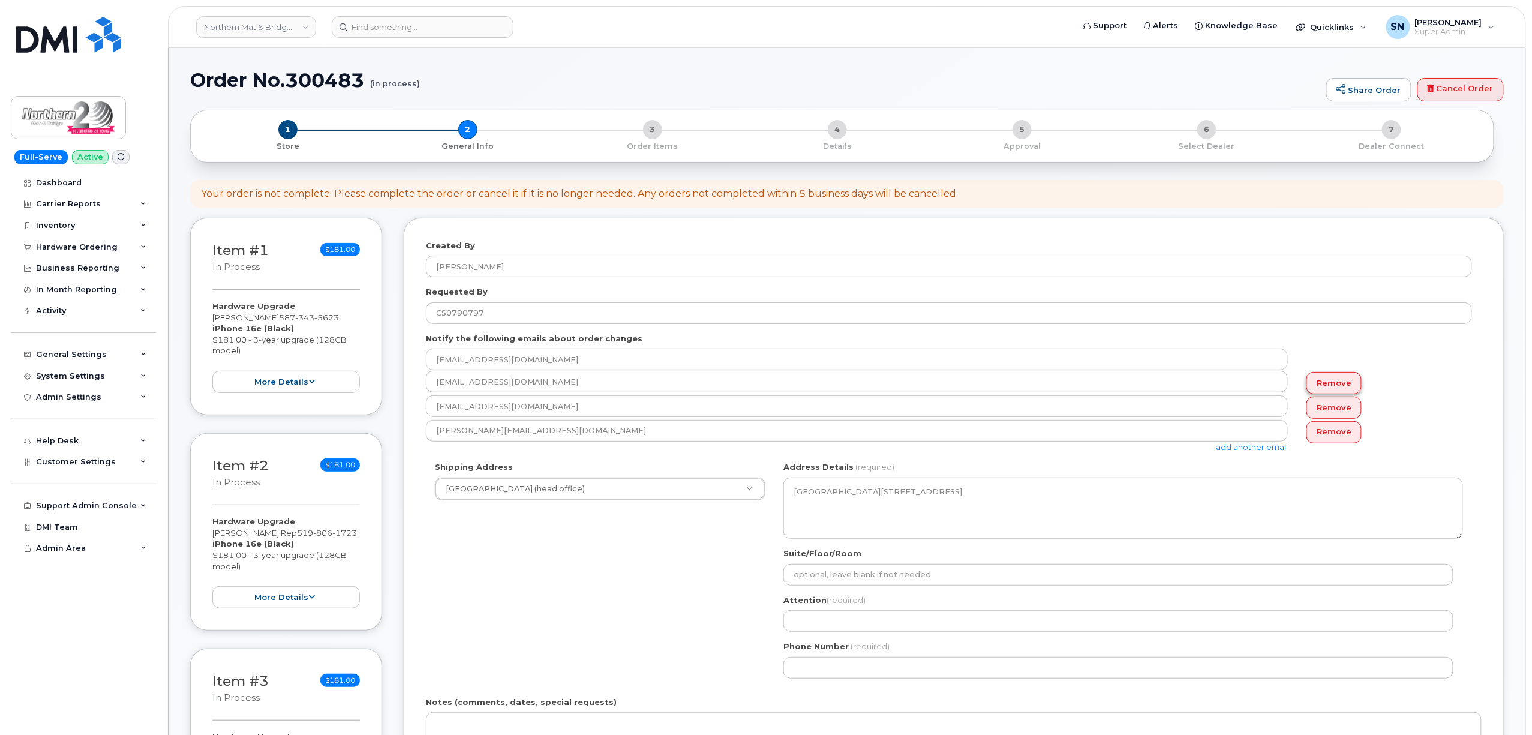
click at [1340, 381] on link "Remove" at bounding box center [1333, 383] width 55 height 22
type input "DAberson@northernmat.ca"
type input "sabrina@myserve.ca"
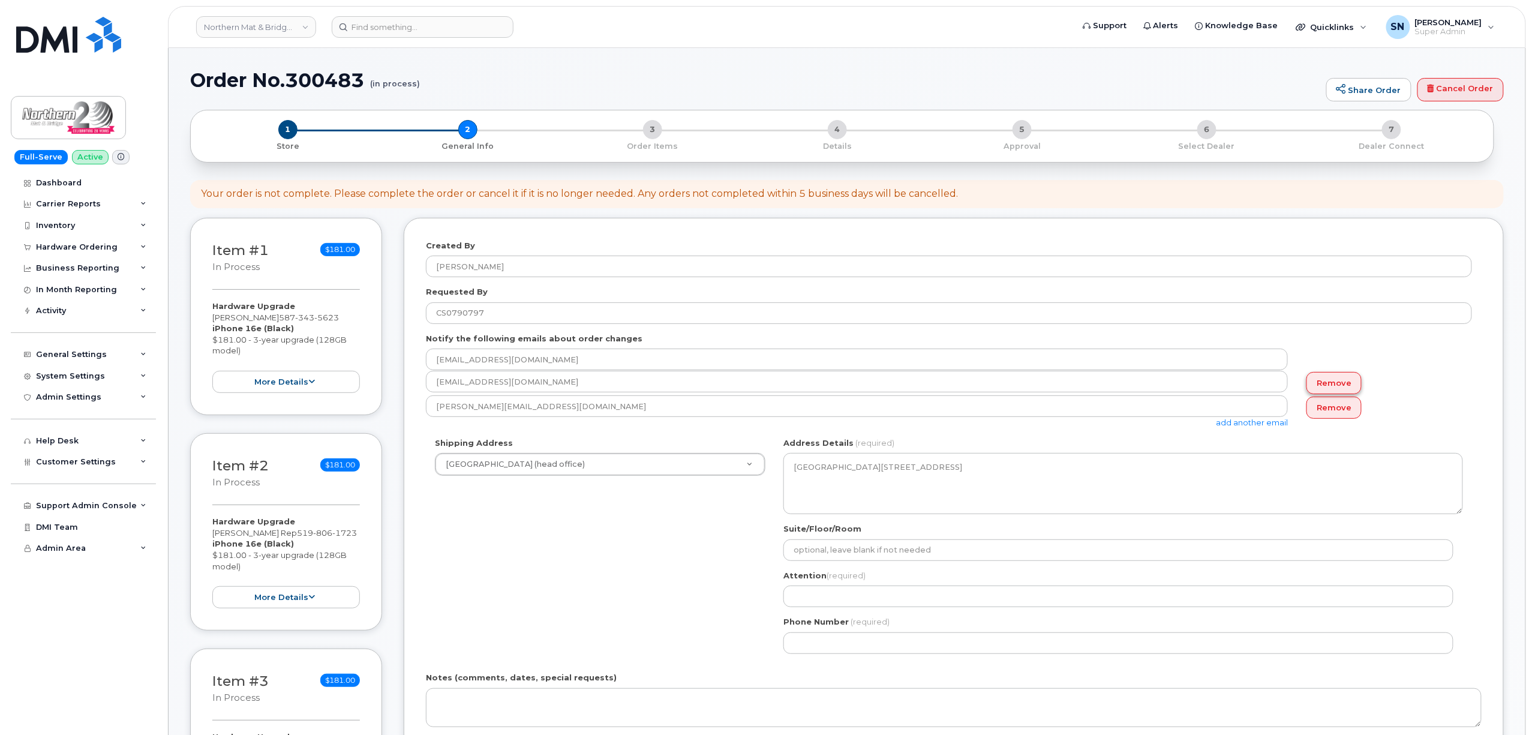
click at [1340, 381] on link "Remove" at bounding box center [1333, 383] width 55 height 22
type input "sabrina@myserve.ca"
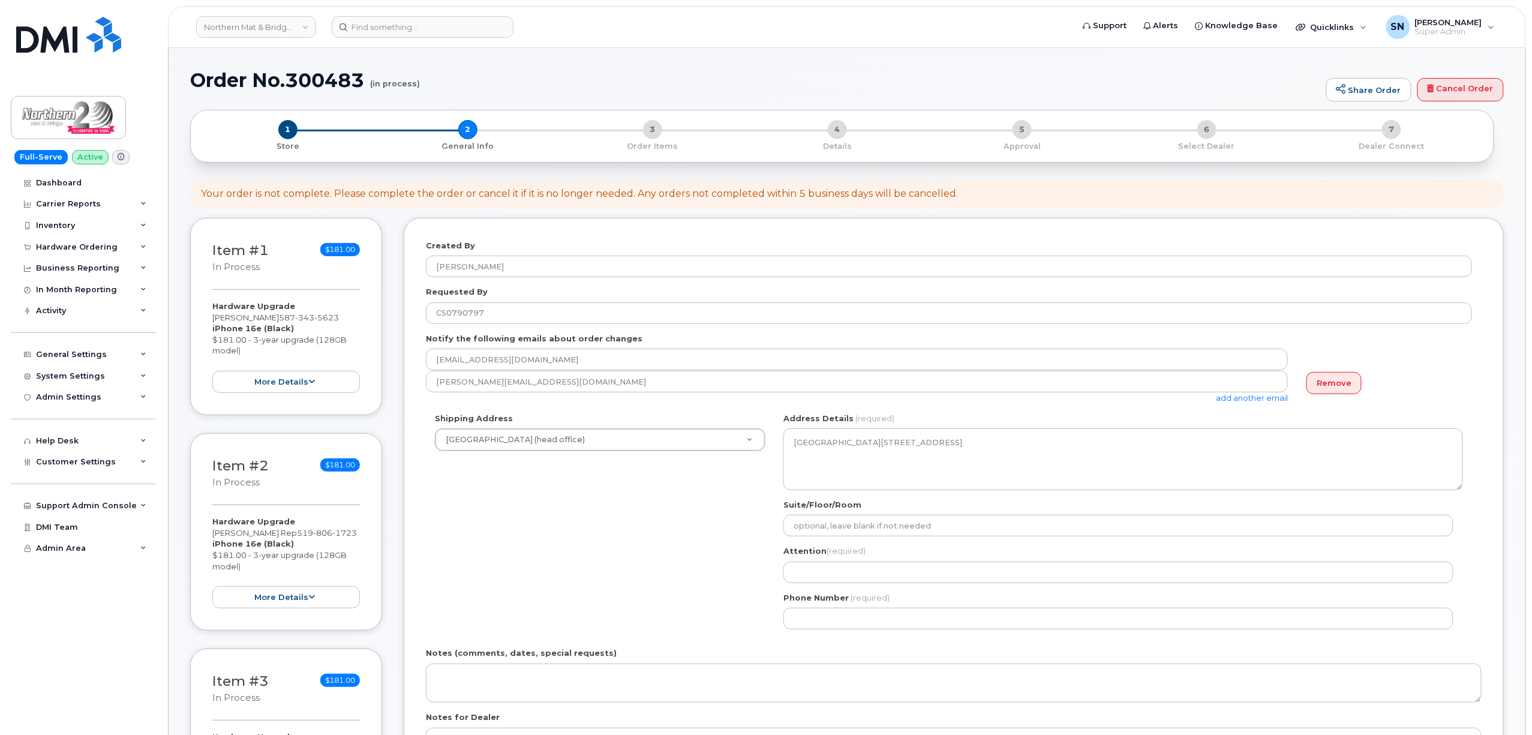
click at [558, 519] on div "Shipping Address Northern Mat & Bridge (head office) New Address Northern Mat &…" at bounding box center [949, 526] width 1046 height 226
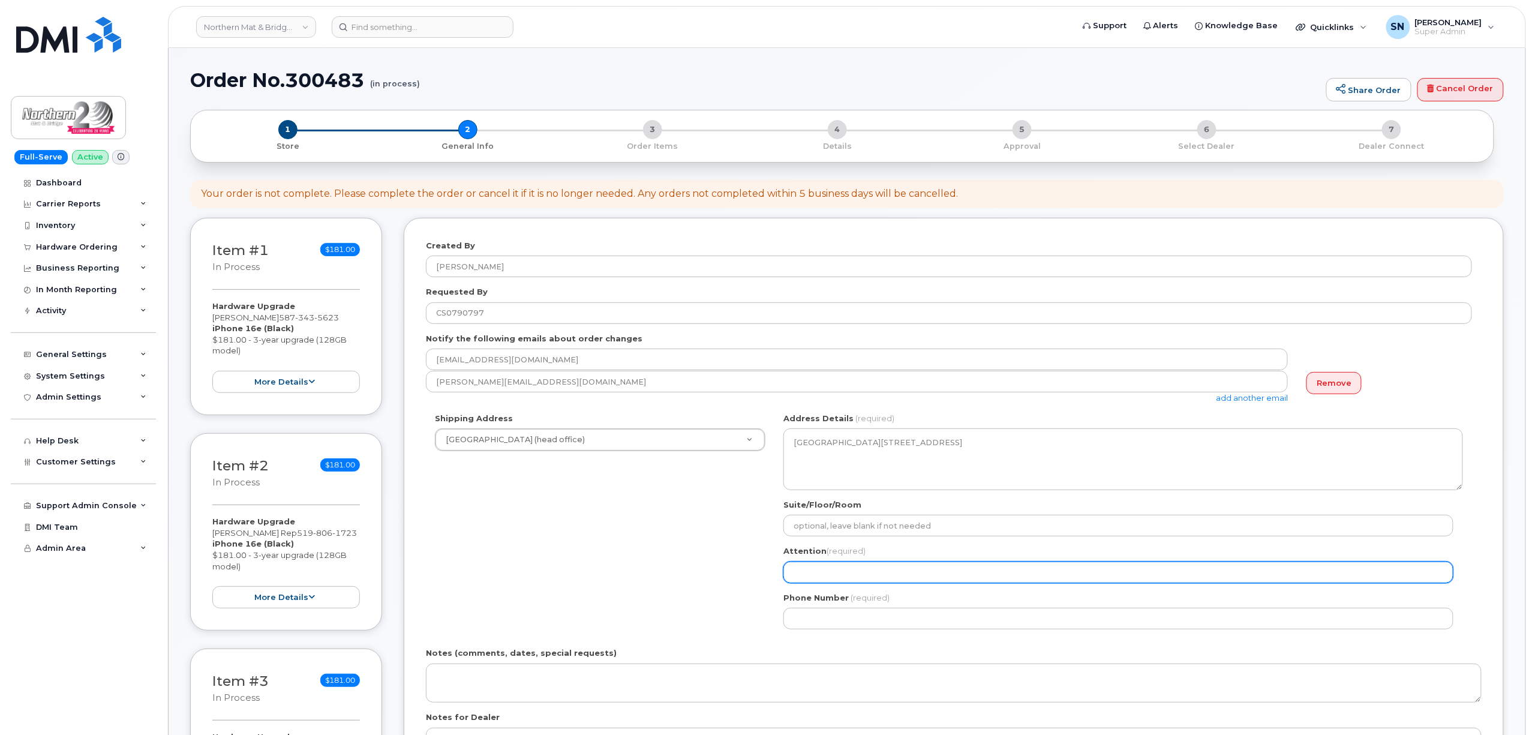
click at [882, 572] on input "Attention (required)" at bounding box center [1118, 572] width 670 height 22
paste input "[PERSON_NAME]"
select select
type input "[PERSON_NAME]"
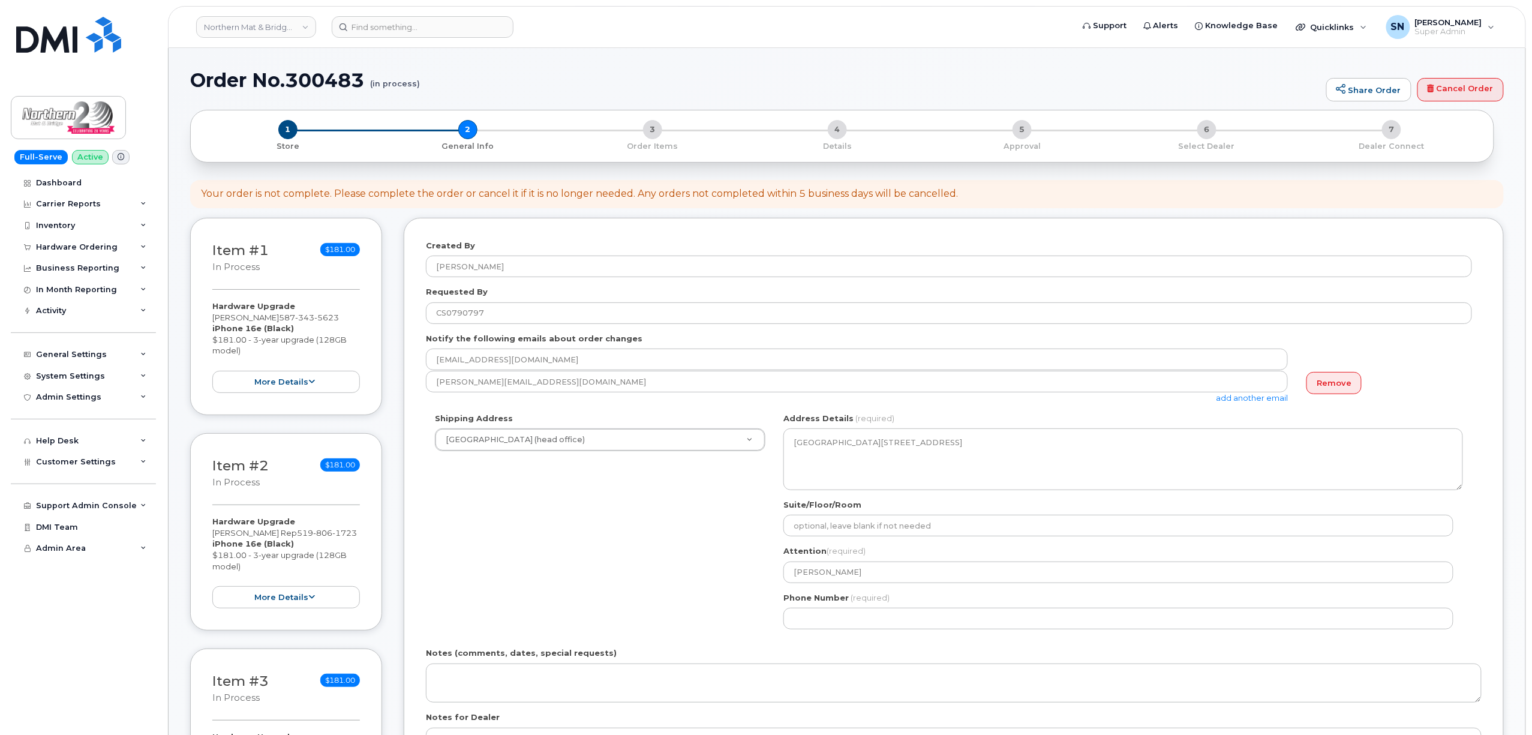
click at [631, 564] on div "Shipping Address Northern Mat & Bridge (head office) New Address Northern Mat &…" at bounding box center [949, 526] width 1046 height 226
click at [943, 632] on div "AB Calgary Search your address... Manually edit your address Click to search No…" at bounding box center [1123, 526] width 698 height 226
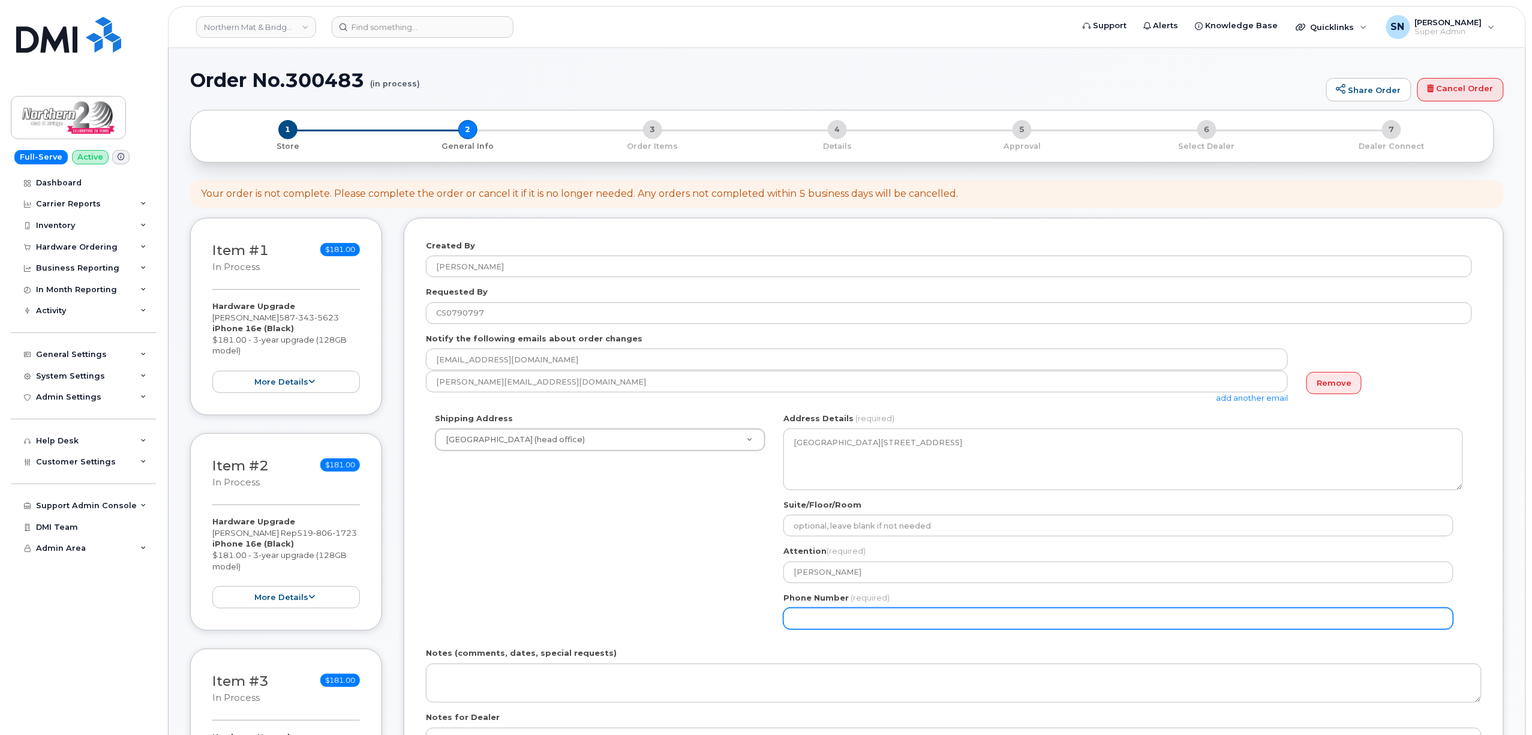
click at [936, 620] on input "Phone Number" at bounding box center [1118, 619] width 670 height 22
select select
type input "780897048"
select select
type input "7808970486"
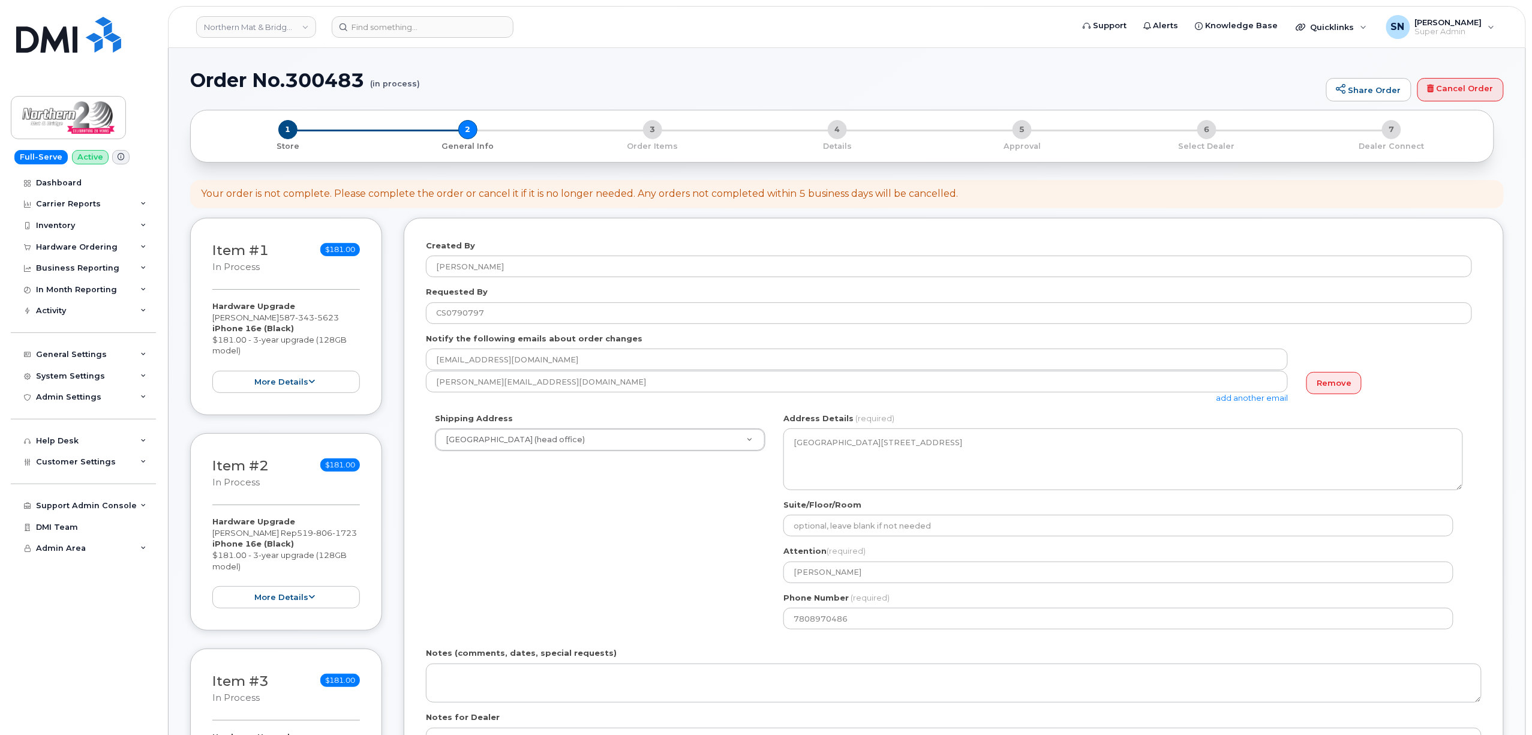
click at [705, 579] on div "Shipping Address Northern Mat & Bridge (head office) New Address Northern Mat &…" at bounding box center [949, 526] width 1046 height 226
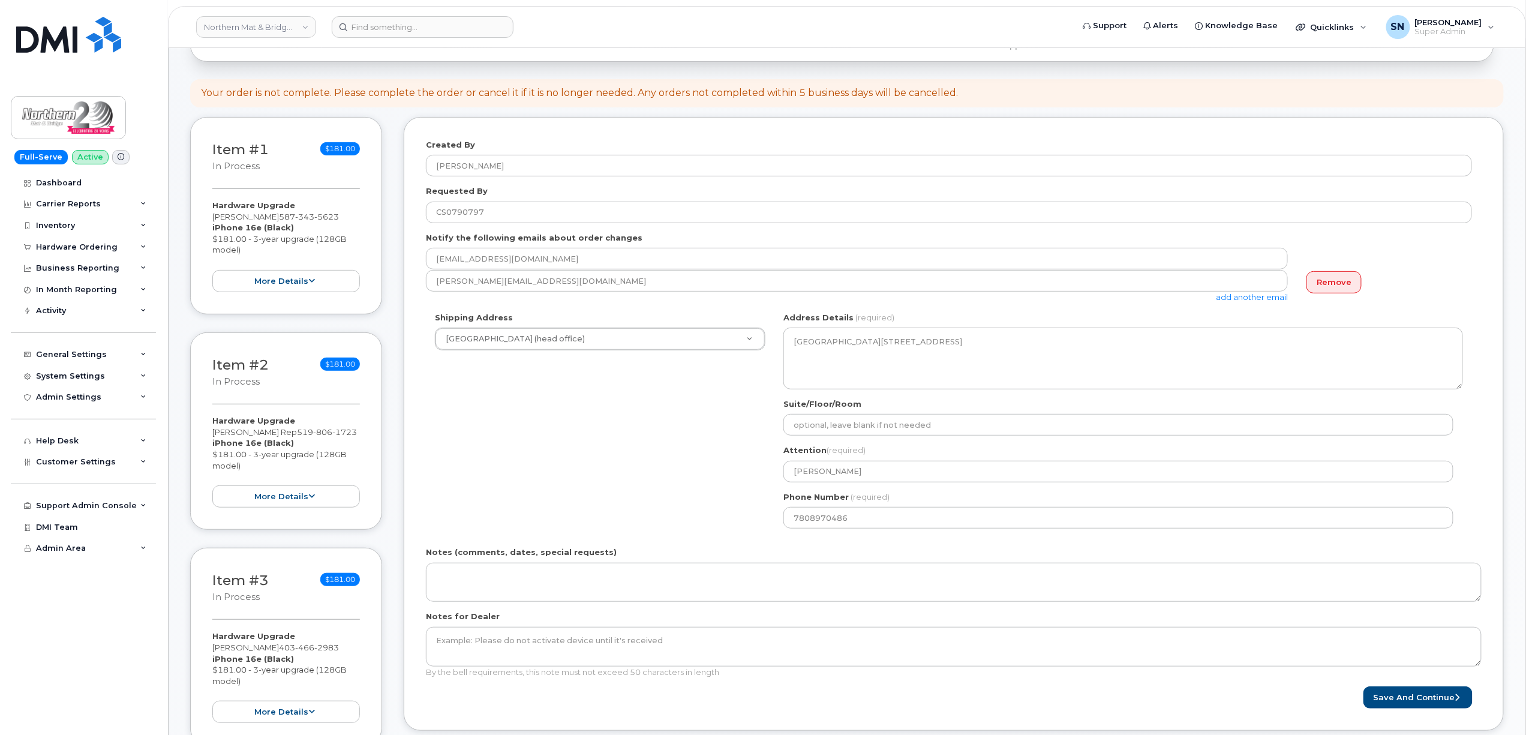
scroll to position [160, 0]
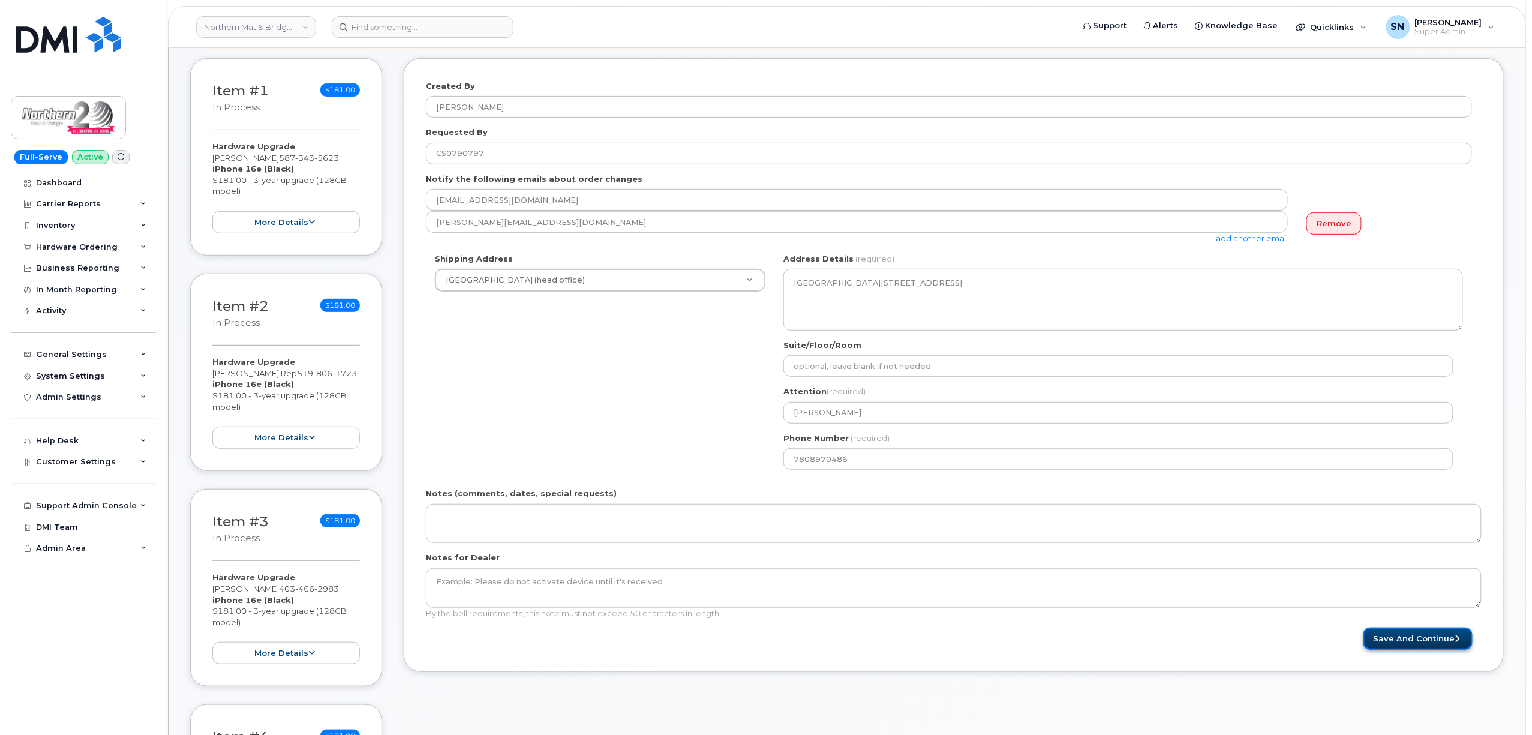
click at [1384, 644] on button "Save and Continue" at bounding box center [1417, 638] width 109 height 22
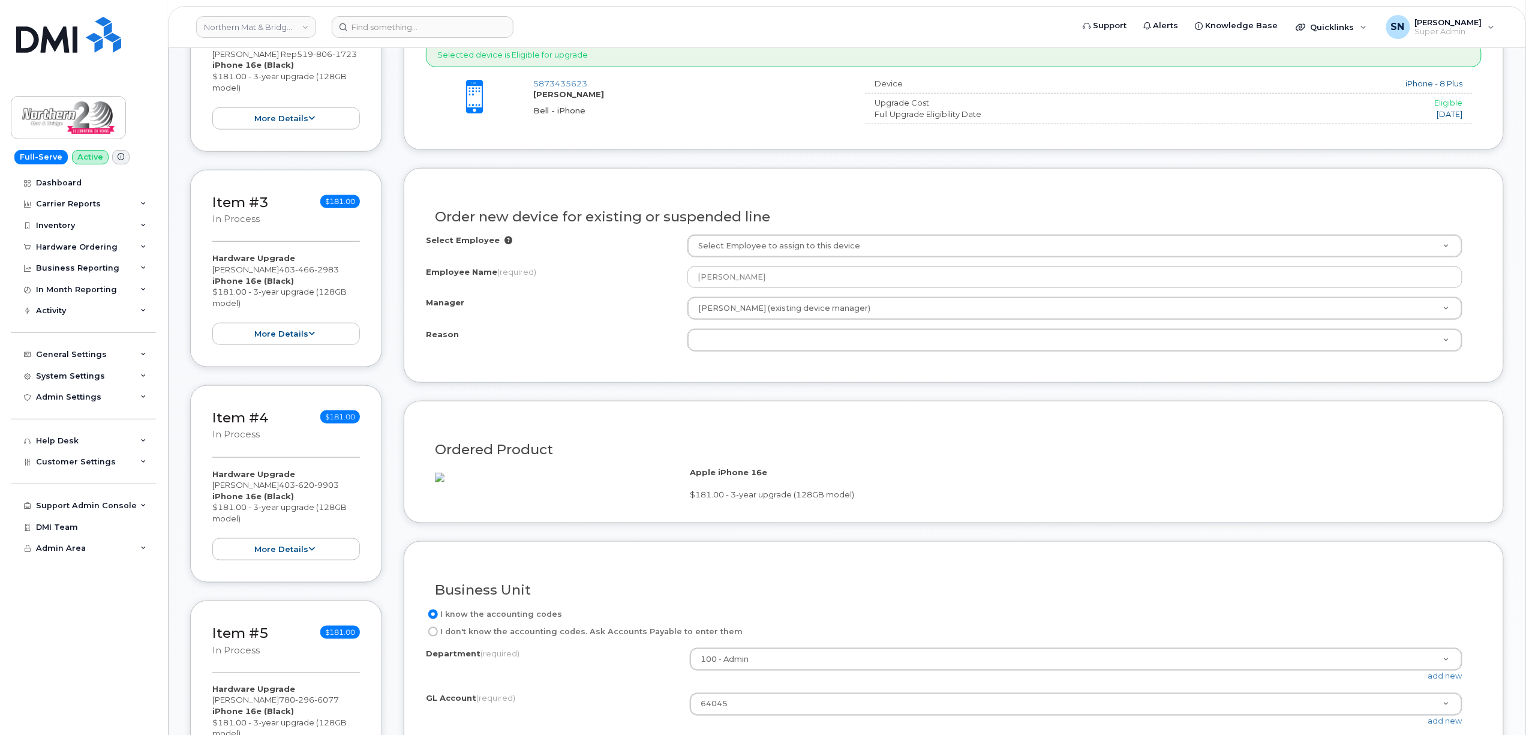
scroll to position [480, 0]
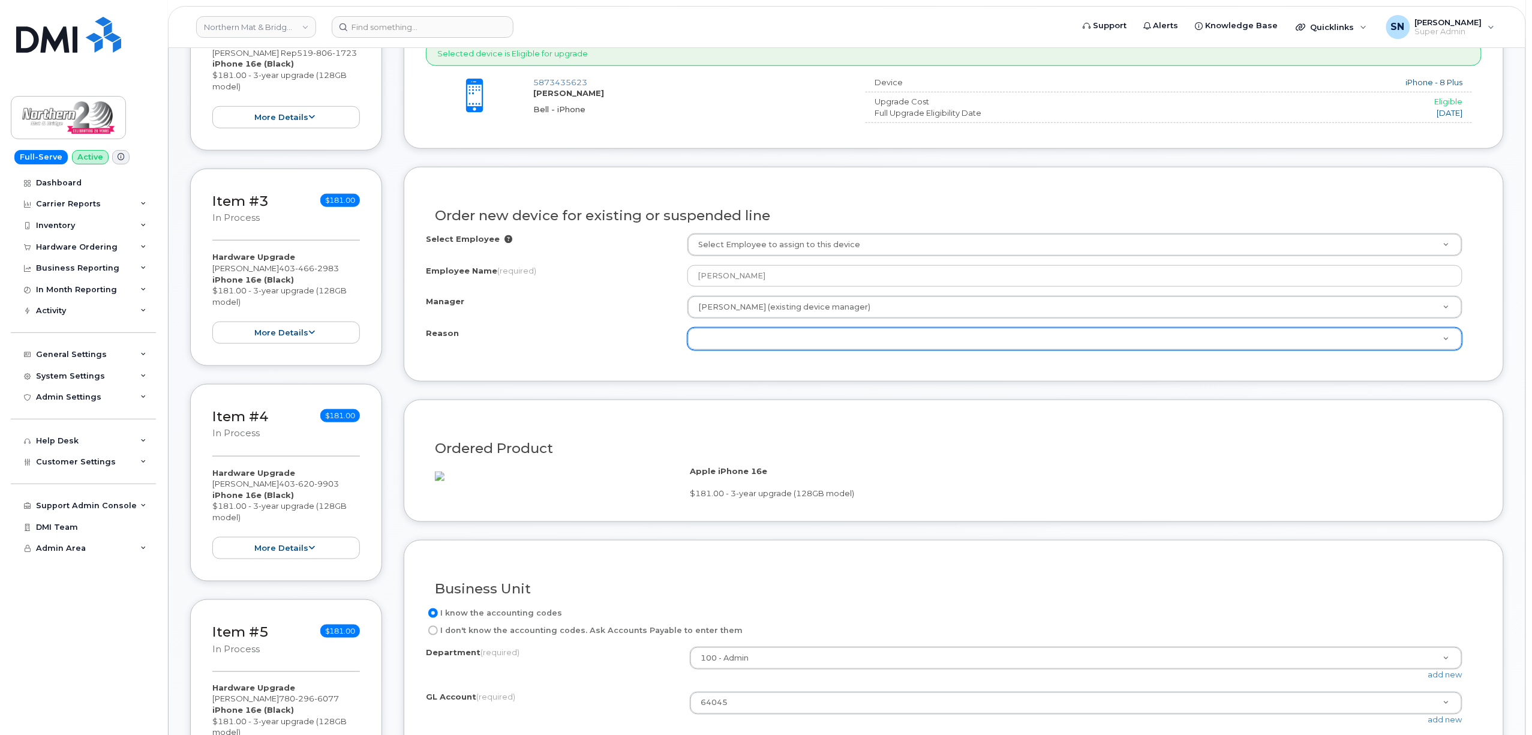
click at [716, 350] on div "Reason Reason" at bounding box center [1074, 339] width 775 height 23
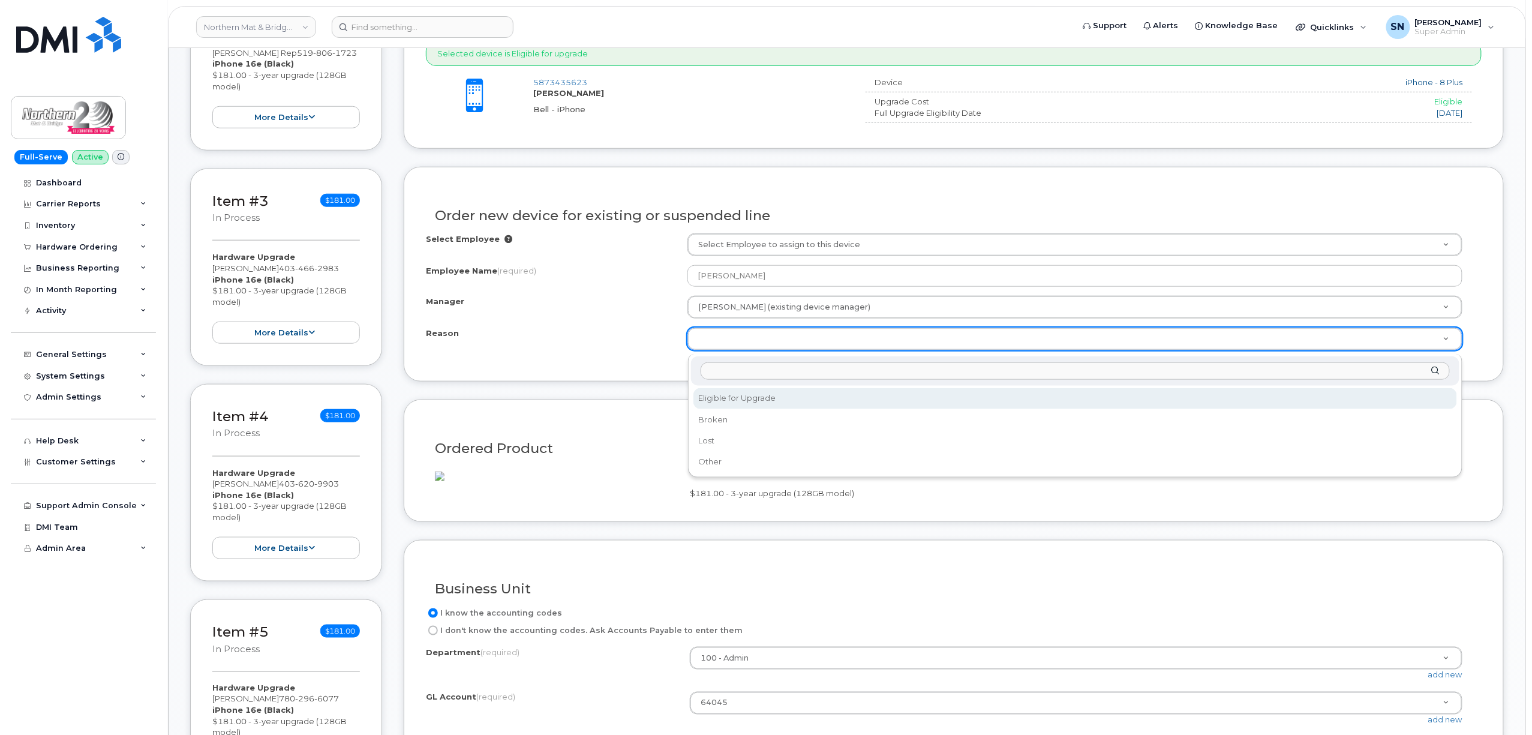
select select "eligible_for_upgrade"
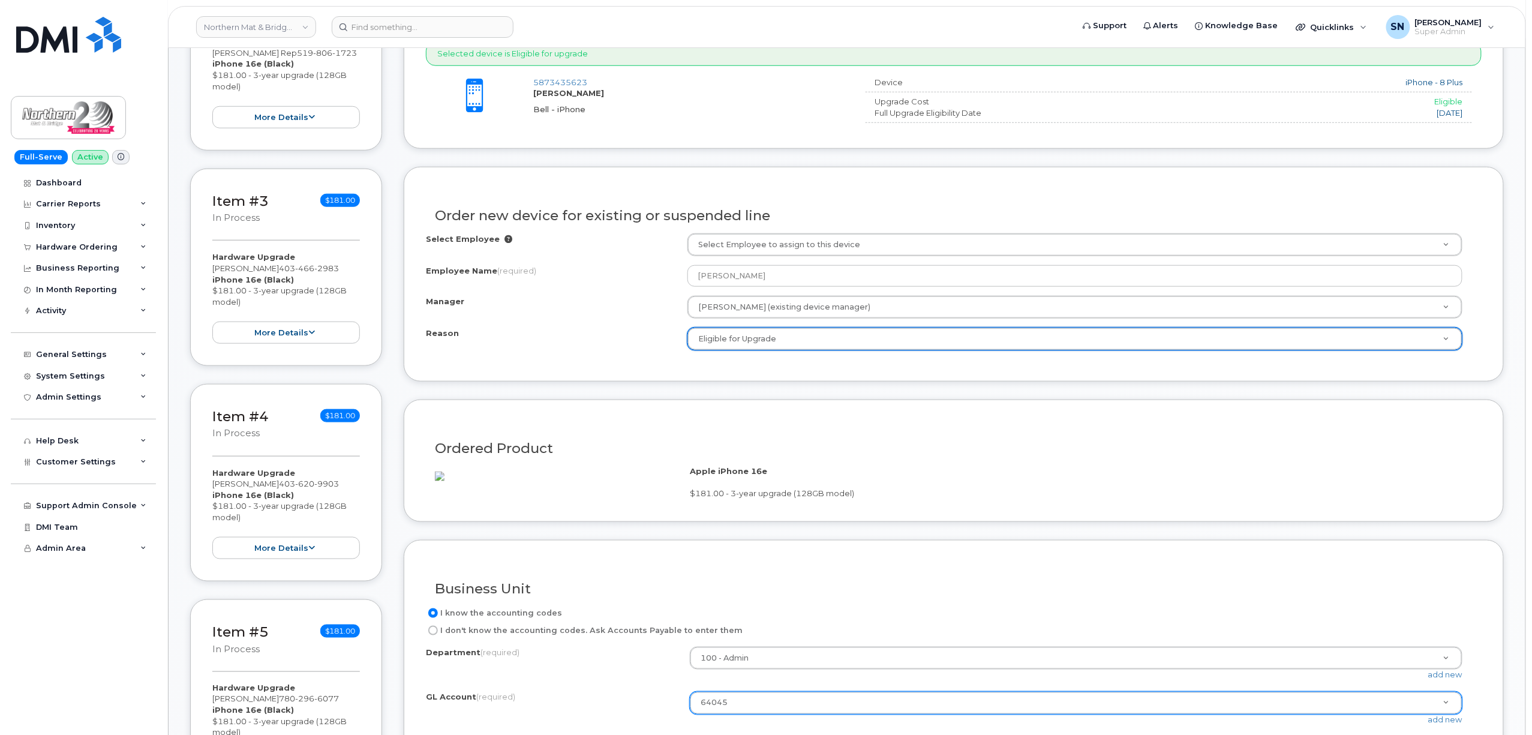
scroll to position [800, 0]
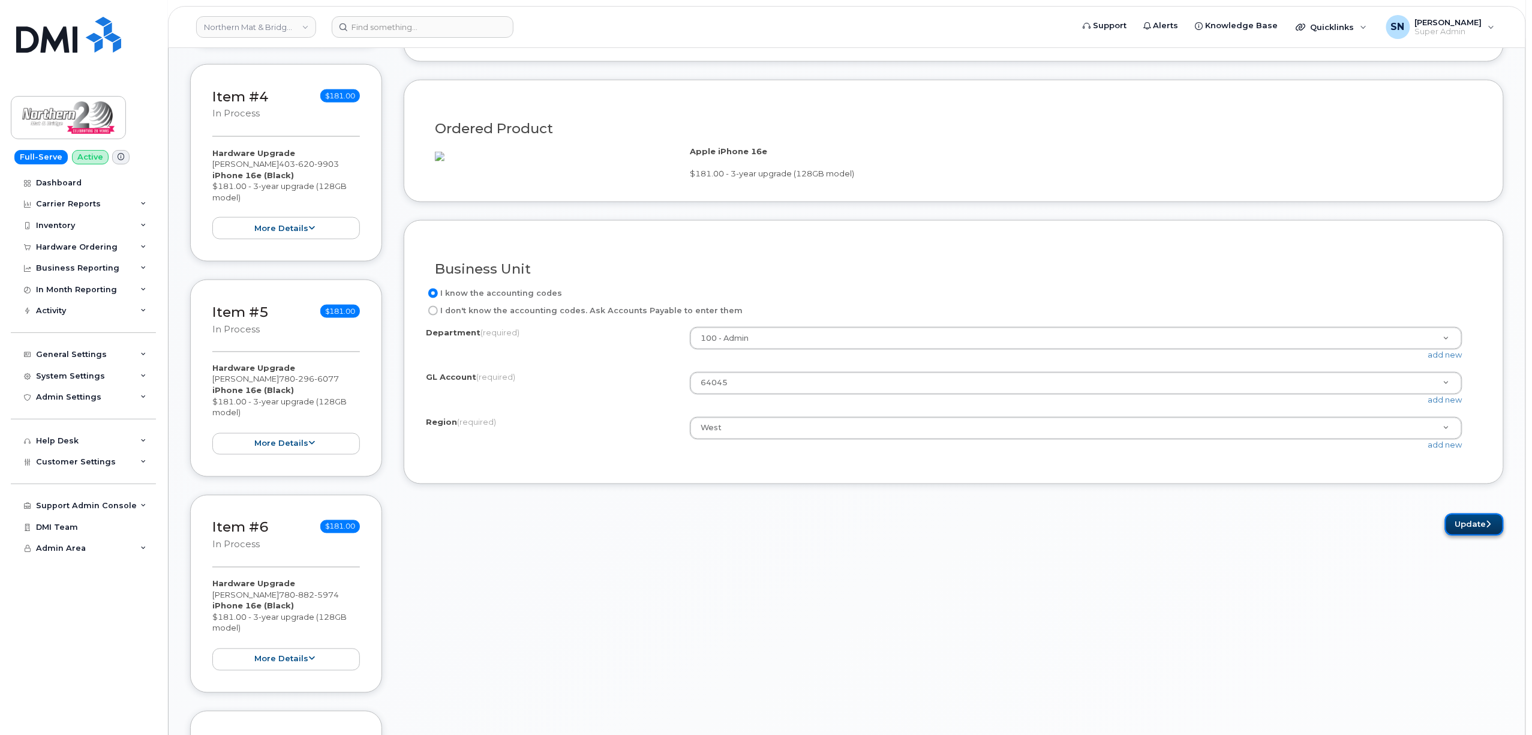
click at [1474, 536] on button "Update" at bounding box center [1474, 524] width 59 height 22
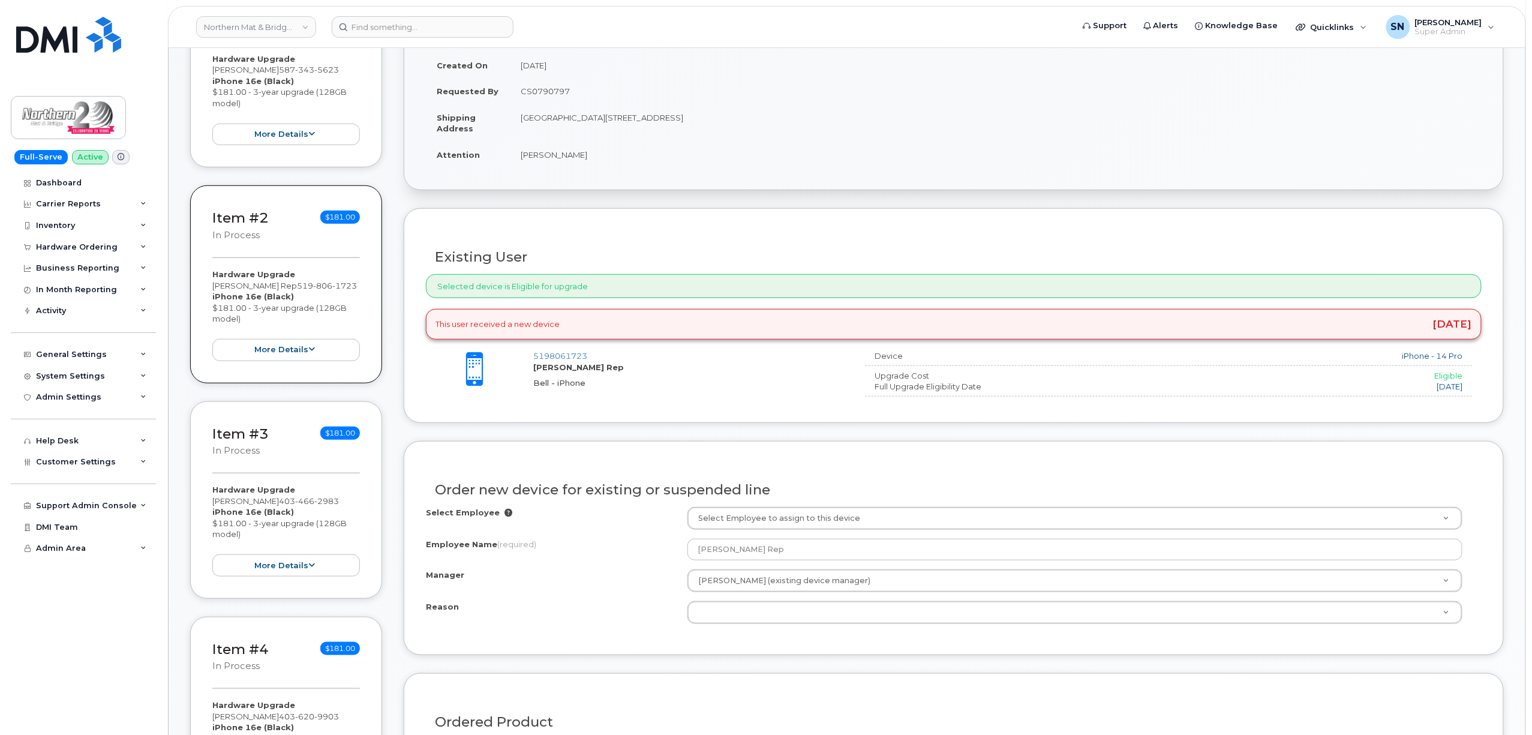
scroll to position [560, 0]
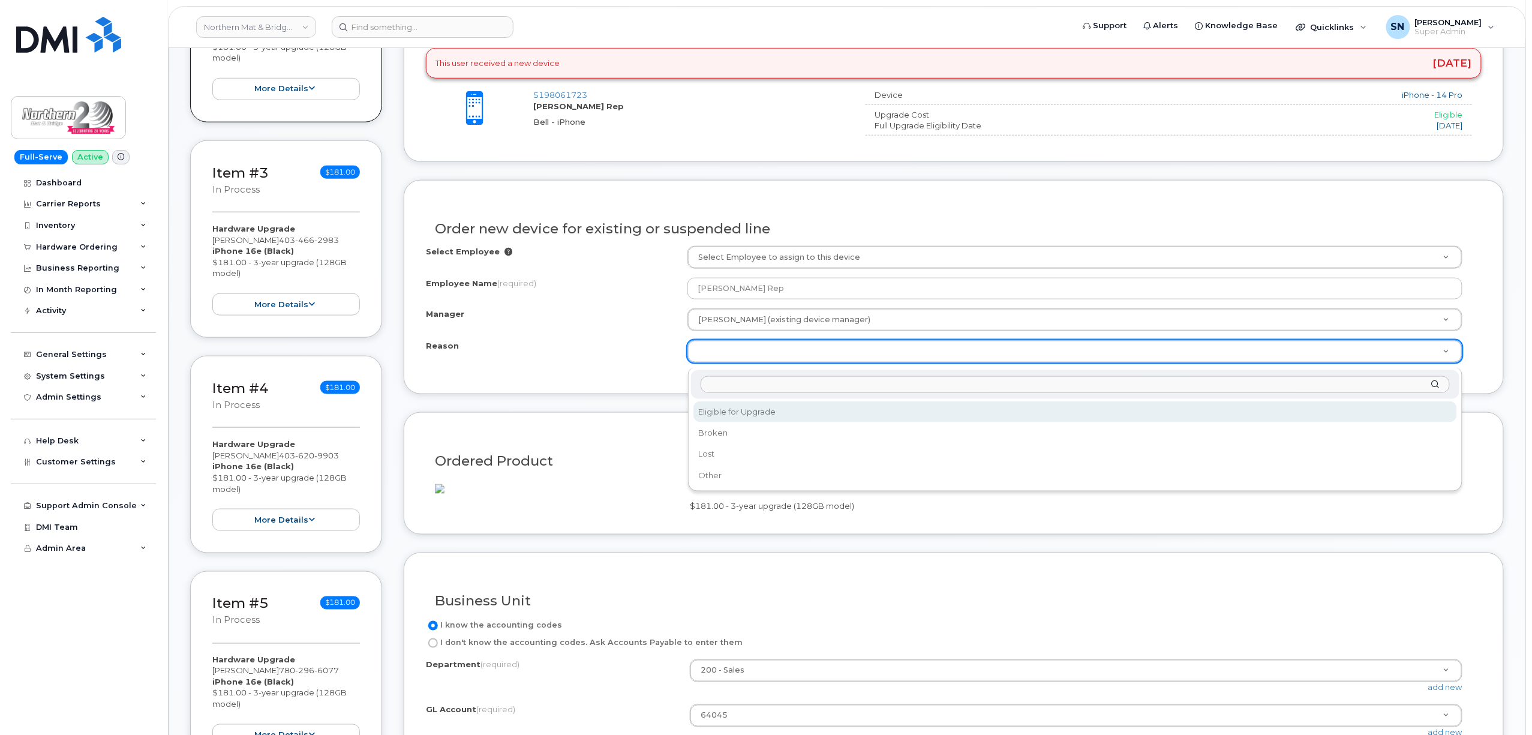
select select "eligible_for_upgrade"
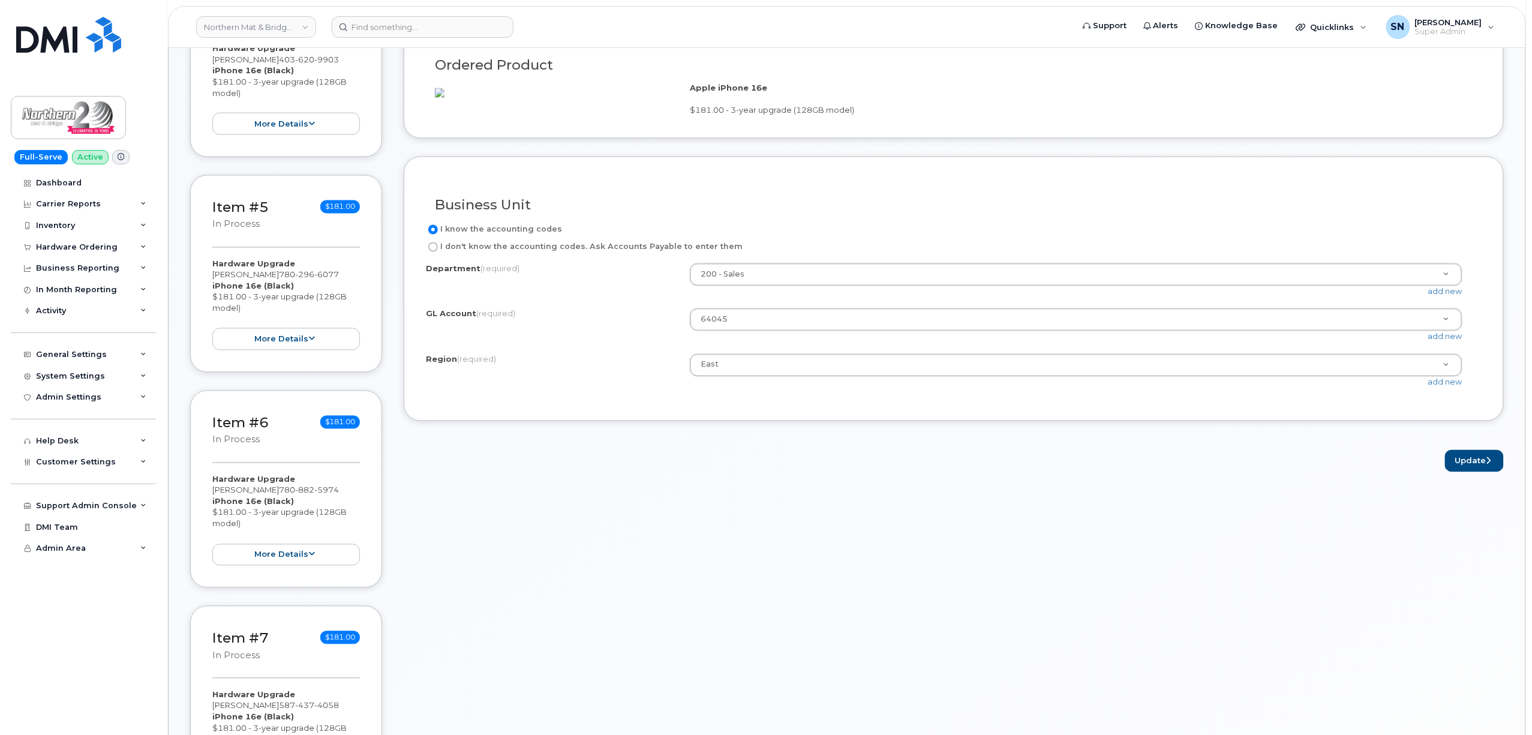
scroll to position [960, 0]
click at [1481, 468] on button "Update" at bounding box center [1474, 457] width 59 height 22
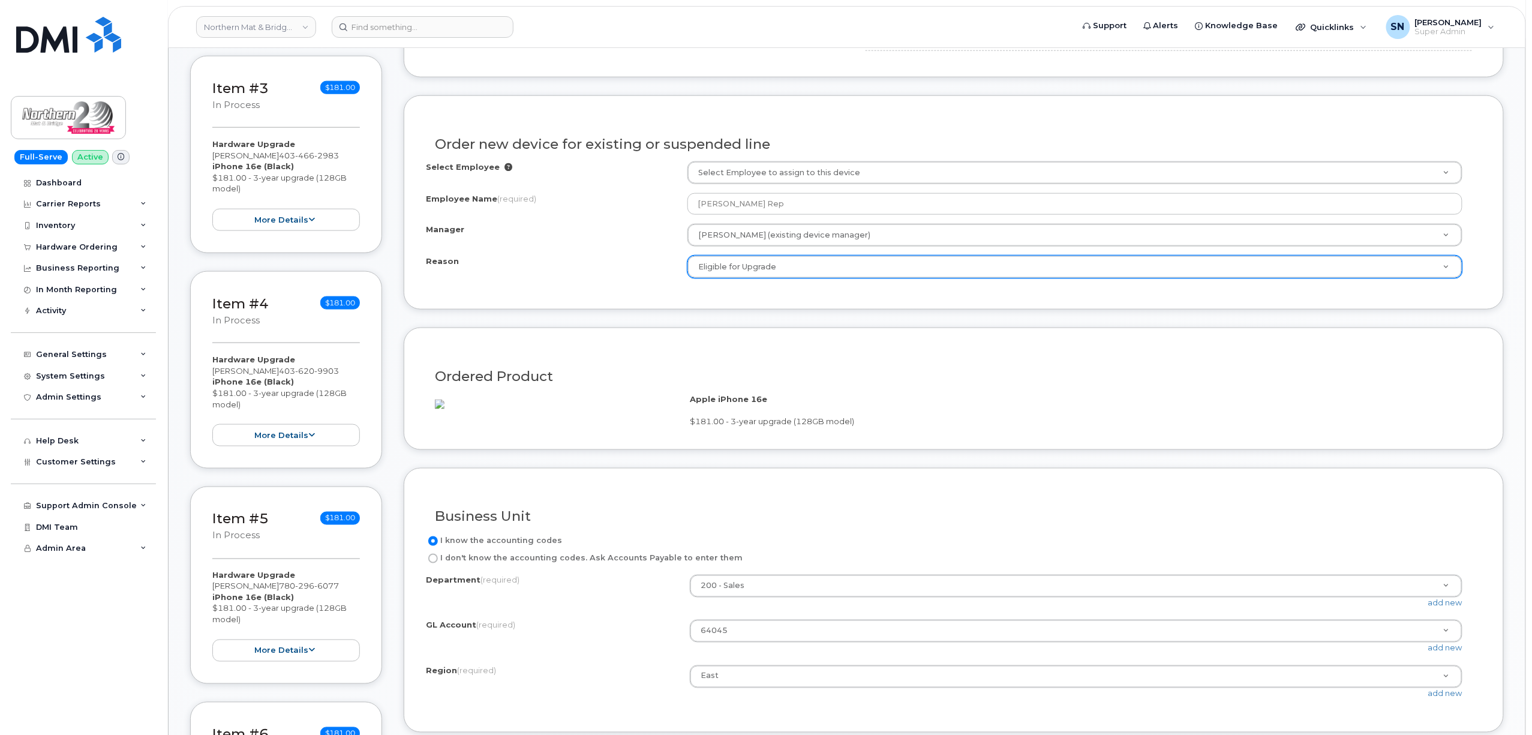
scroll to position [639, 0]
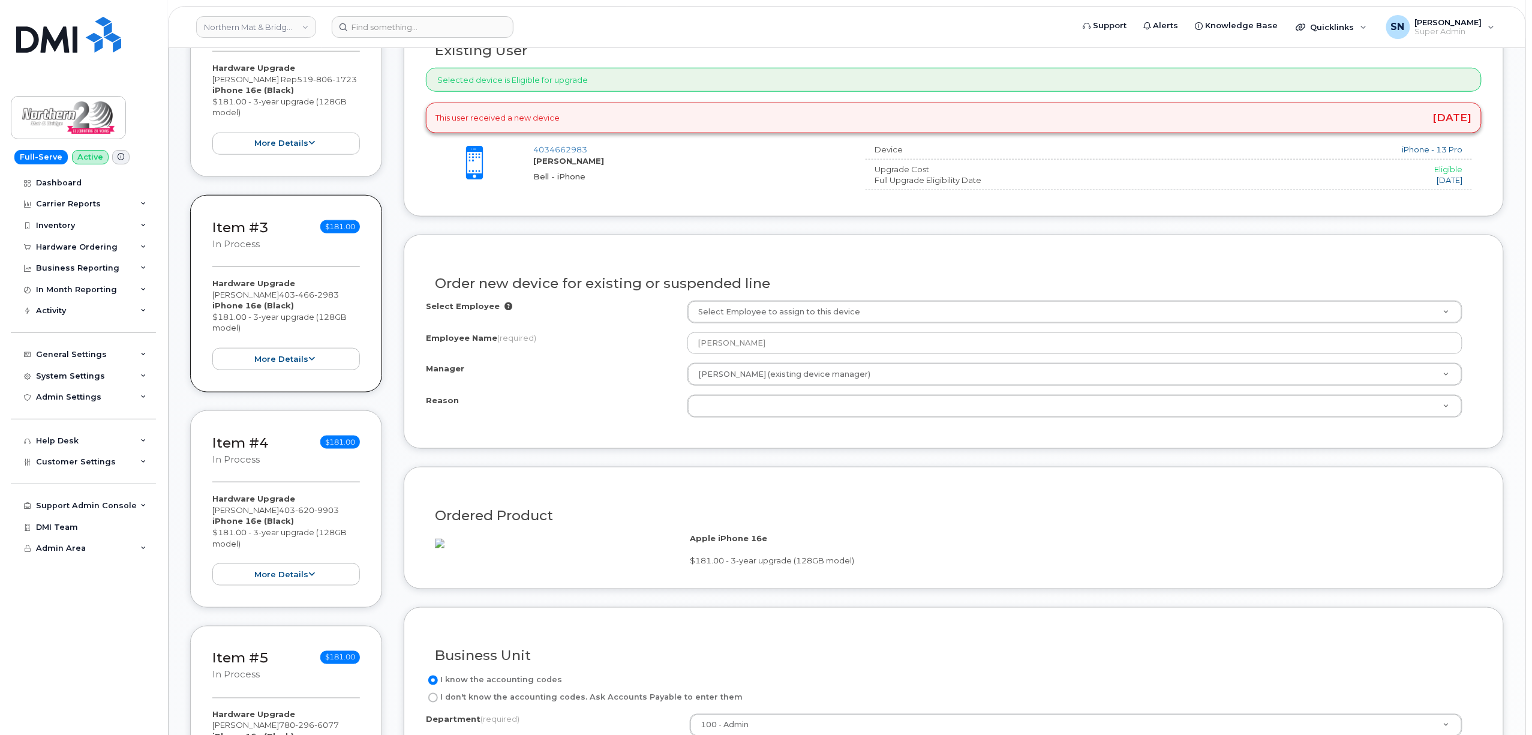
scroll to position [560, 0]
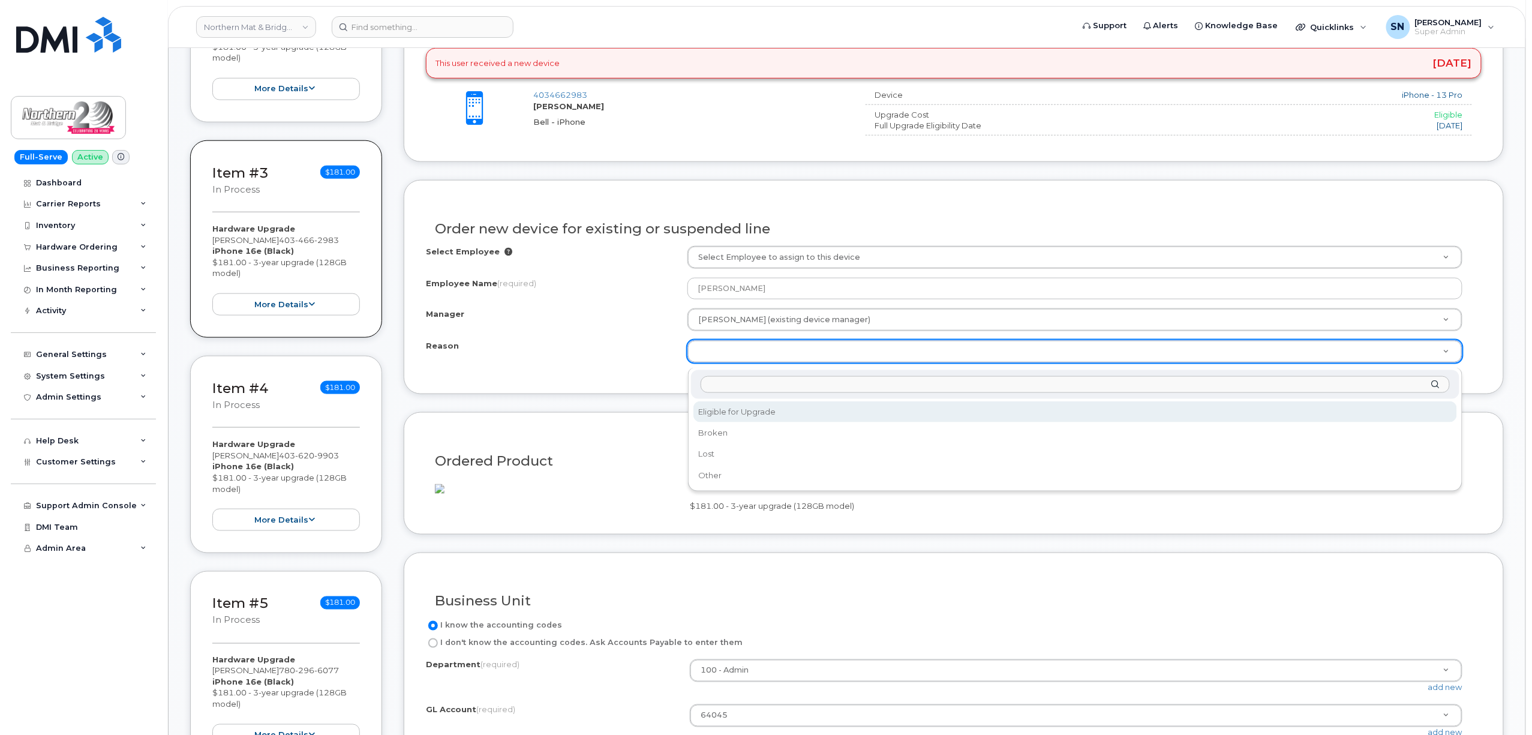
select select "eligible_for_upgrade"
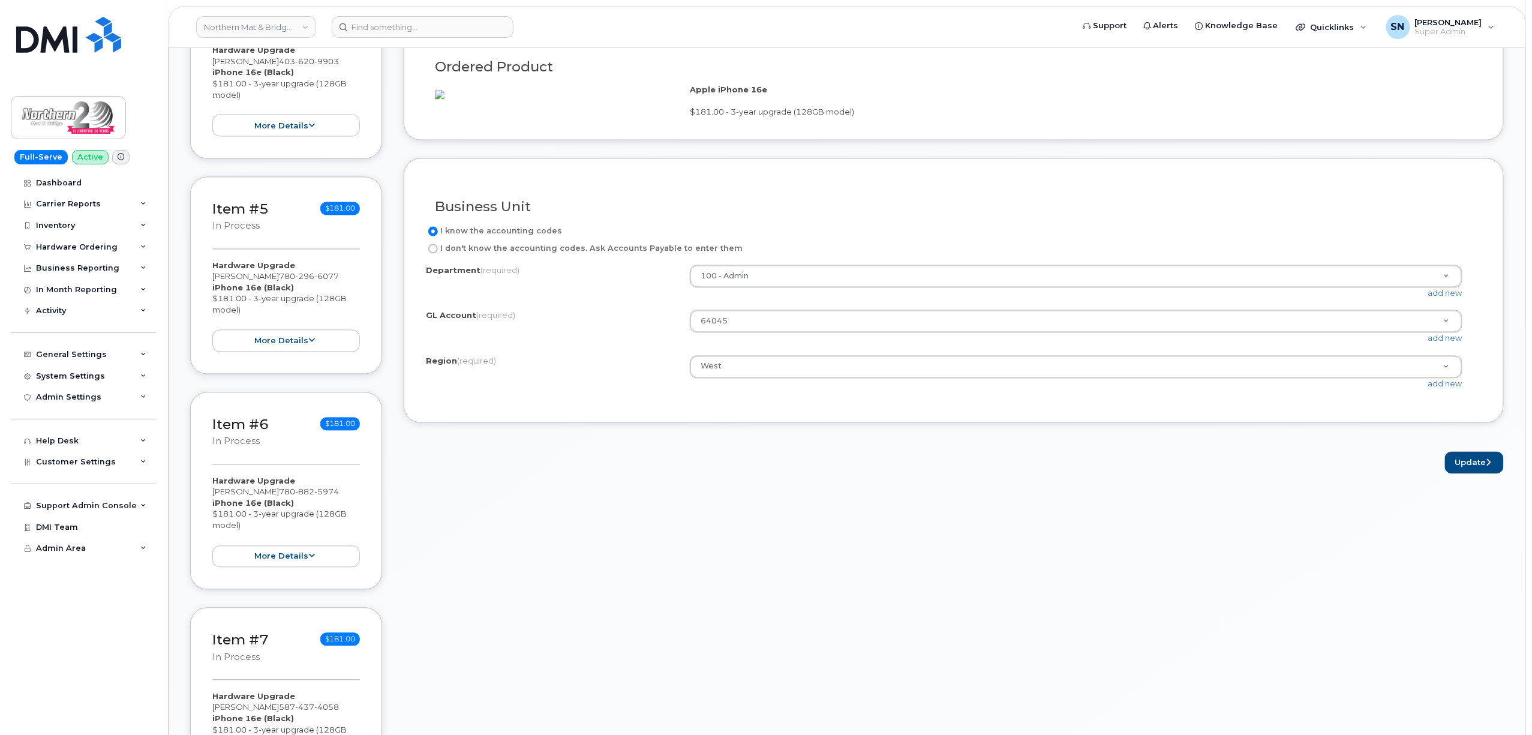
scroll to position [960, 0]
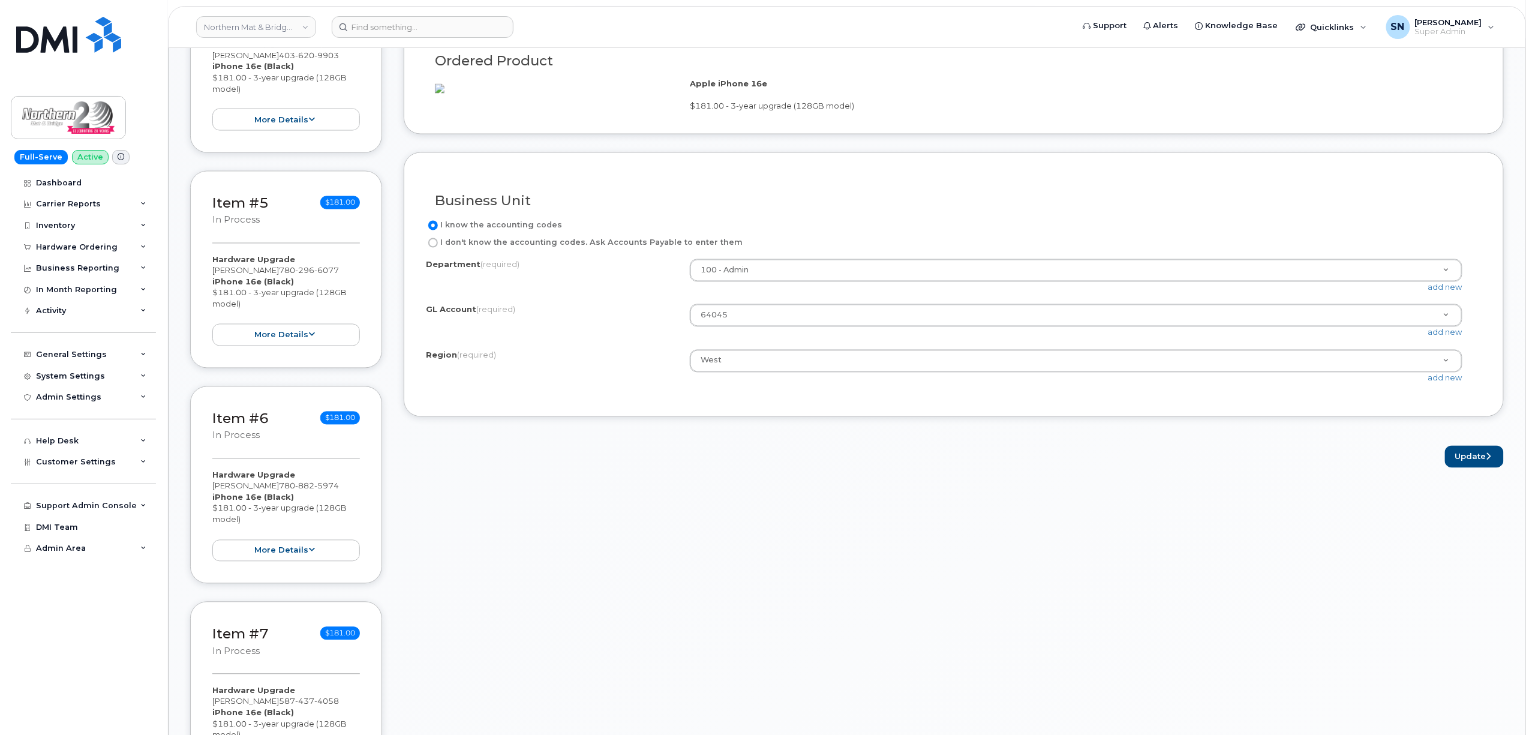
click at [1462, 459] on form "Existing User Additional cost to upgrading the device $0.00 Selected device is …" at bounding box center [954, 7] width 1100 height 921
click at [1462, 468] on button "Update" at bounding box center [1474, 457] width 59 height 22
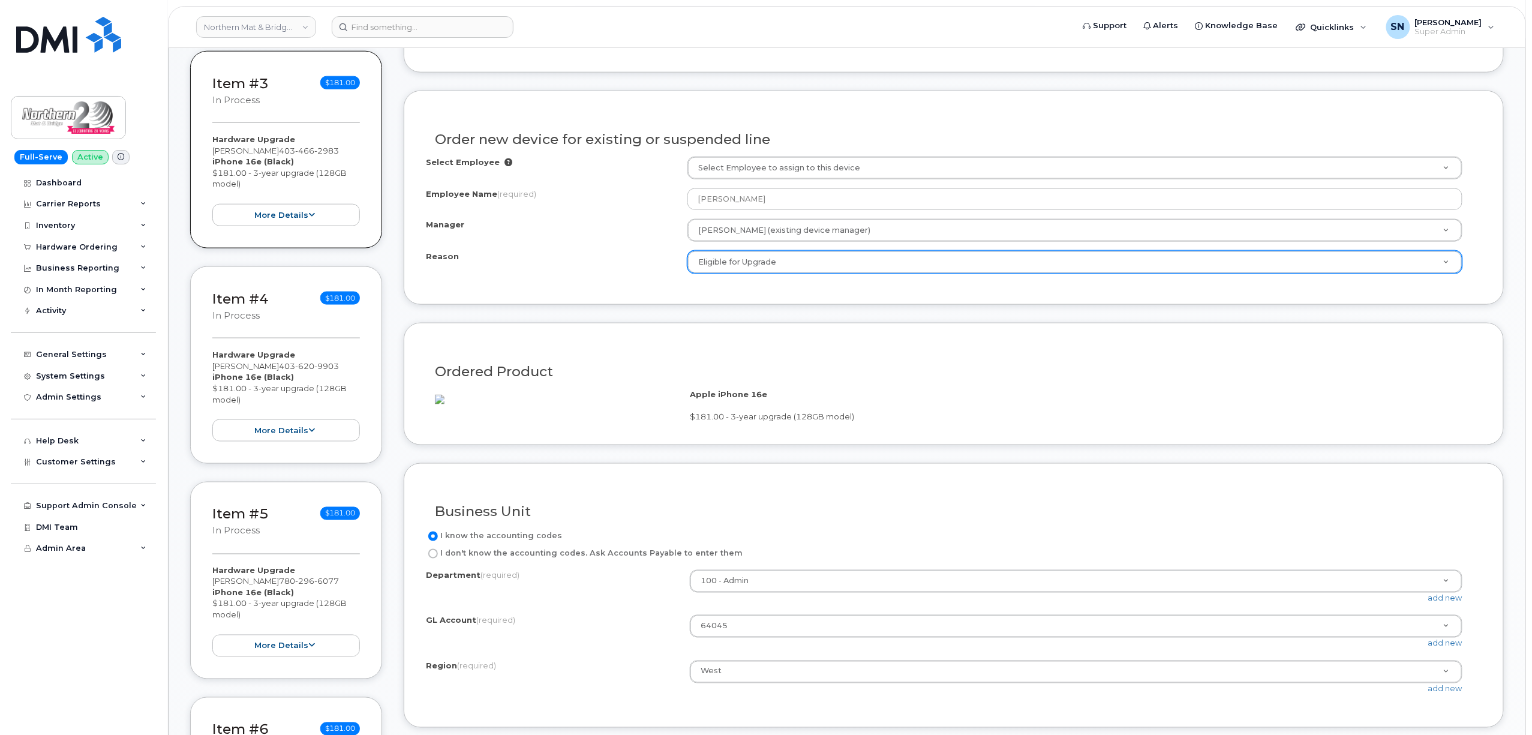
scroll to position [639, 0]
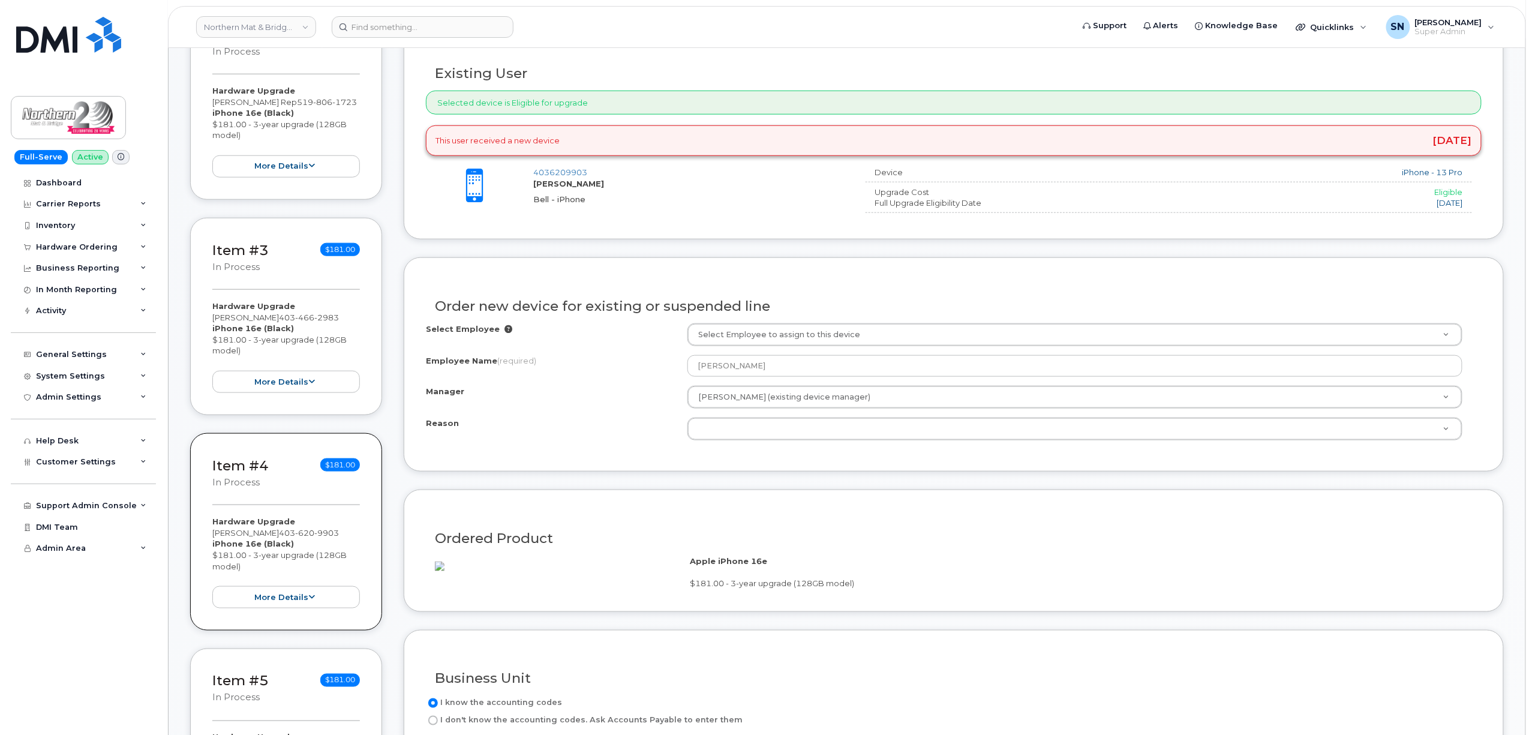
scroll to position [560, 0]
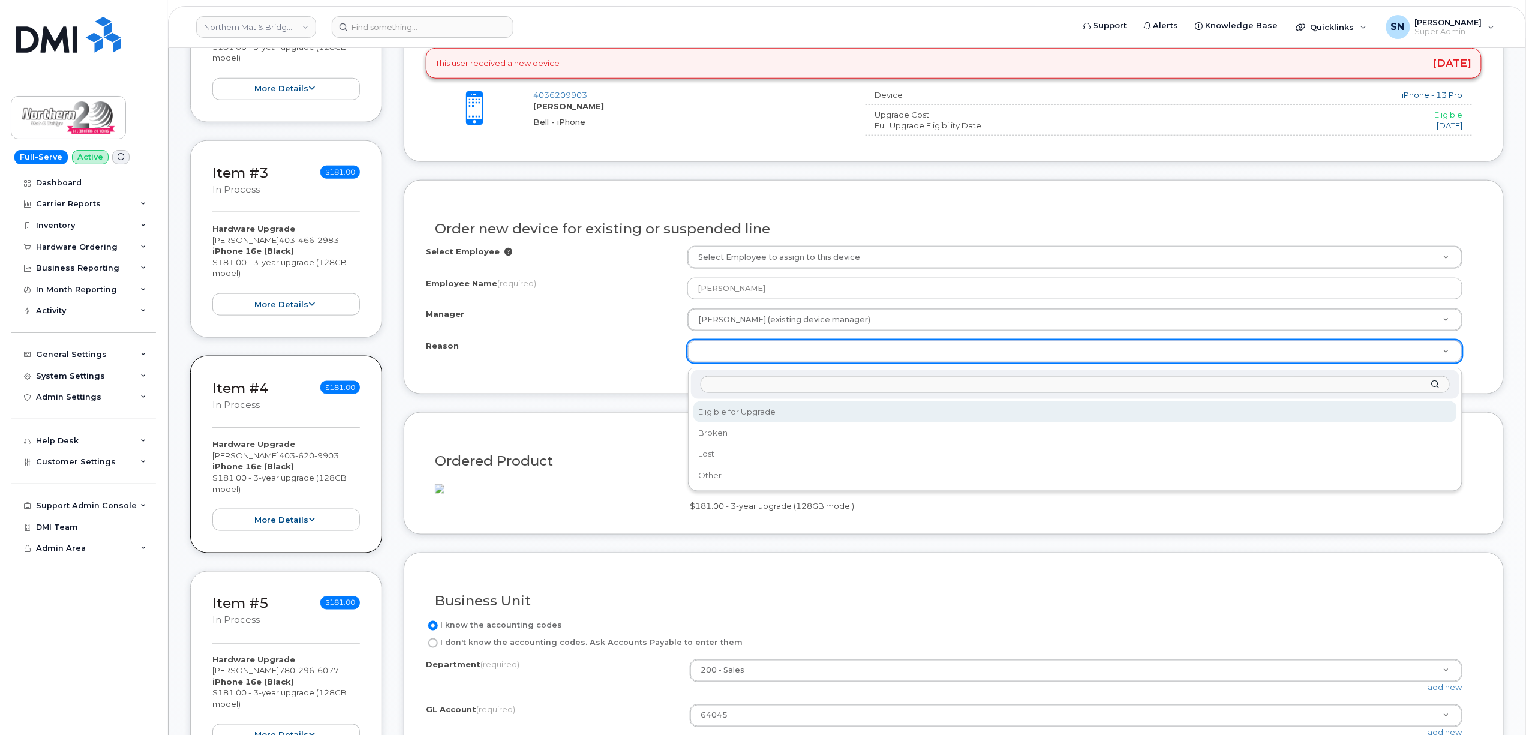
select select "eligible_for_upgrade"
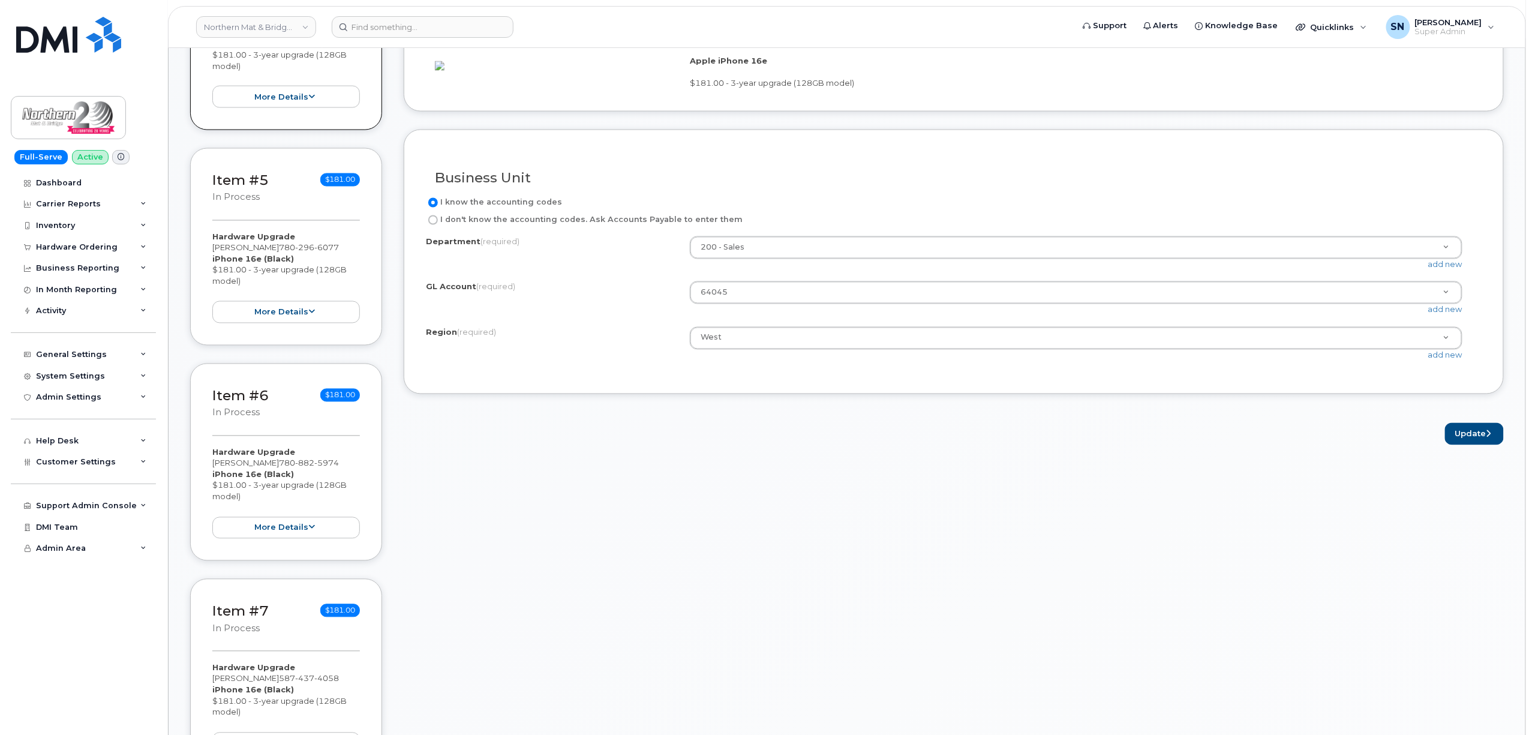
scroll to position [1119, 0]
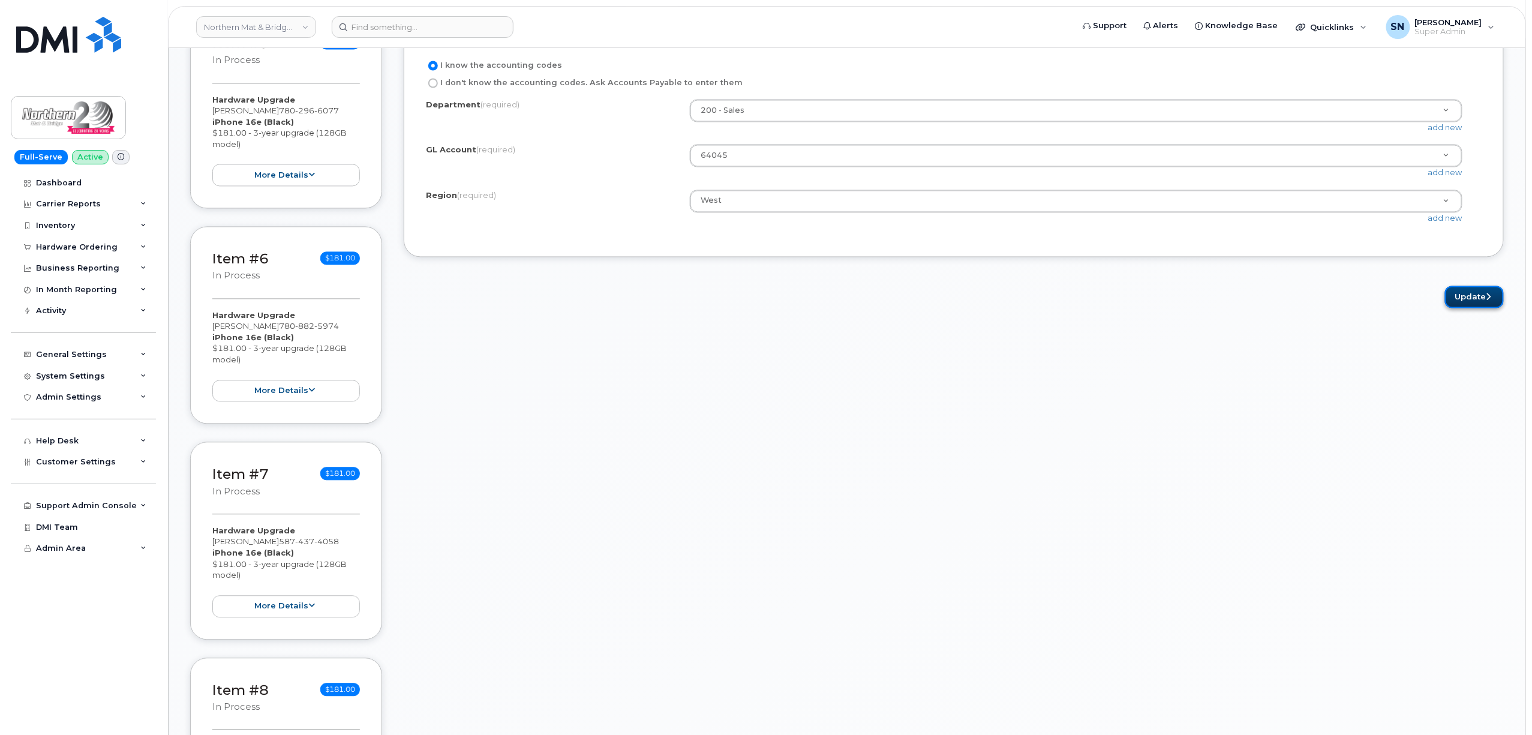
click at [1470, 308] on button "Update" at bounding box center [1474, 297] width 59 height 22
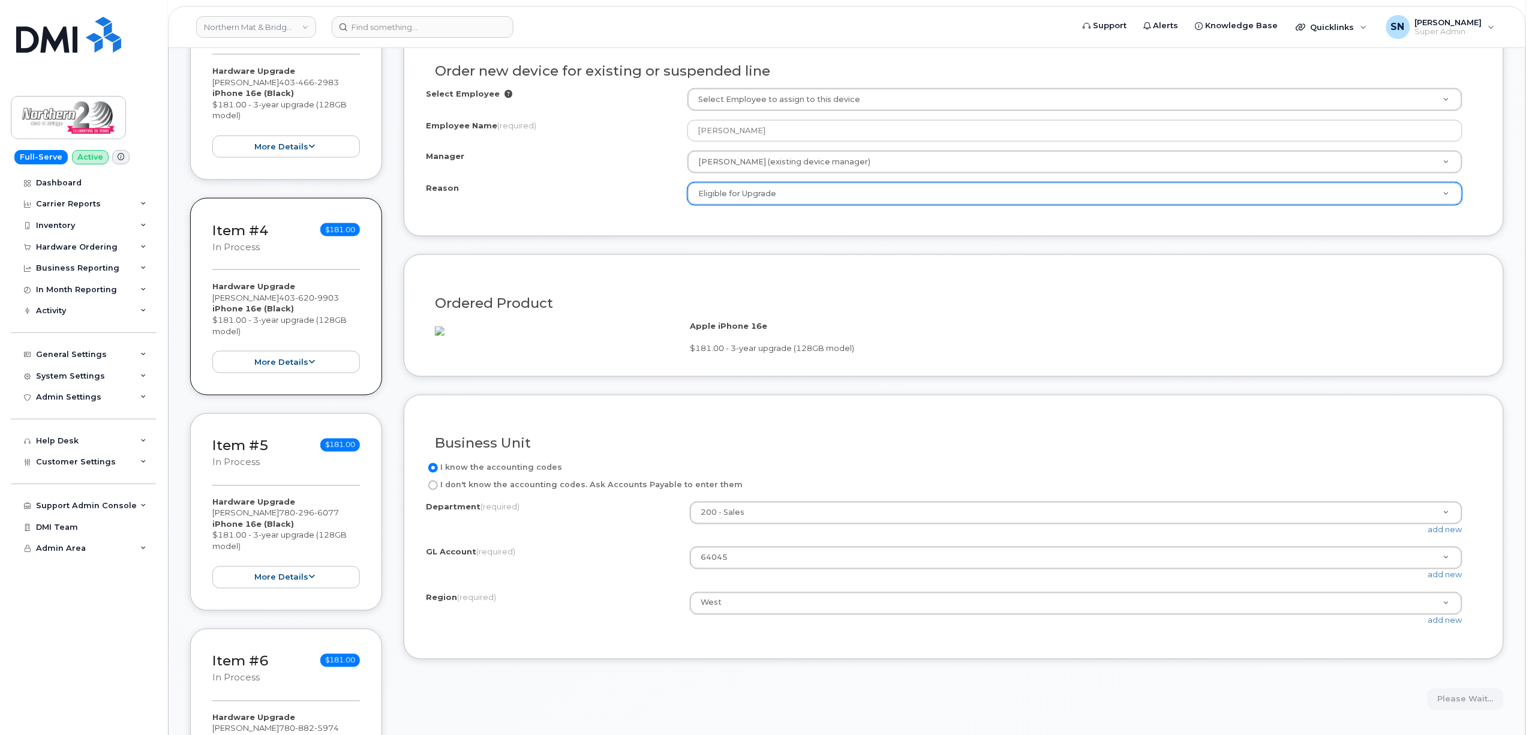
scroll to position [560, 0]
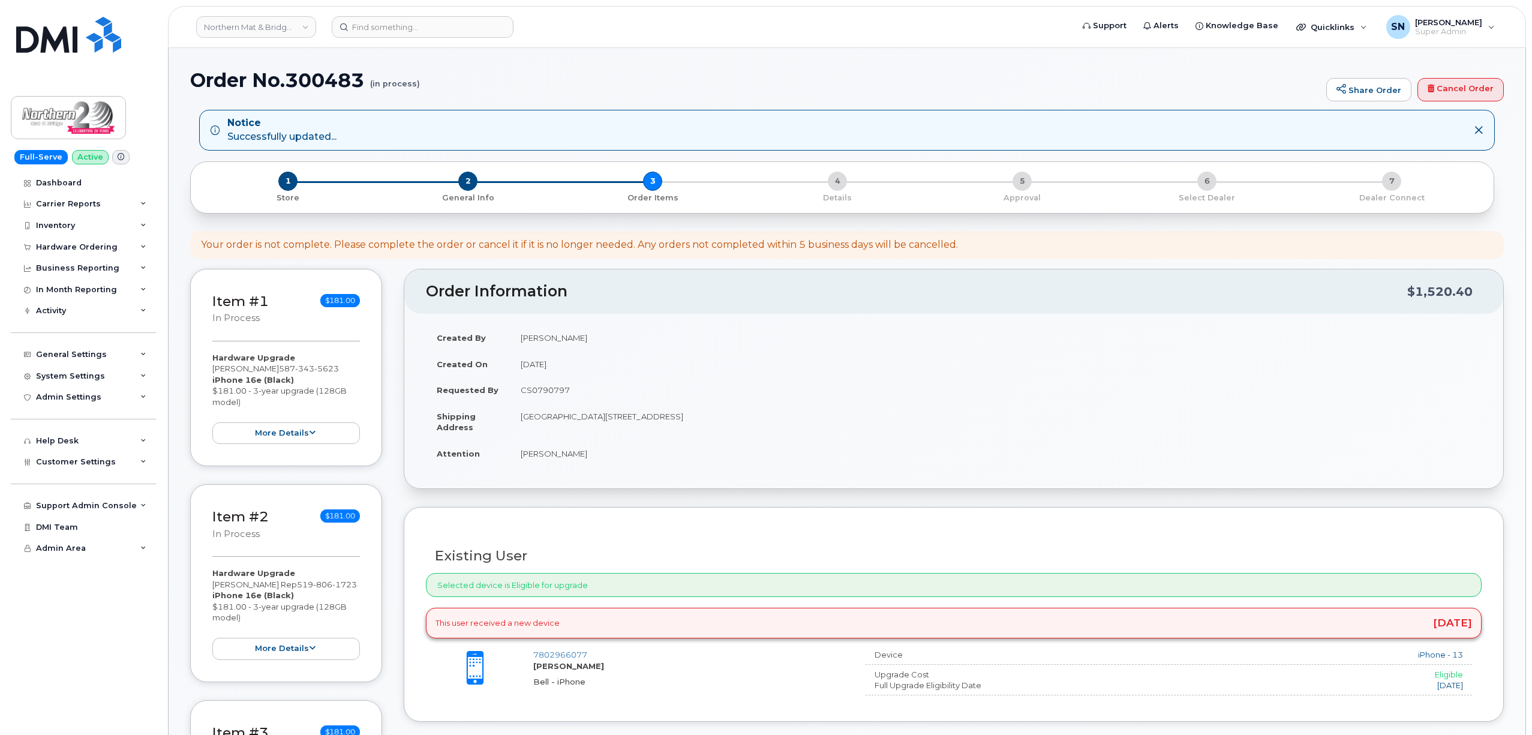
scroll to position [480, 0]
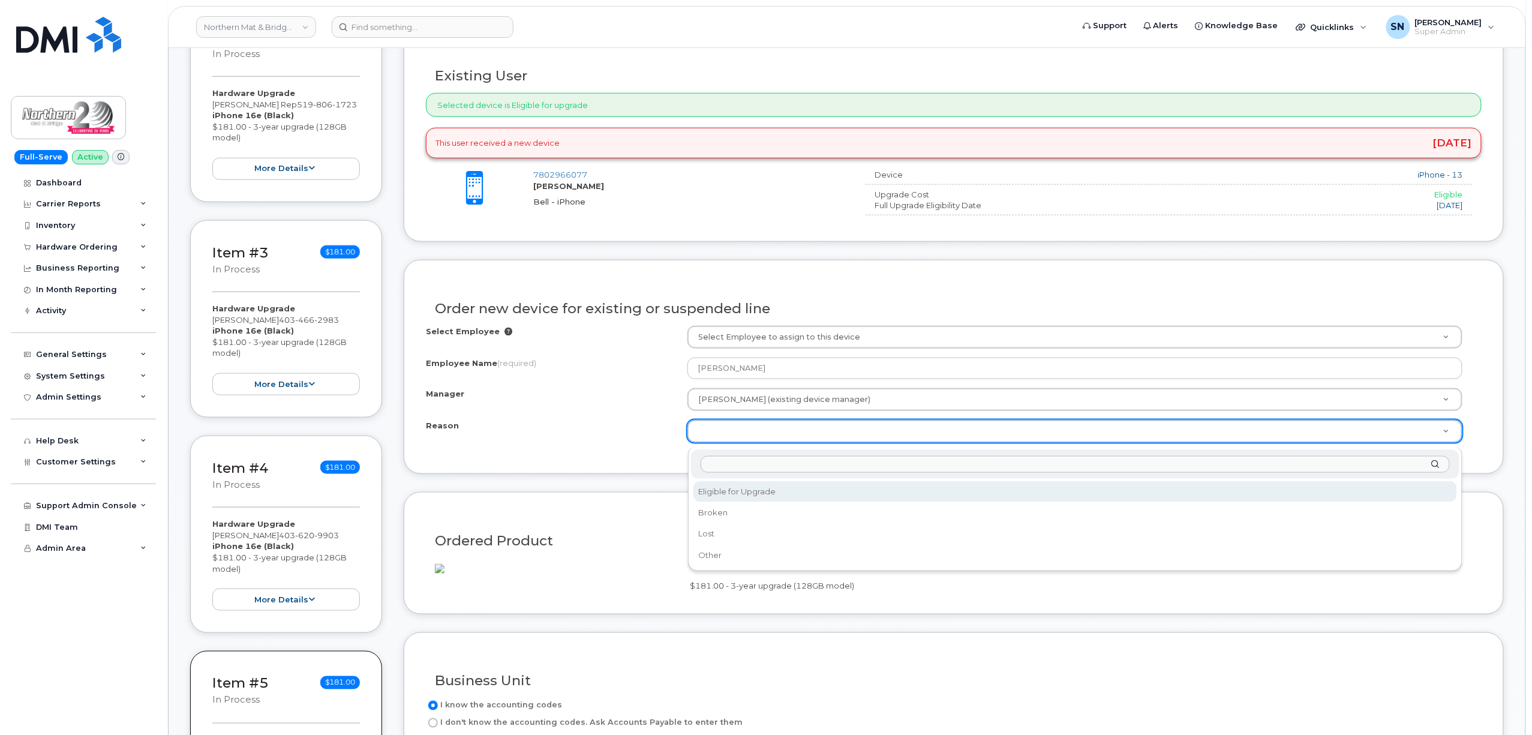
select select "eligible_for_upgrade"
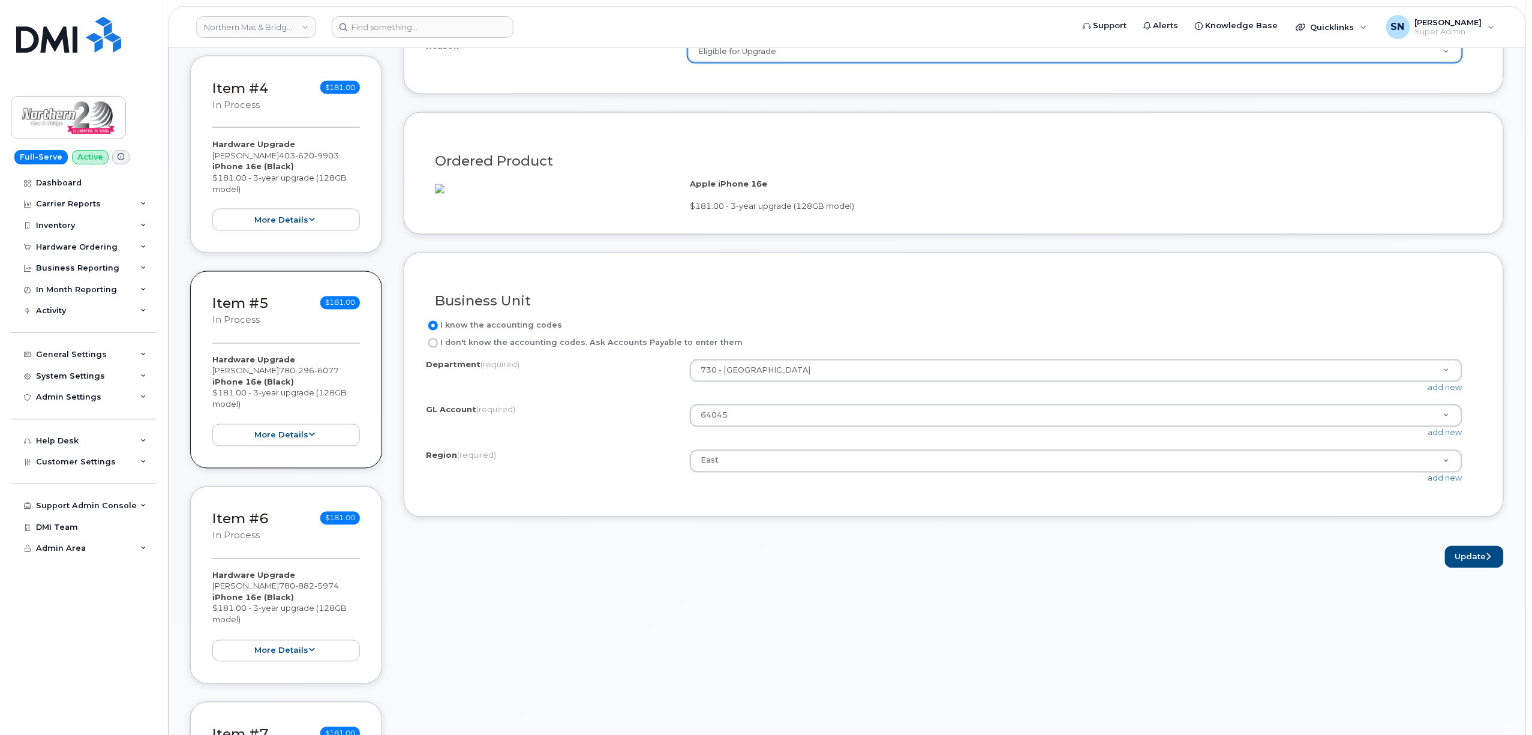
scroll to position [960, 0]
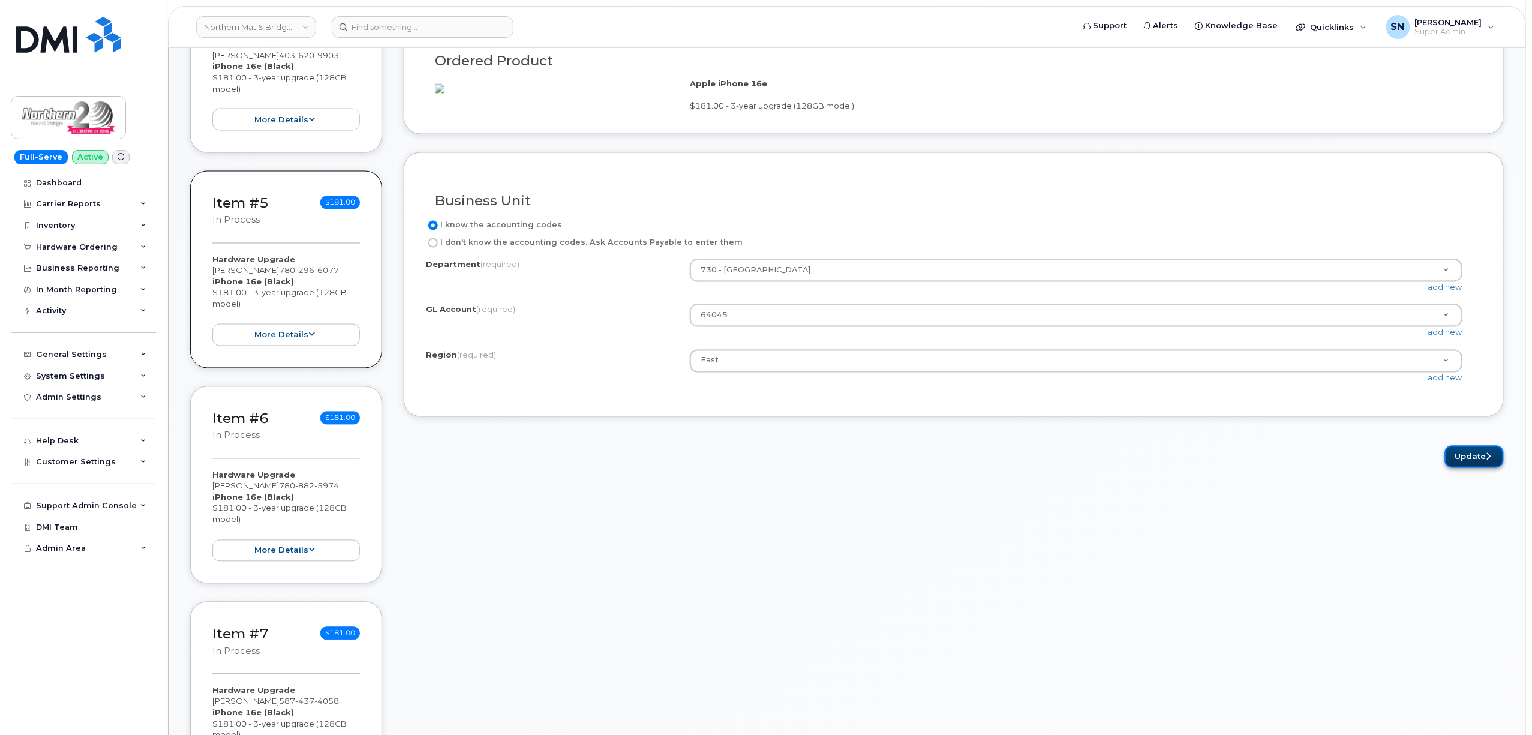
click at [1488, 461] on icon "submit" at bounding box center [1488, 457] width 5 height 8
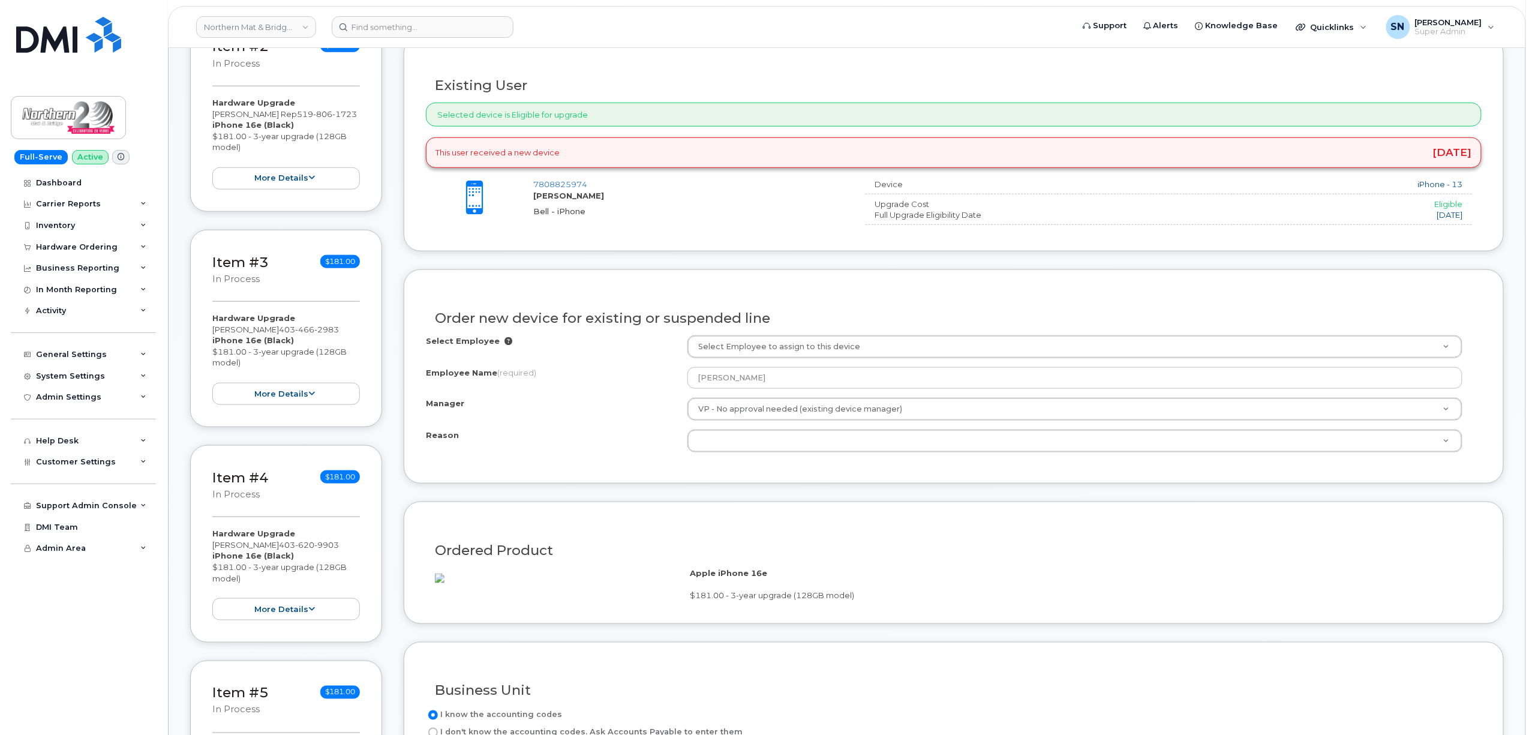
scroll to position [480, 0]
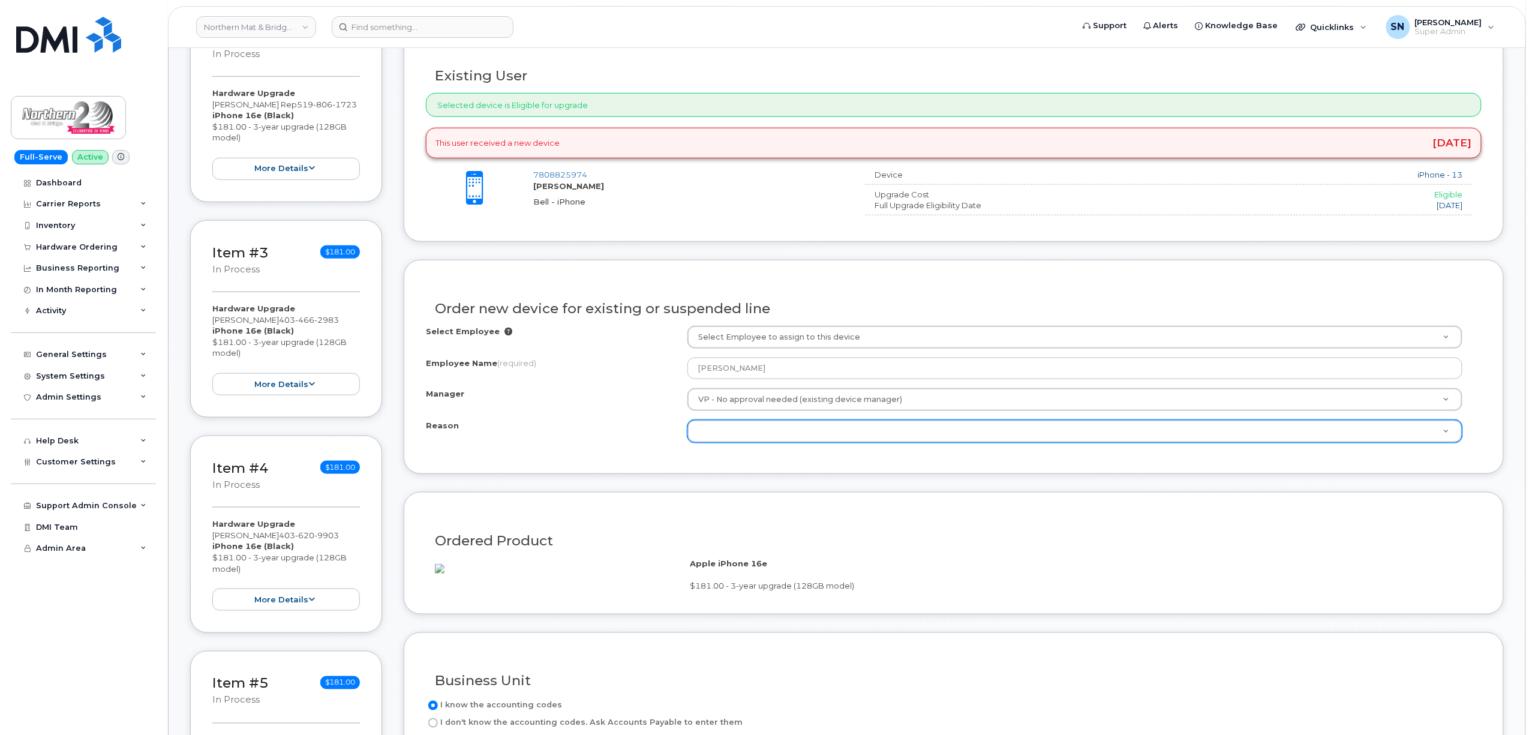
click at [749, 443] on div "Reason Reason" at bounding box center [1074, 431] width 775 height 23
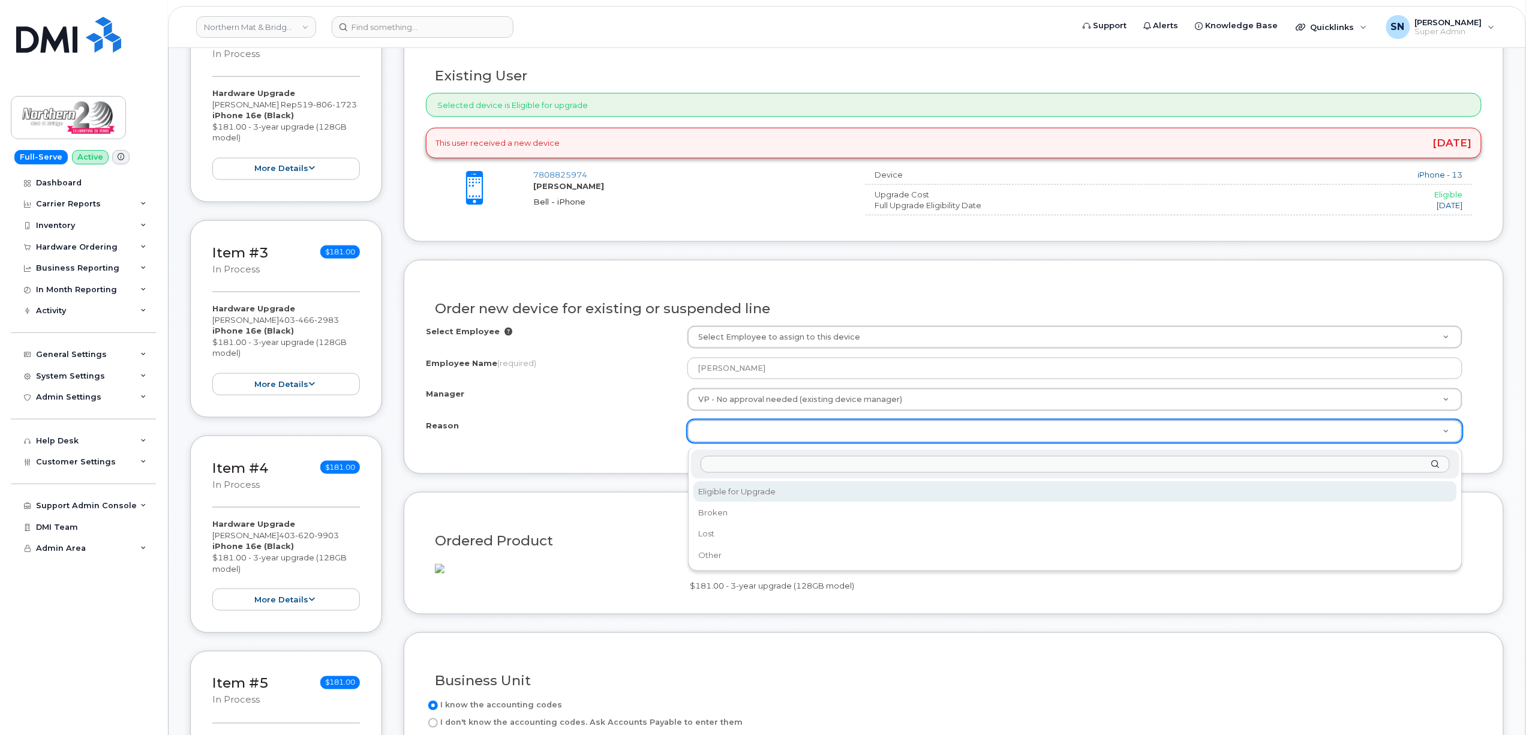
select select "eligible_for_upgrade"
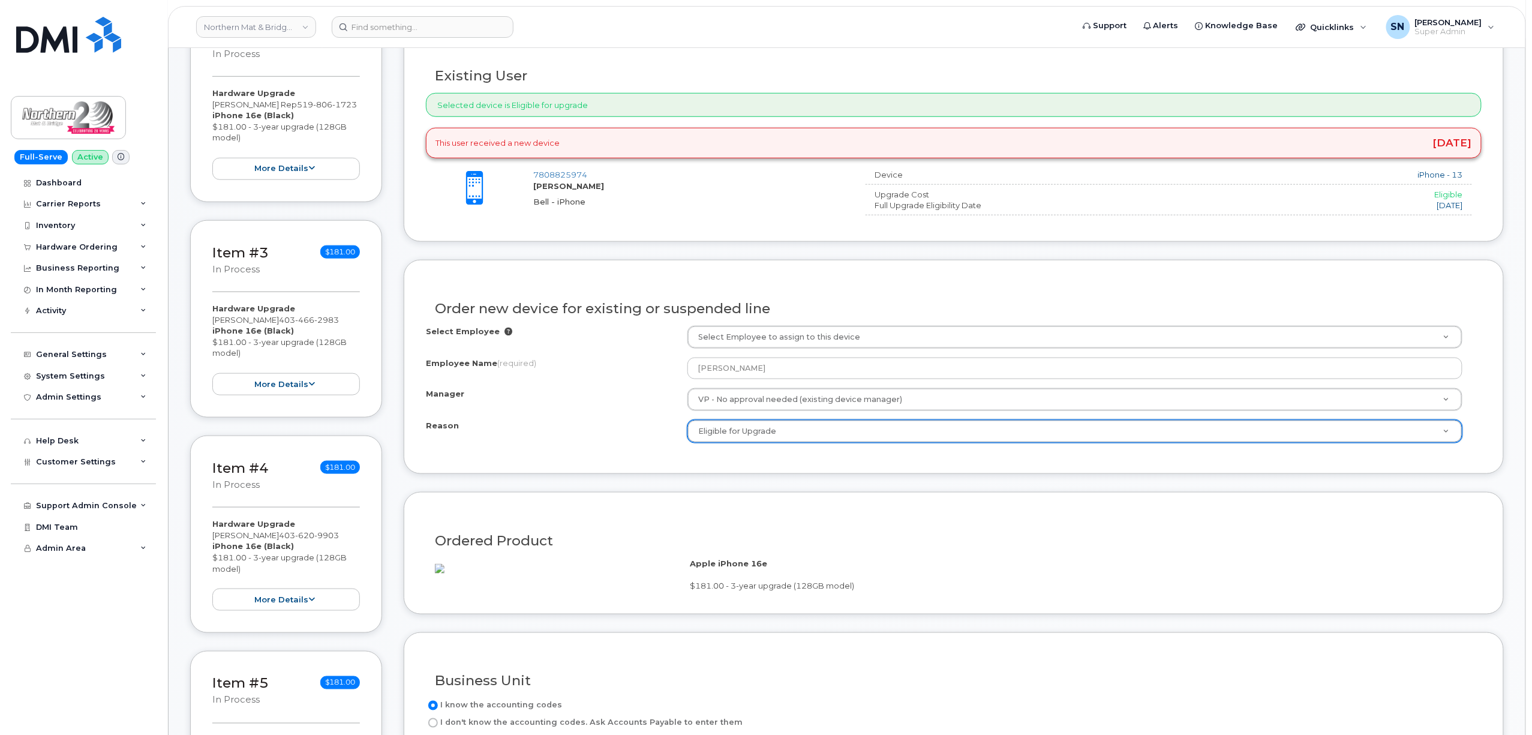
click at [725, 483] on form "Existing User Additional cost to upgrading the device $0.00 Selected device is …" at bounding box center [954, 487] width 1100 height 921
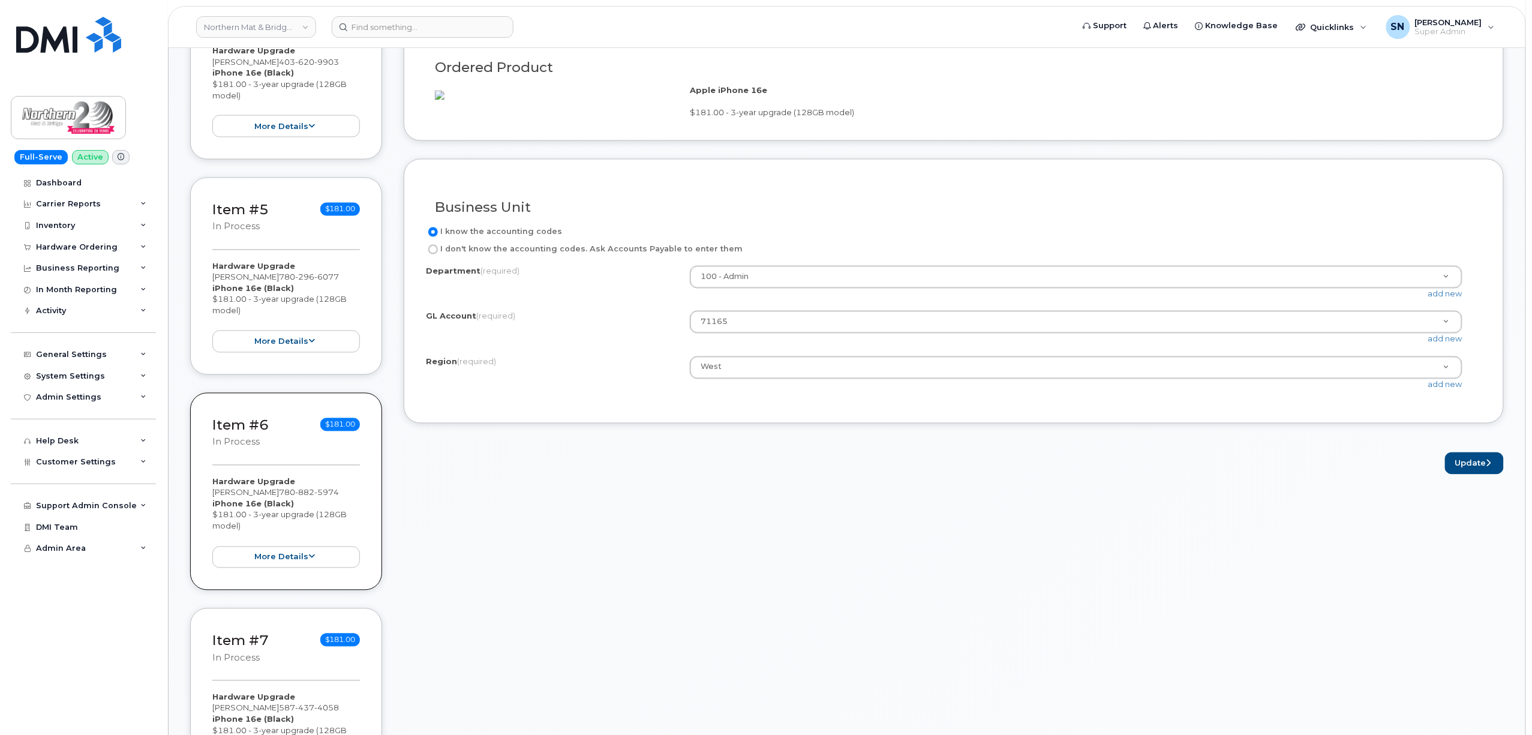
scroll to position [960, 0]
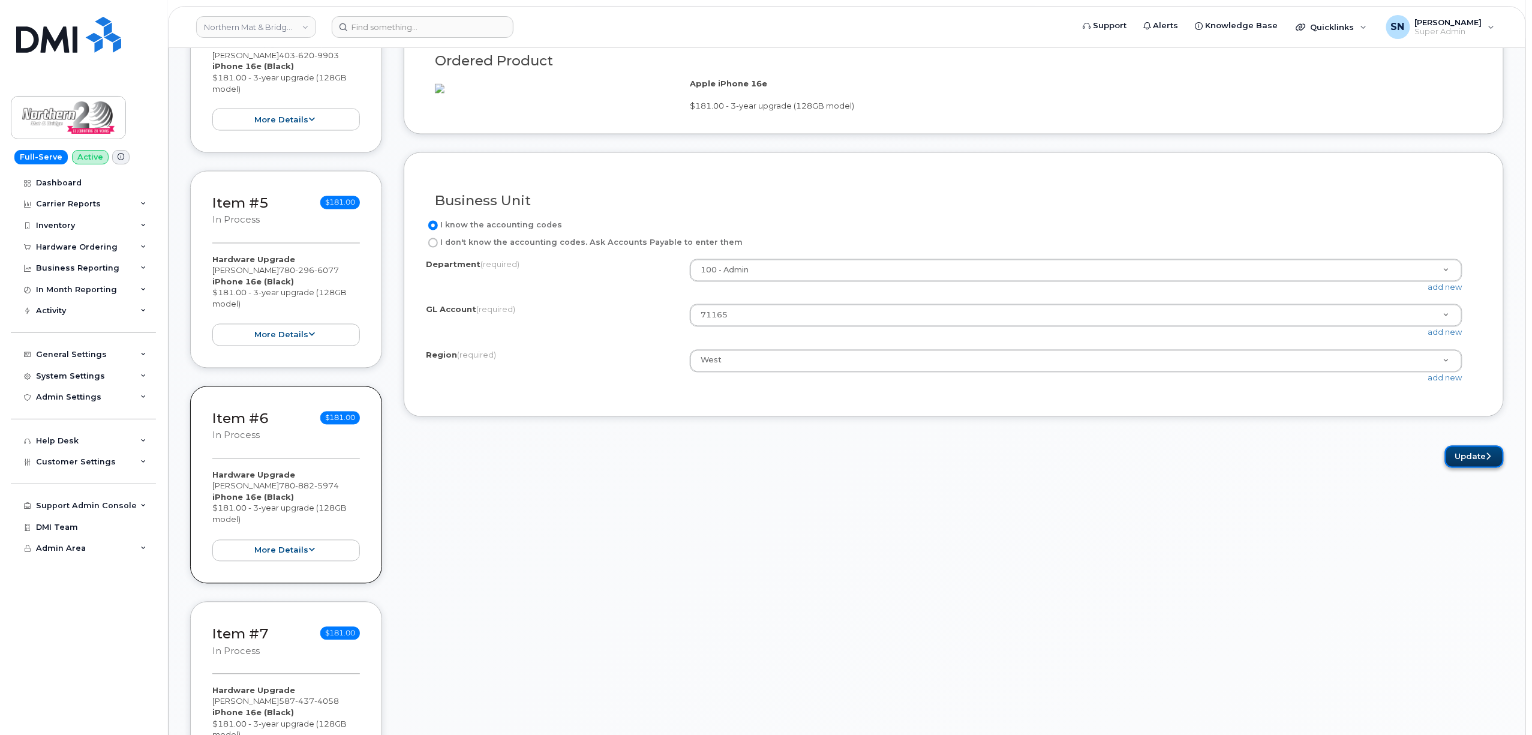
click at [1457, 468] on button "Update" at bounding box center [1474, 457] width 59 height 22
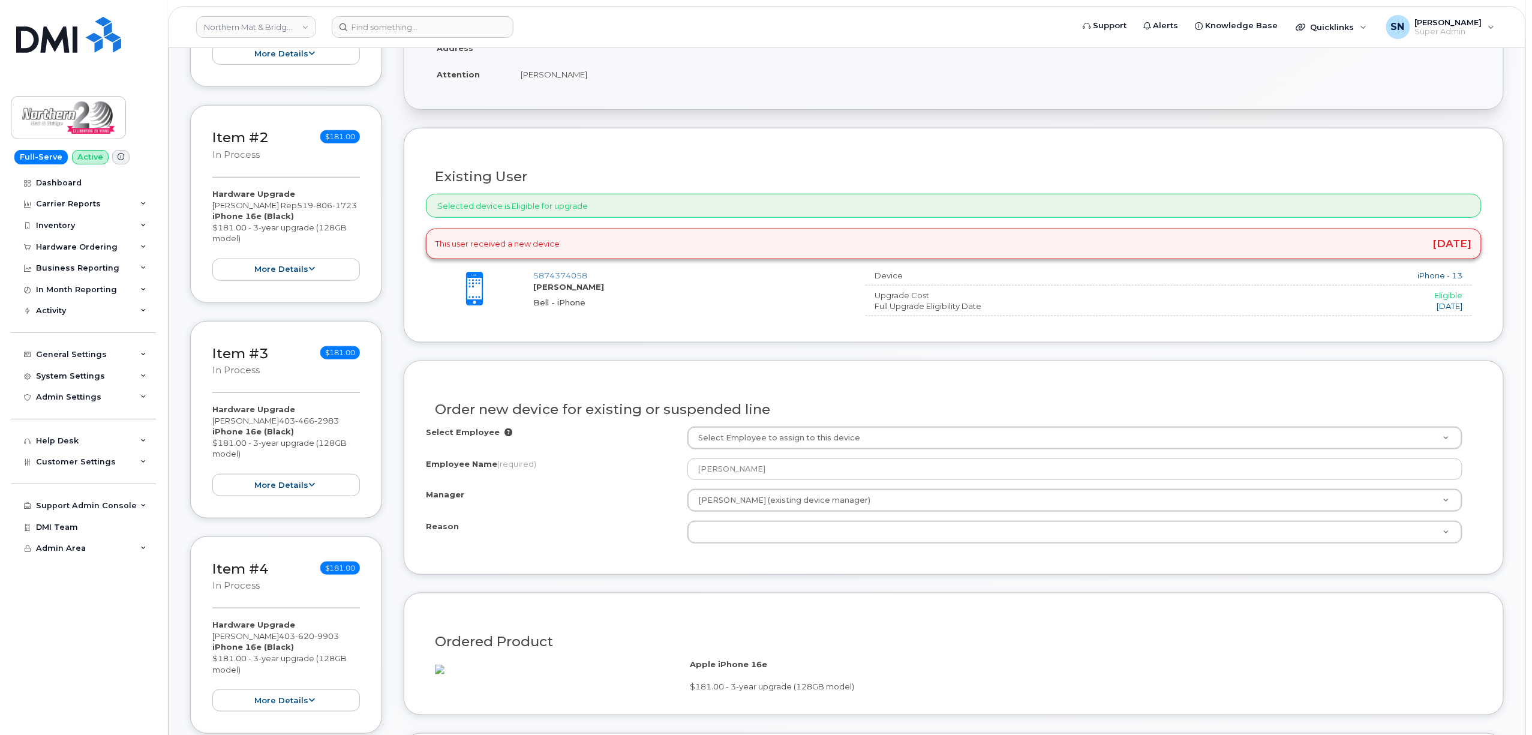
scroll to position [480, 0]
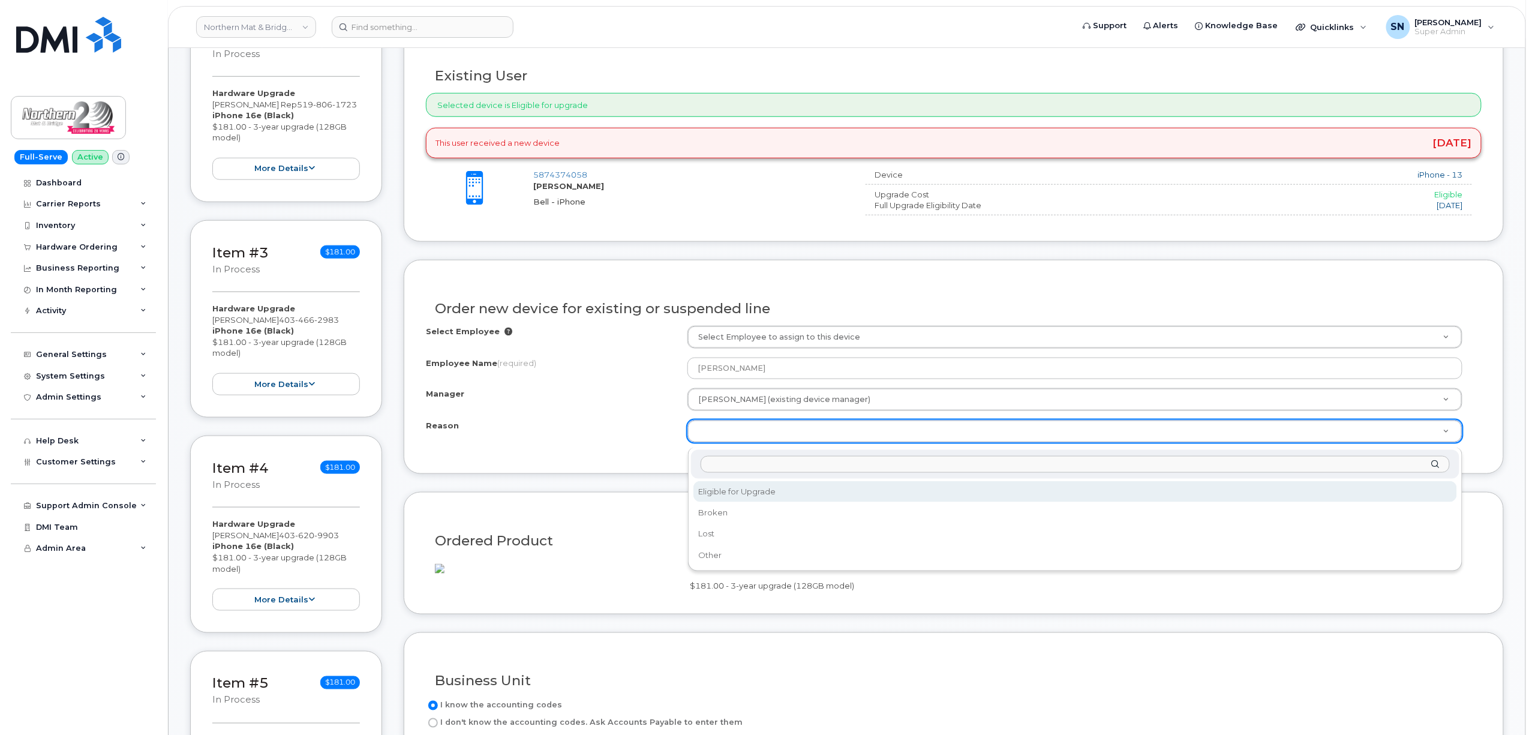
select select "eligible_for_upgrade"
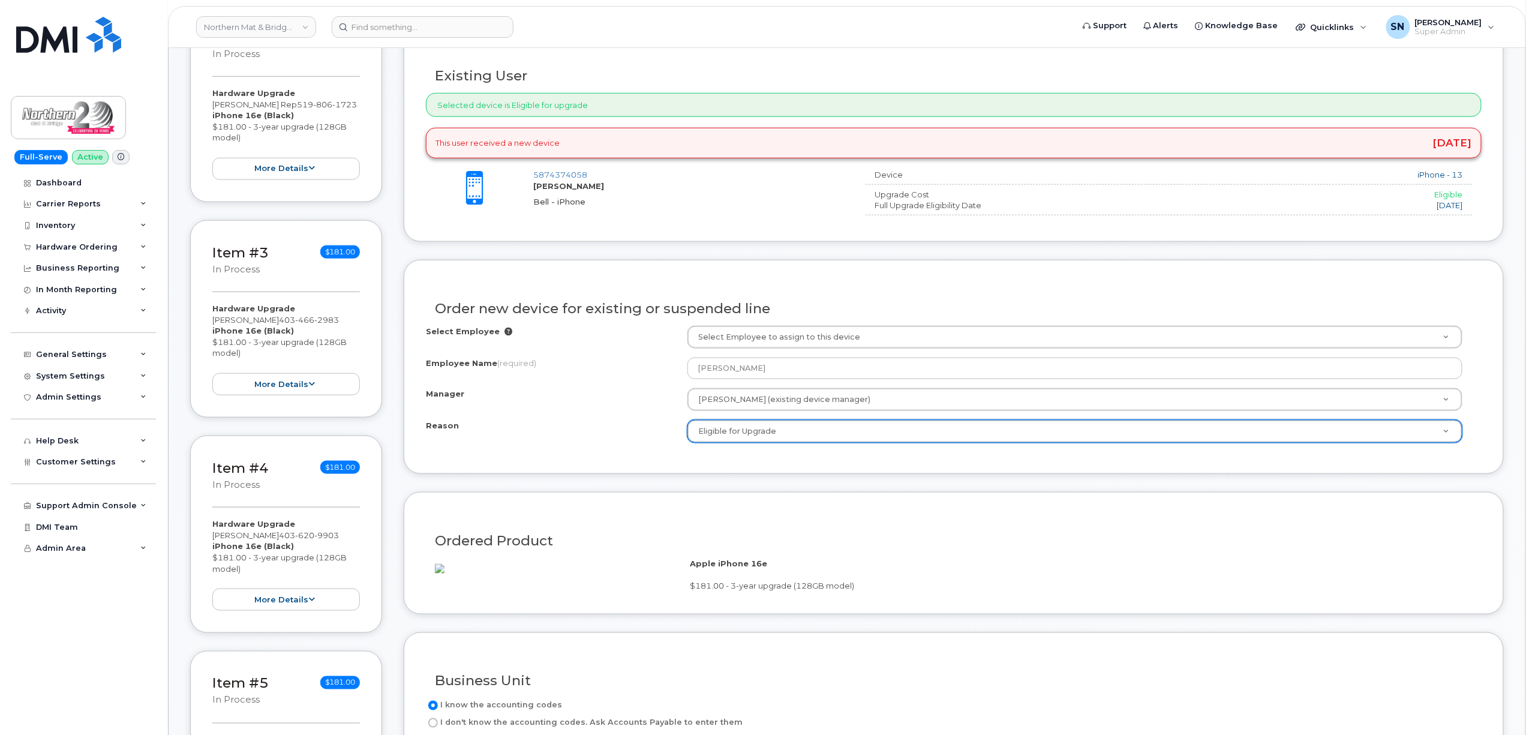
click at [594, 481] on form "Existing User Additional cost to upgrading the device $0.00 Selected device is …" at bounding box center [954, 487] width 1100 height 921
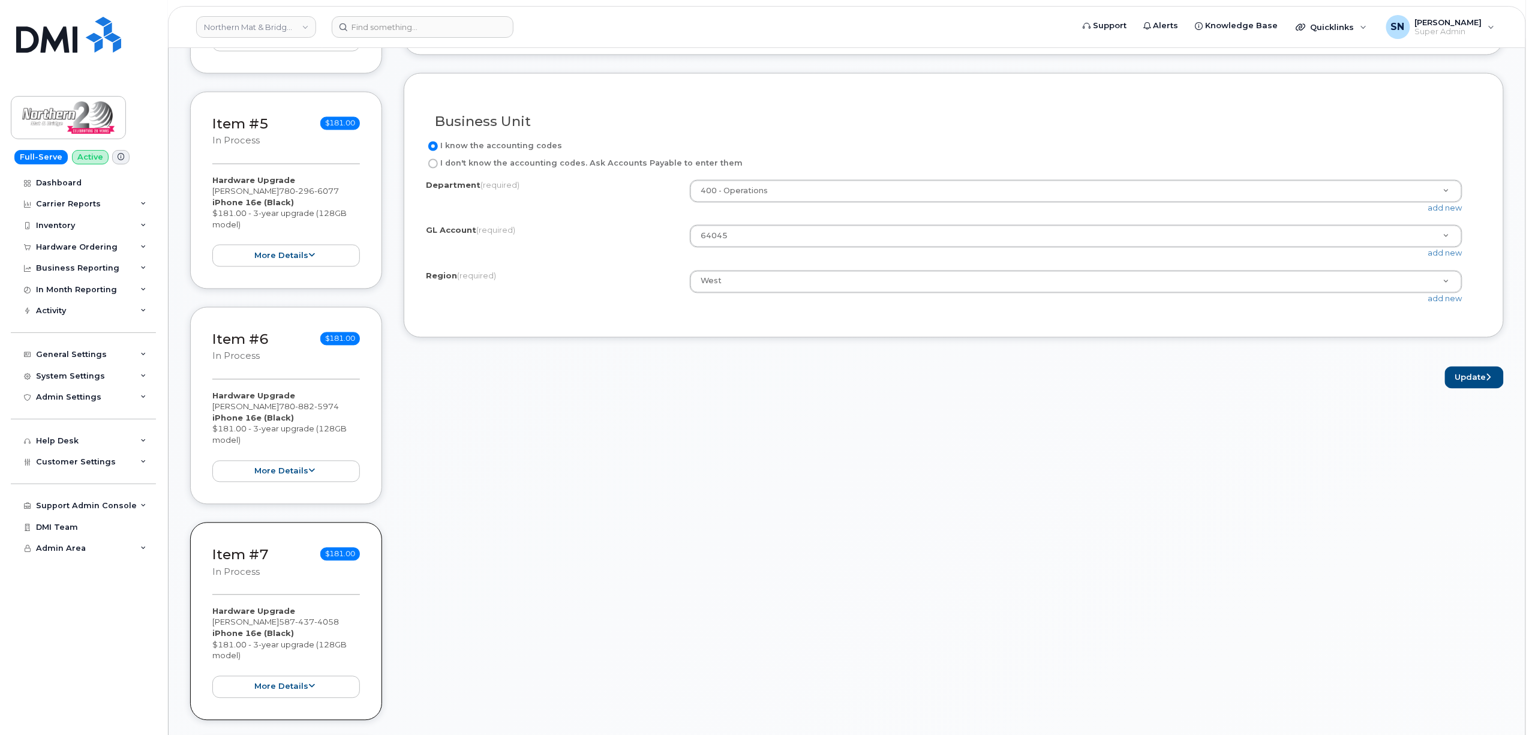
scroll to position [1039, 0]
click at [1496, 388] on button "Update" at bounding box center [1474, 377] width 59 height 22
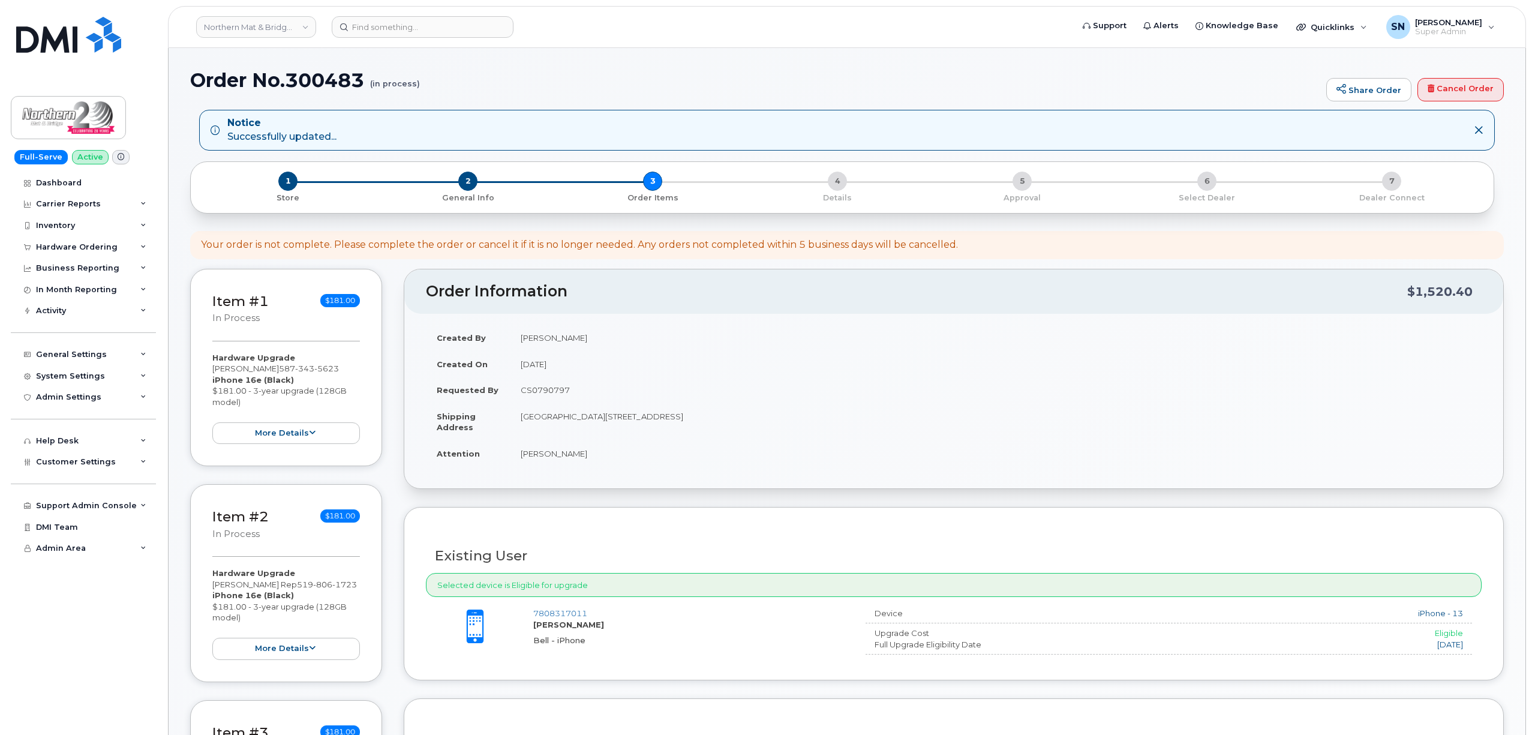
scroll to position [399, 0]
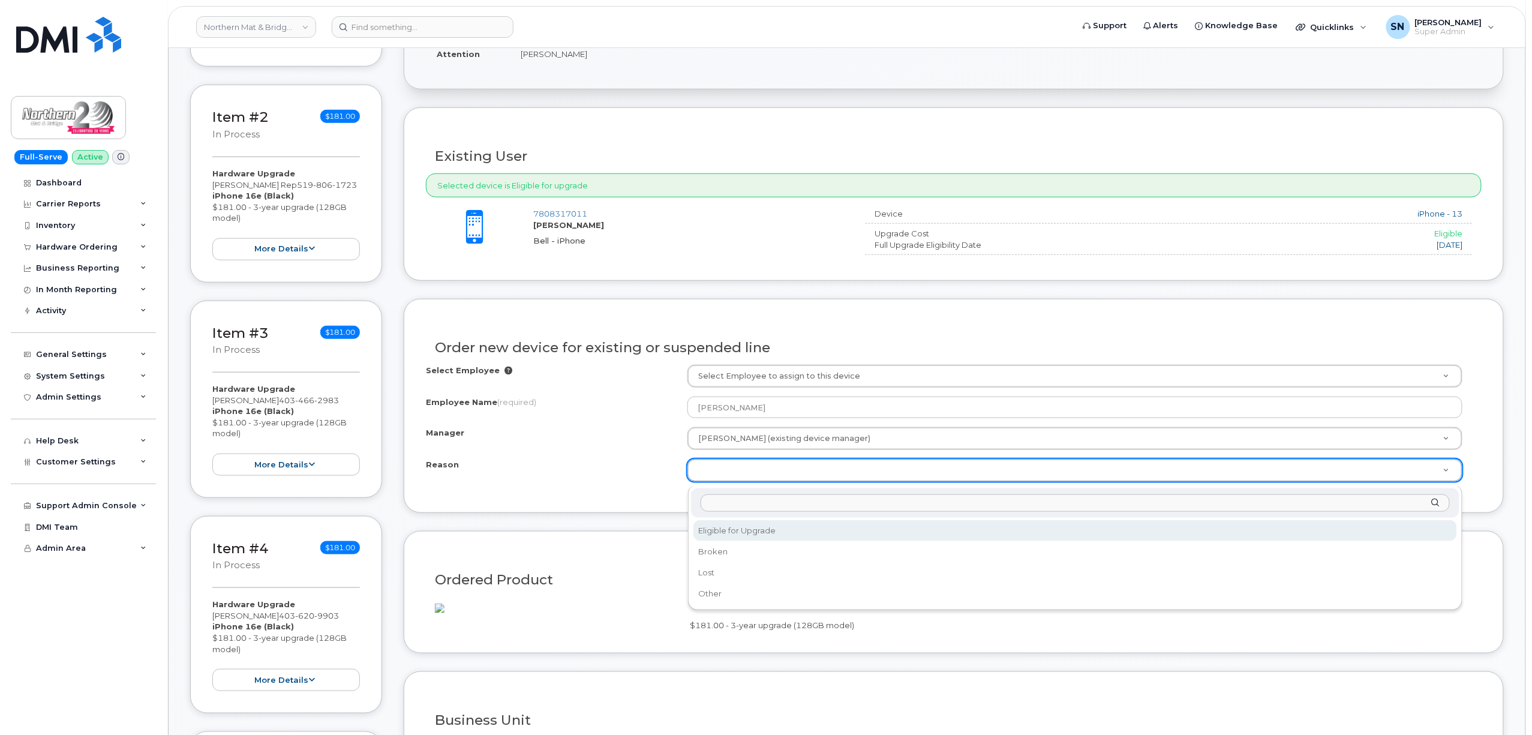
select select "eligible_for_upgrade"
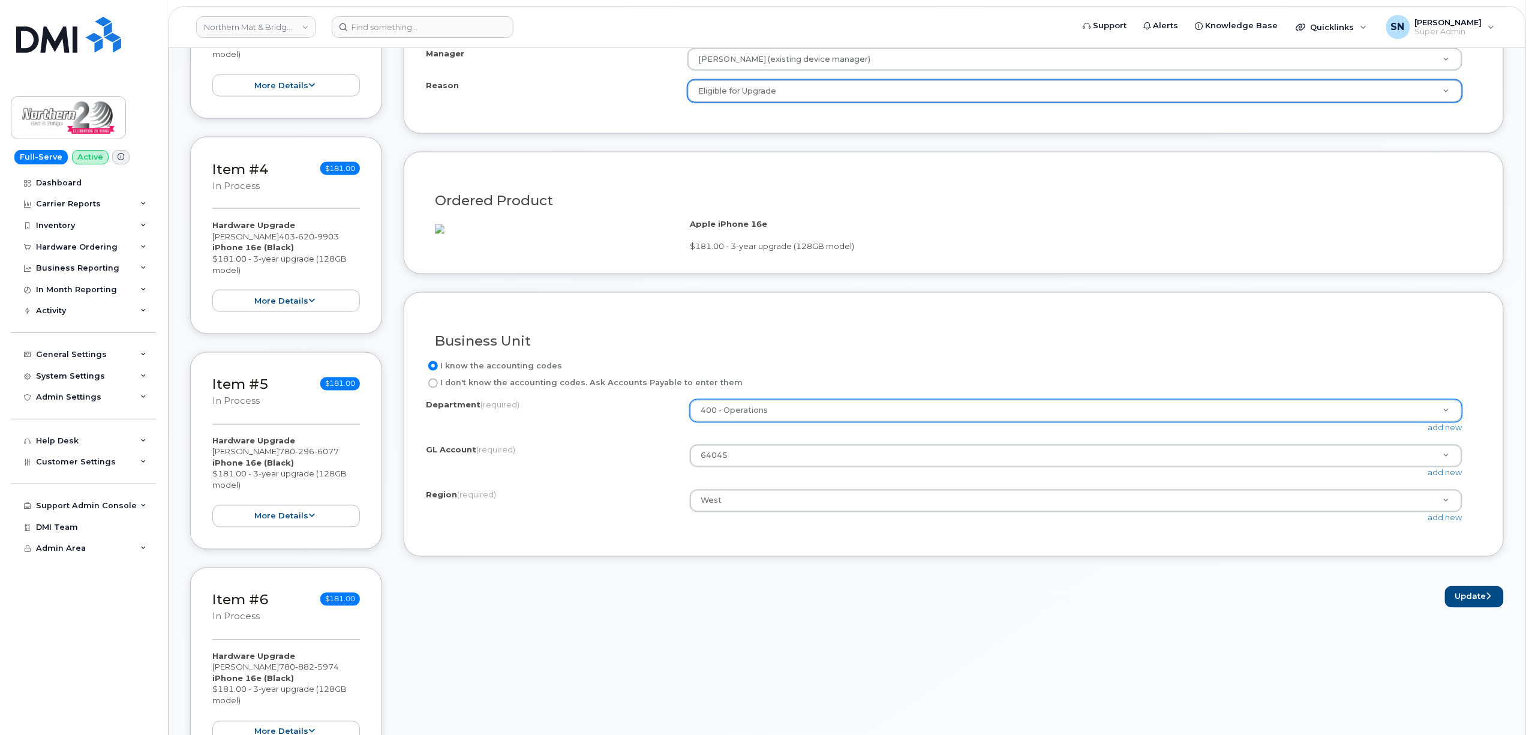
scroll to position [879, 0]
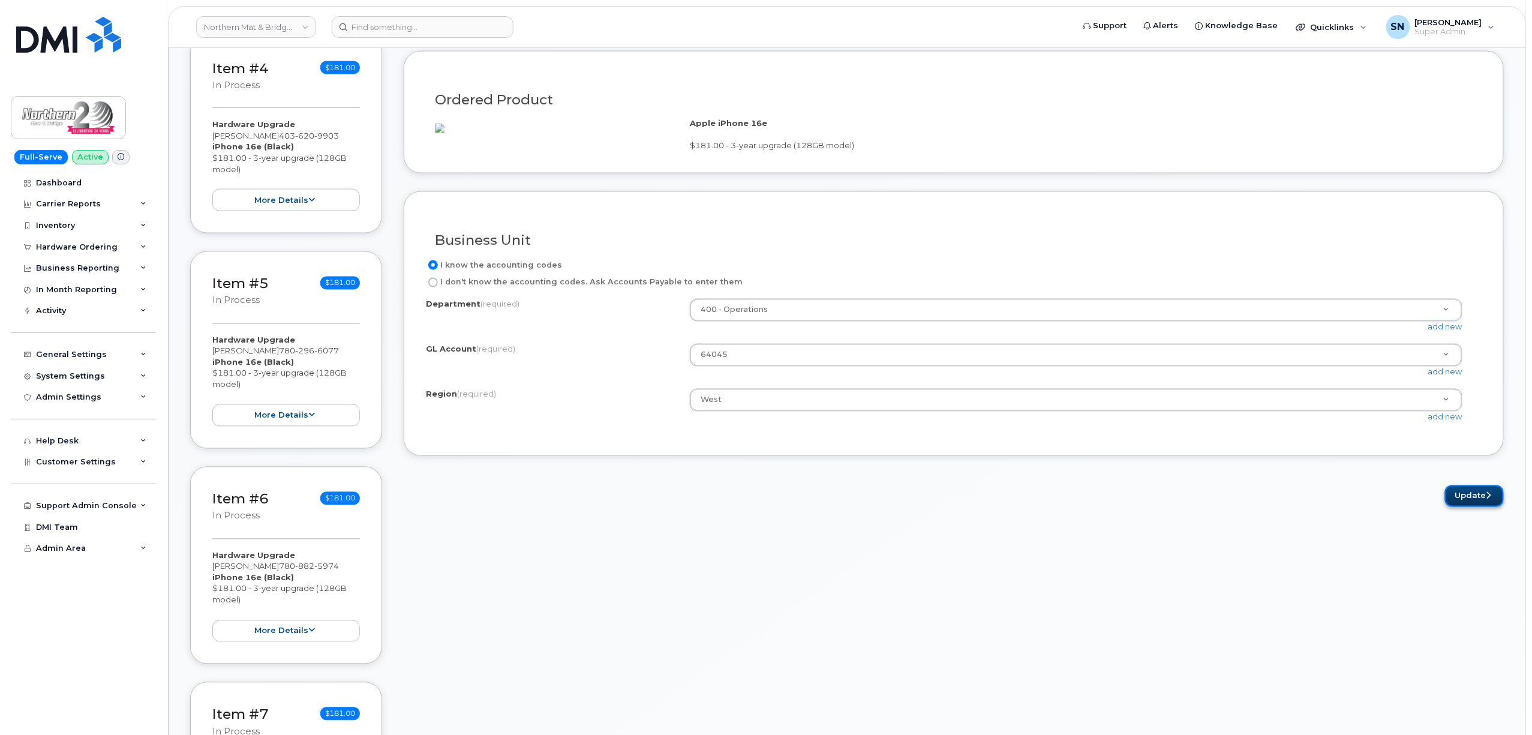
click at [1469, 507] on button "Update" at bounding box center [1474, 496] width 59 height 22
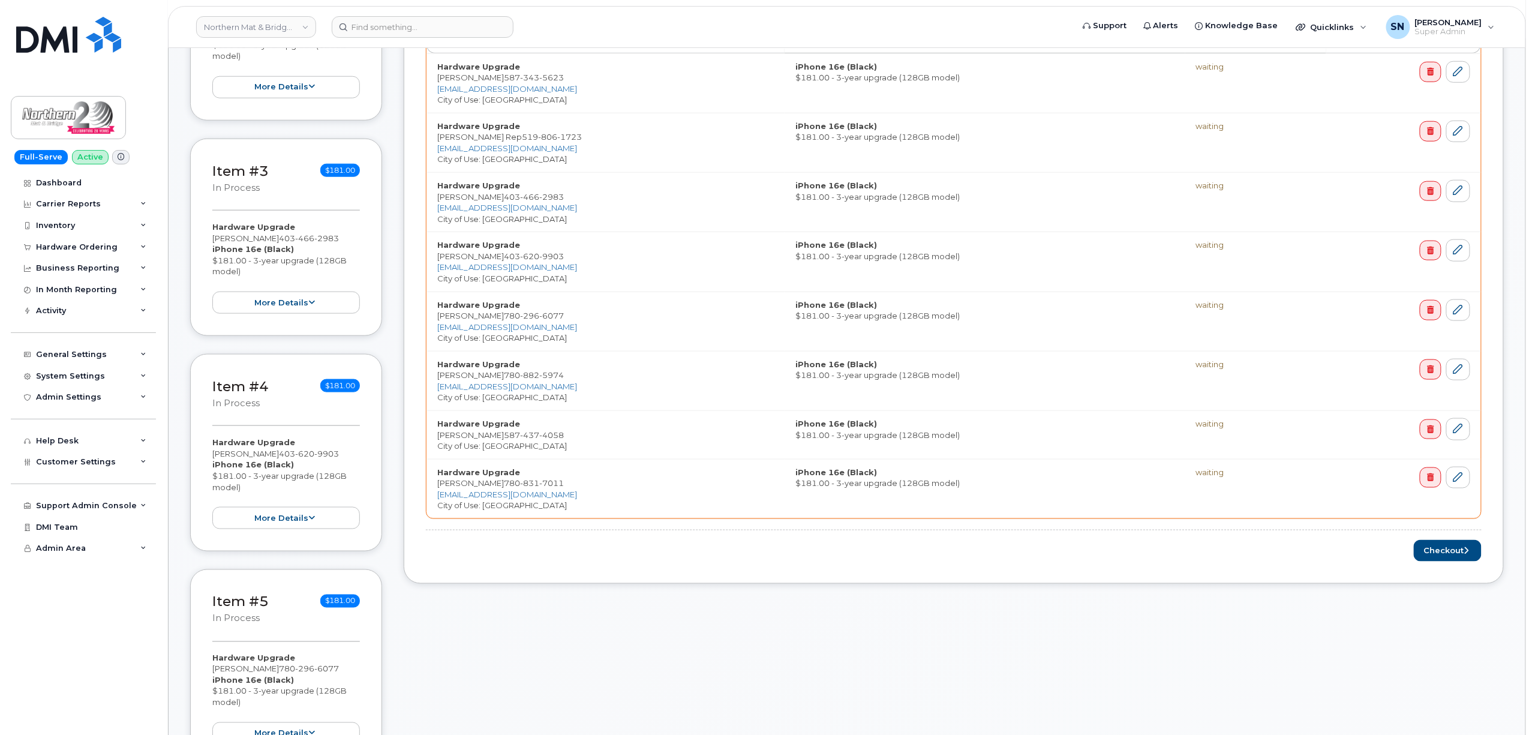
scroll to position [639, 0]
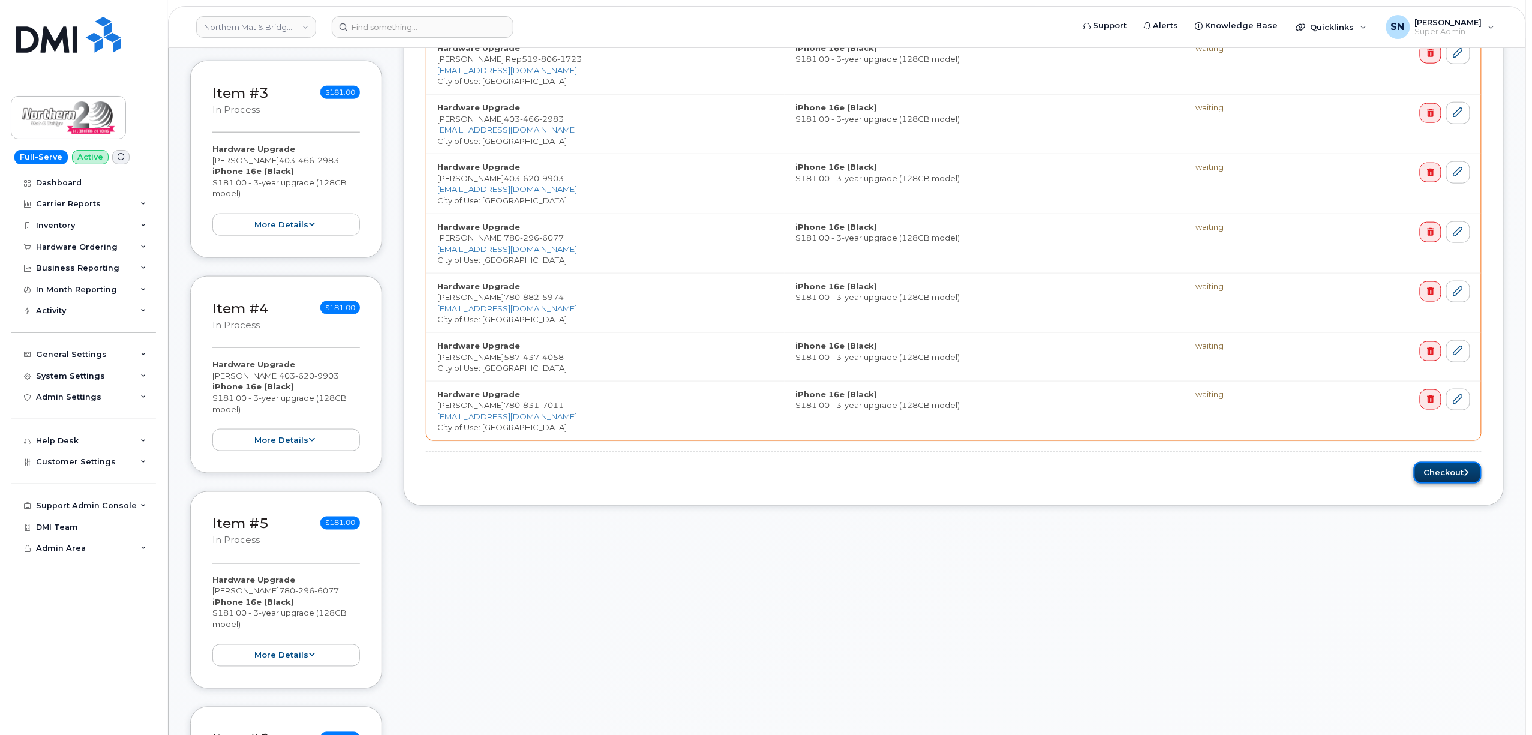
click at [1441, 480] on button "Checkout" at bounding box center [1448, 473] width 68 height 22
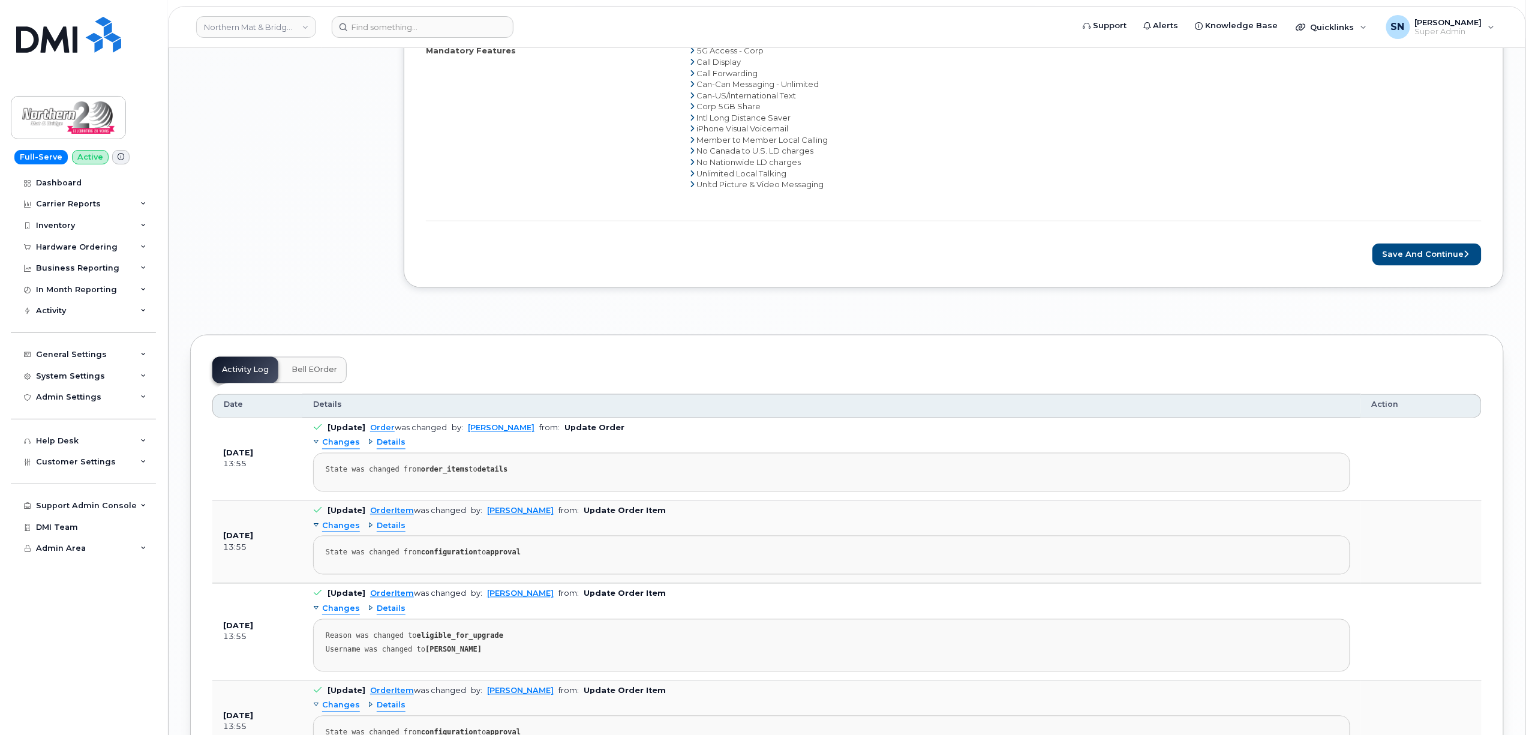
scroll to position [3199, 0]
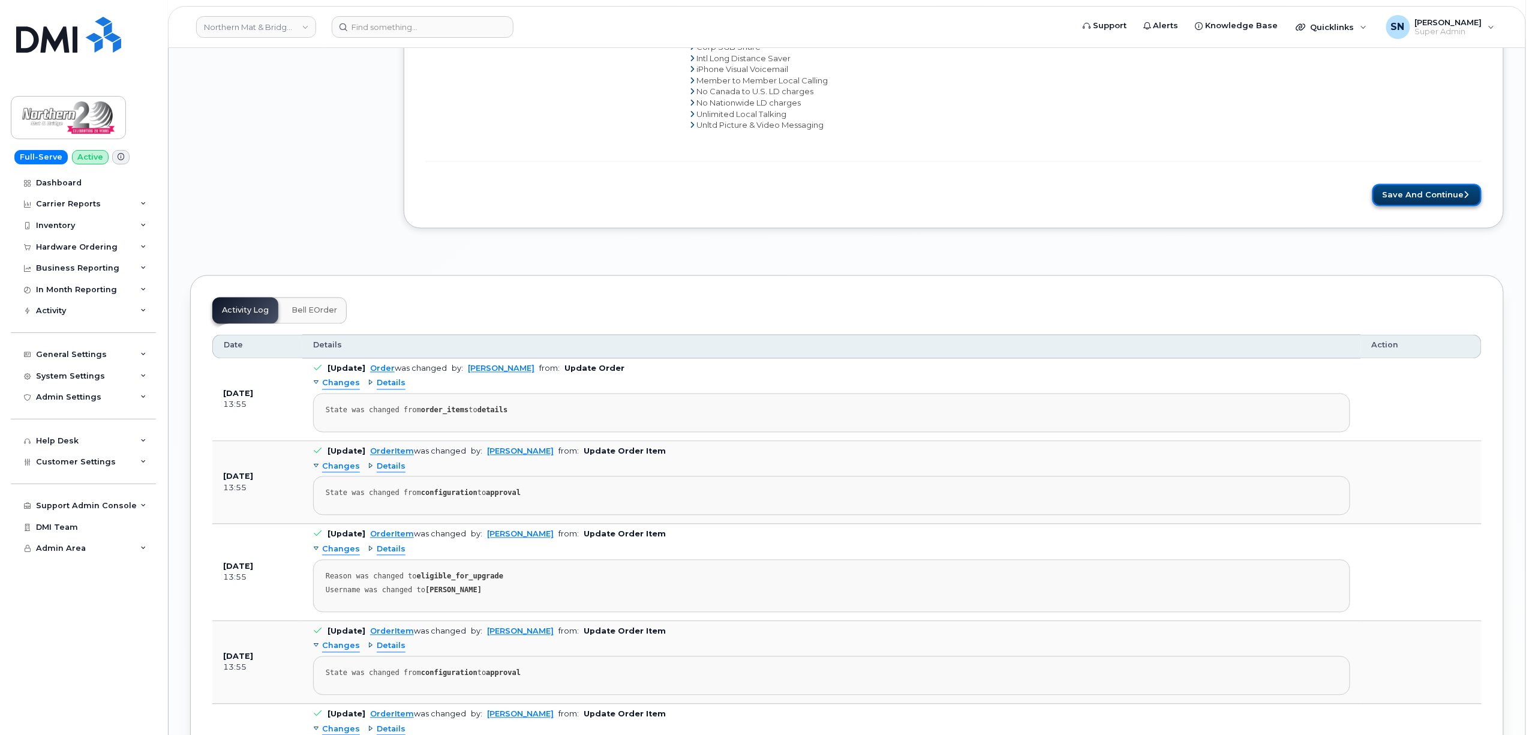
click at [1416, 205] on button "Save and Continue" at bounding box center [1426, 195] width 109 height 22
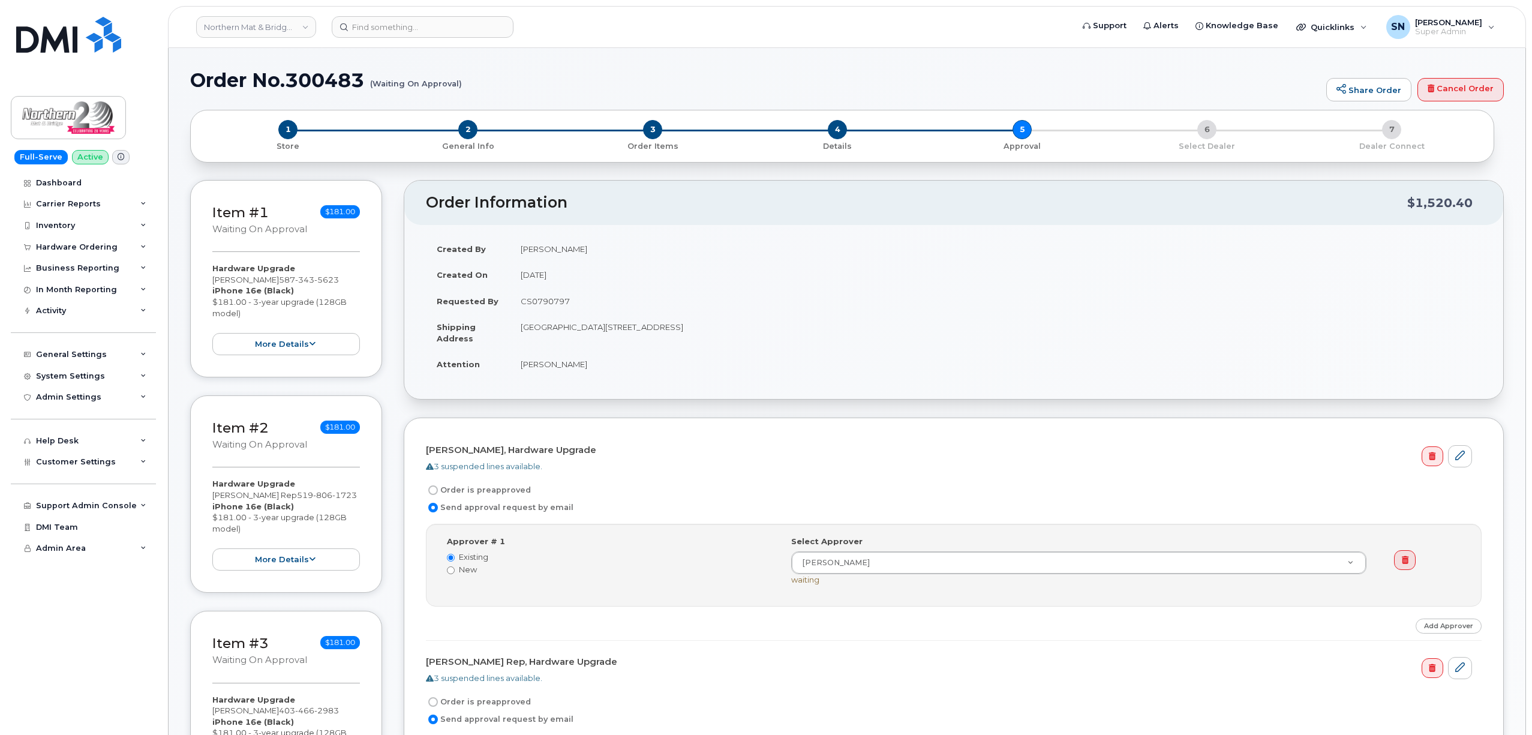
select select
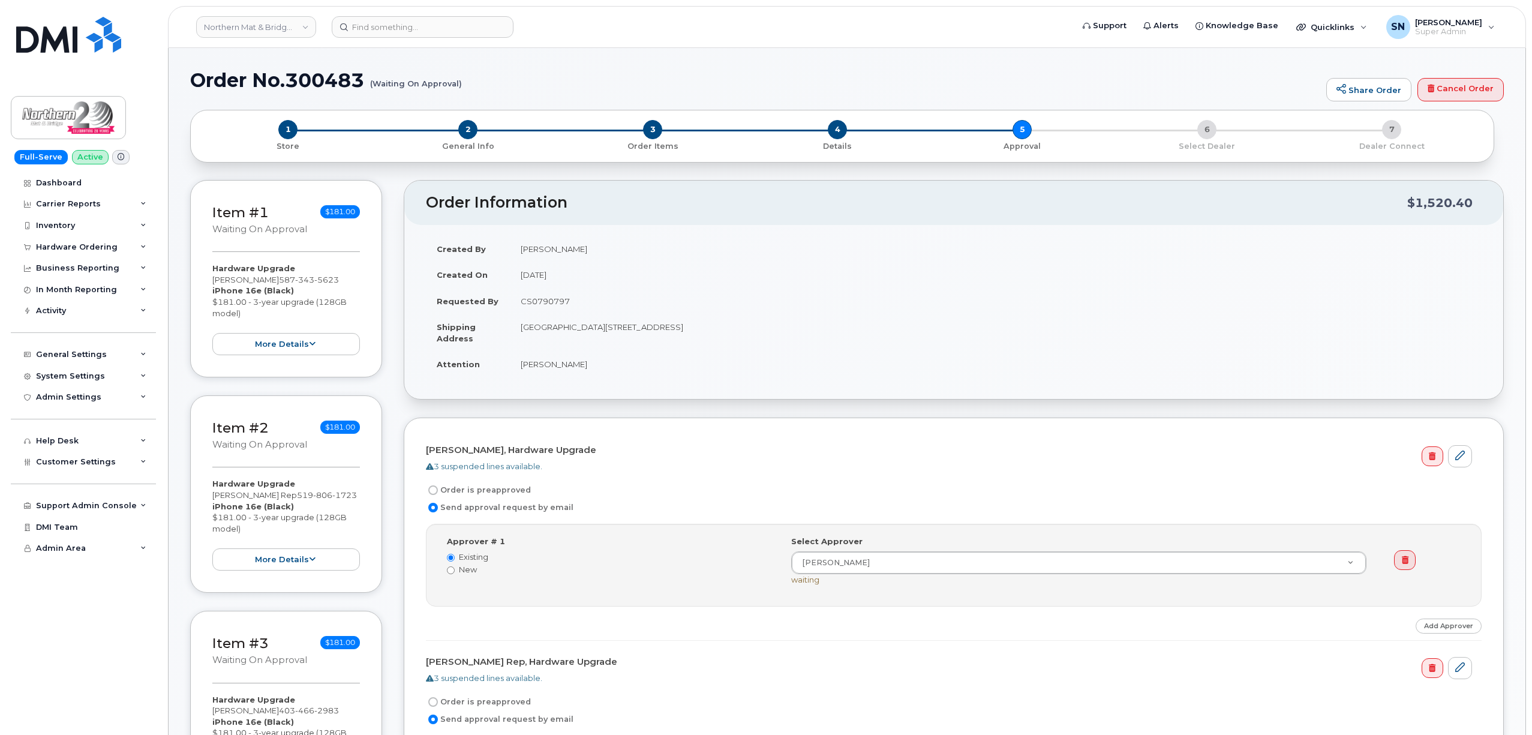
select select
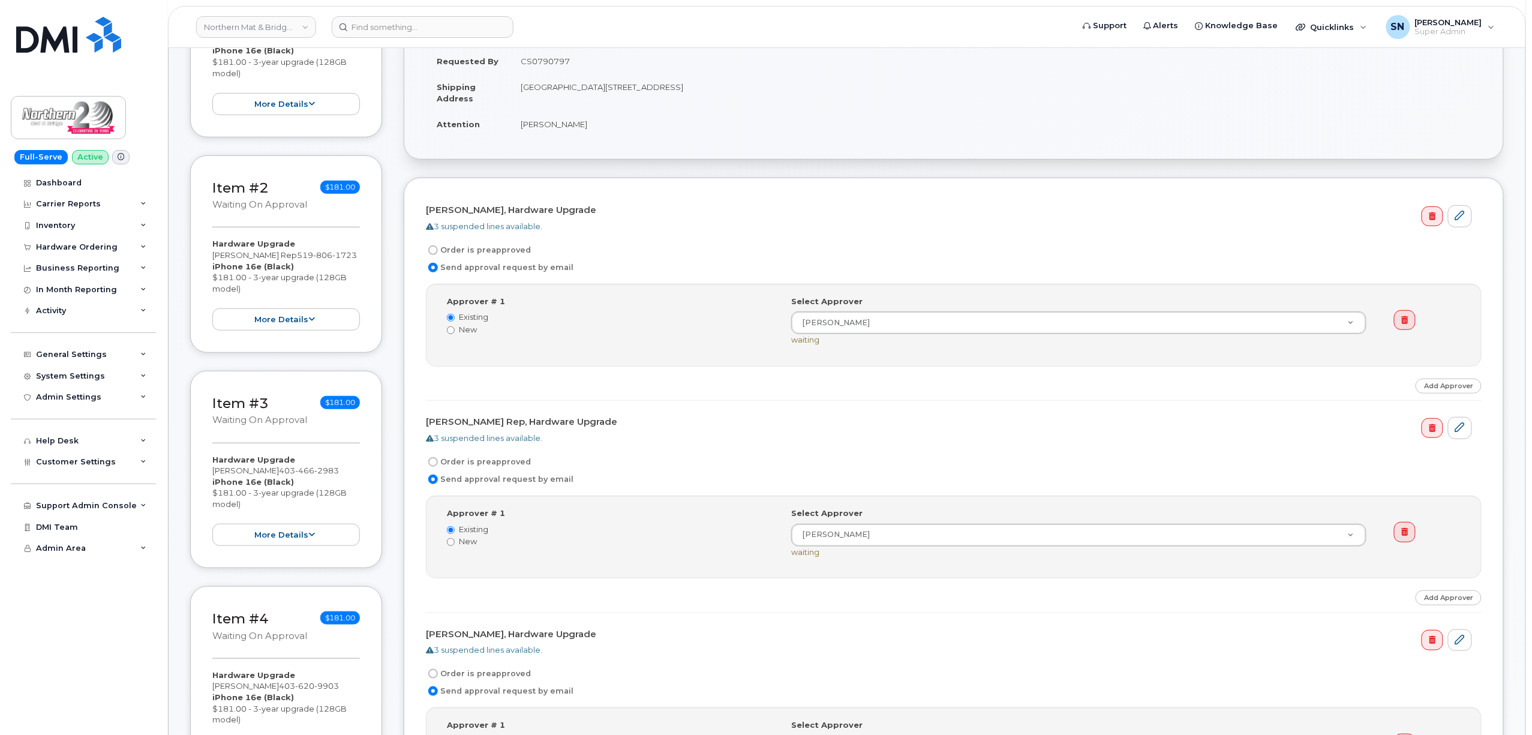
click at [435, 253] on input "Order is preapproved" at bounding box center [433, 250] width 10 height 10
radio input "true"
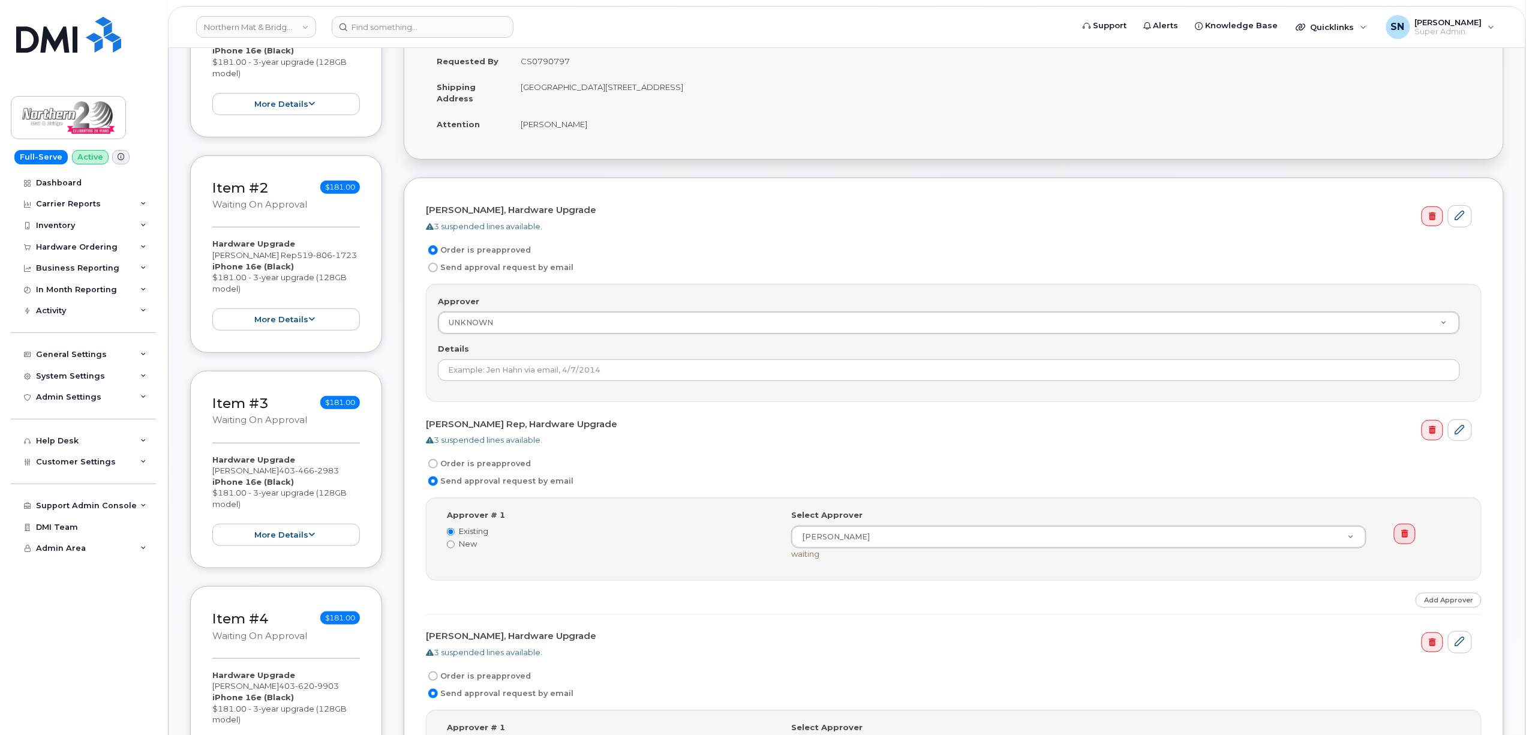
click at [433, 468] on input "Order is preapproved" at bounding box center [433, 464] width 10 height 10
radio input "true"
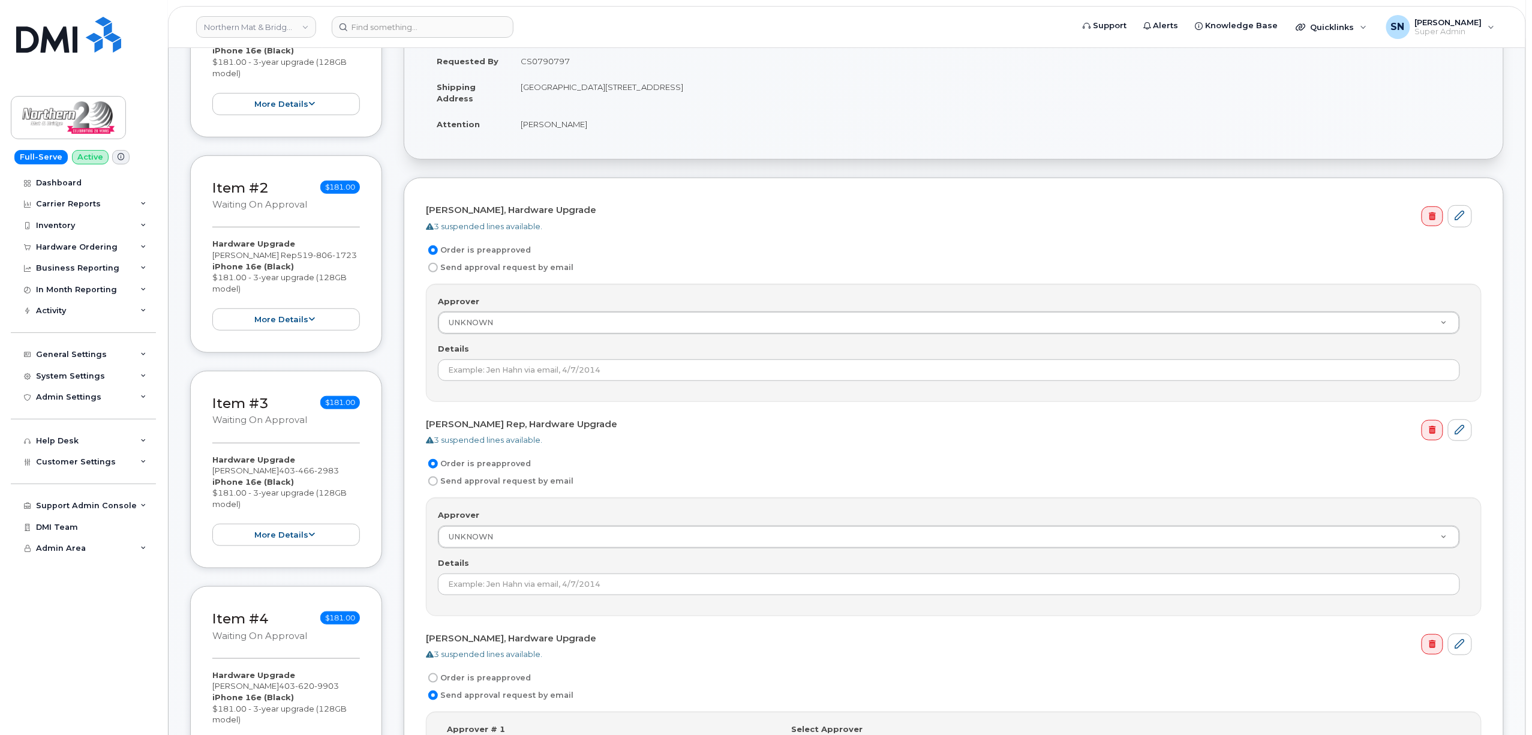
click at [432, 682] on input "Order is preapproved" at bounding box center [433, 678] width 10 height 10
radio input "true"
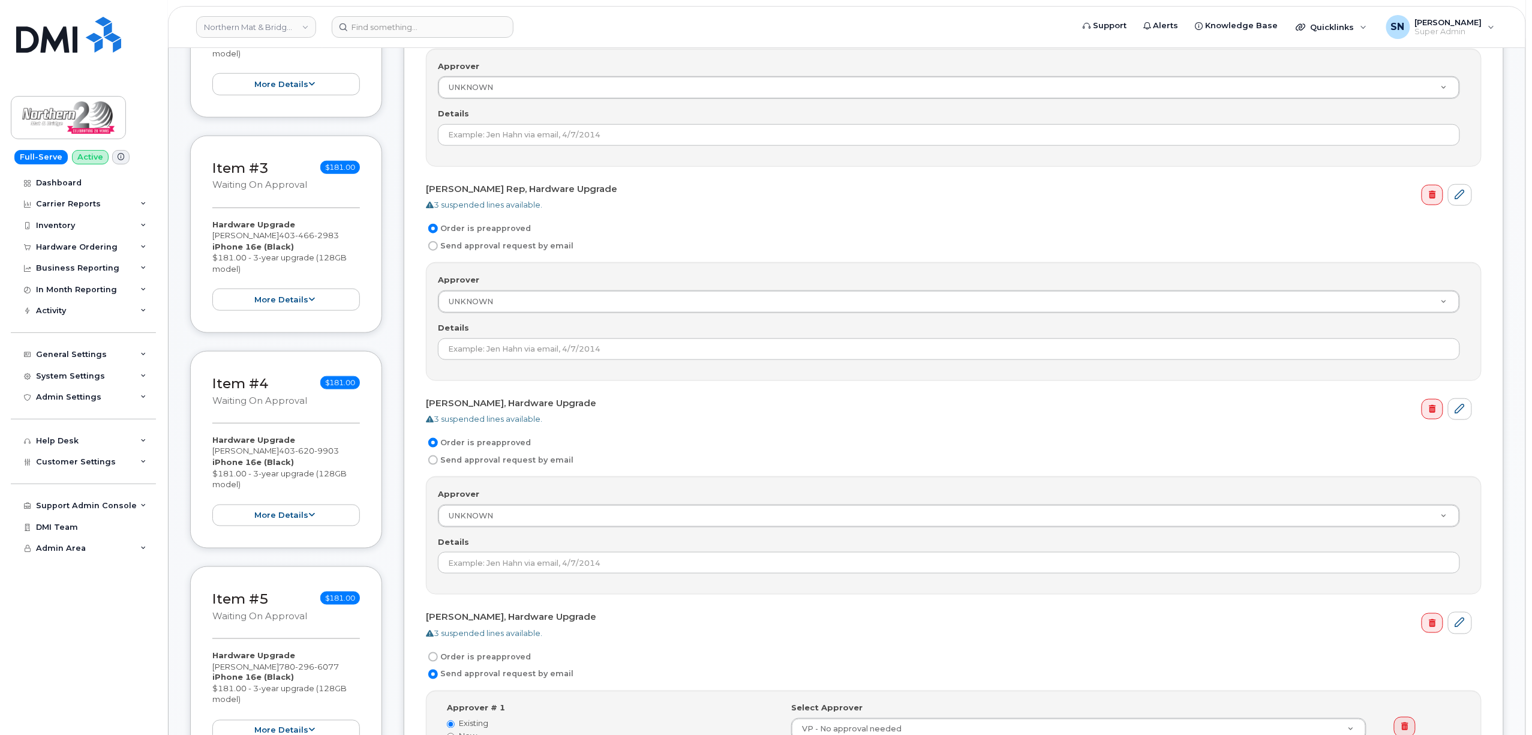
scroll to position [639, 0]
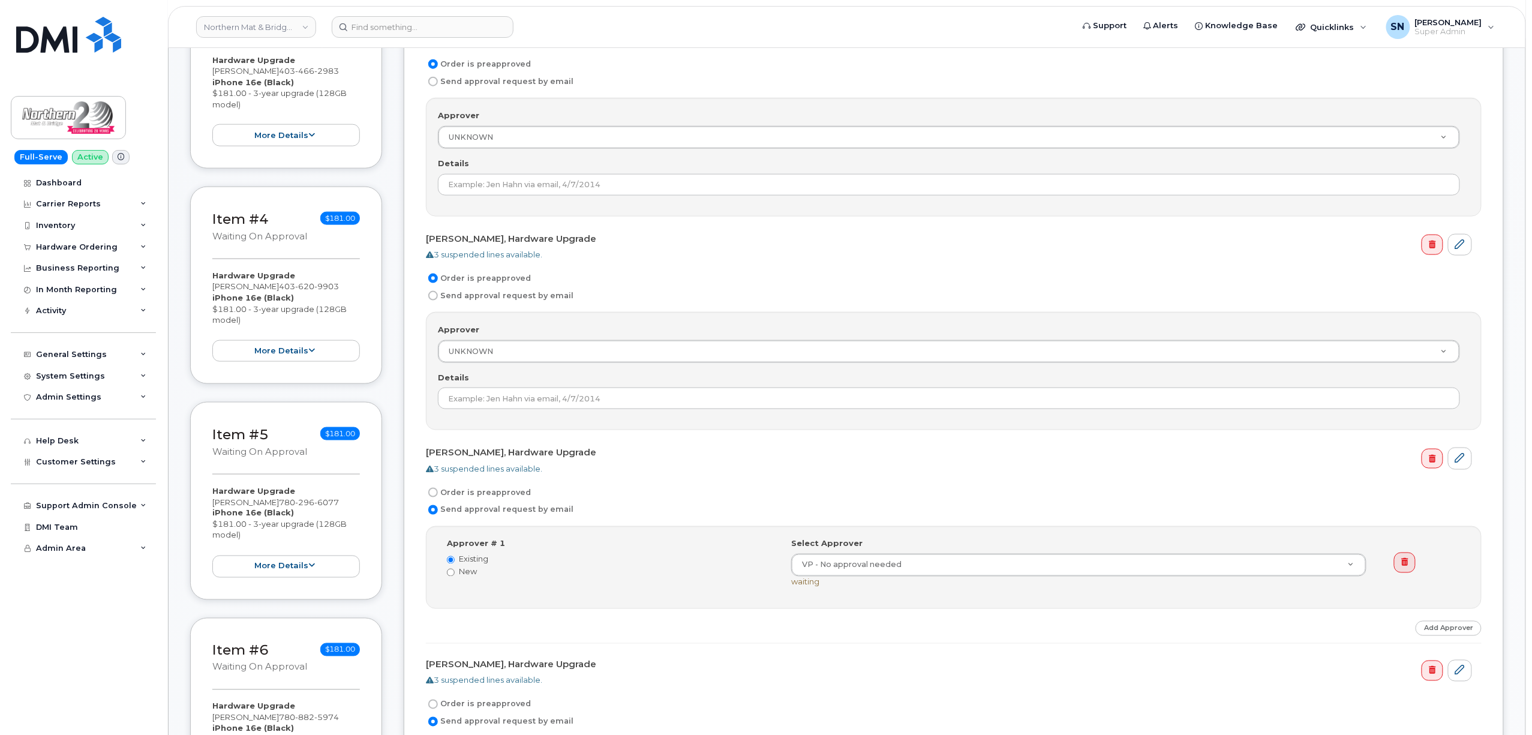
click at [434, 491] on label "Order is preapproved" at bounding box center [478, 492] width 105 height 14
click at [434, 491] on input "Order is preapproved" at bounding box center [433, 493] width 10 height 10
radio input "true"
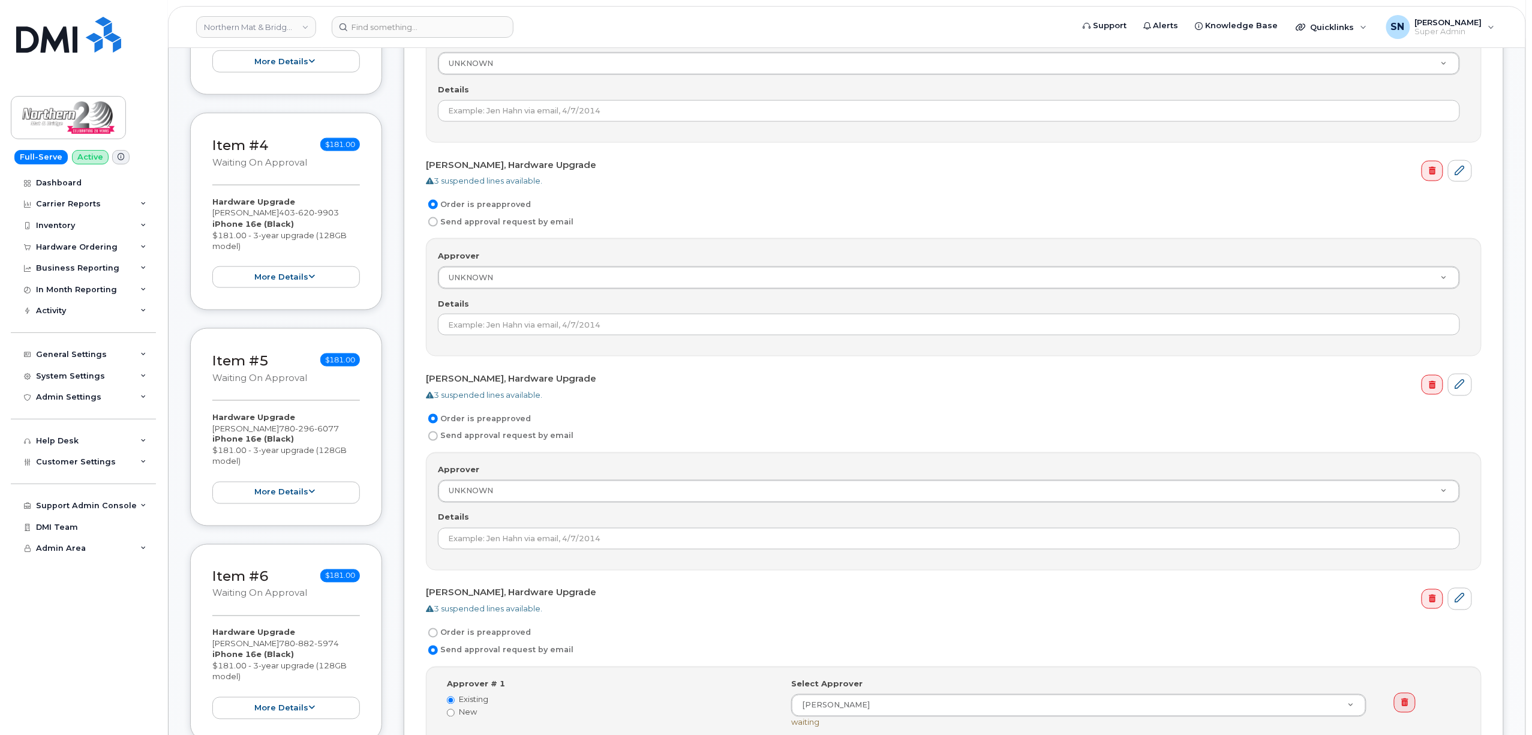
scroll to position [800, 0]
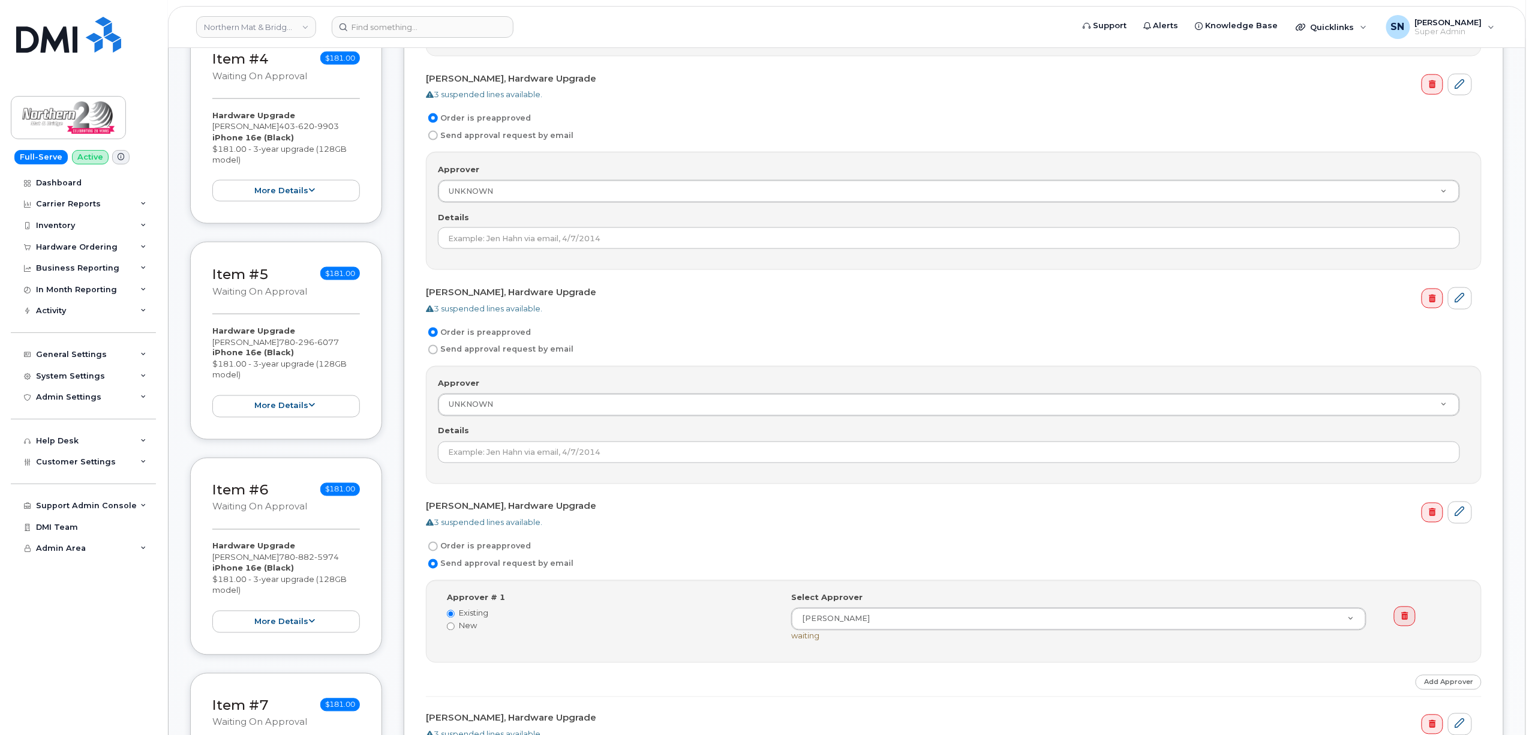
click at [432, 551] on input "Order is preapproved" at bounding box center [433, 547] width 10 height 10
radio input "true"
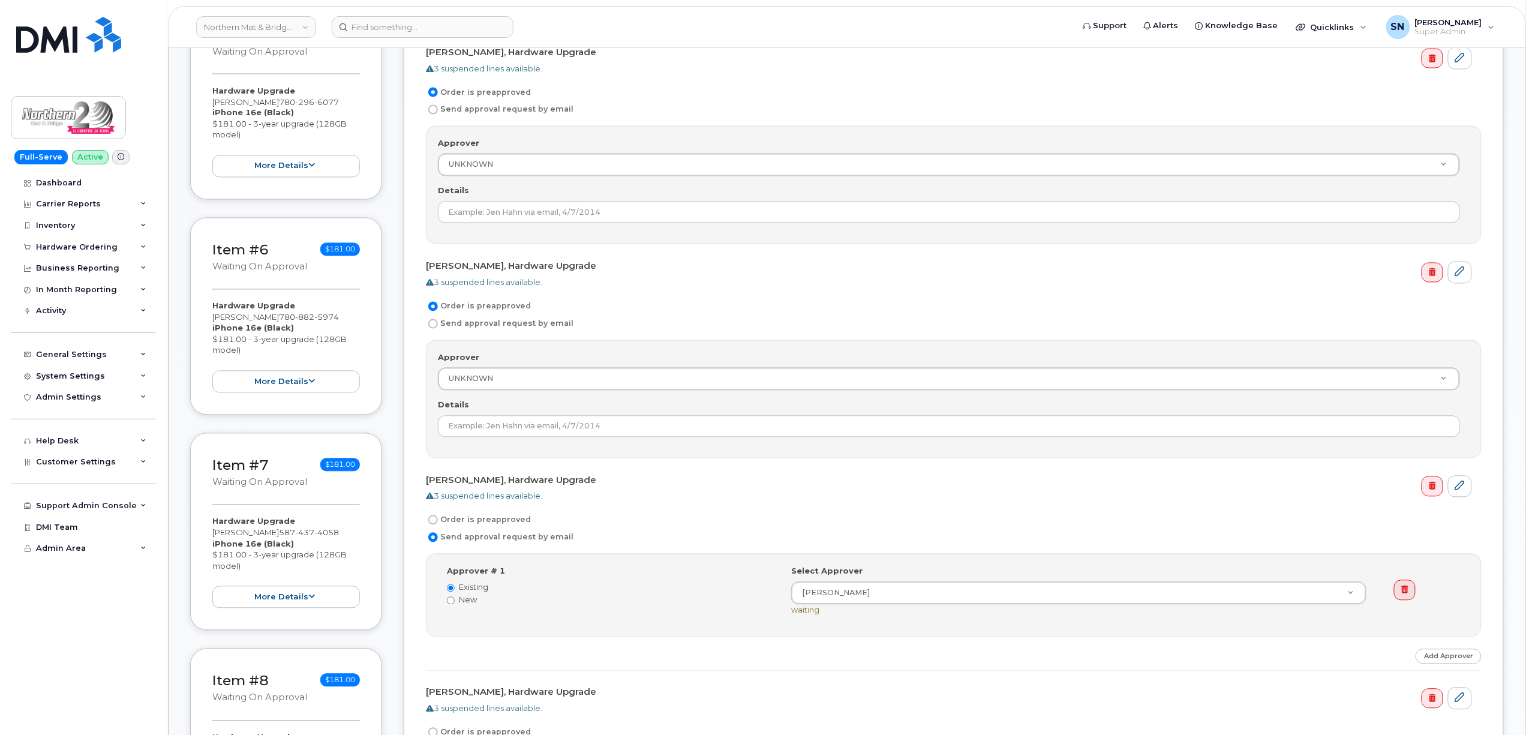
click at [435, 525] on input "Order is preapproved" at bounding box center [433, 520] width 10 height 10
radio input "true"
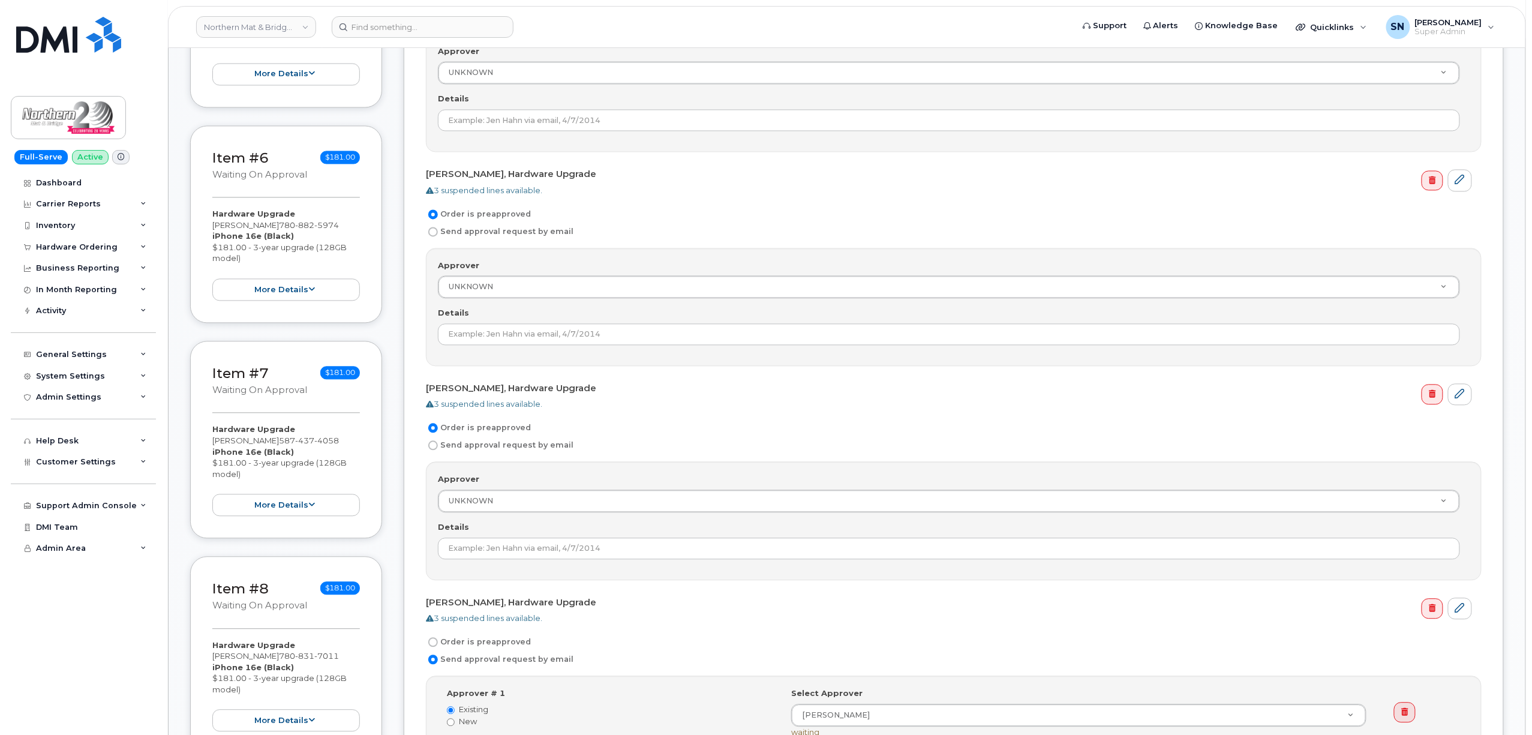
scroll to position [1279, 0]
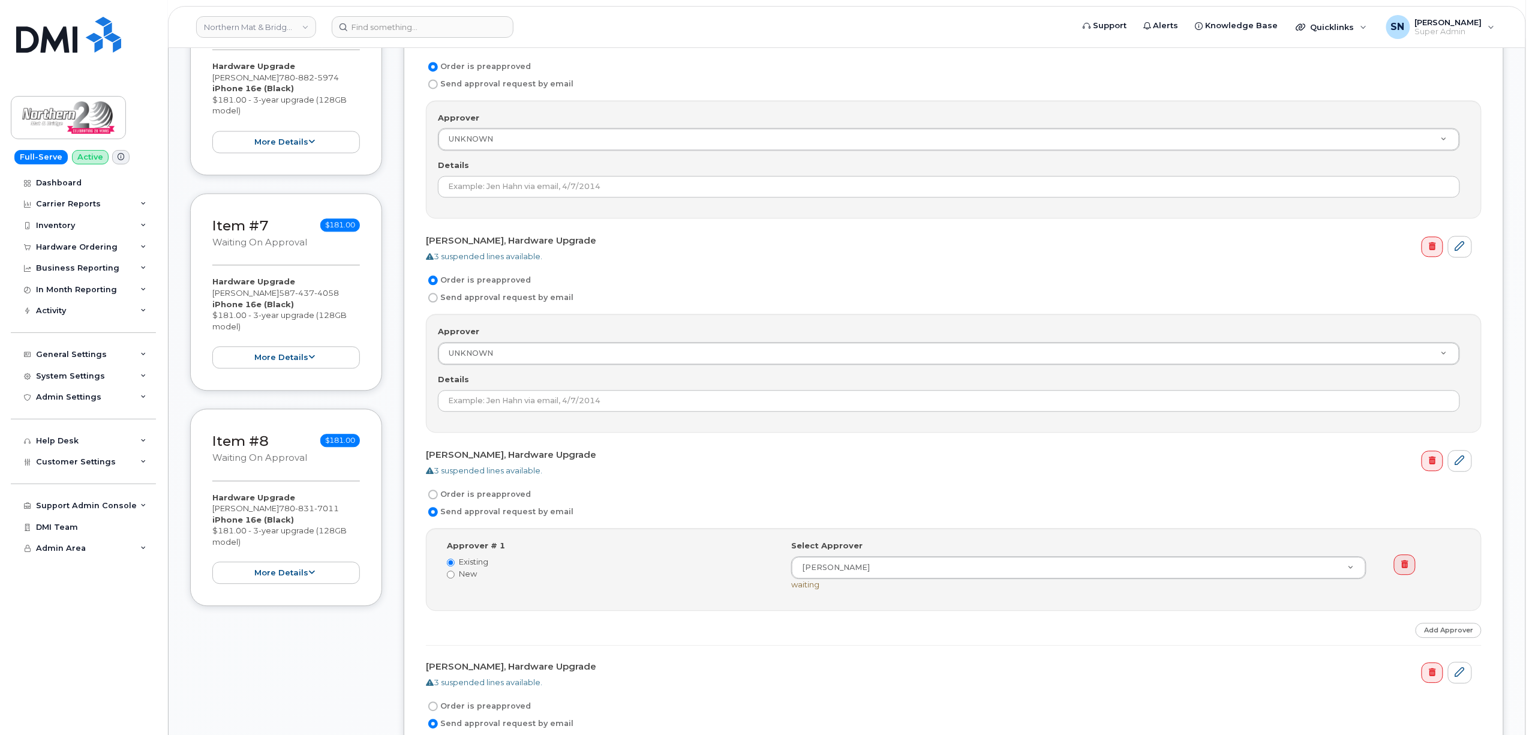
click at [434, 499] on input "Order is preapproved" at bounding box center [433, 494] width 10 height 10
radio input "true"
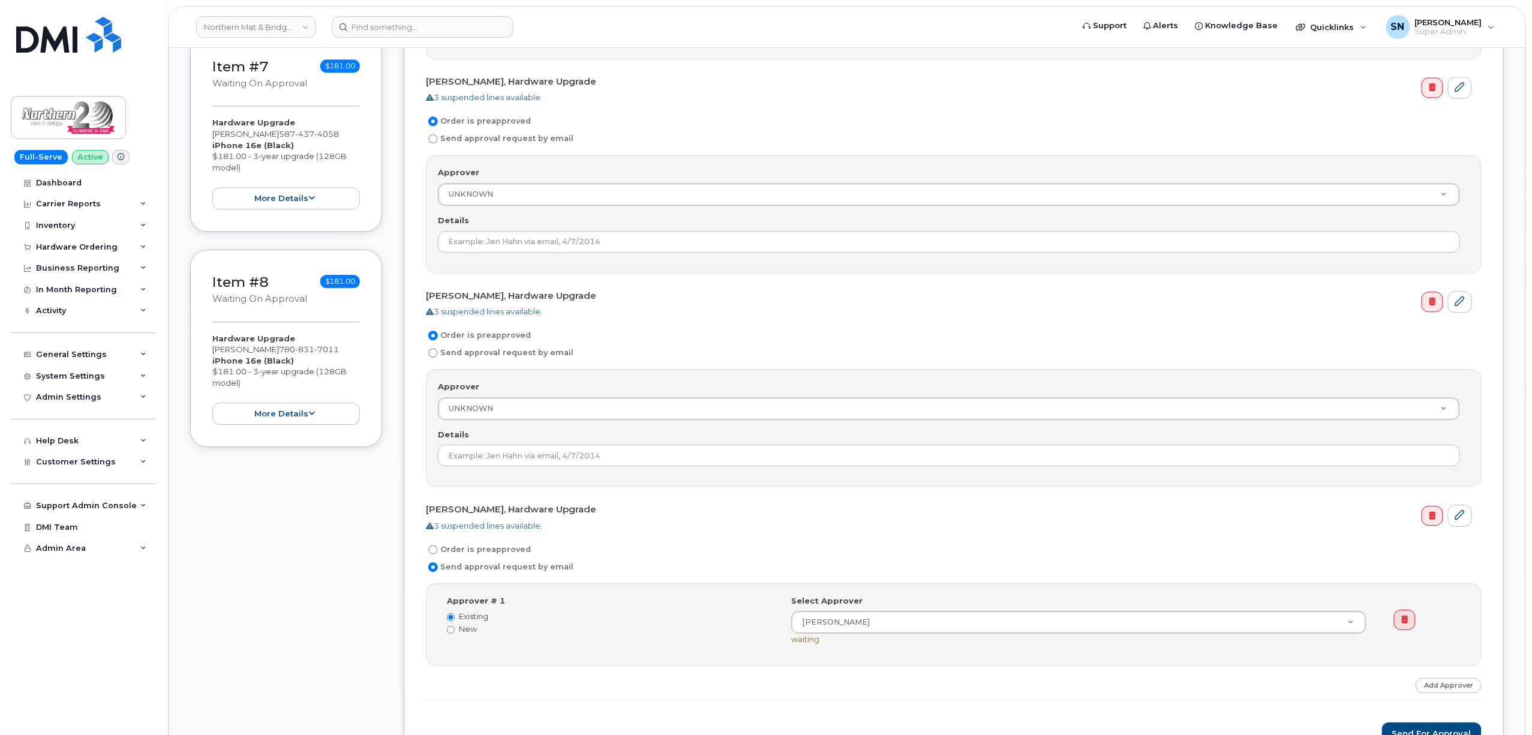
scroll to position [1440, 0]
click at [433, 553] on input "Order is preapproved" at bounding box center [433, 548] width 10 height 10
radio input "true"
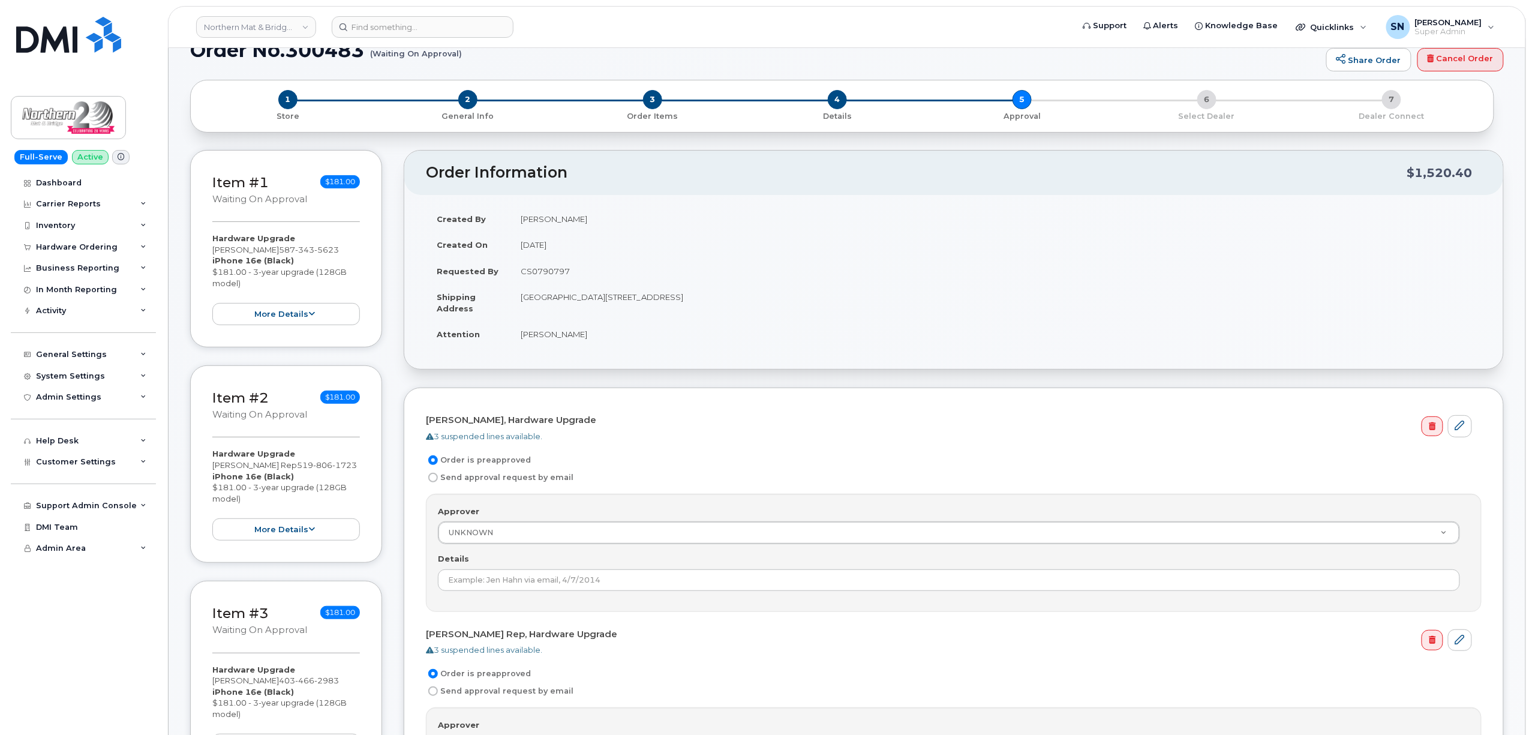
scroll to position [0, 0]
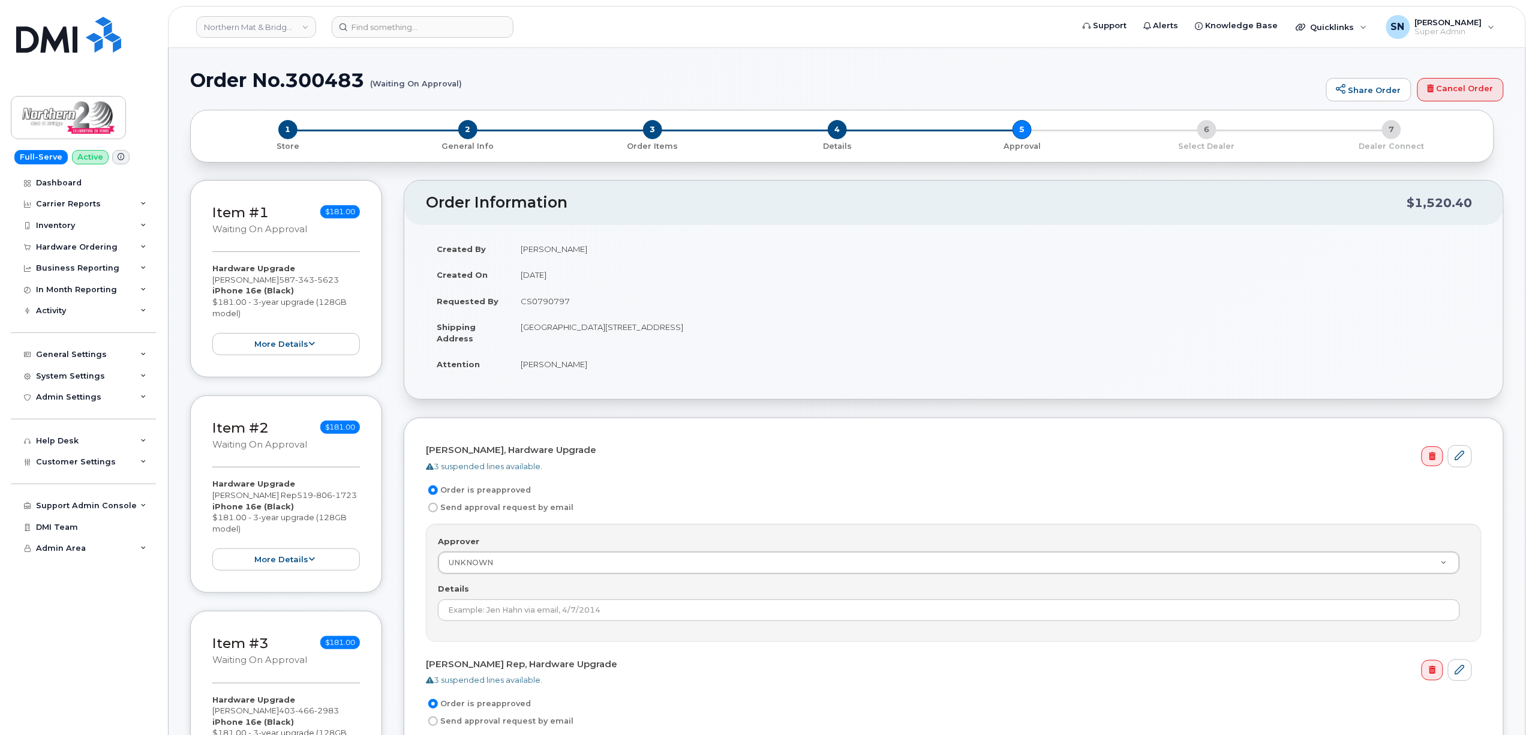
click at [539, 301] on td "CS0790797" at bounding box center [996, 301] width 972 height 26
copy td "CS0790797"
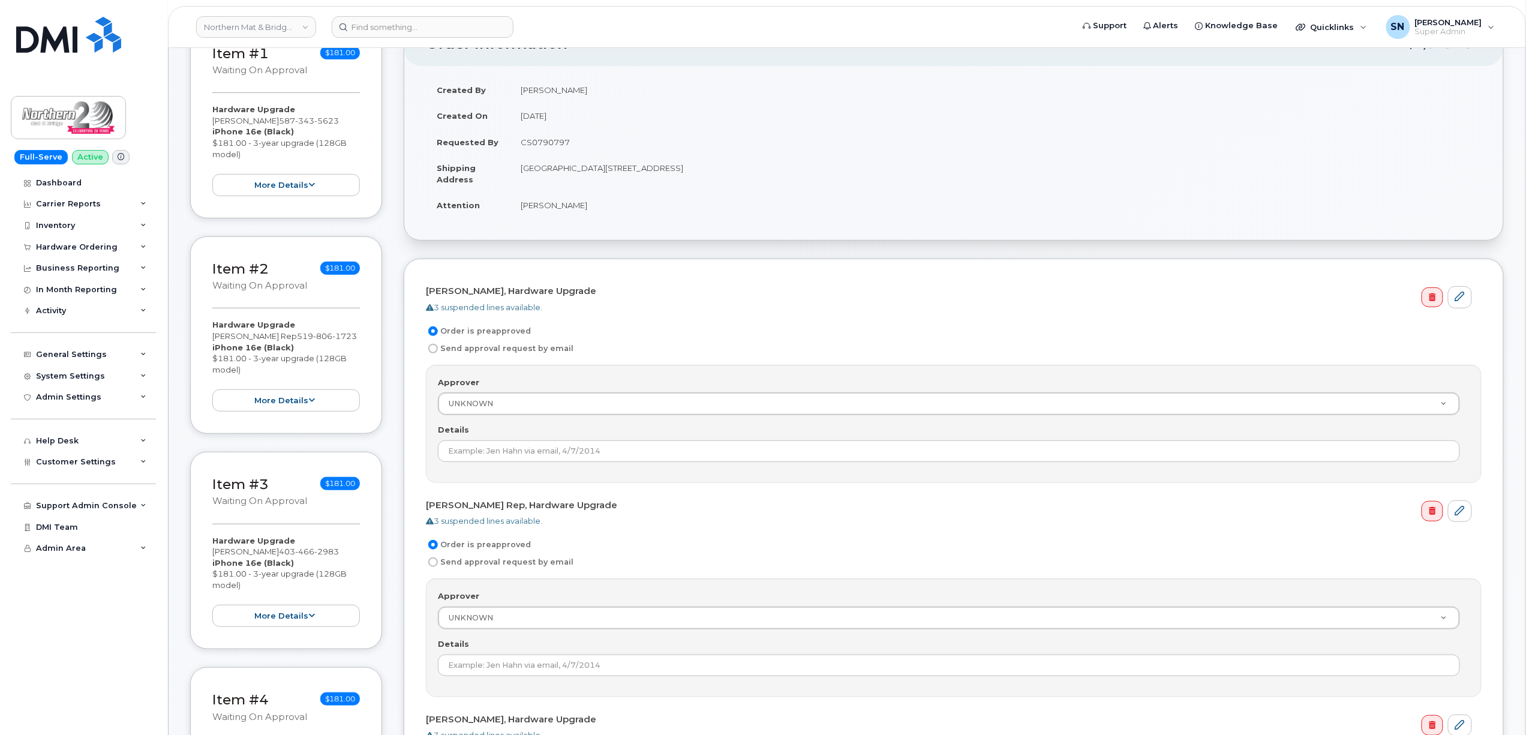
scroll to position [160, 0]
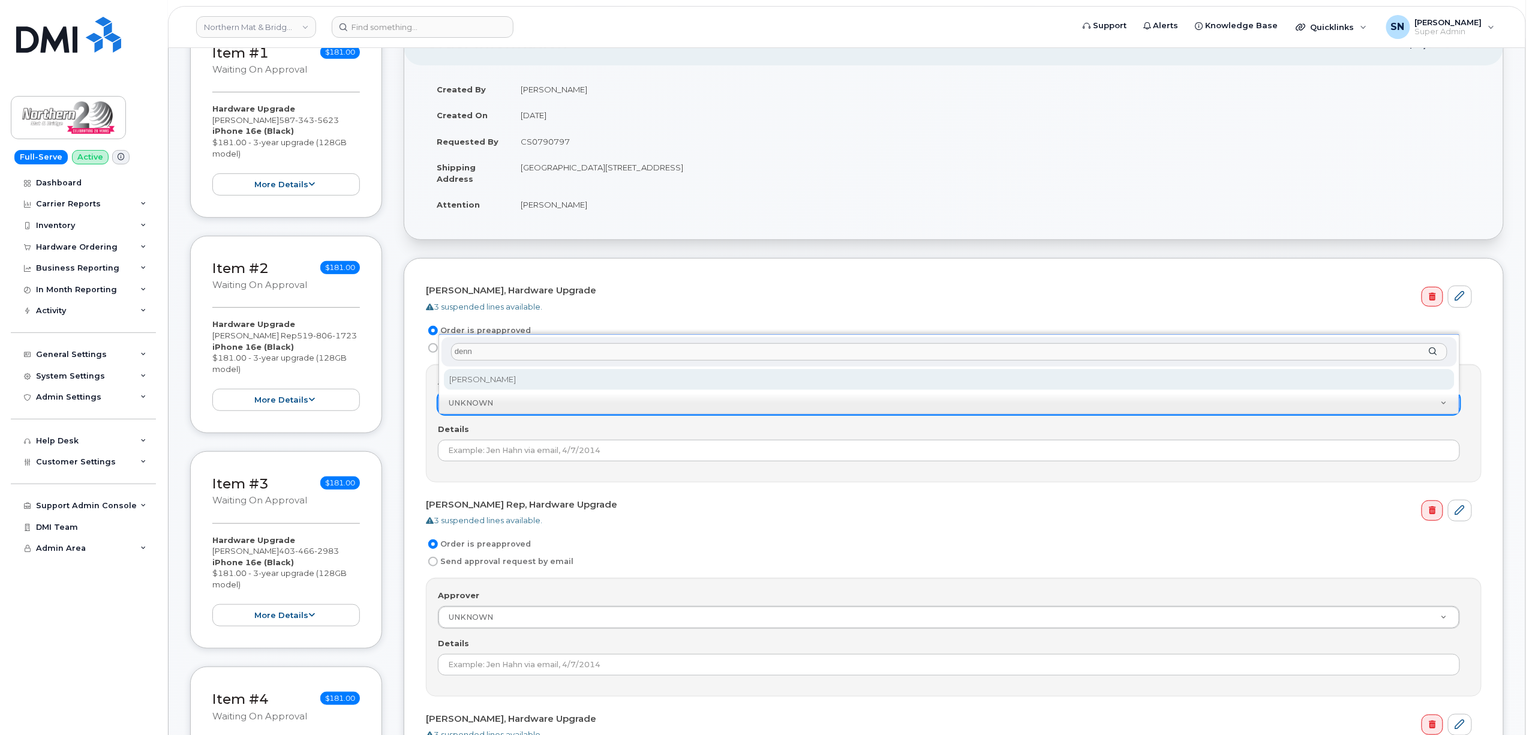
type input "denn"
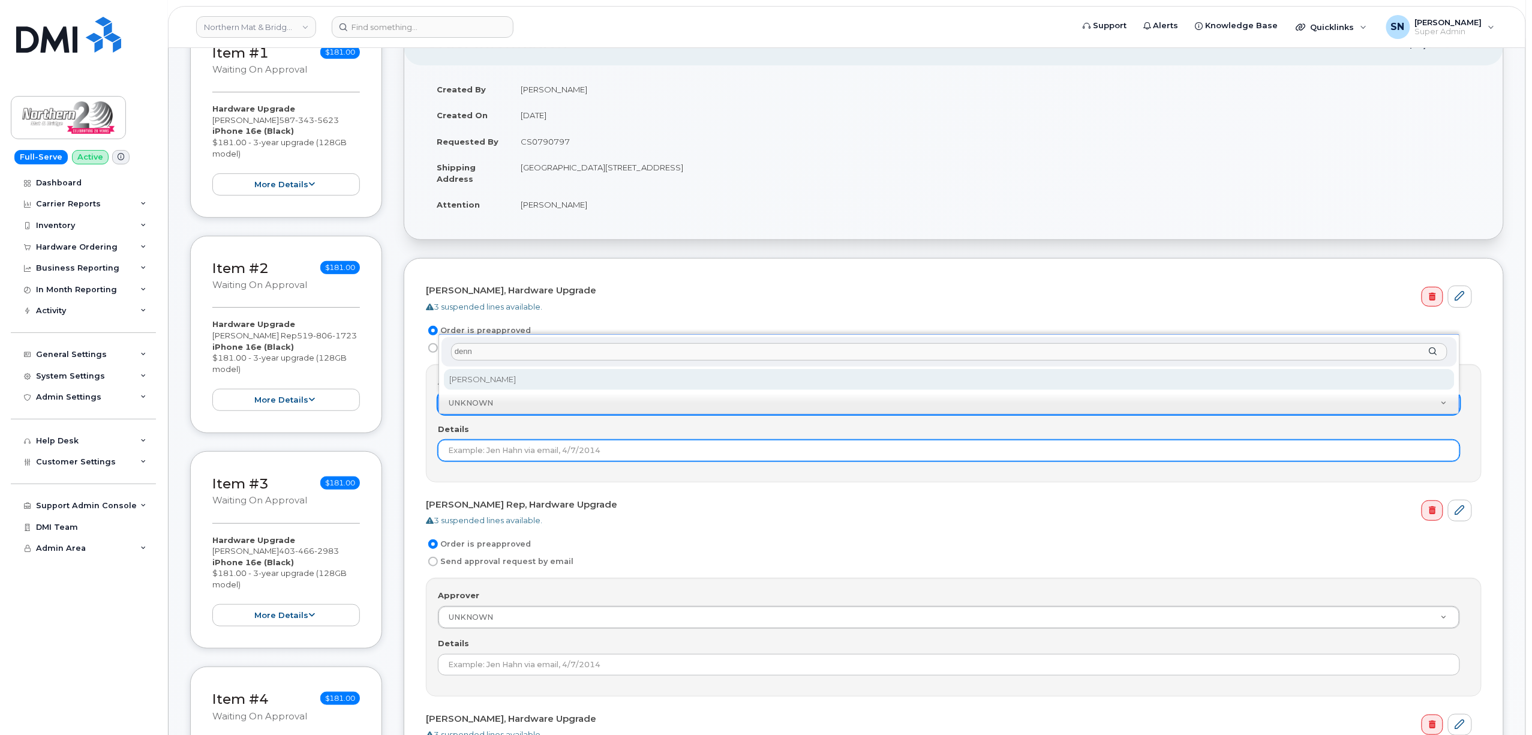
select select "500006"
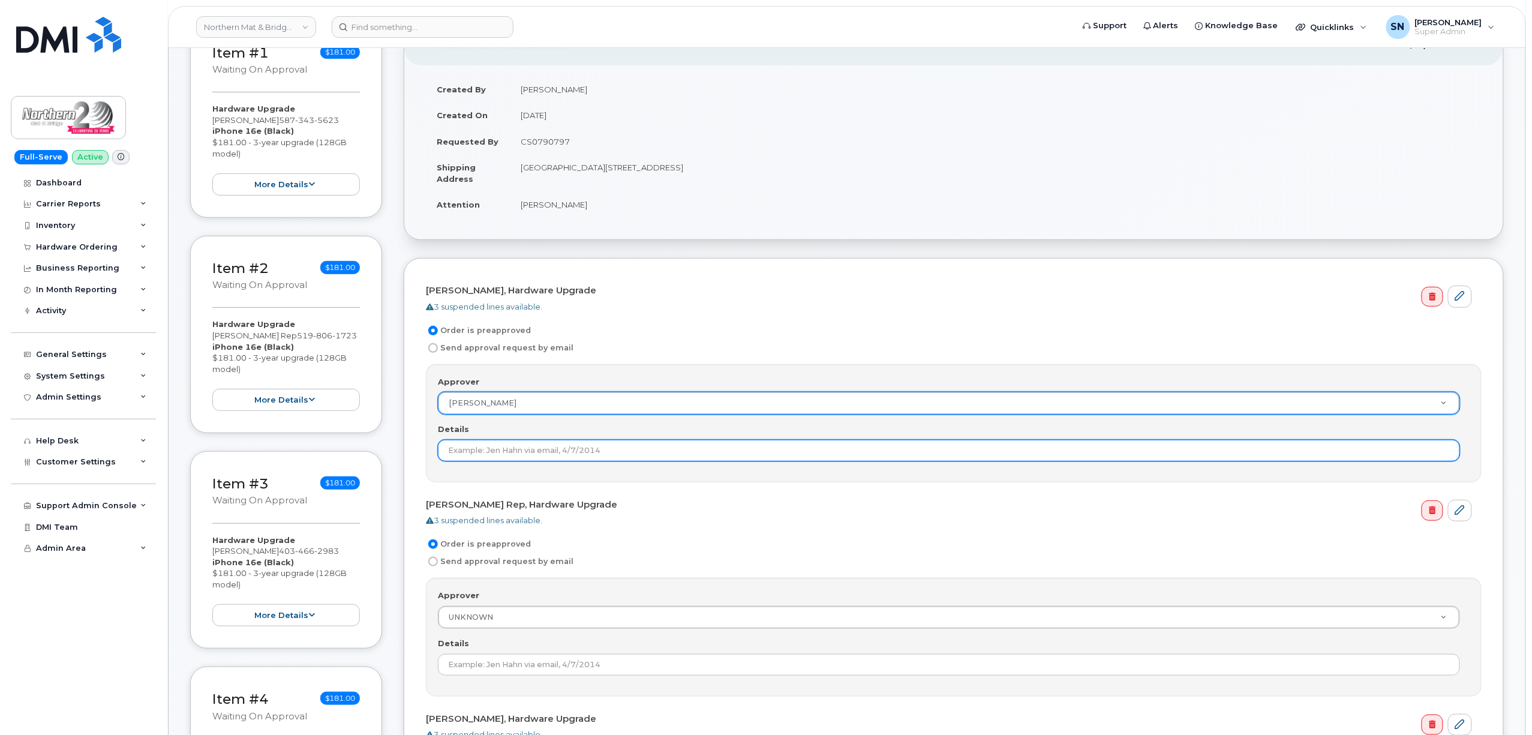
click at [540, 450] on input "Details" at bounding box center [949, 451] width 1022 height 22
paste input "CS0790797"
type input "CS0790797"
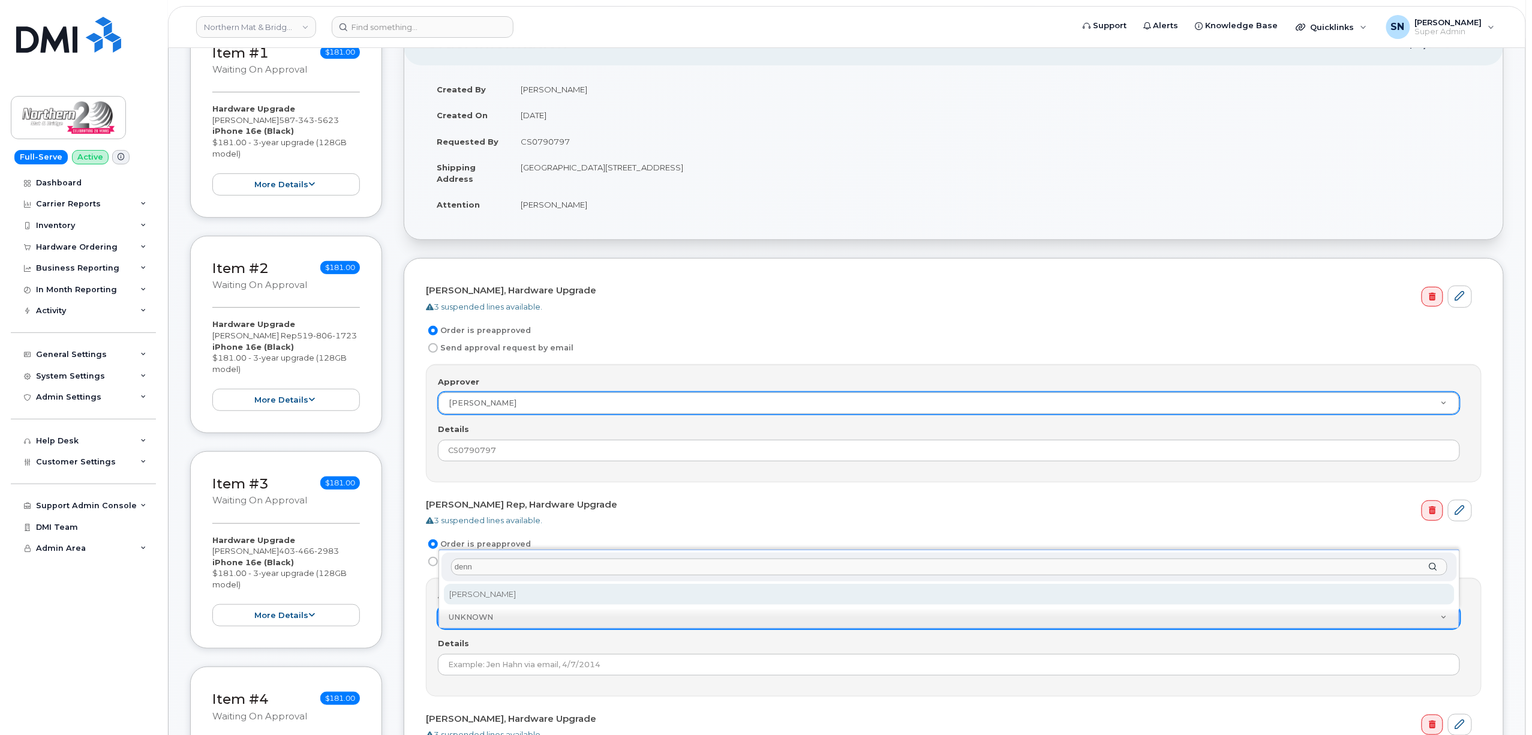
type input "denn"
select select "500006"
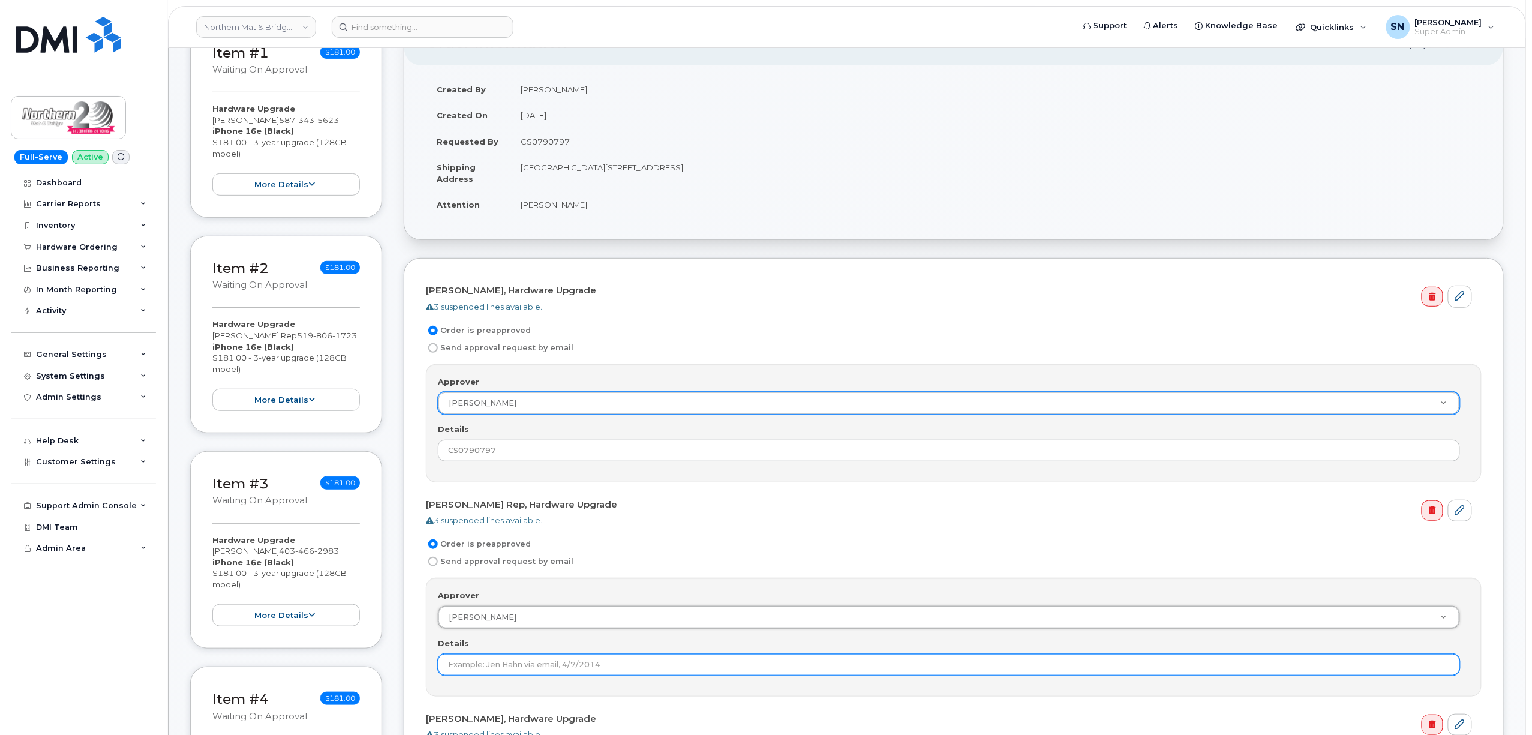
click at [530, 669] on input "Details" at bounding box center [949, 665] width 1022 height 22
paste input "CS0790797"
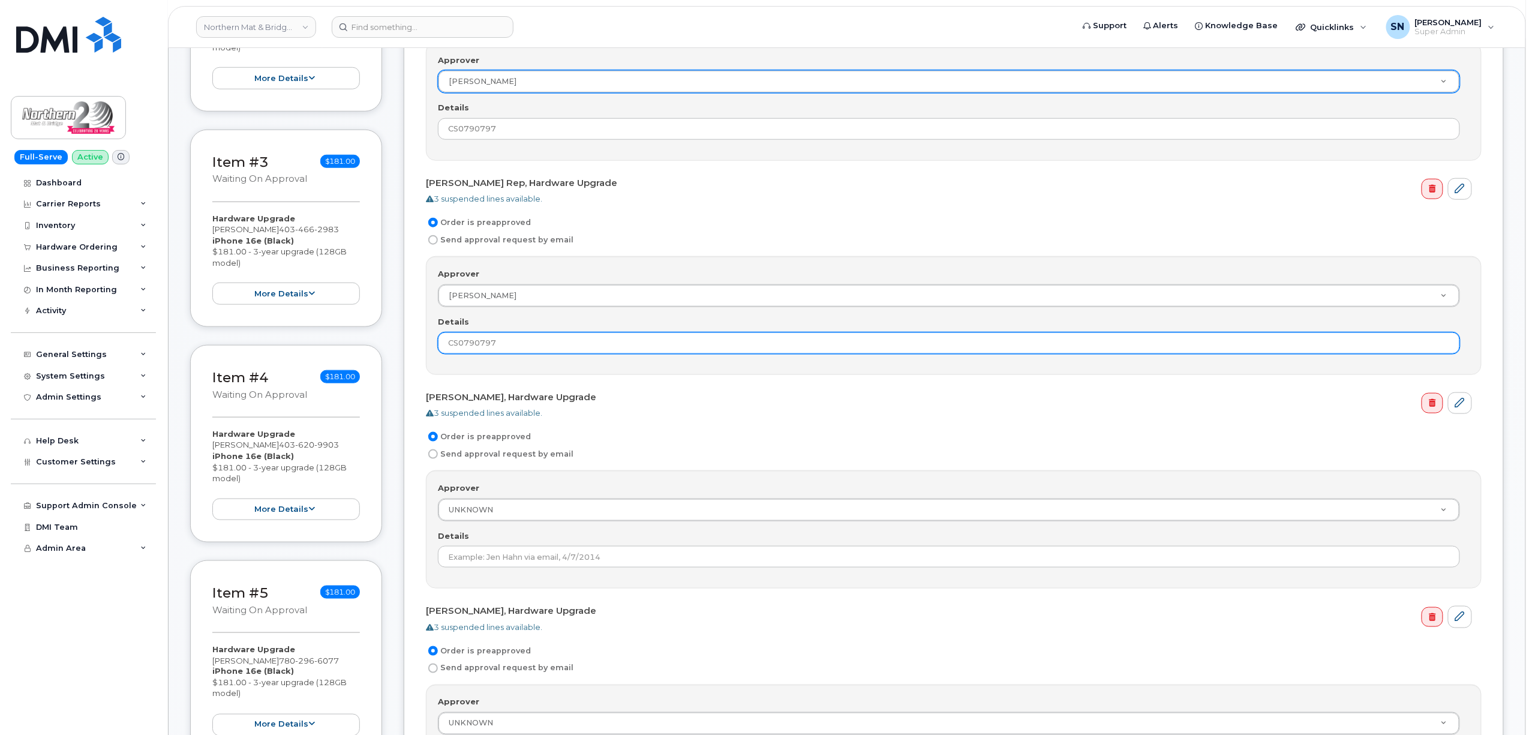
scroll to position [560, 0]
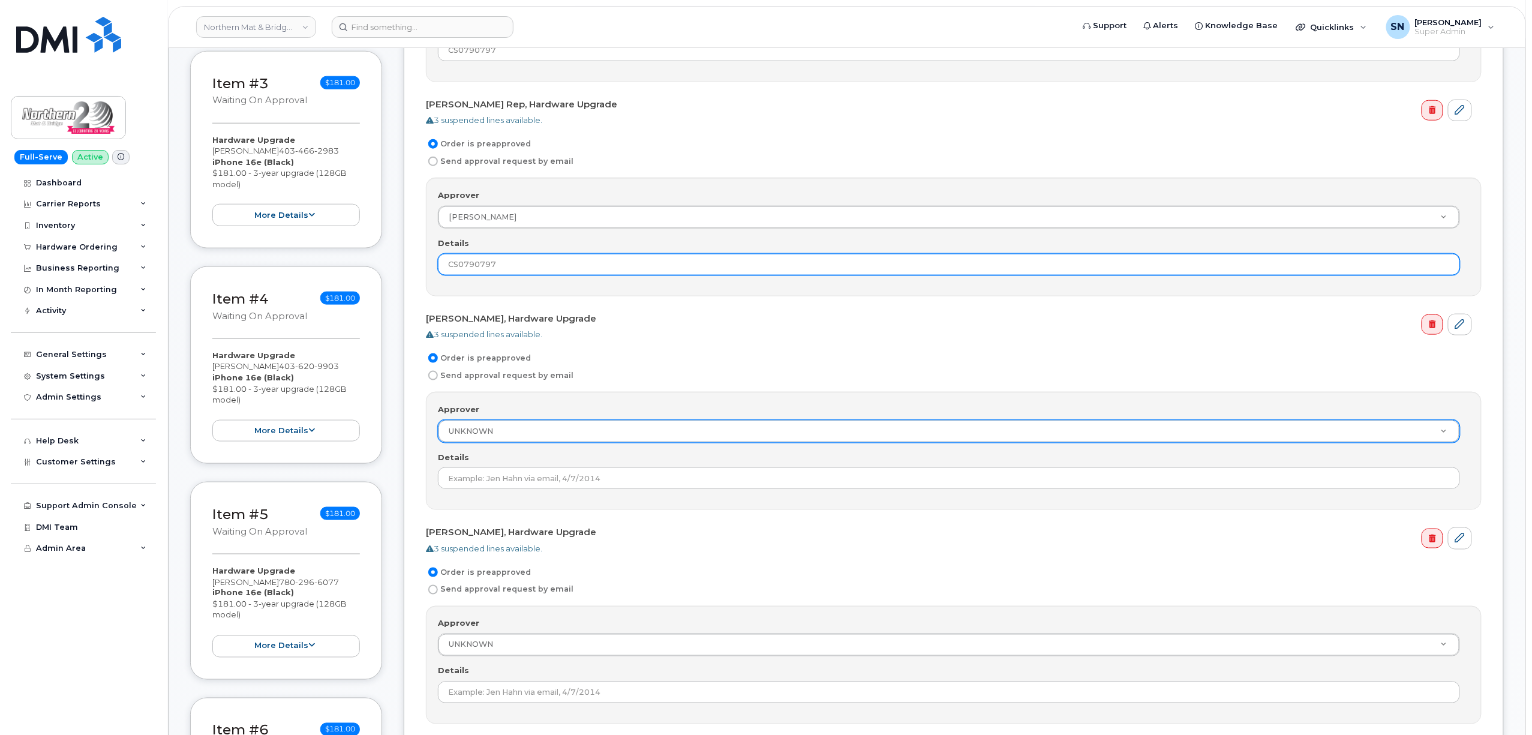
type input "CS0790797"
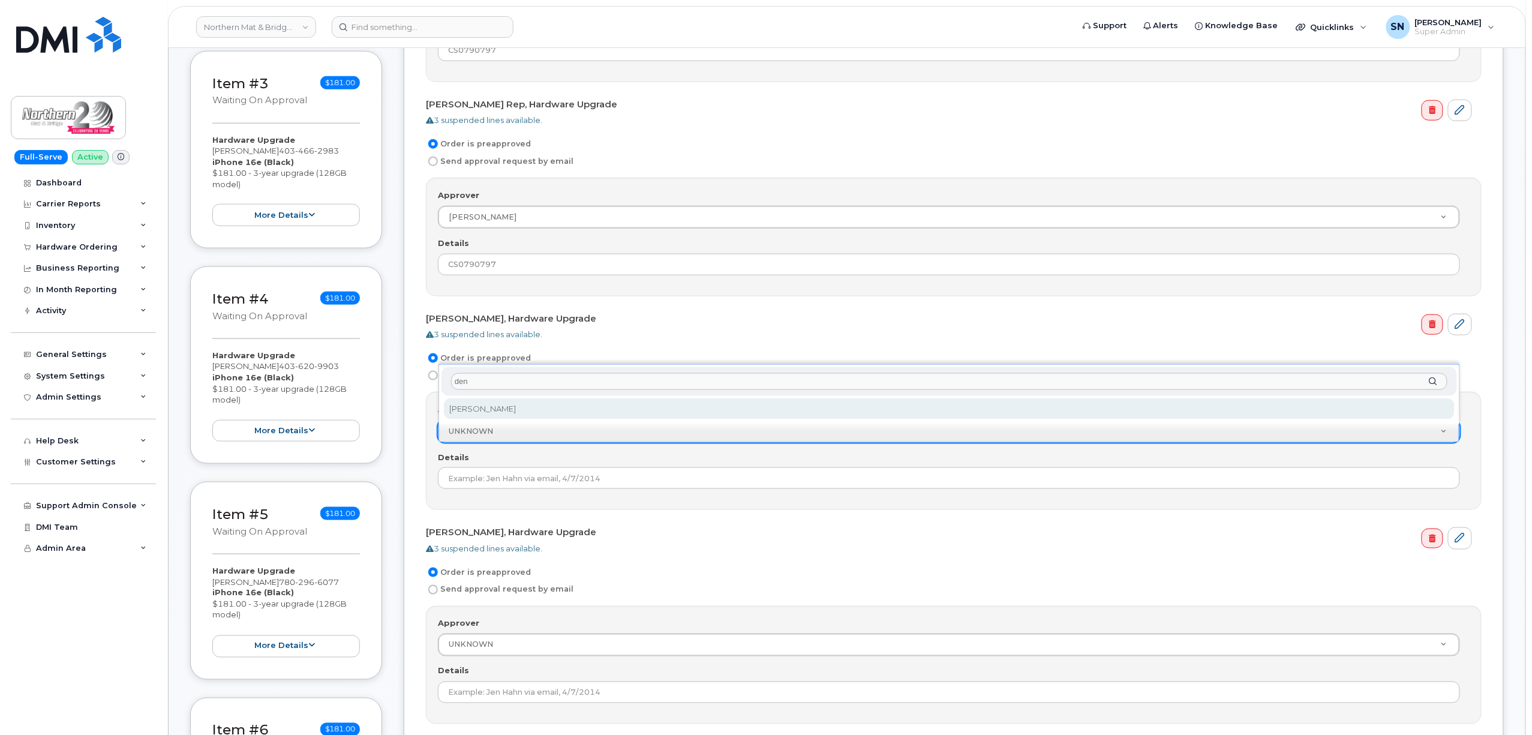
type input "den"
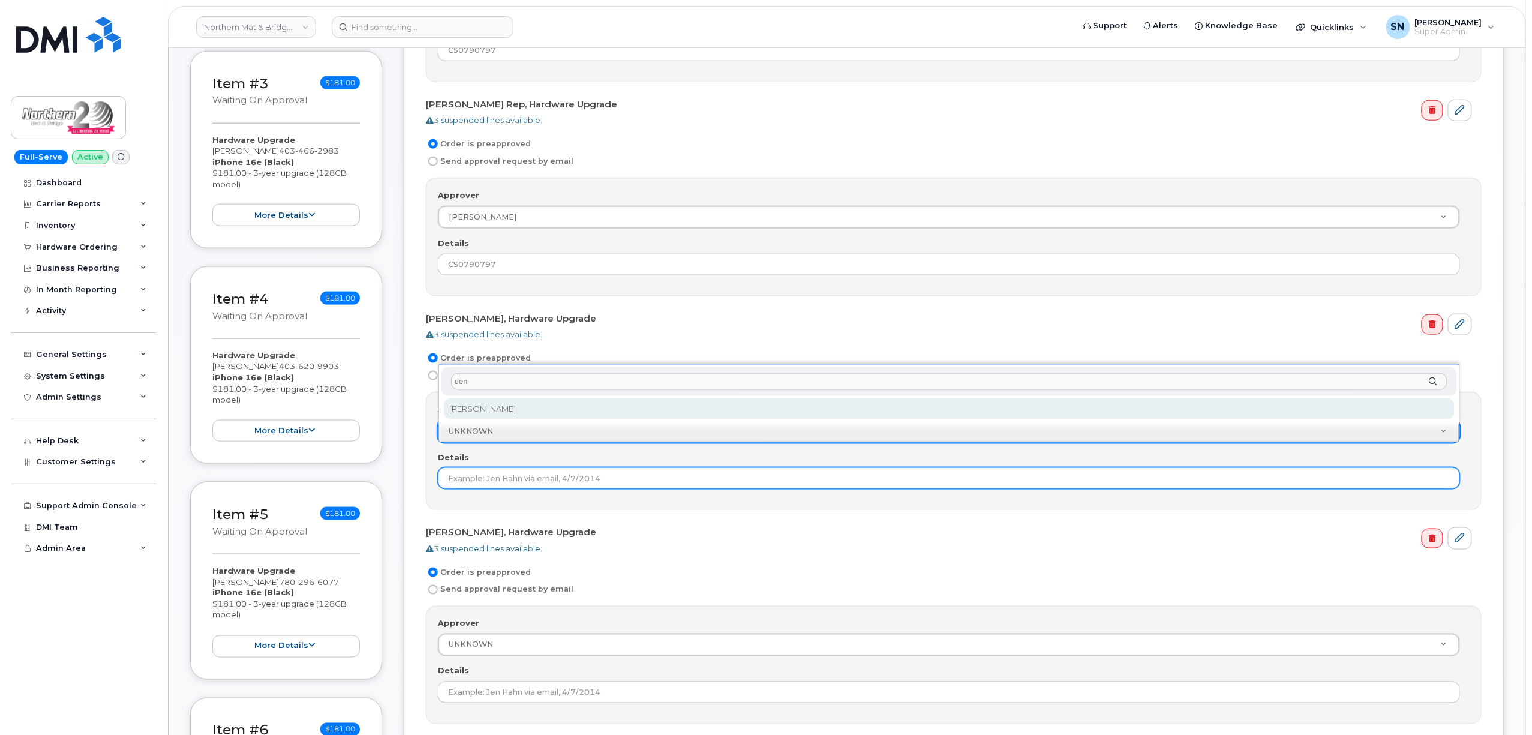
select select "500006"
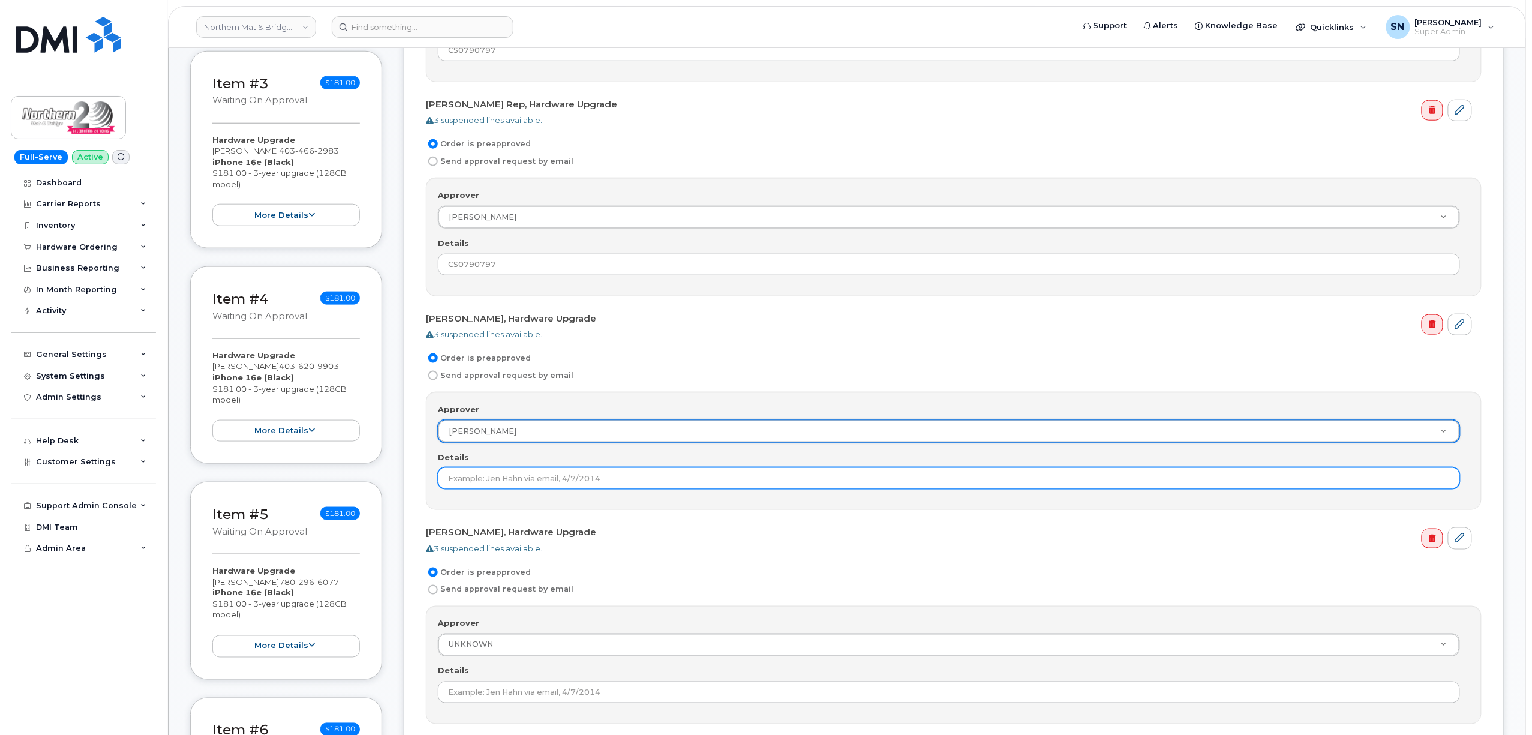
click at [507, 488] on input "Details" at bounding box center [949, 478] width 1022 height 22
paste input "CS0790797"
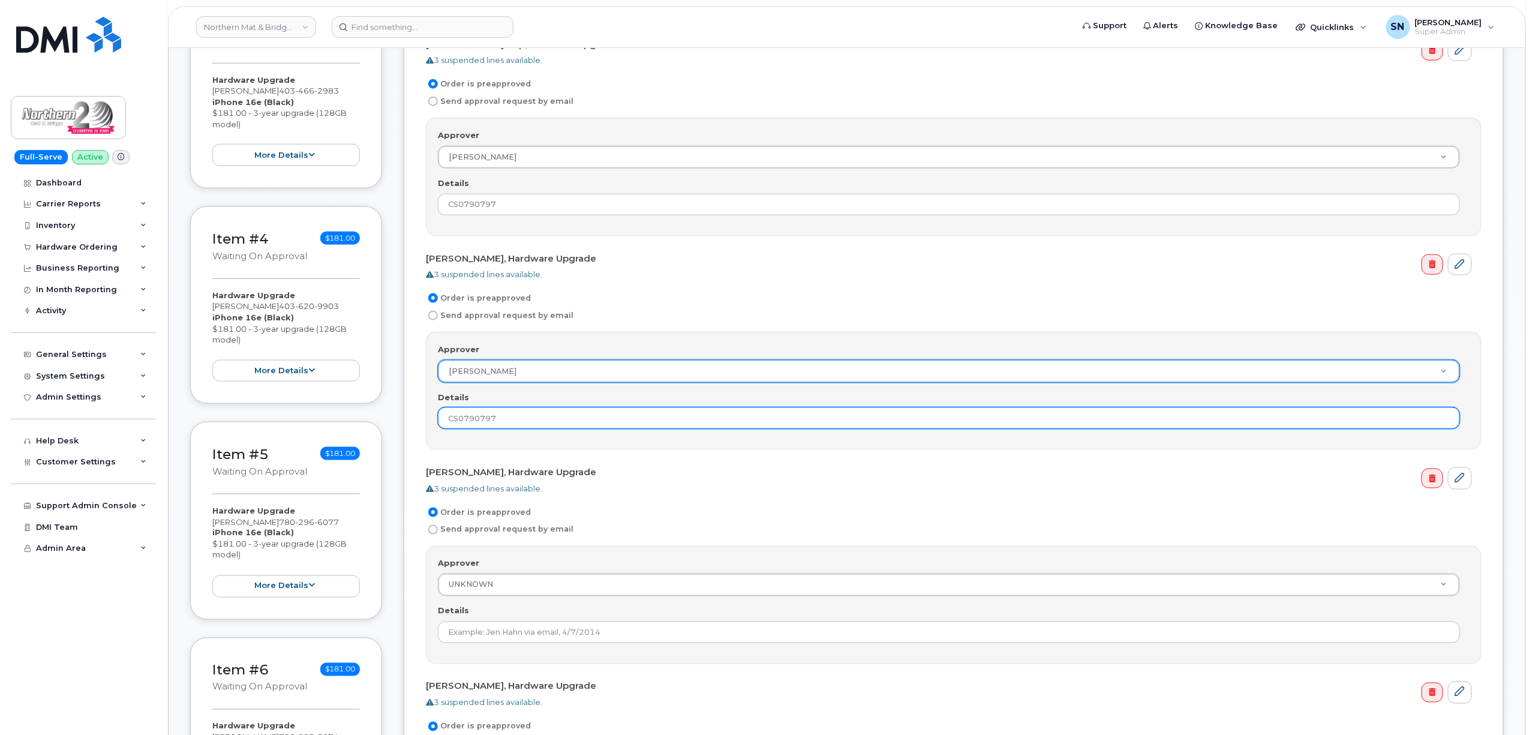
scroll to position [720, 0]
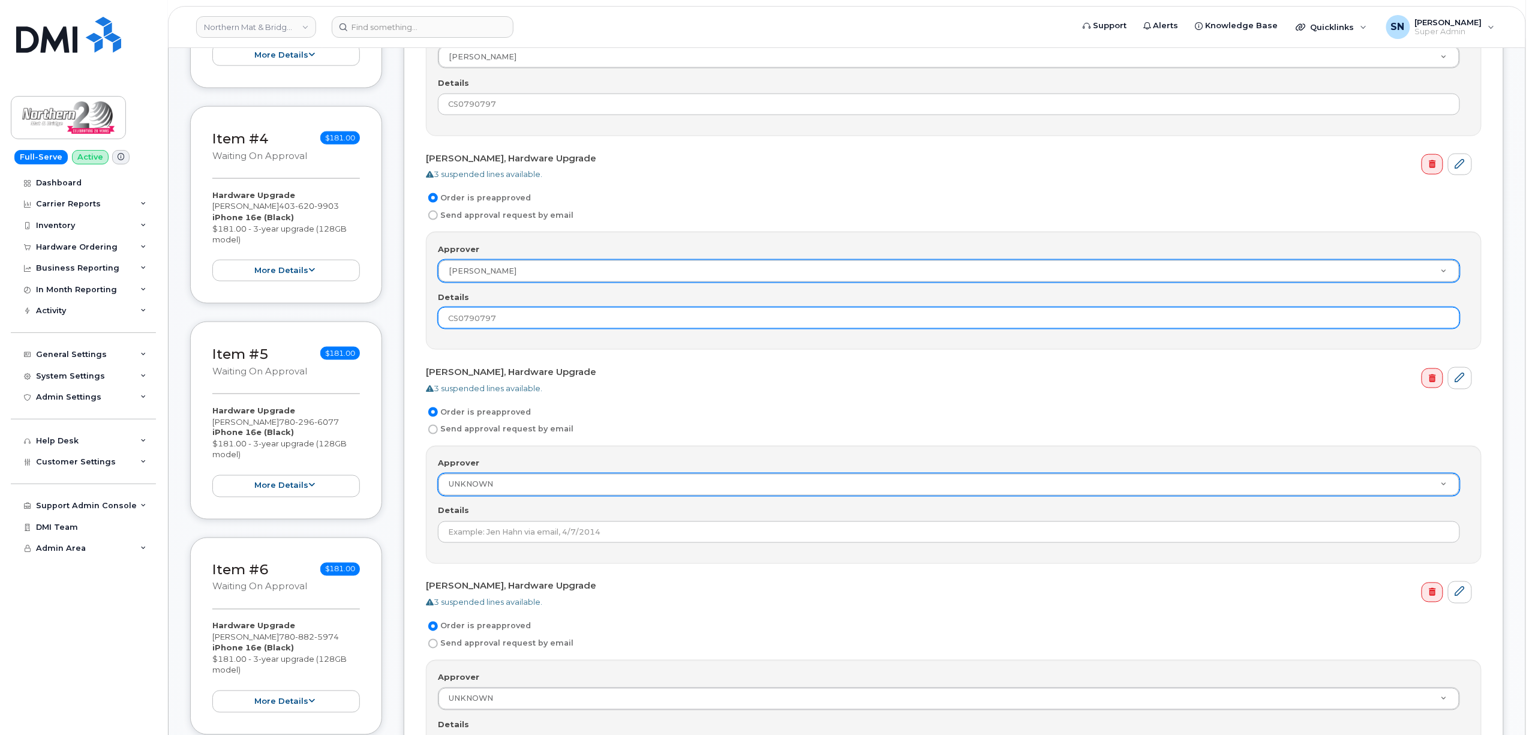
type input "CS0790797"
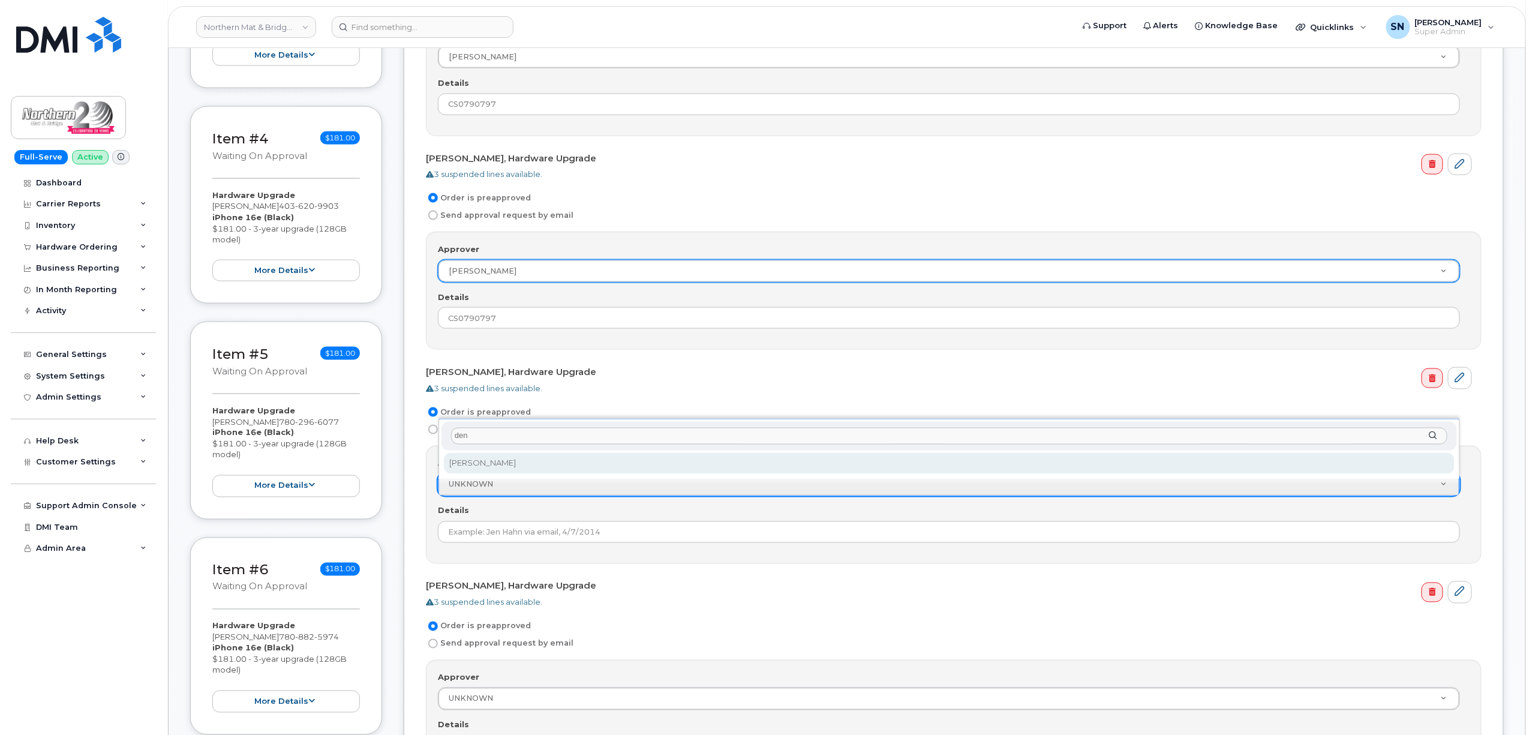
type input "den"
select select "500006"
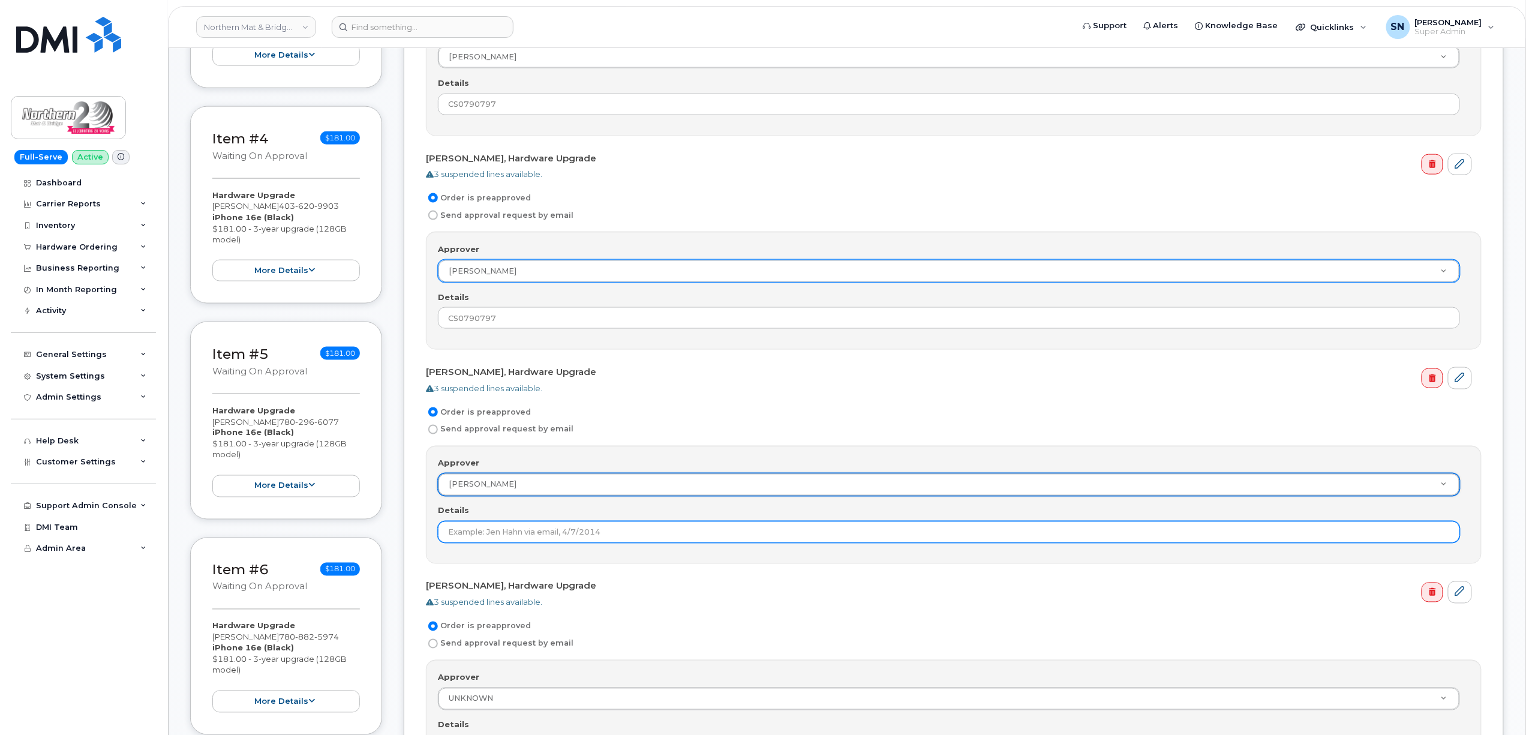
click at [509, 531] on input "Details" at bounding box center [949, 532] width 1022 height 22
paste input "CS0790797"
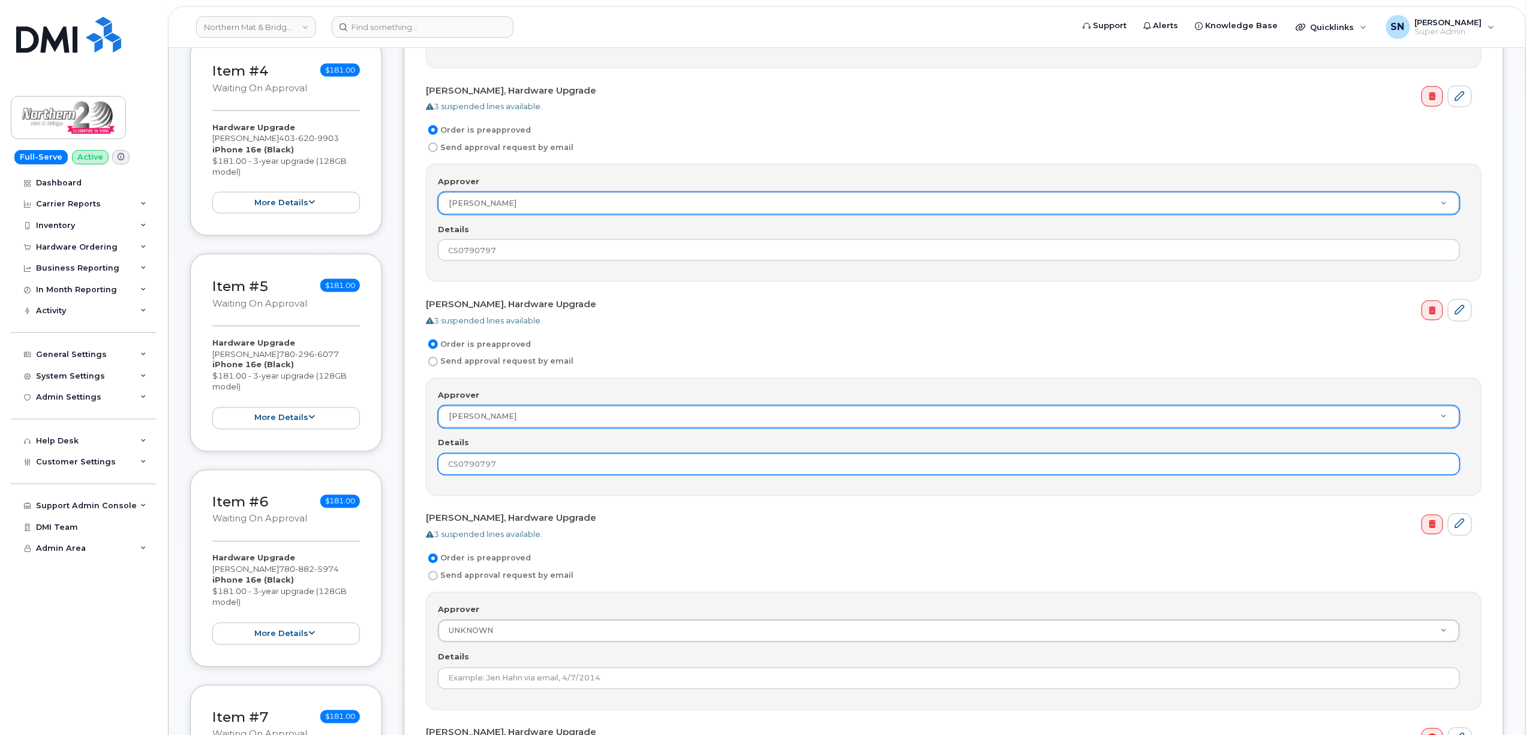
scroll to position [960, 0]
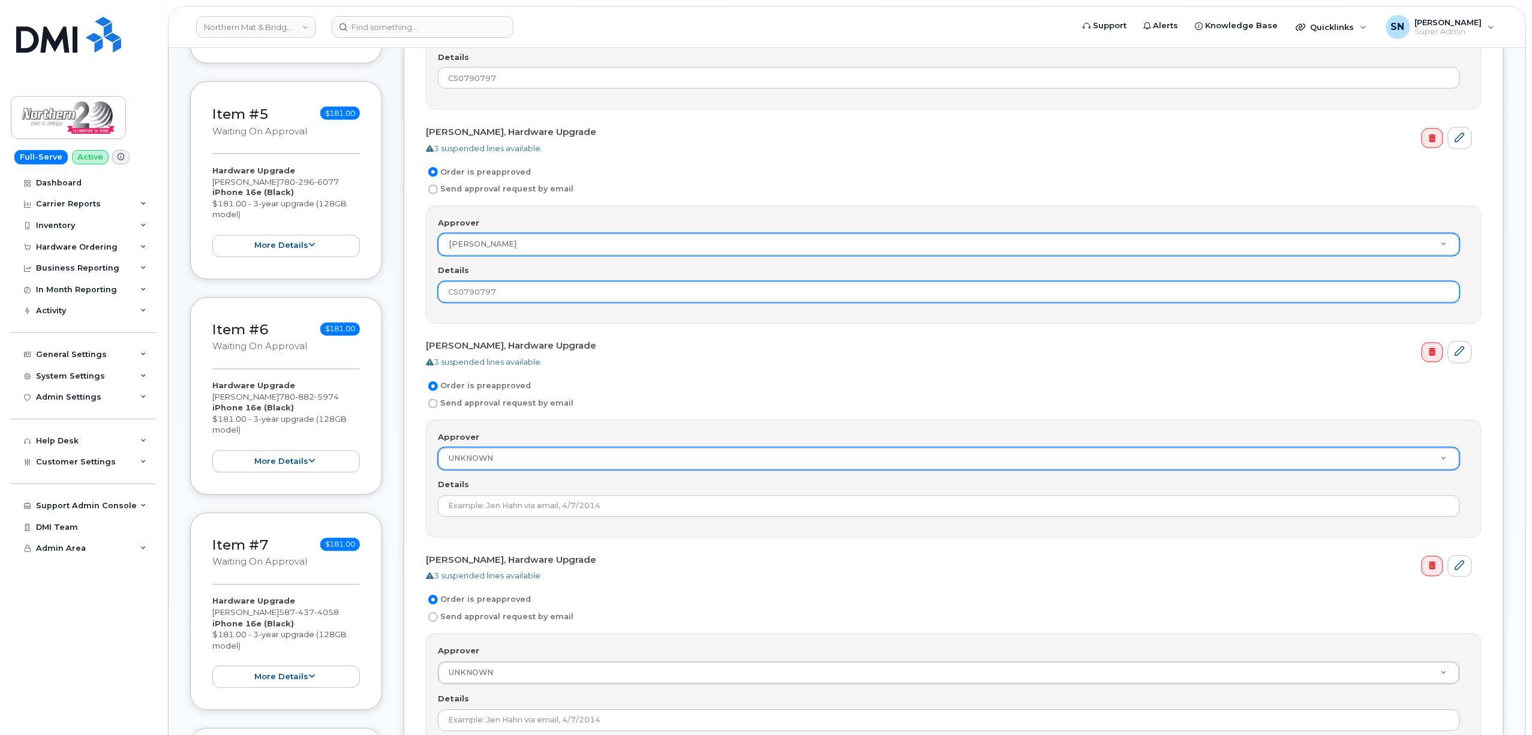
type input "CS0790797"
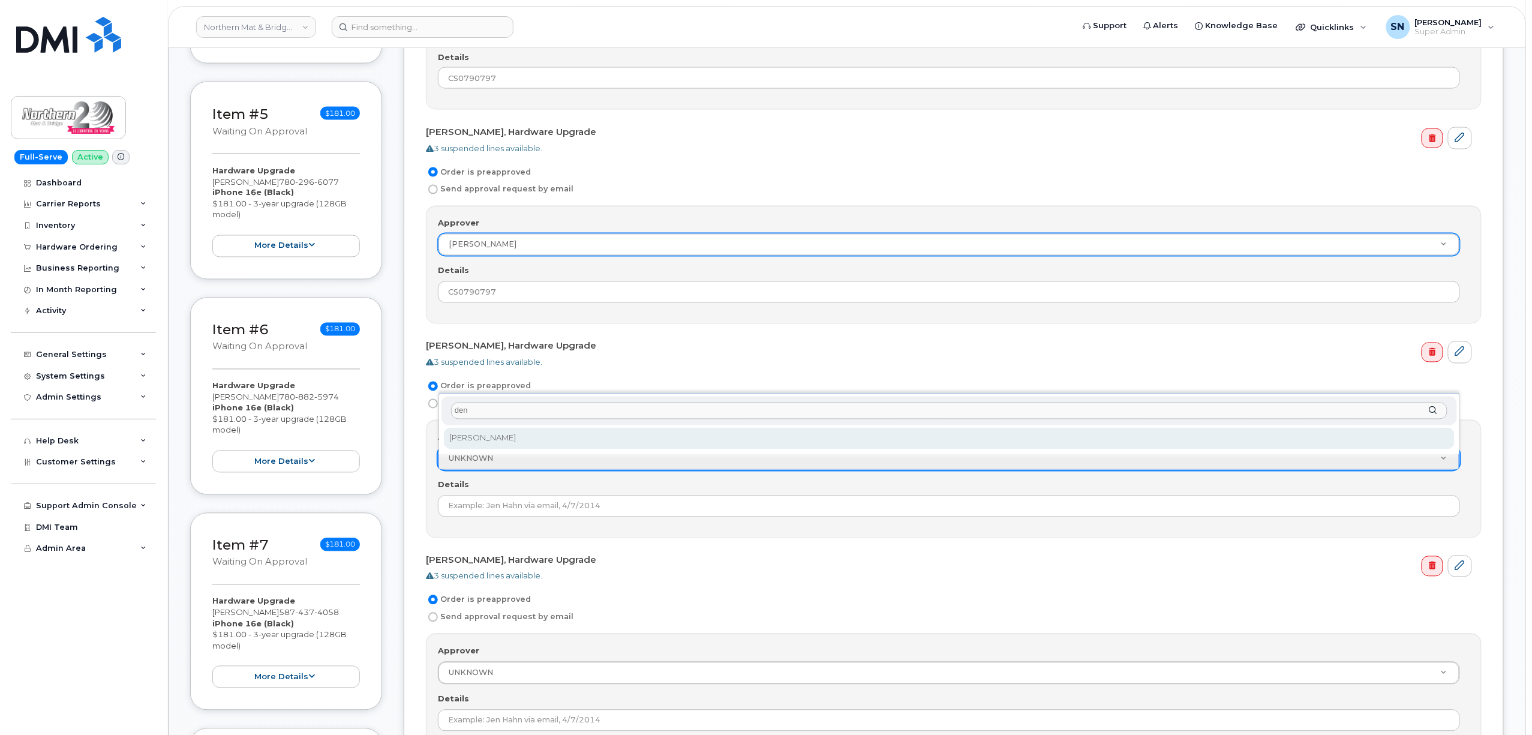
type input "den"
select select "500006"
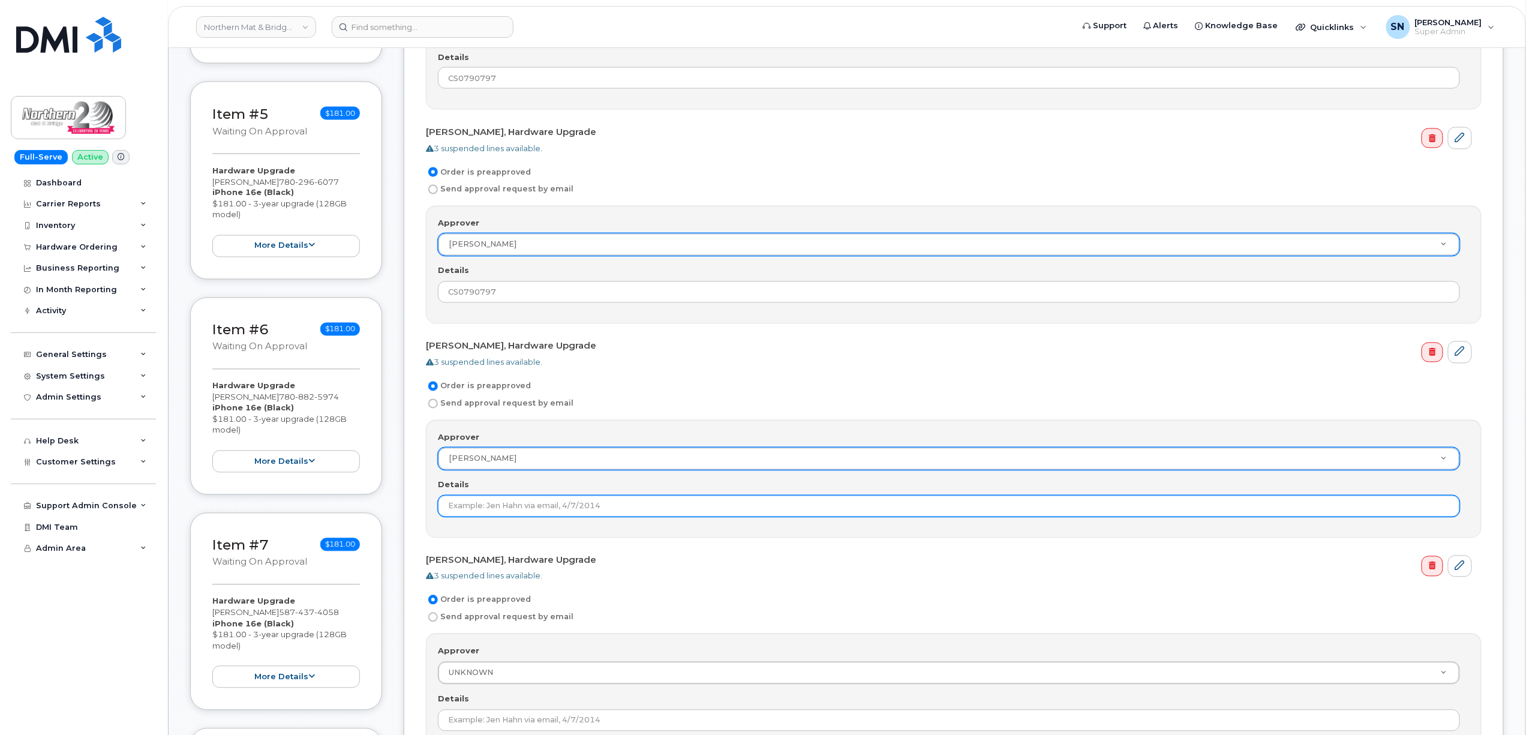
click at [514, 509] on input "Details" at bounding box center [949, 506] width 1022 height 22
paste input "CS0790797"
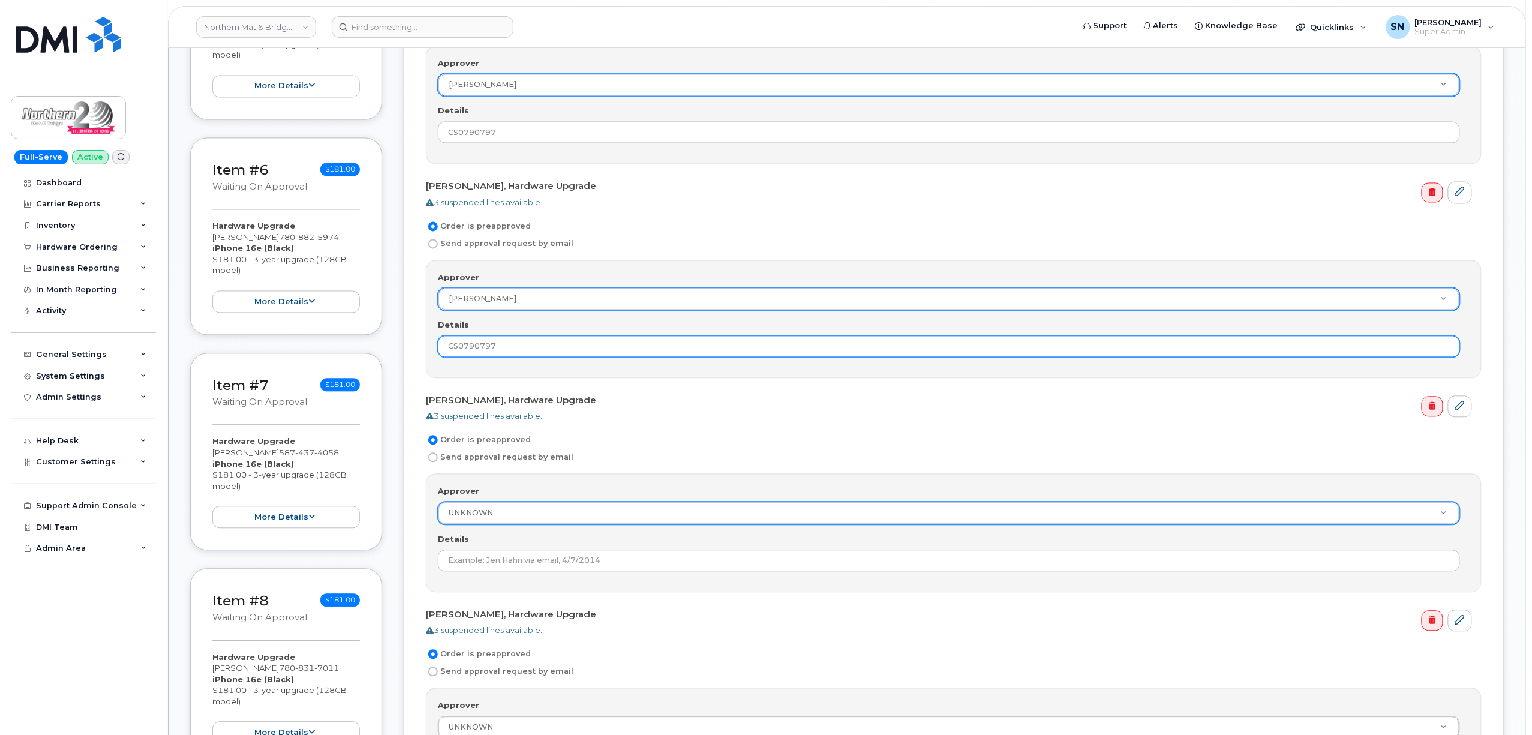
type input "CS0790797"
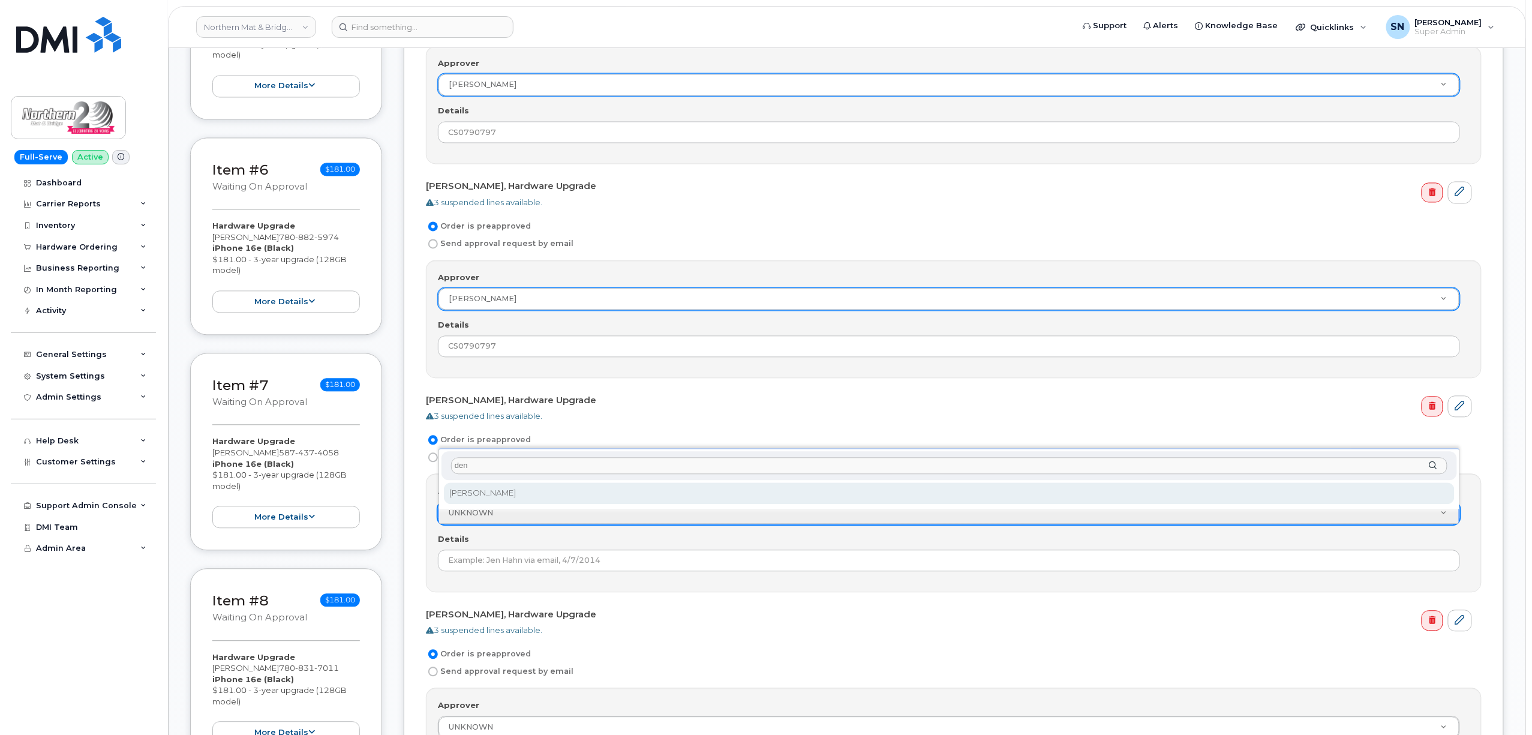
type input "den"
select select "500006"
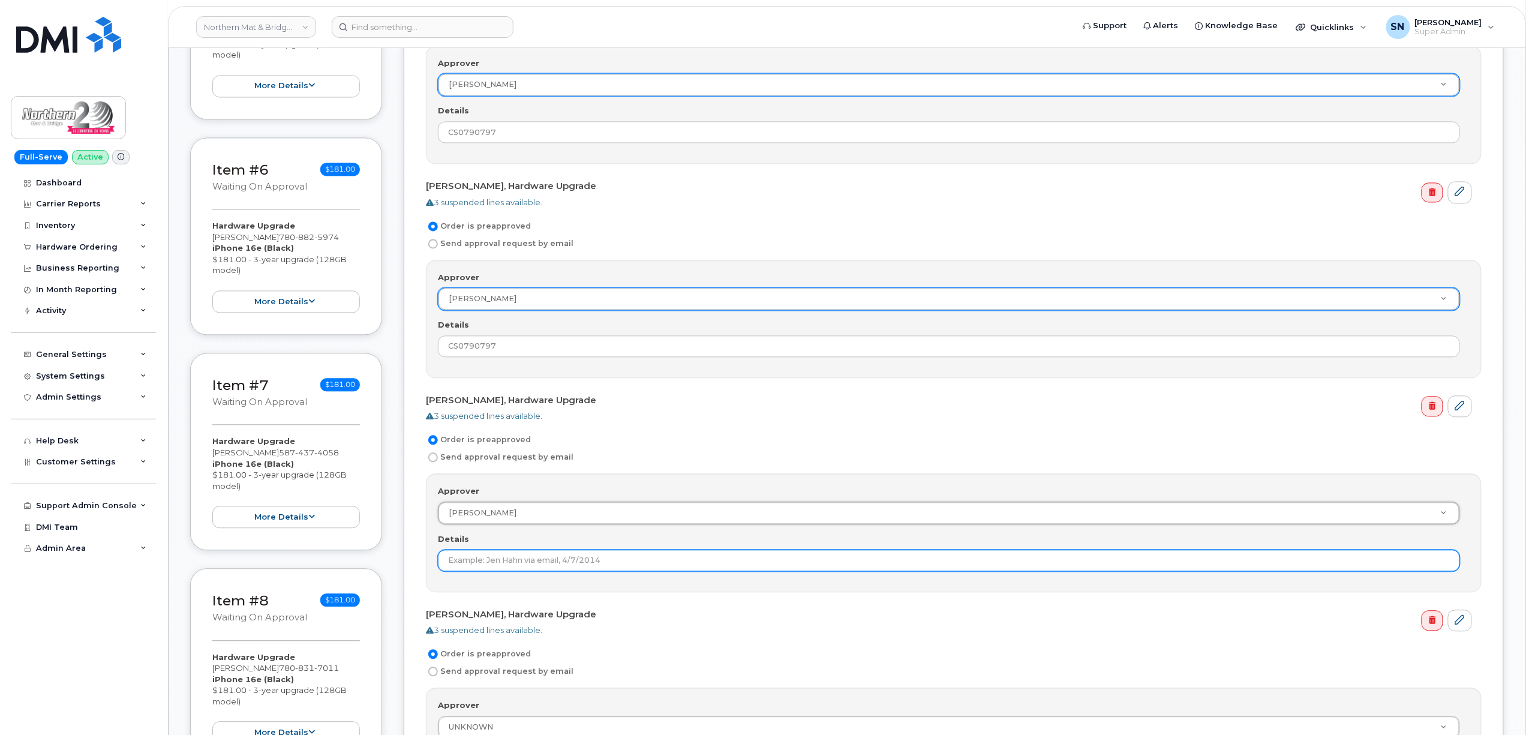
click at [530, 559] on input "Details" at bounding box center [949, 561] width 1022 height 22
paste input "CS0790797"
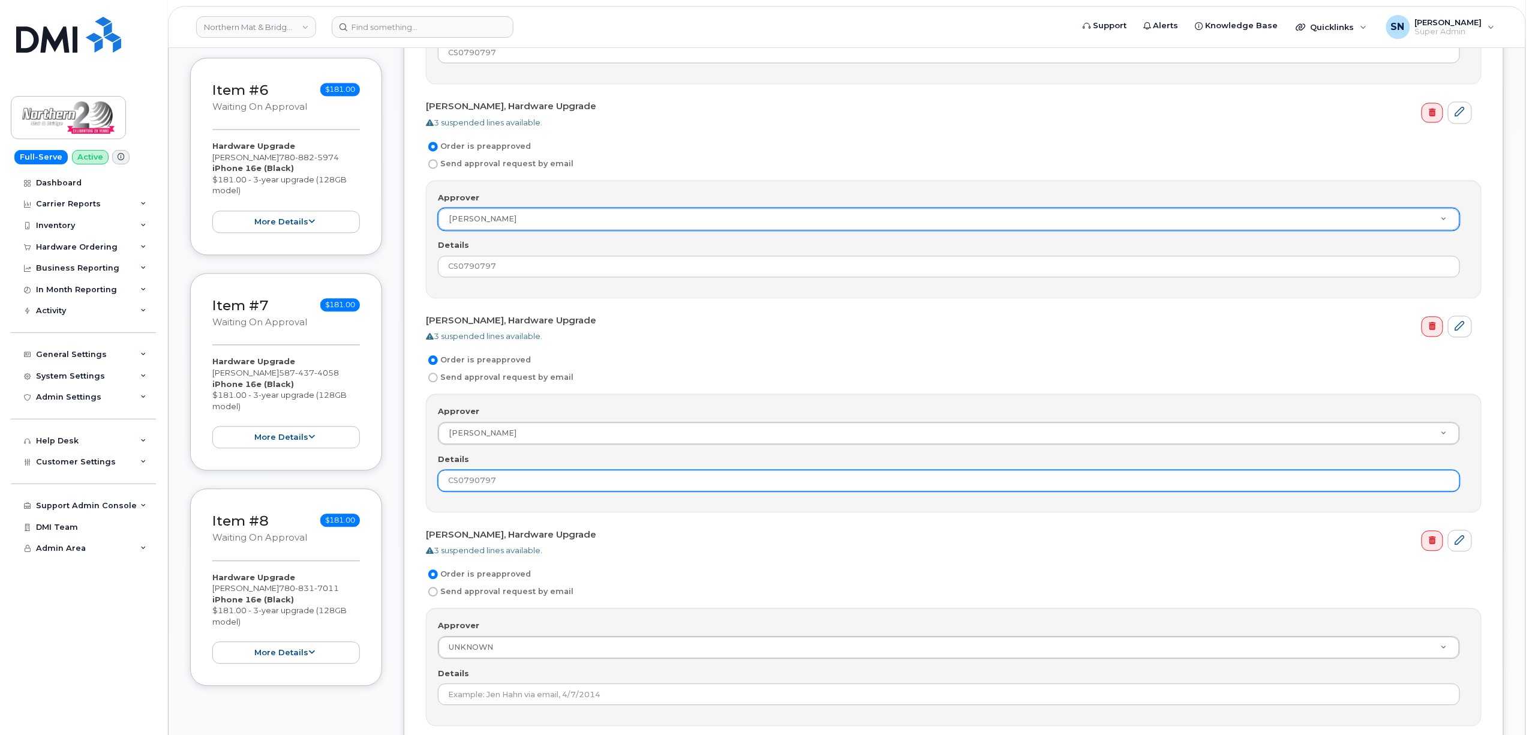
scroll to position [1359, 0]
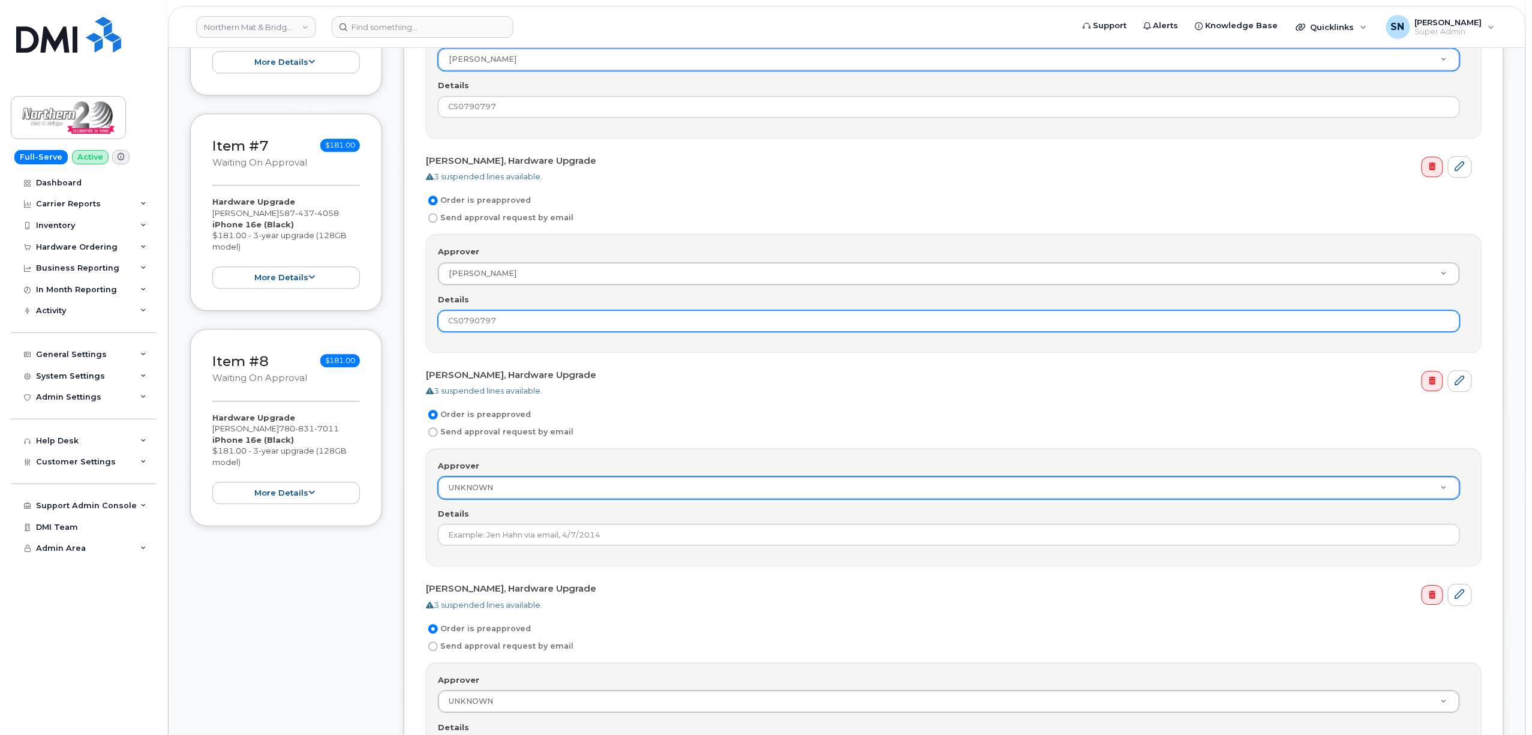
type input "CS0790797"
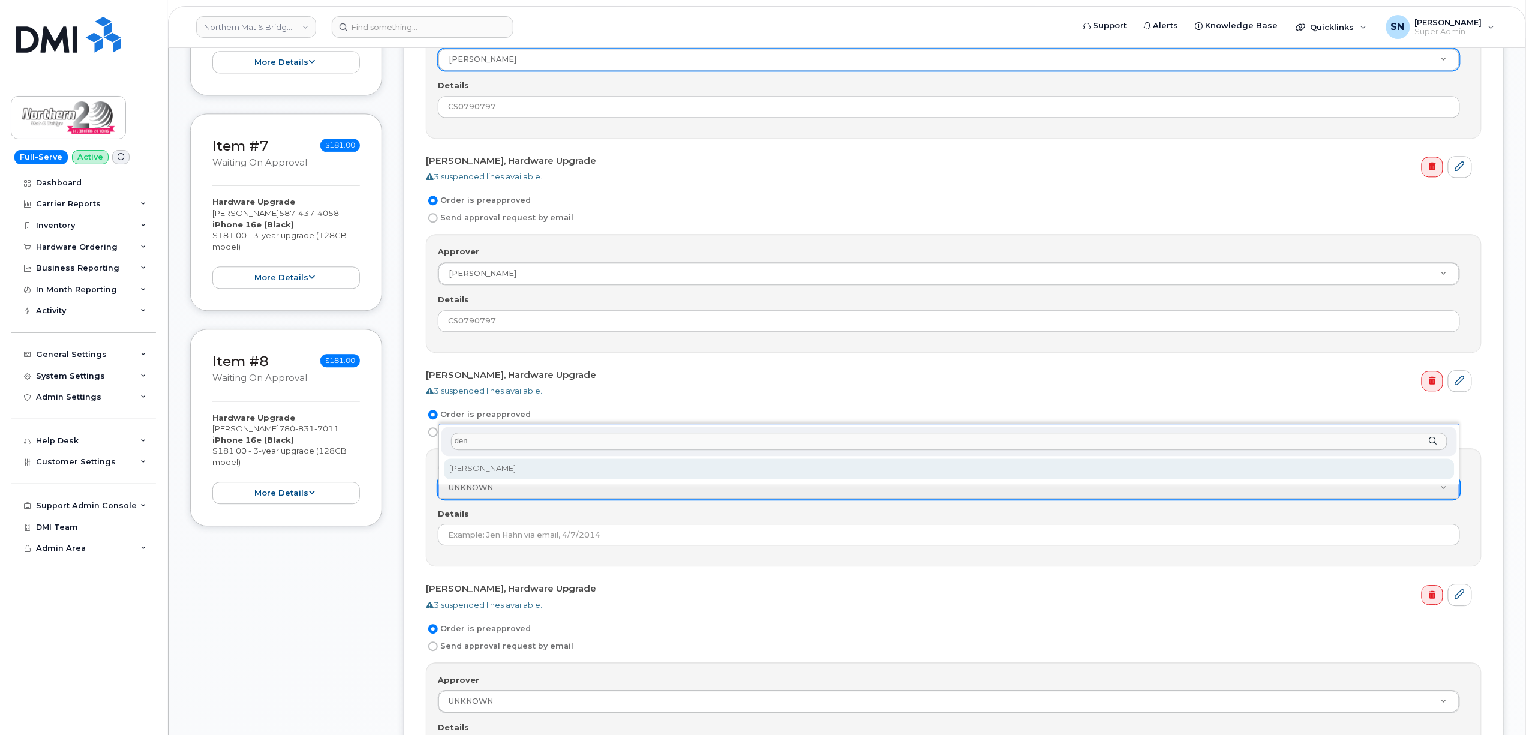
type input "den"
select select "500006"
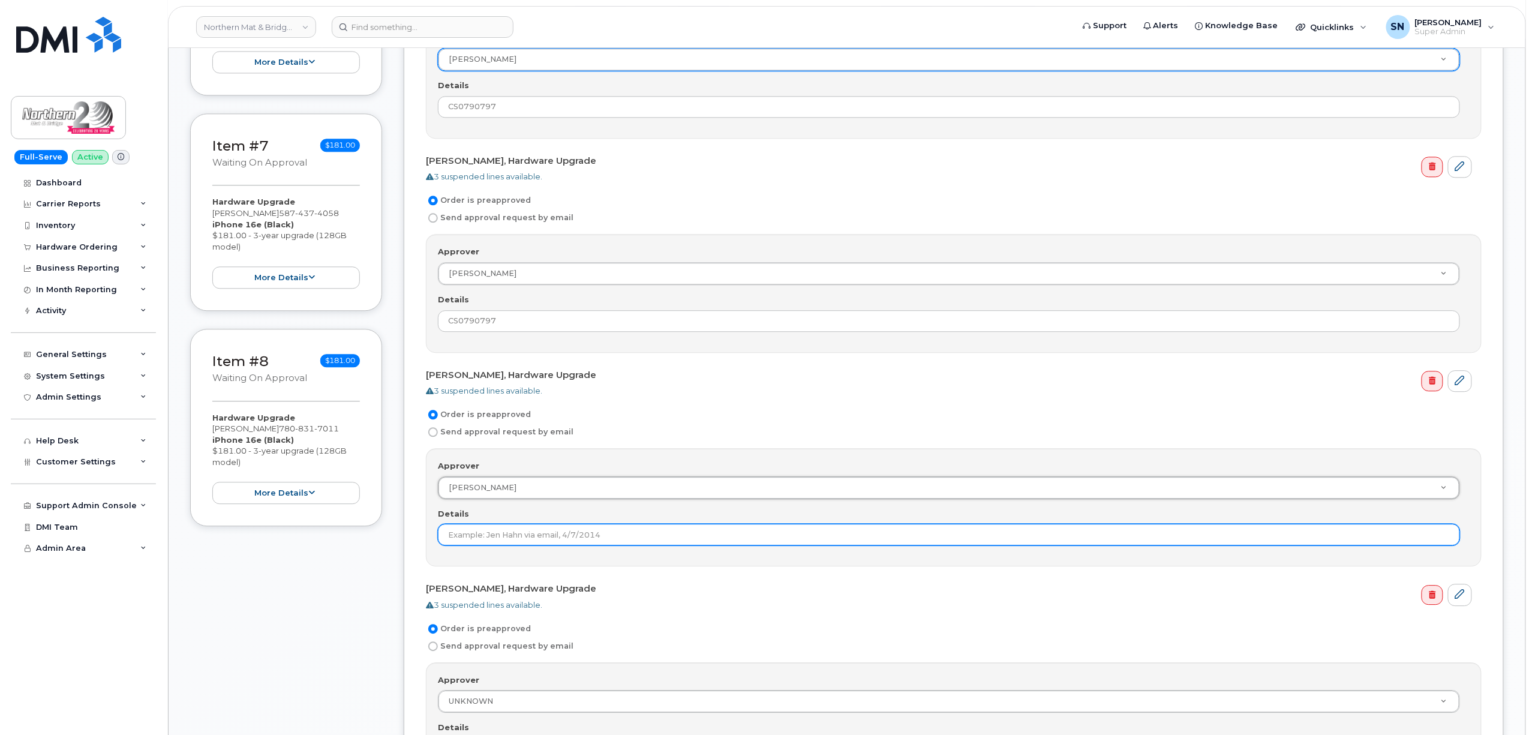
click at [497, 533] on input "Details" at bounding box center [949, 535] width 1022 height 22
paste input "CS0790797"
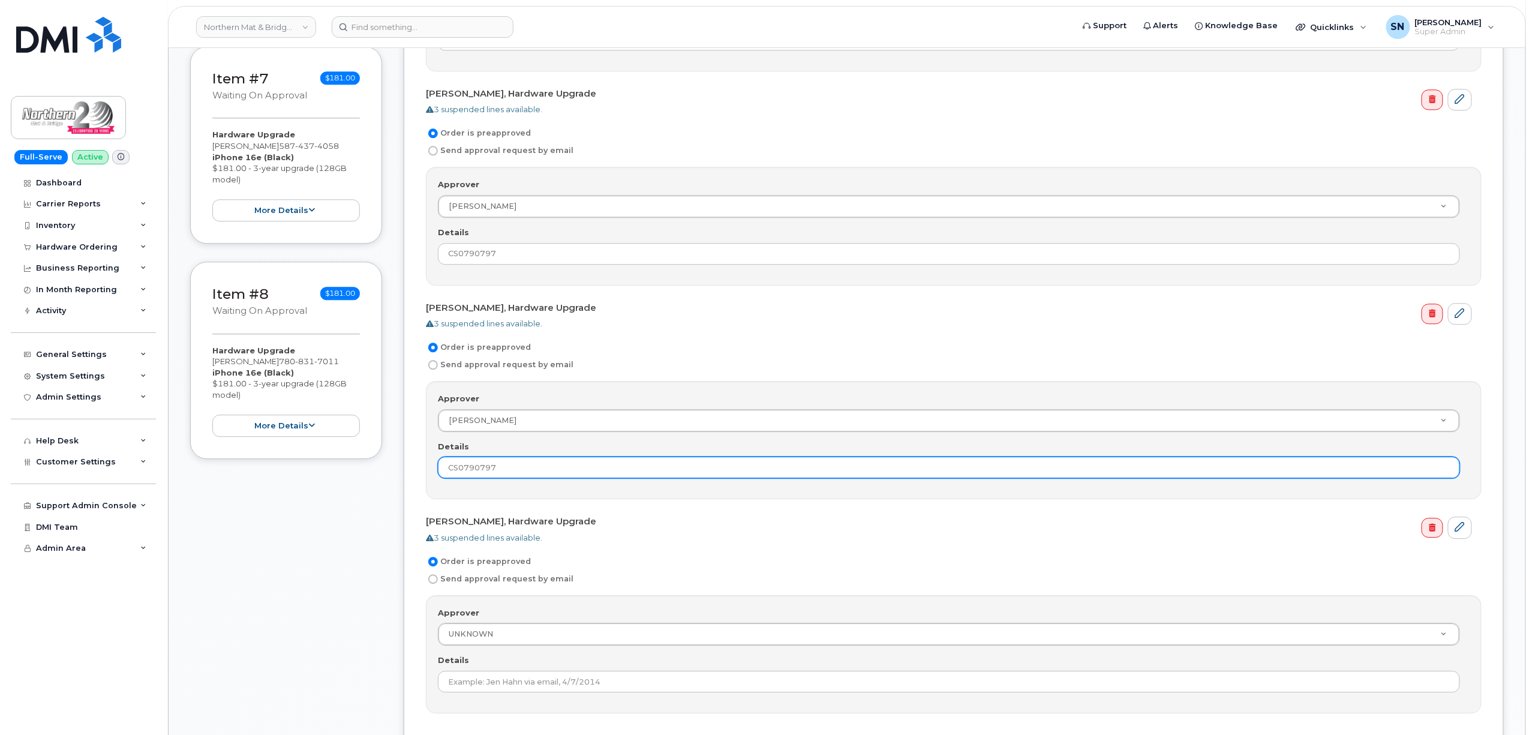
scroll to position [1519, 0]
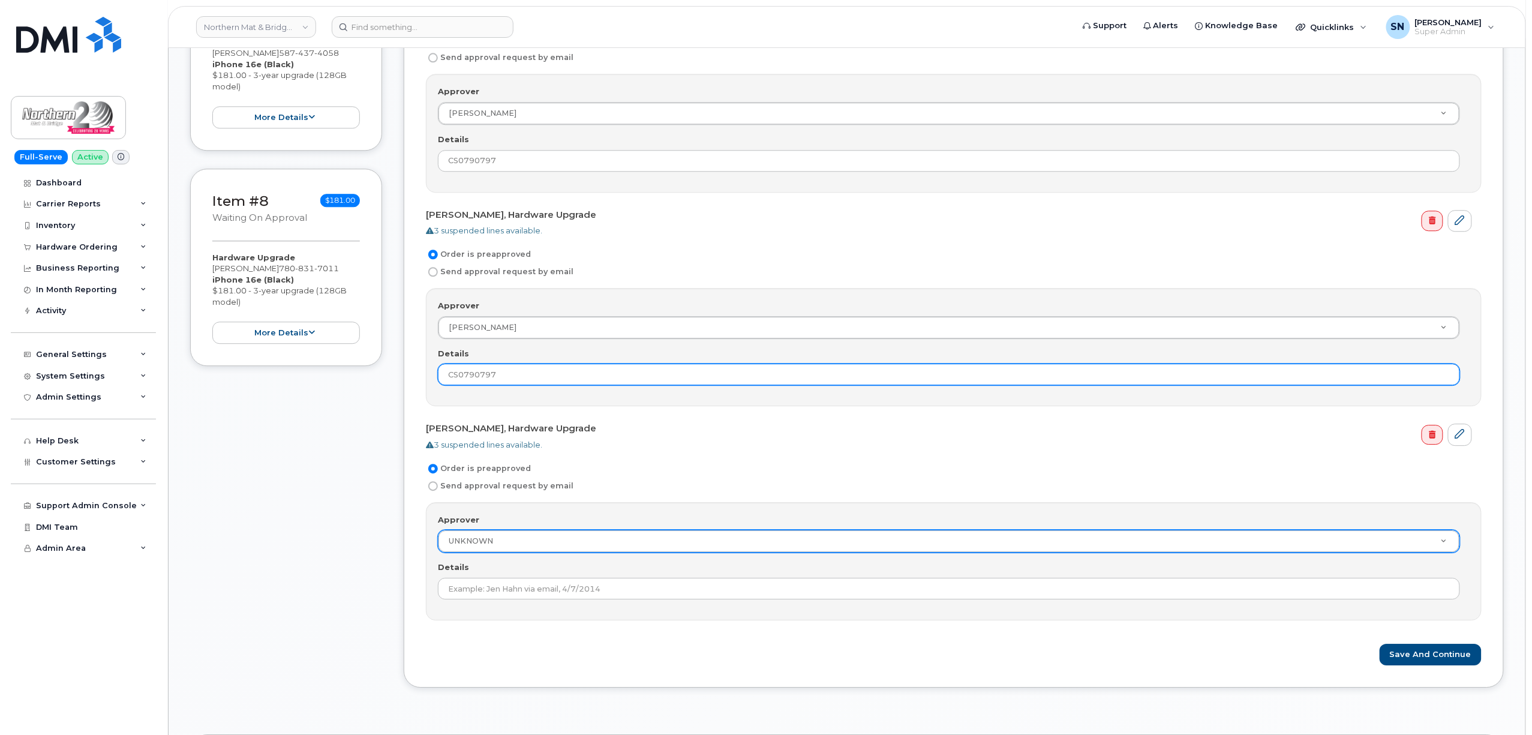
type input "CS0790797"
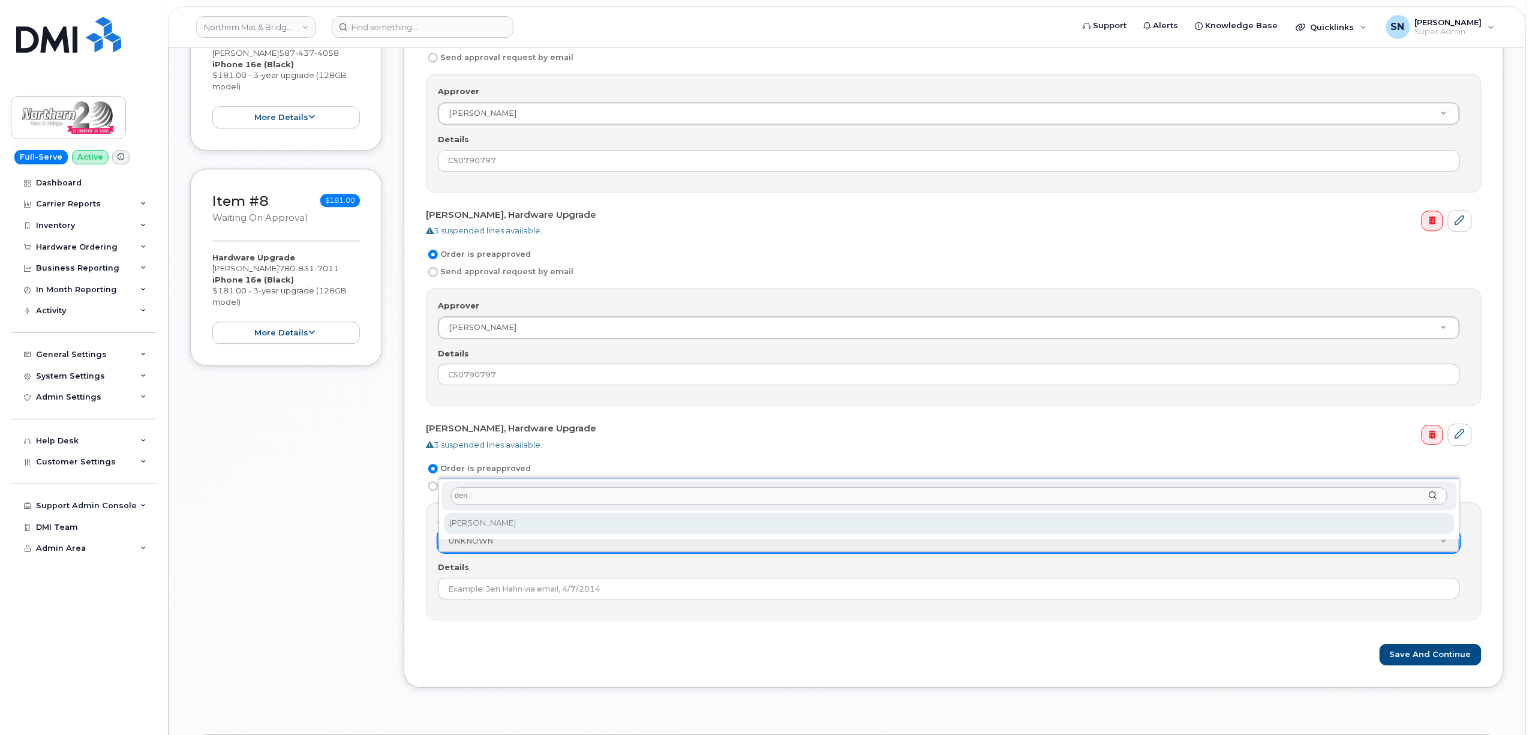
type input "den"
select select "500006"
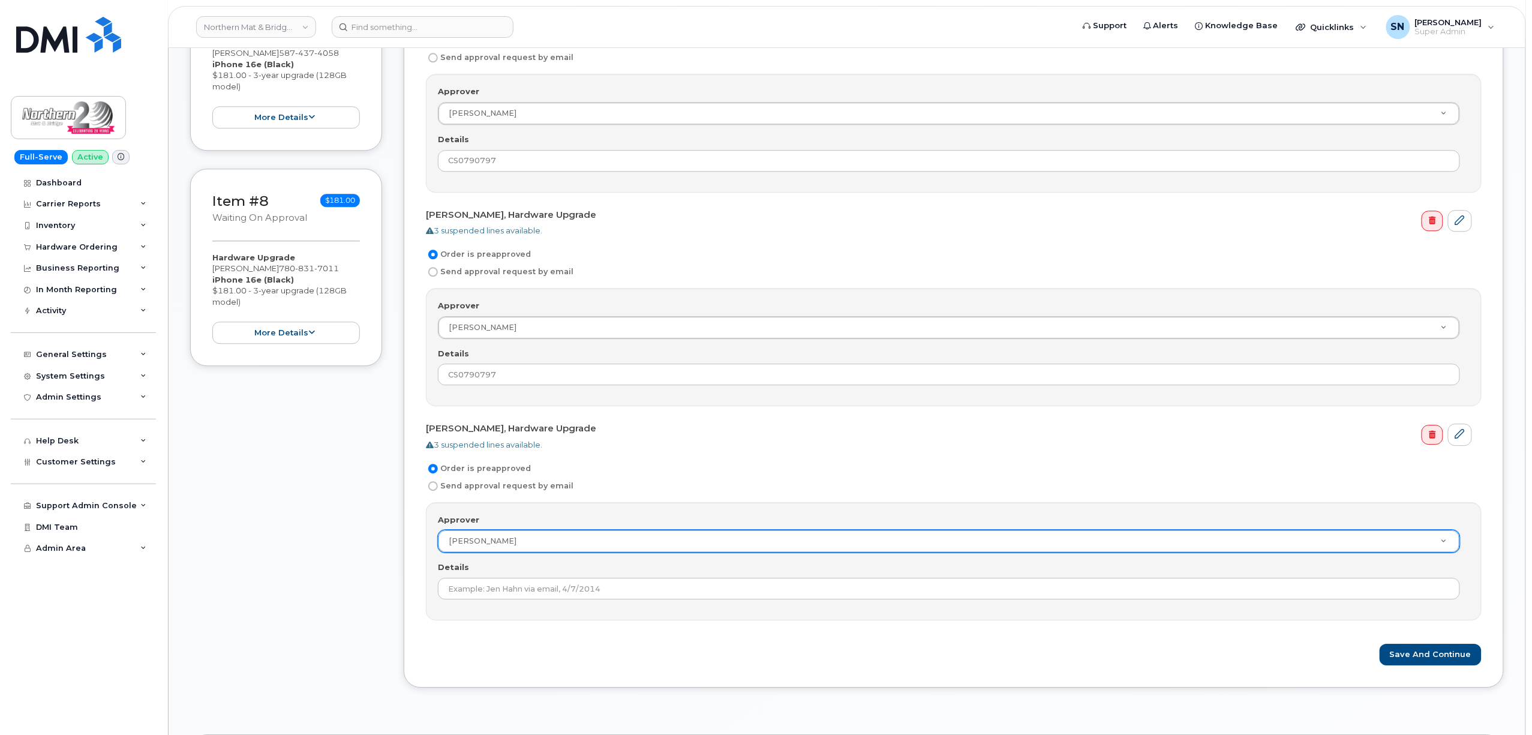
click at [507, 582] on div "Details" at bounding box center [954, 580] width 1032 height 38
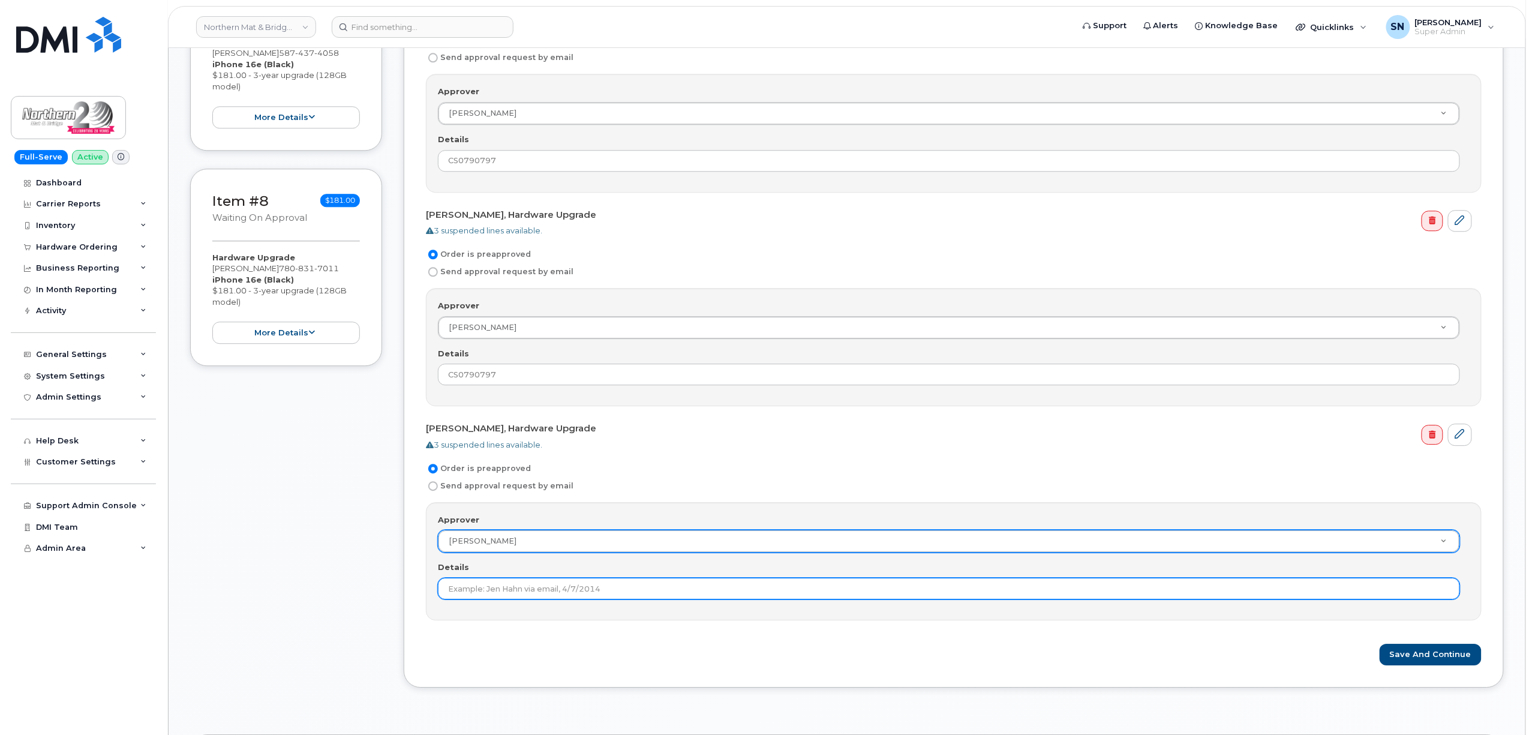
click at [507, 587] on input "Details" at bounding box center [949, 589] width 1022 height 22
paste input "CS0790797"
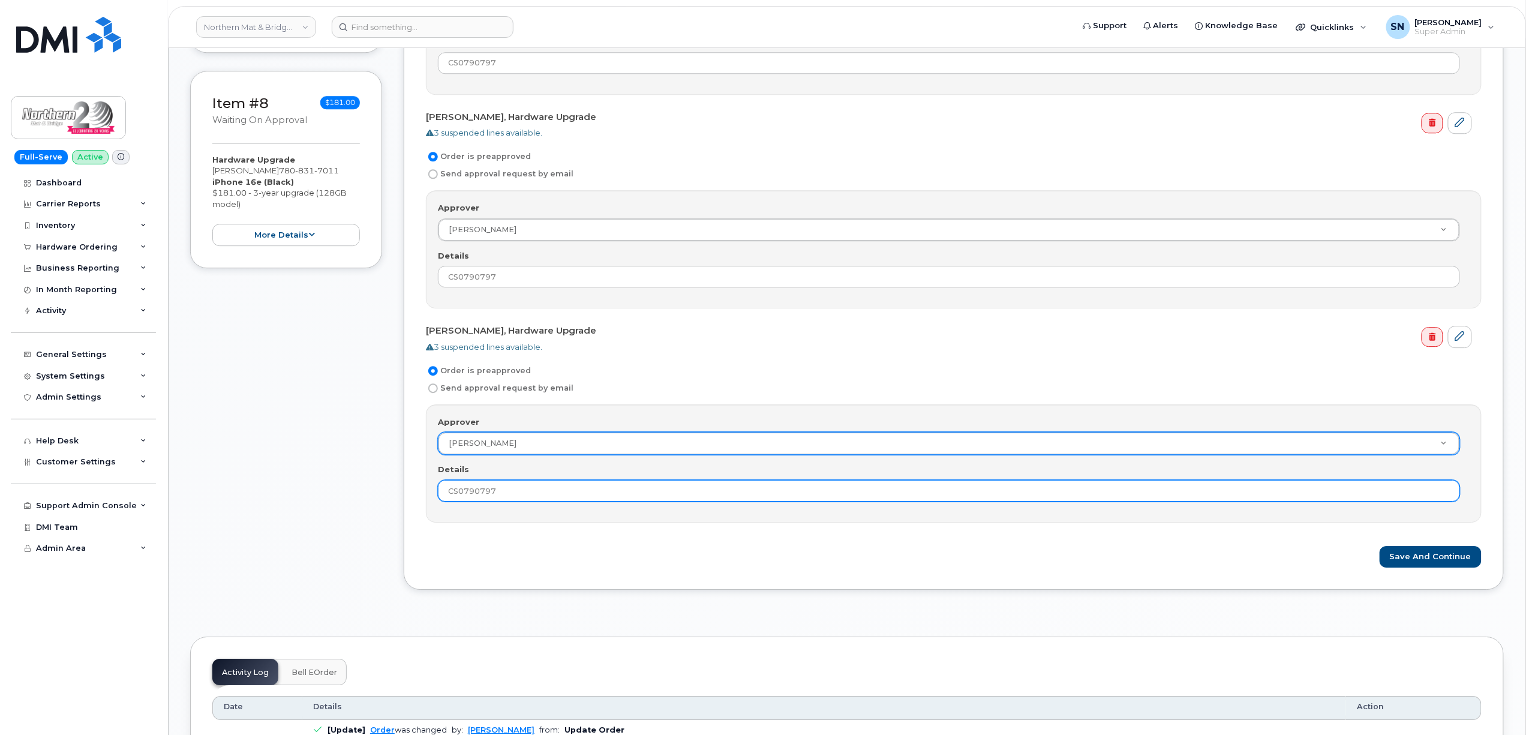
scroll to position [1759, 0]
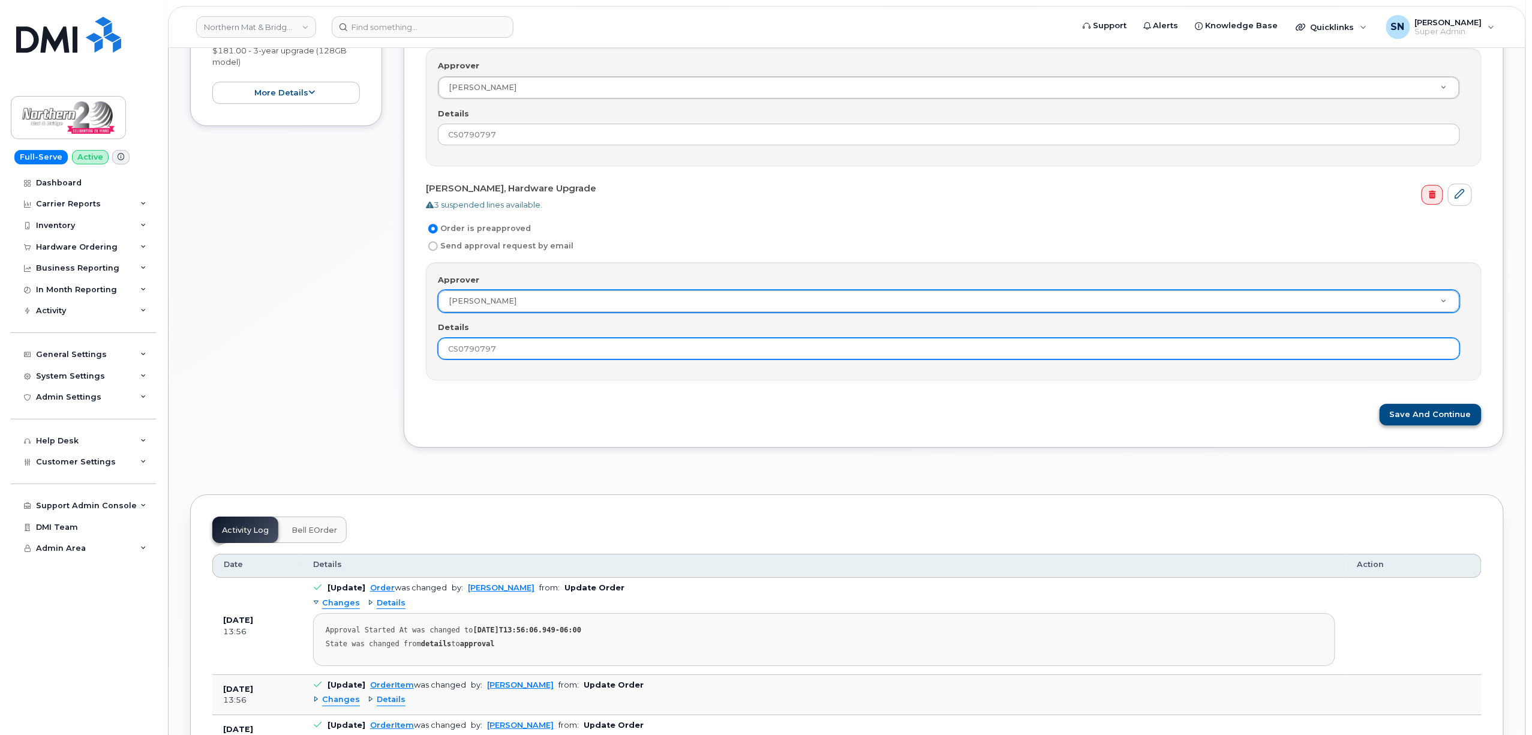
type input "CS0790797"
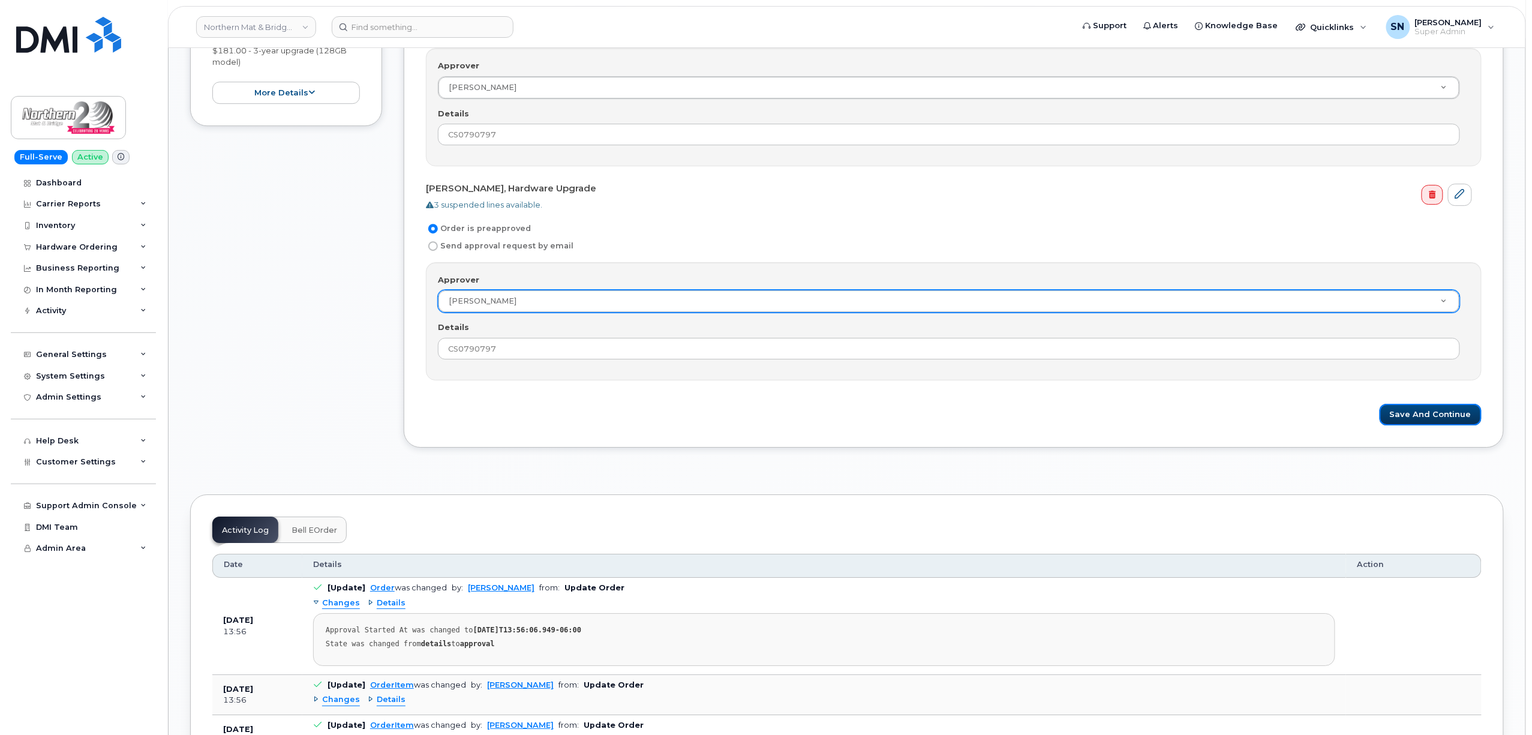
drag, startPoint x: 1410, startPoint y: 418, endPoint x: 778, endPoint y: 487, distance: 635.4
click at [1411, 418] on button "Save and Continue" at bounding box center [1431, 415] width 102 height 22
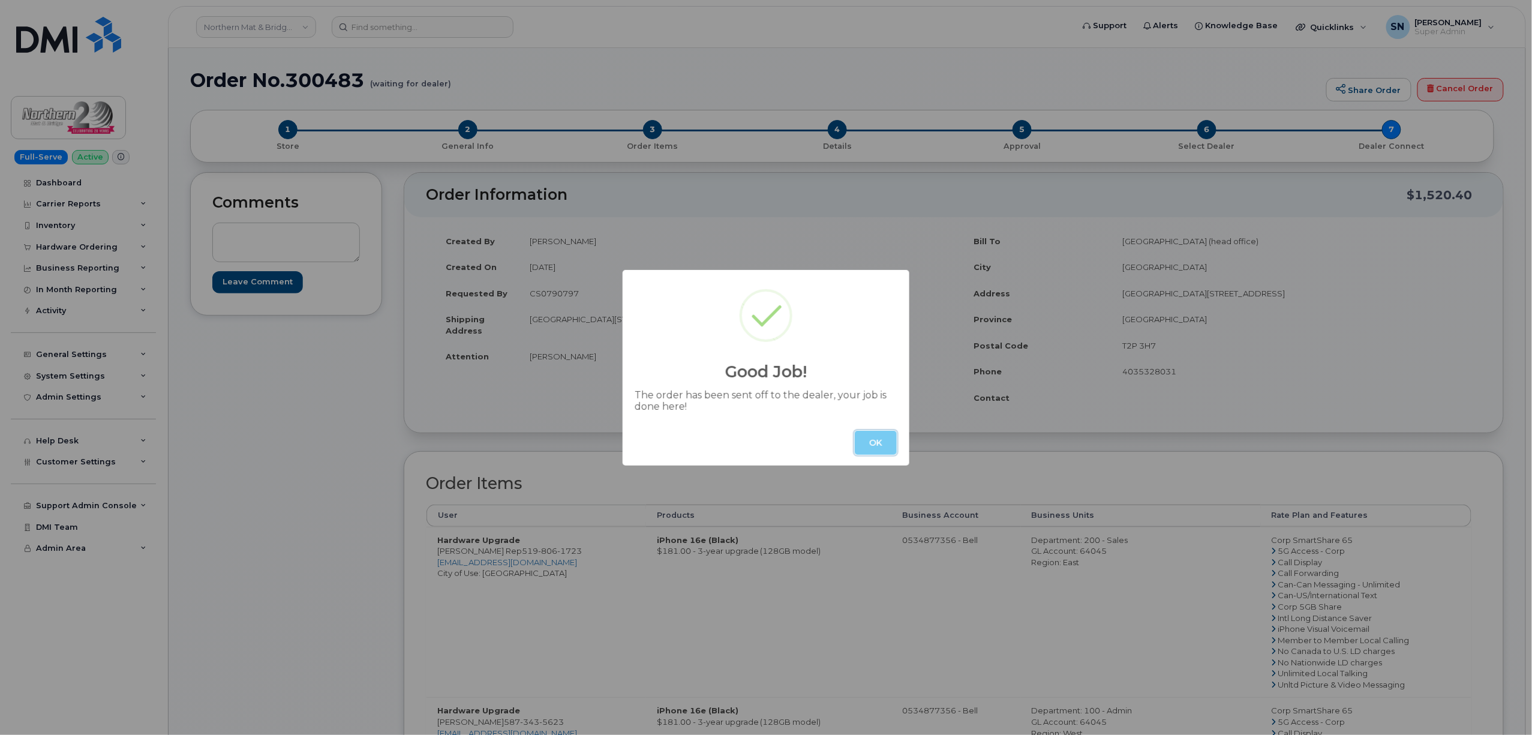
click at [876, 444] on button "OK" at bounding box center [876, 443] width 42 height 24
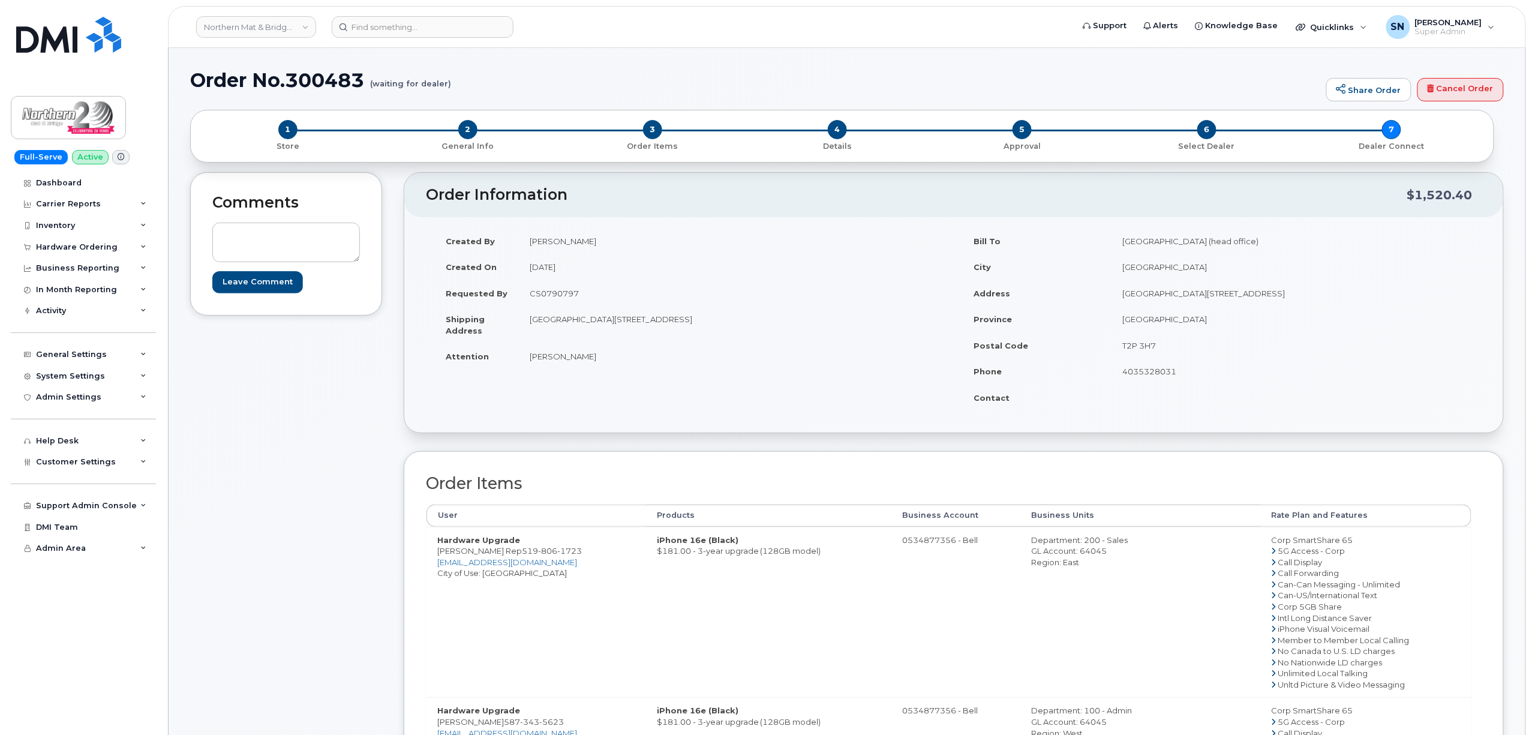
click at [855, 431] on button "OK" at bounding box center [876, 443] width 42 height 24
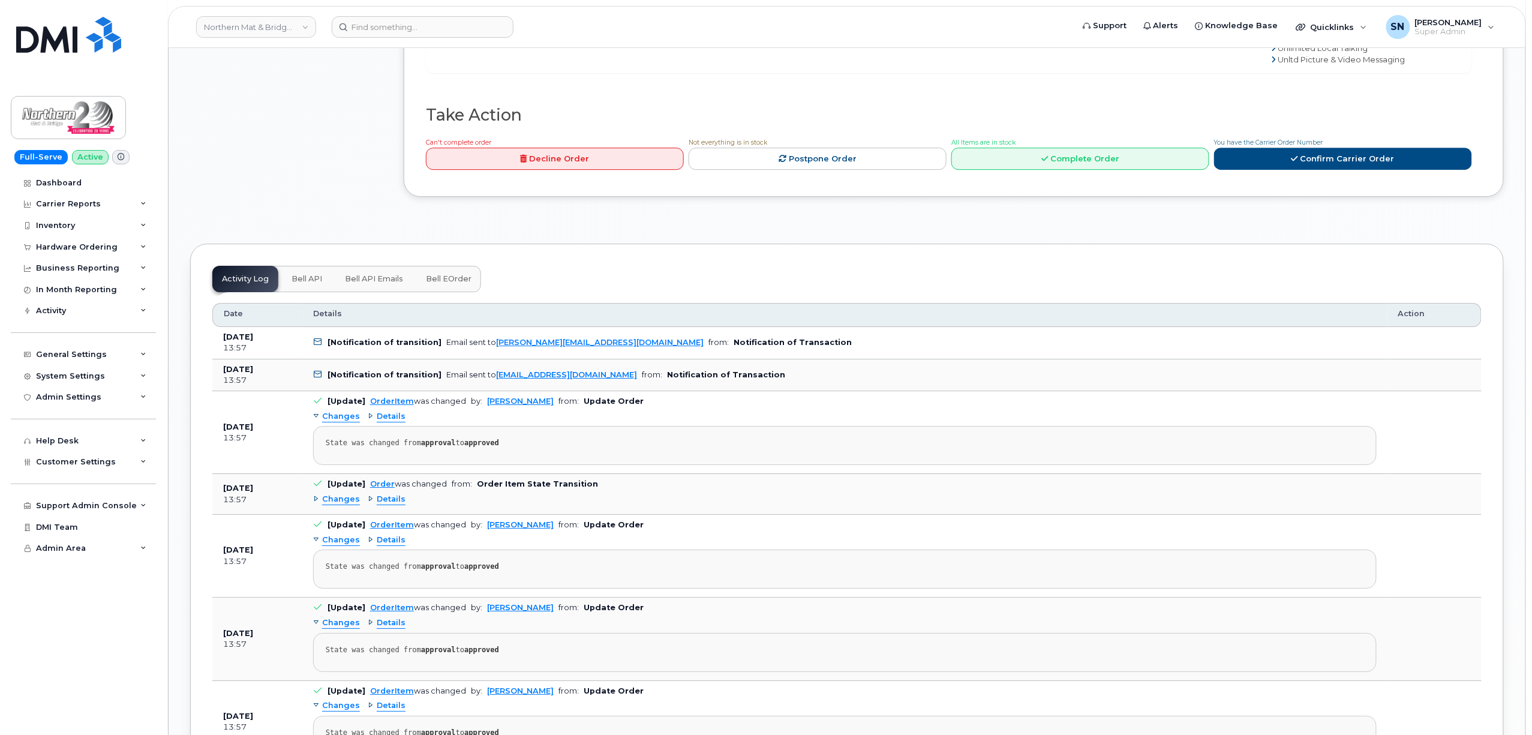
scroll to position [1839, 0]
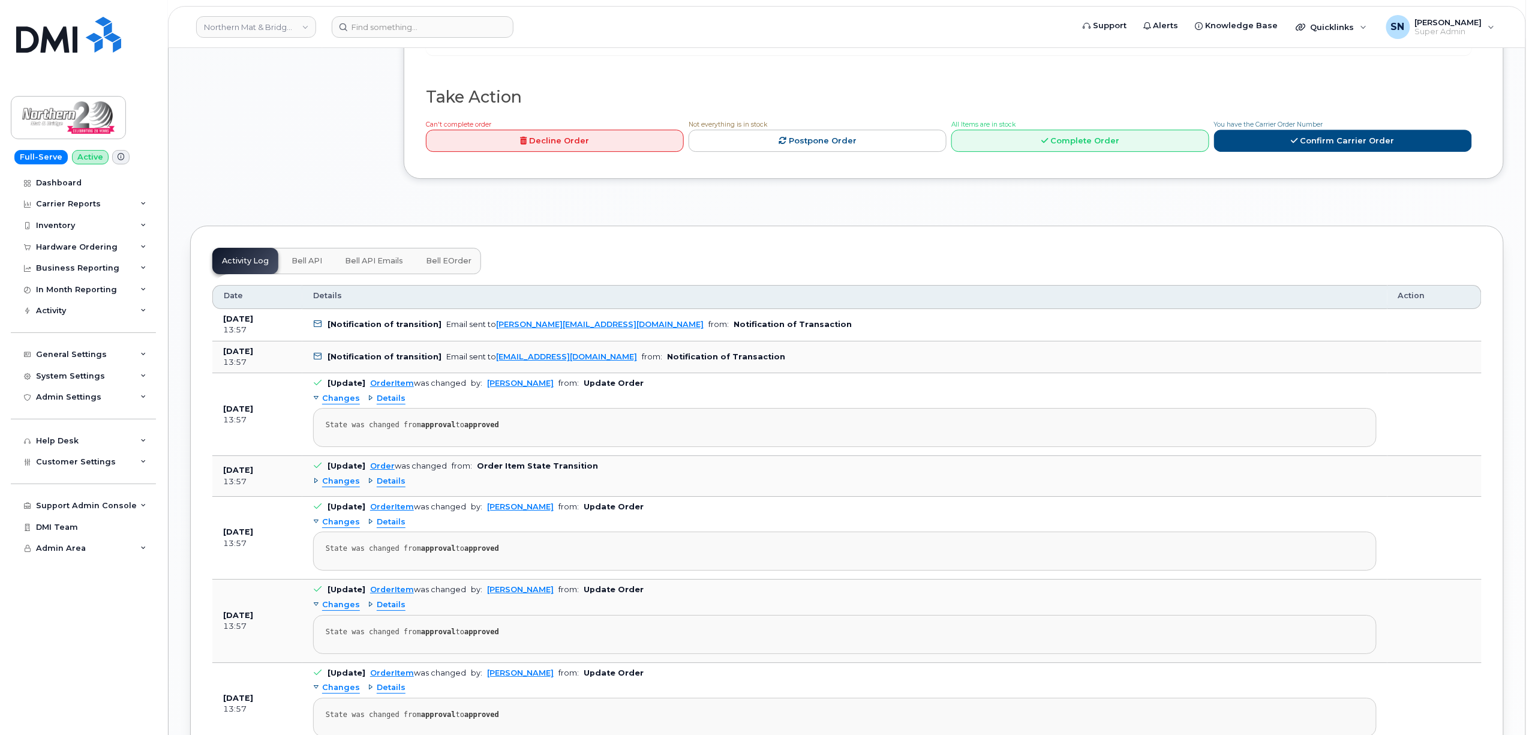
click at [114, 152] on span at bounding box center [120, 157] width 17 height 14
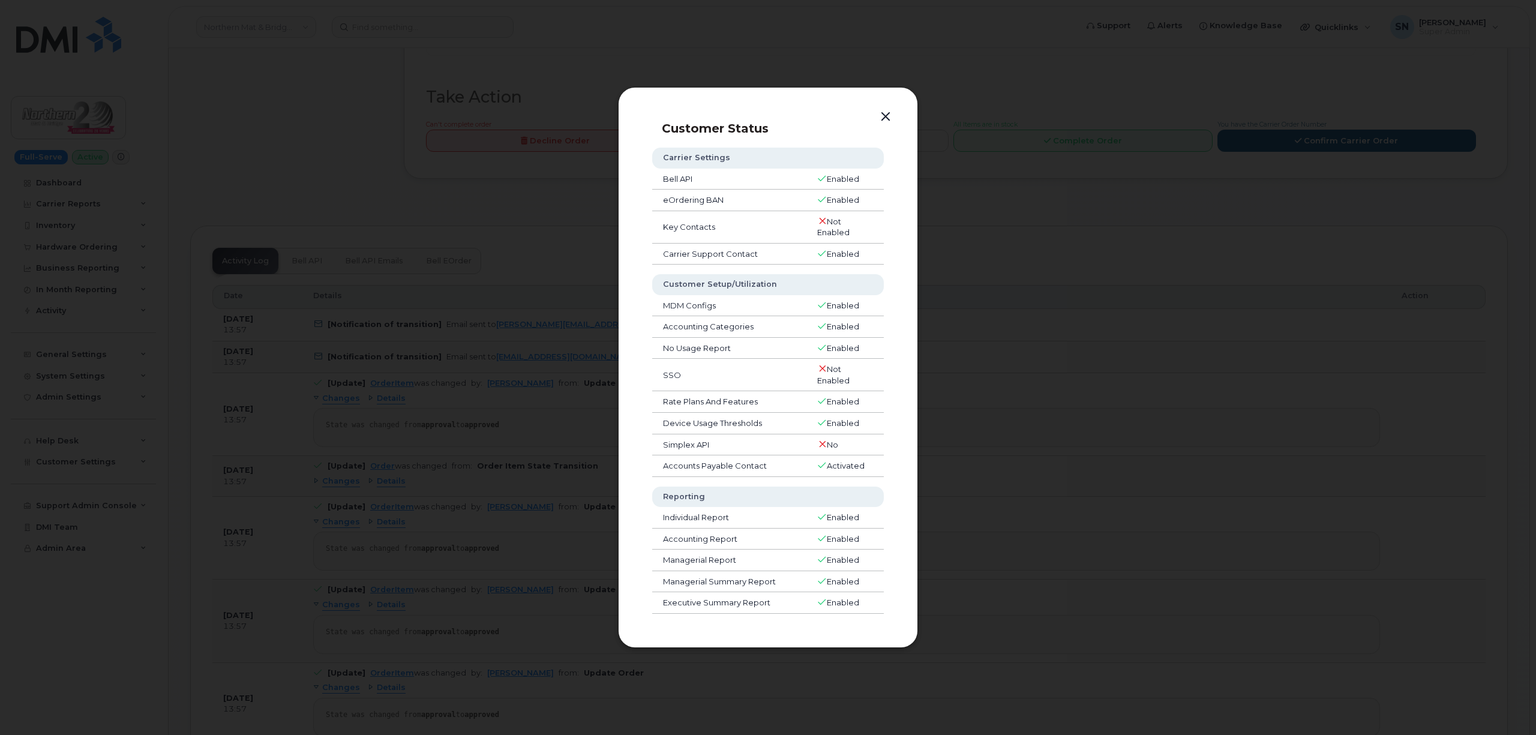
click button "button"
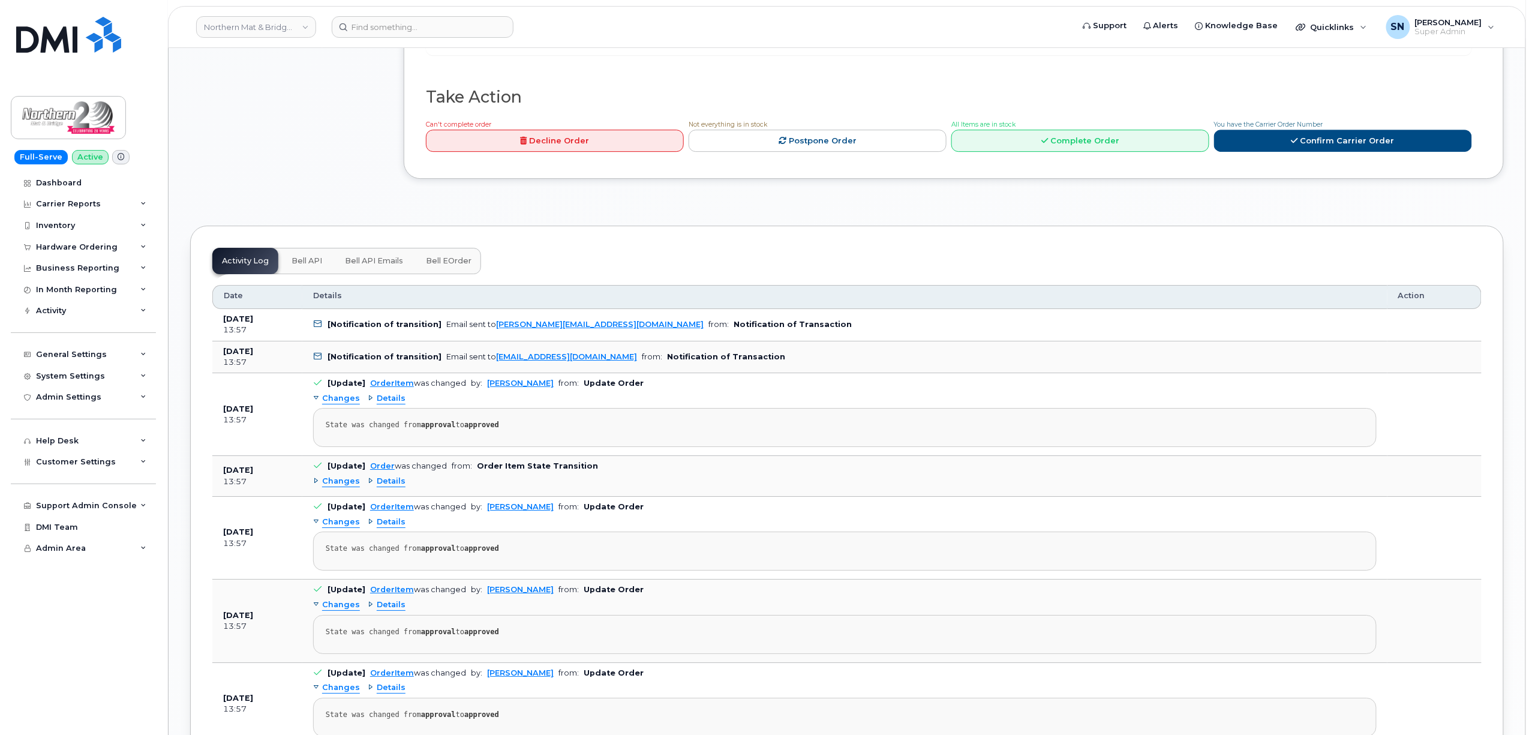
click div "Comments Leave Comment"
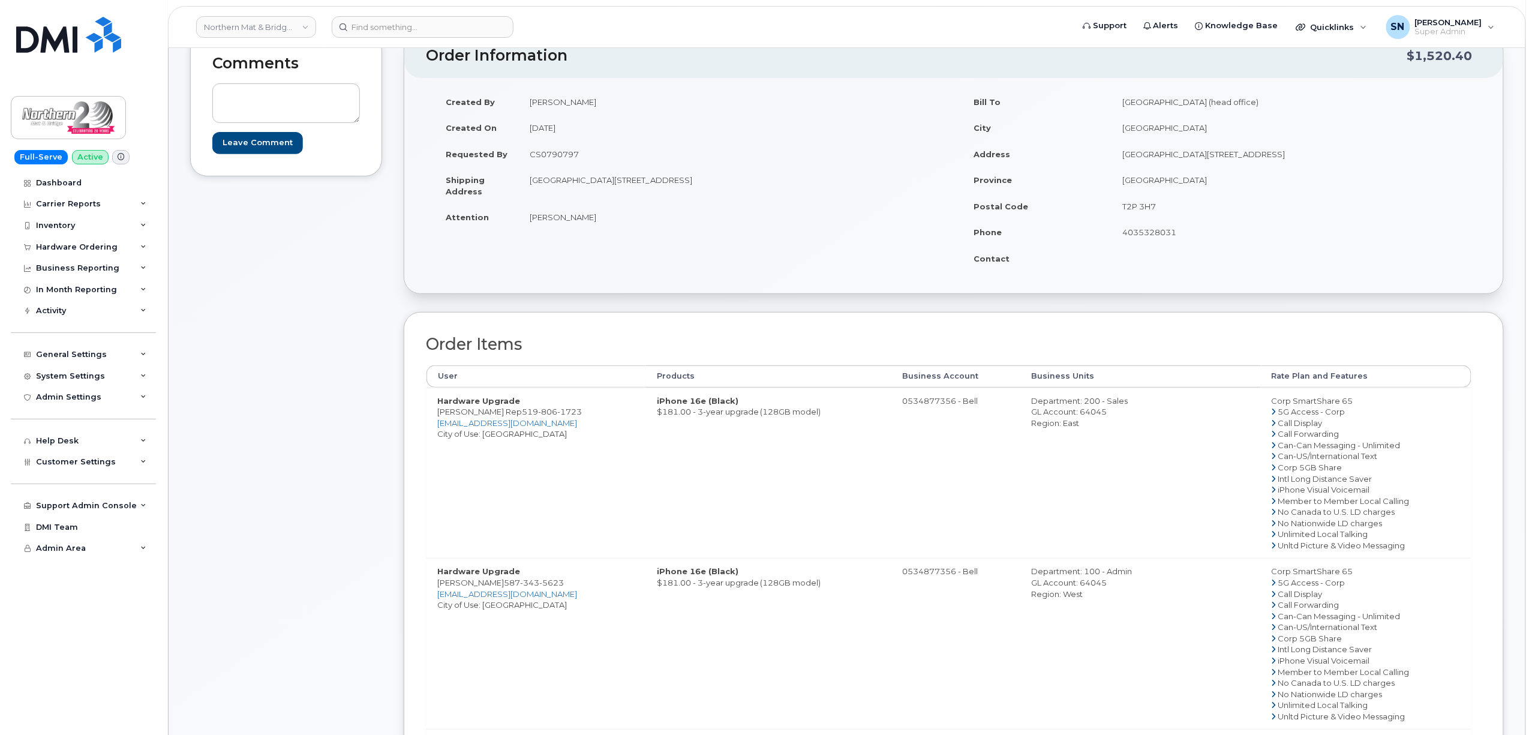
scroll to position [0, 0]
